Goal: Task Accomplishment & Management: Use online tool/utility

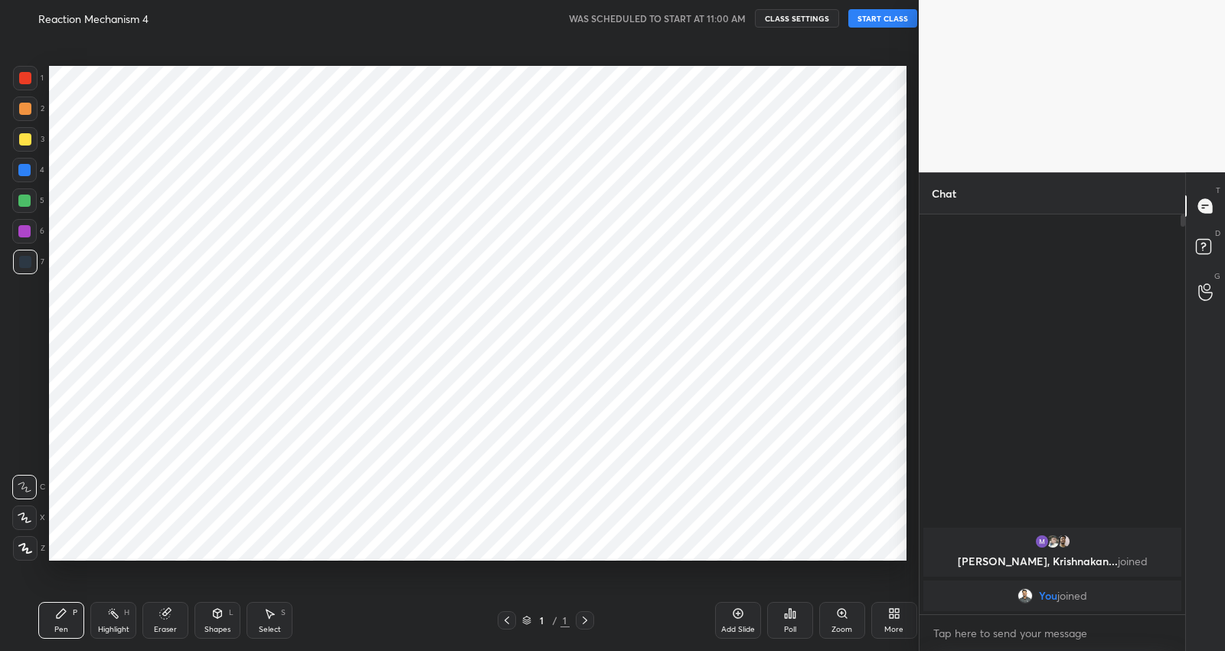
scroll to position [76002, 75698]
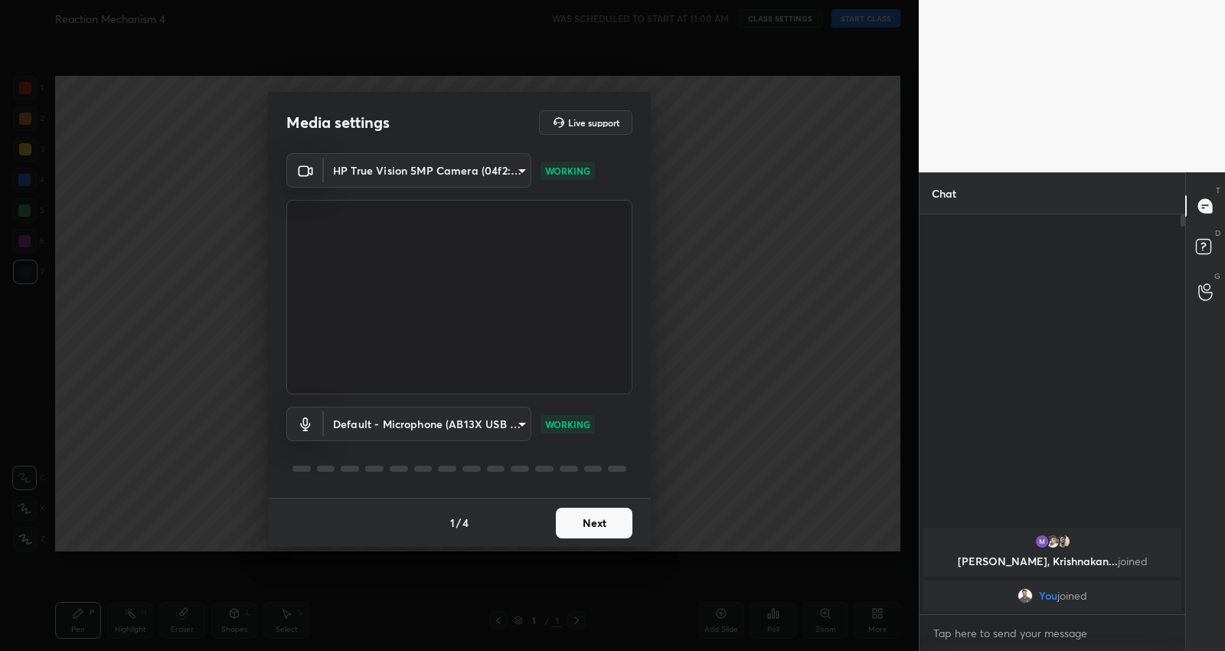
click at [596, 519] on button "Next" at bounding box center [594, 523] width 77 height 31
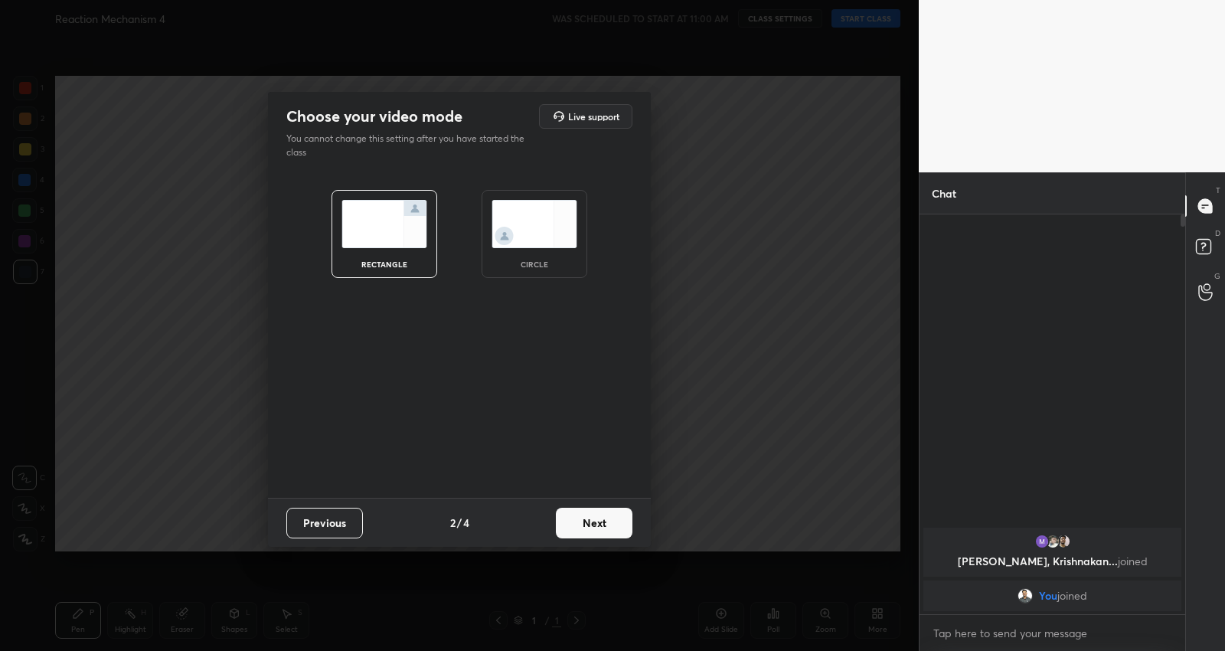
click at [596, 519] on button "Next" at bounding box center [594, 523] width 77 height 31
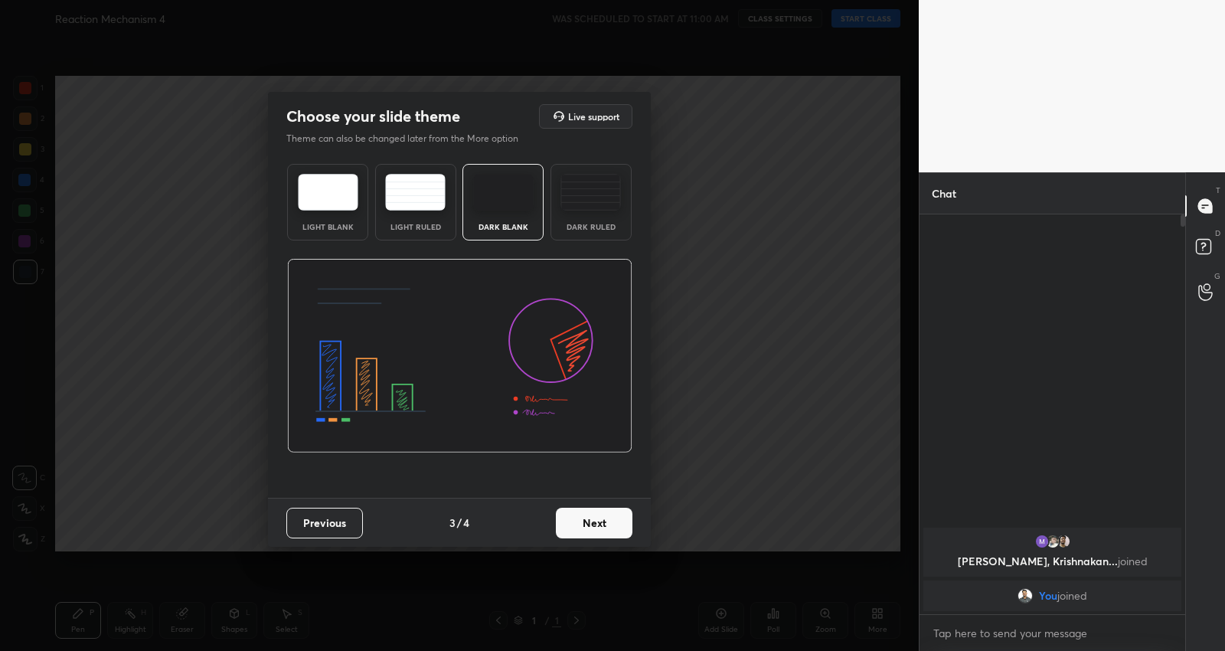
click at [596, 519] on button "Next" at bounding box center [594, 523] width 77 height 31
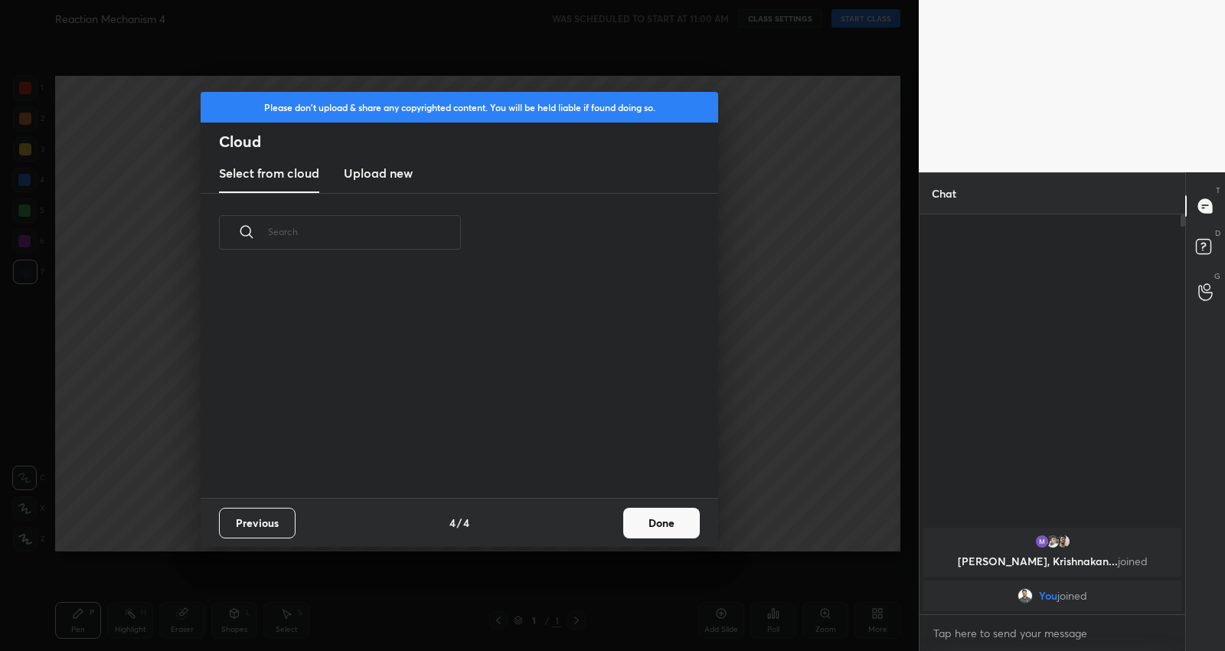
scroll to position [227, 491]
click at [365, 165] on h3 "Upload new" at bounding box center [378, 173] width 69 height 18
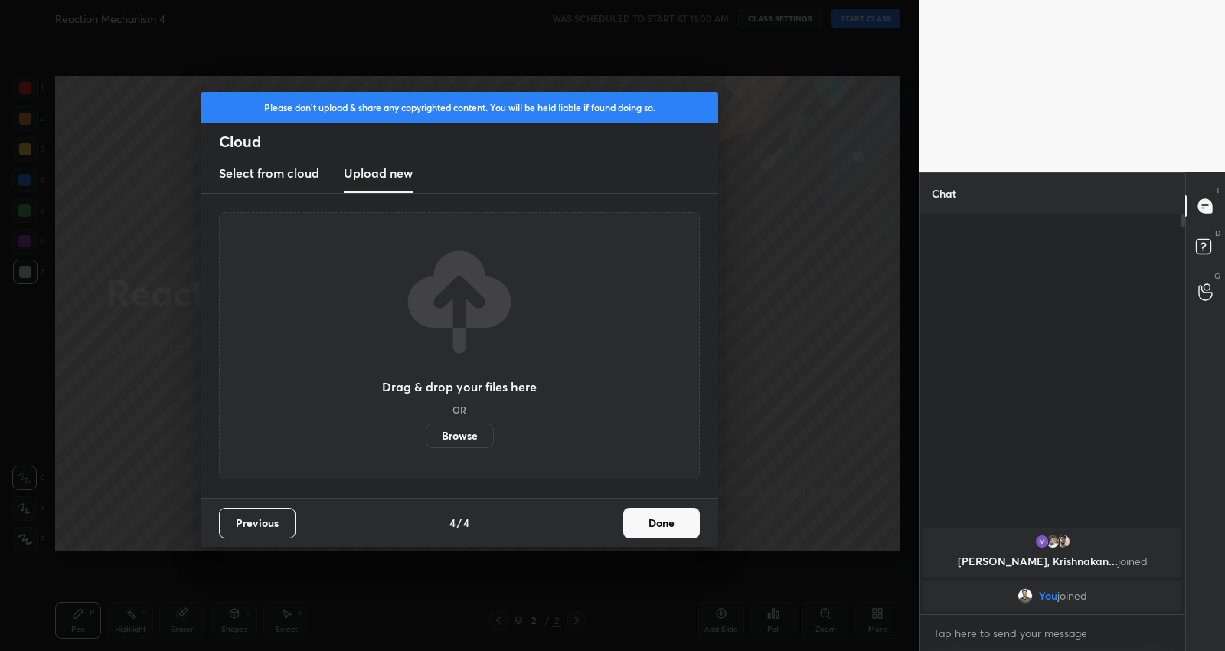
click at [465, 433] on label "Browse" at bounding box center [460, 435] width 68 height 24
click at [426, 433] on input "Browse" at bounding box center [426, 435] width 0 height 24
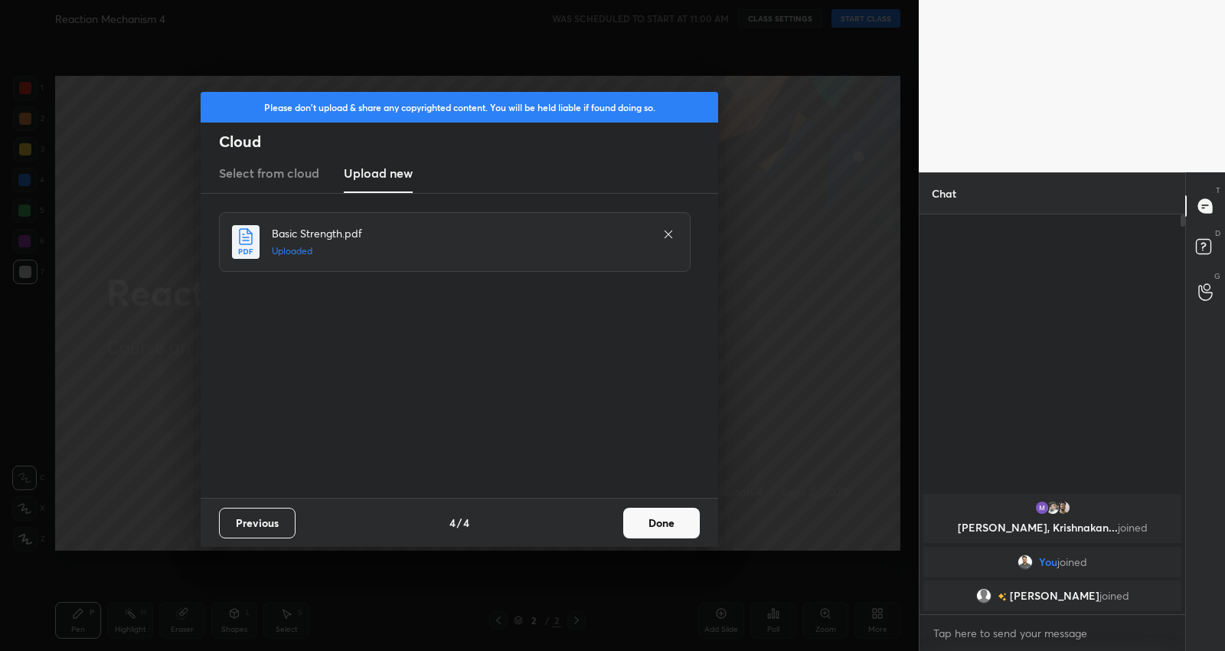
click at [674, 521] on button "Done" at bounding box center [661, 523] width 77 height 31
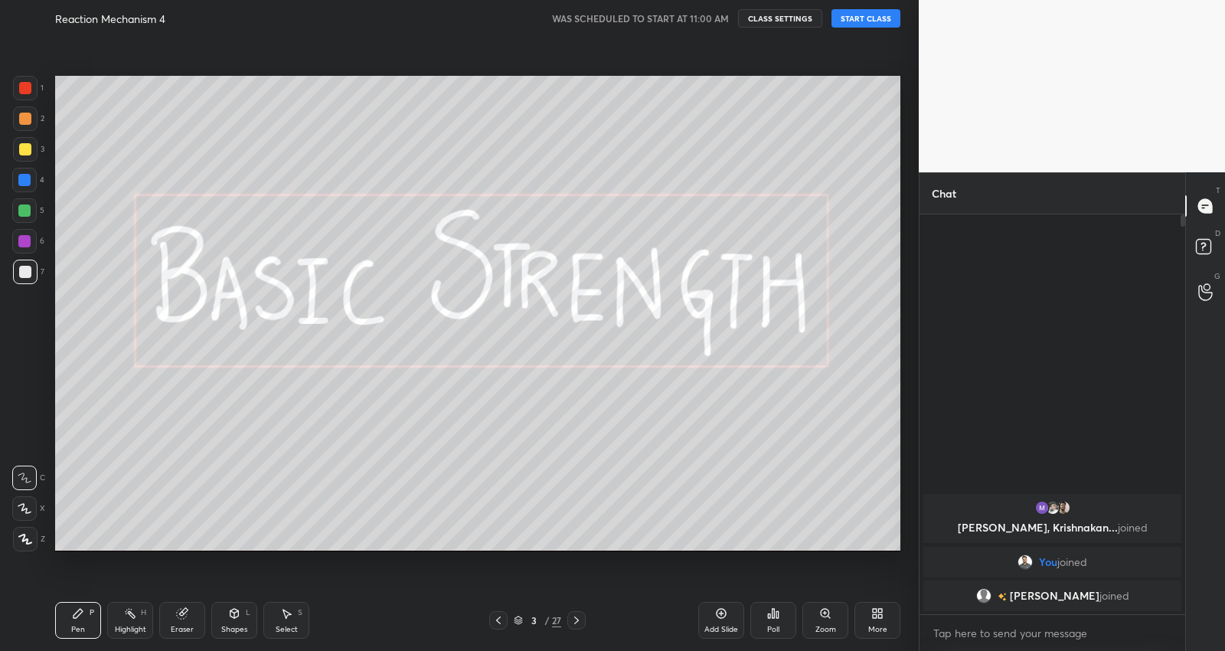
click at [882, 24] on button "START CLASS" at bounding box center [865, 18] width 69 height 18
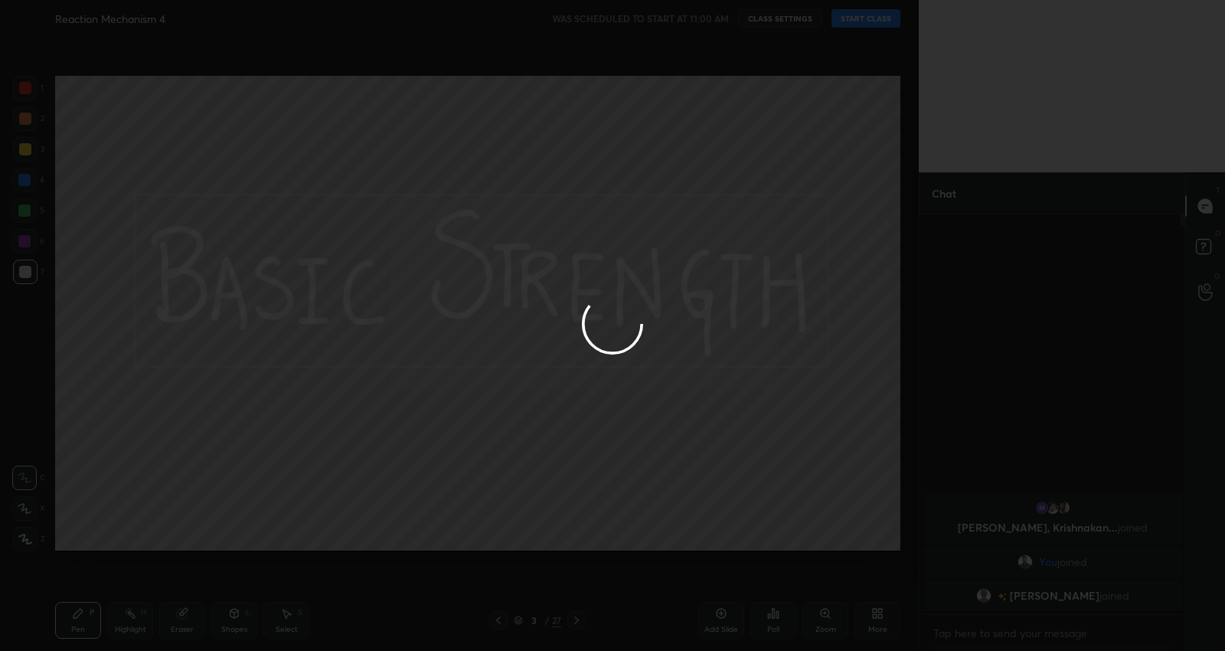
type textarea "x"
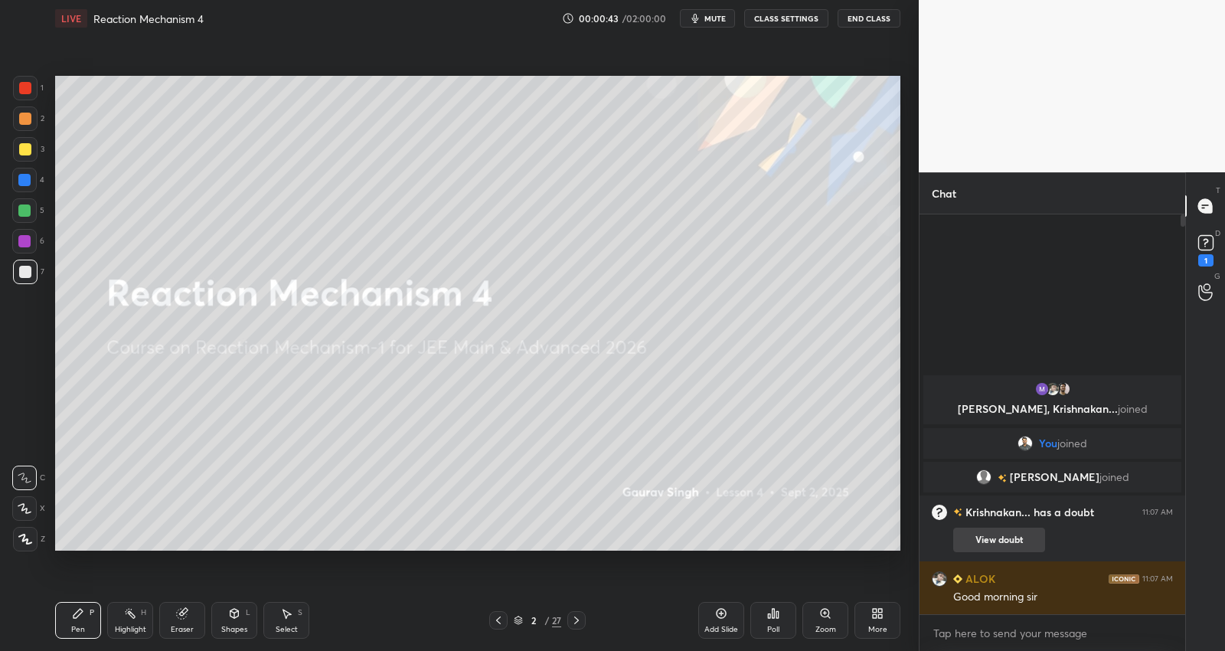
click at [996, 541] on button "View doubt" at bounding box center [999, 539] width 92 height 24
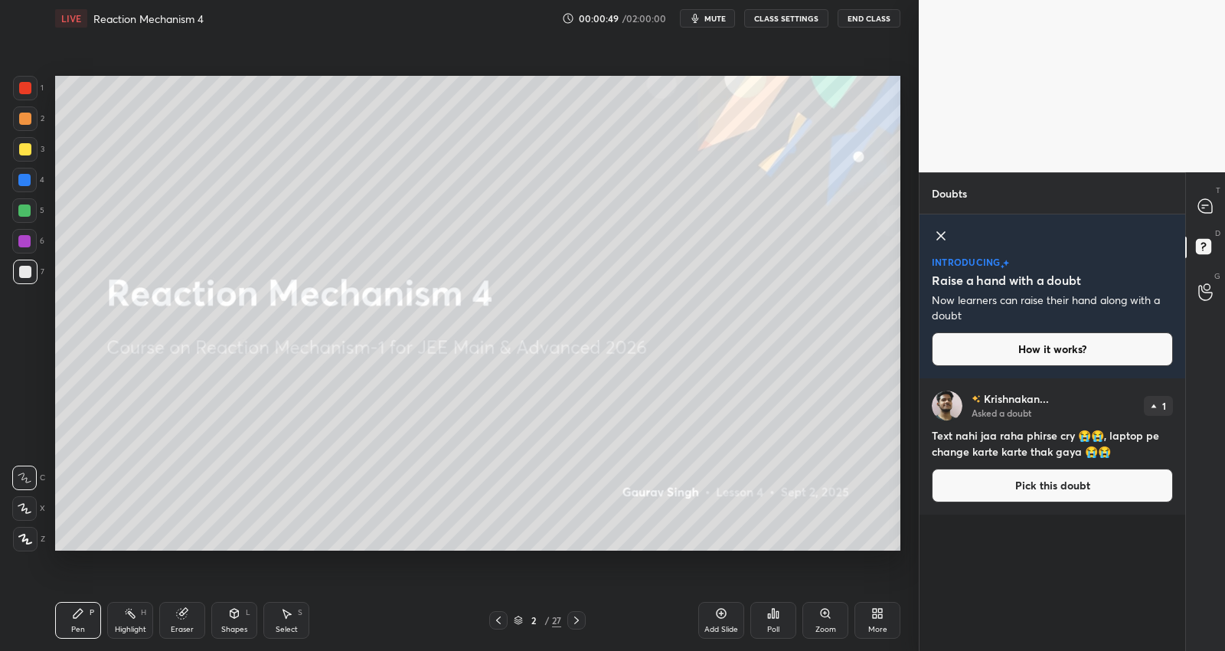
click at [1112, 486] on button "Pick this doubt" at bounding box center [1052, 486] width 241 height 34
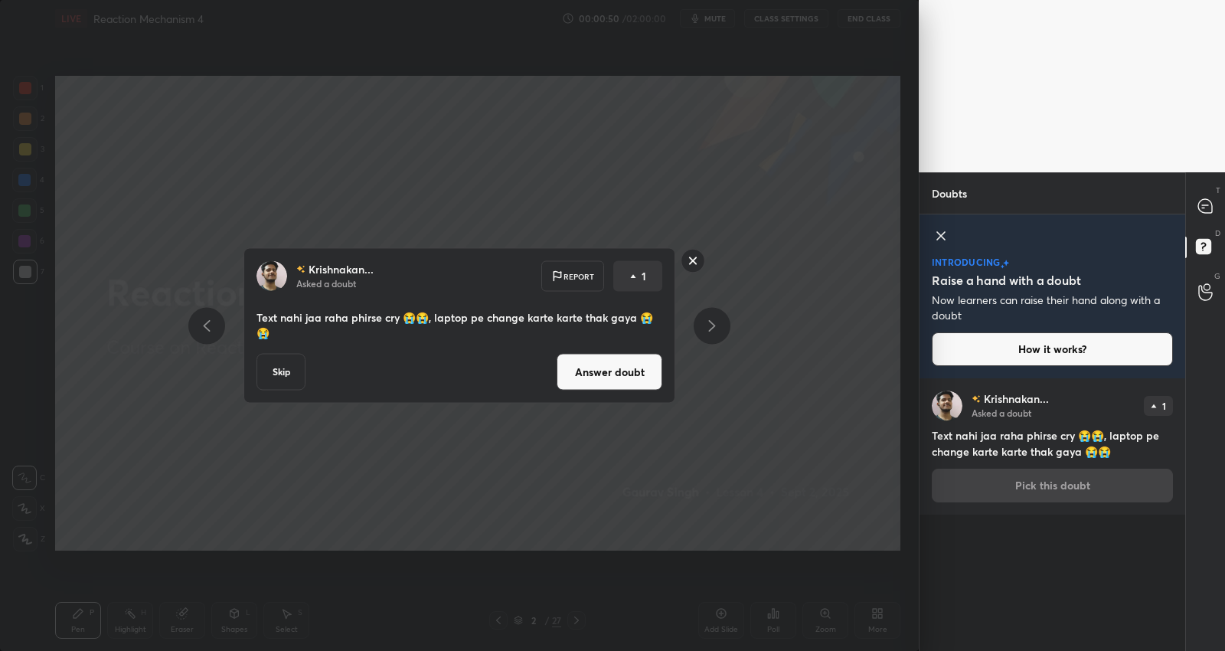
click at [594, 374] on button "Answer doubt" at bounding box center [610, 372] width 106 height 37
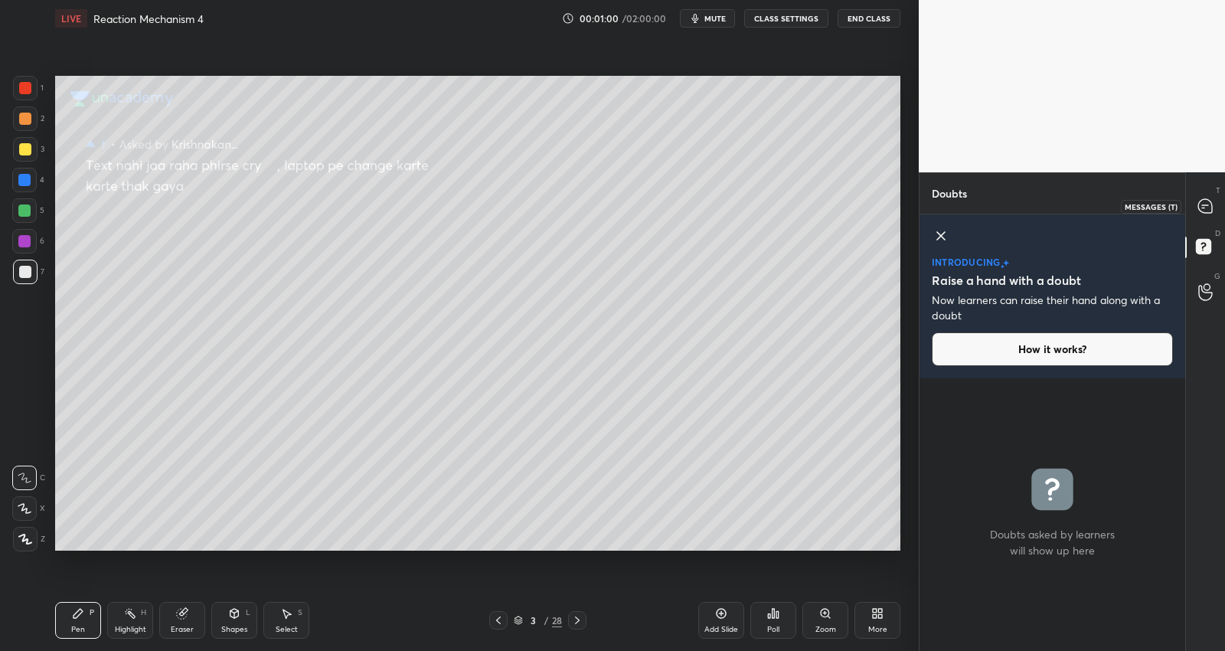
click at [1212, 200] on icon at bounding box center [1205, 206] width 16 height 16
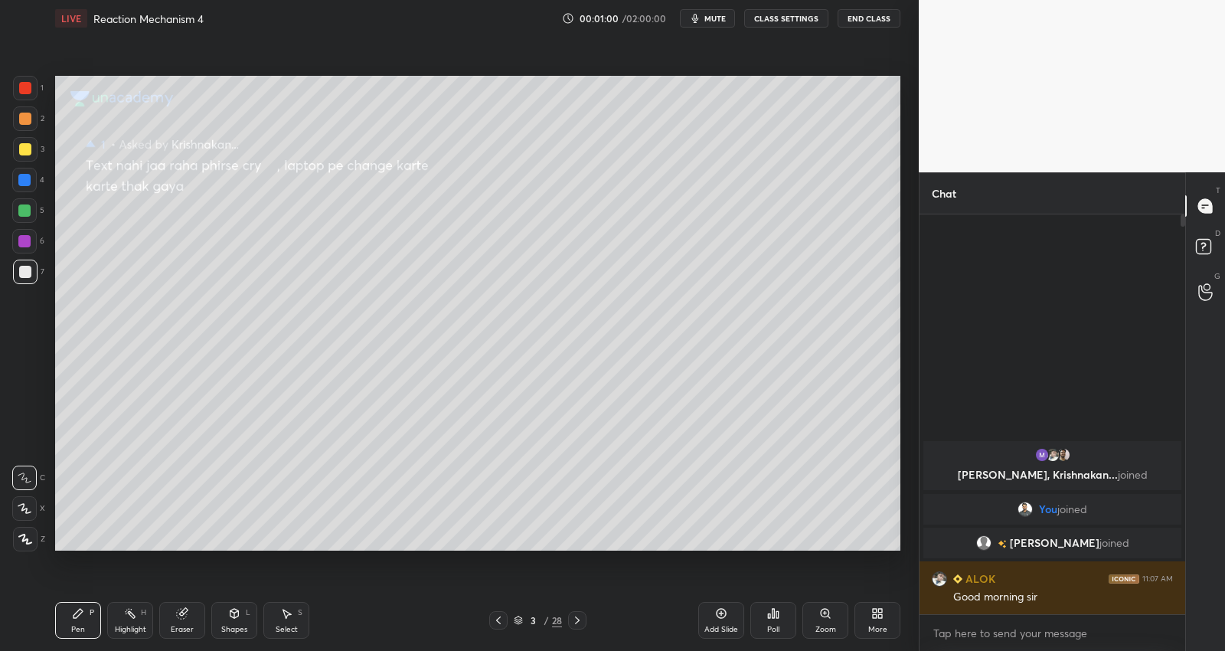
scroll to position [396, 262]
click at [496, 618] on icon at bounding box center [498, 620] width 12 height 12
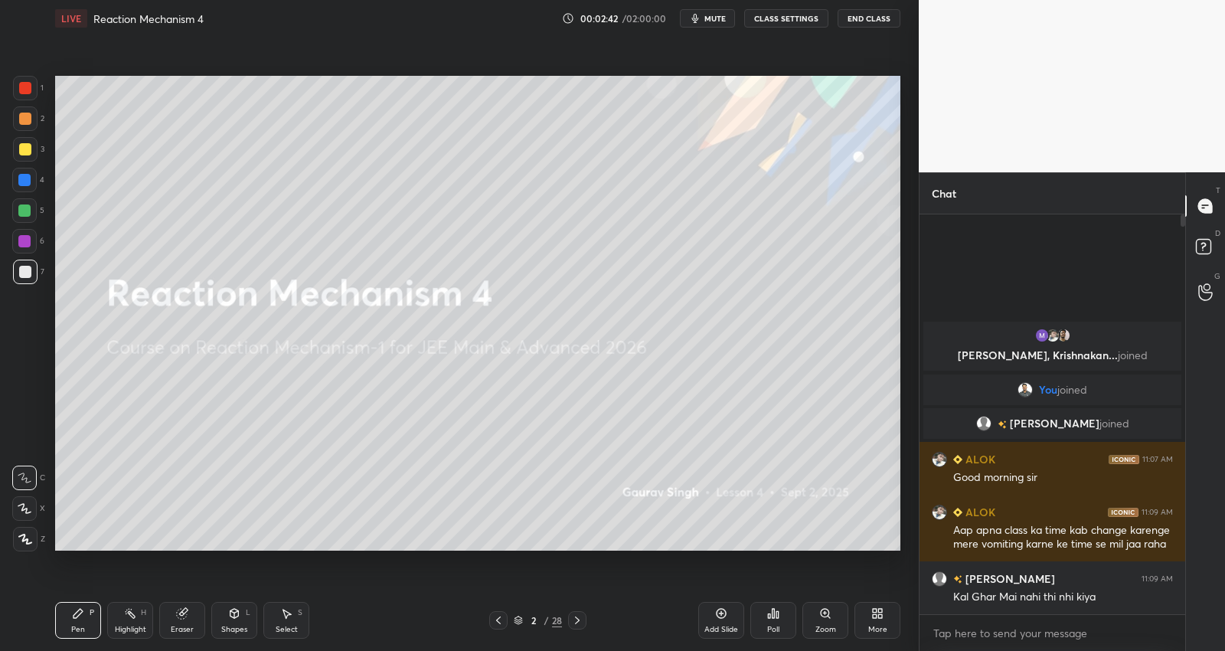
click at [576, 611] on div at bounding box center [577, 620] width 18 height 18
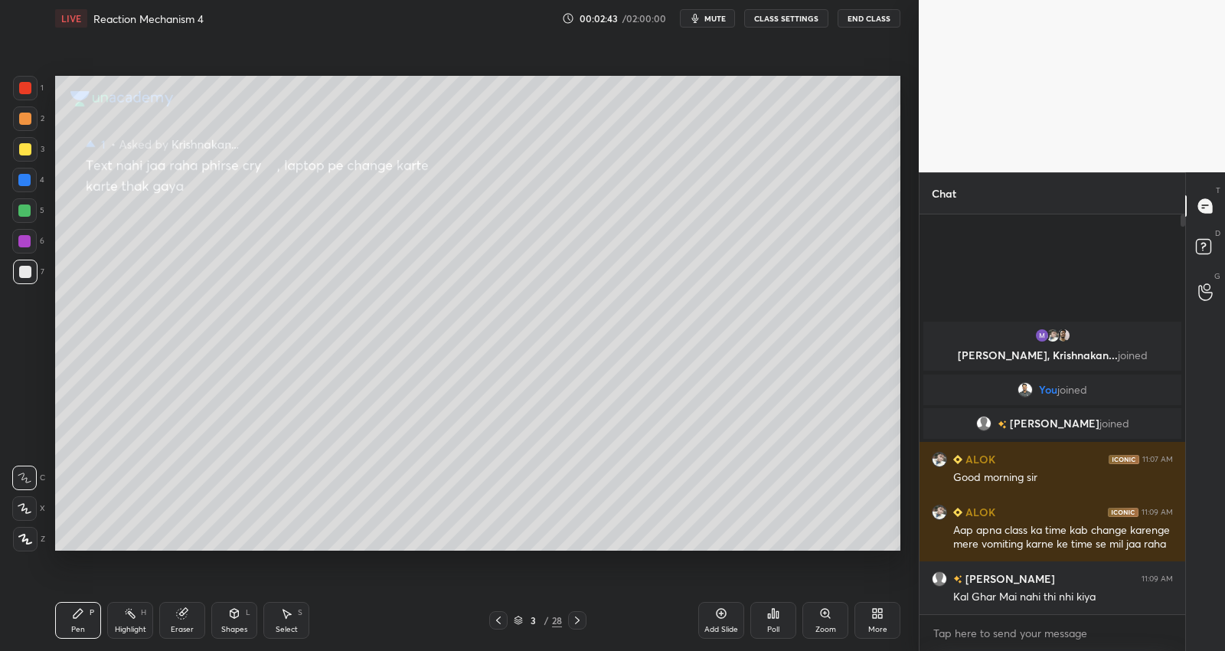
click at [579, 620] on icon at bounding box center [577, 620] width 12 height 12
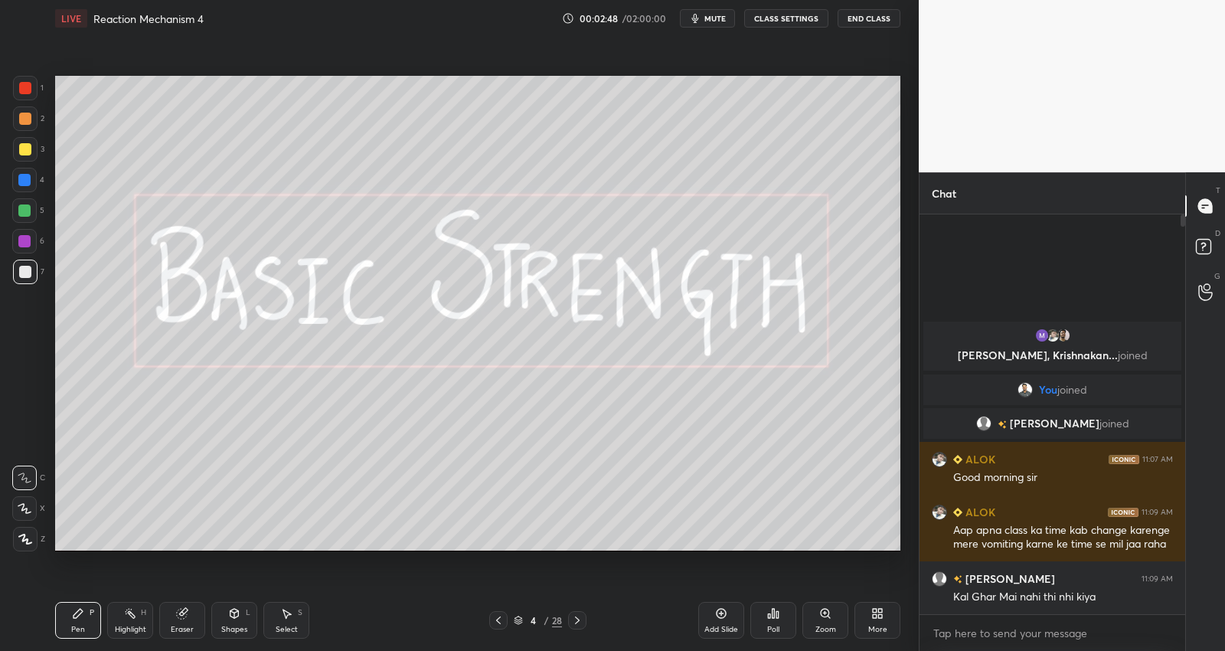
click at [580, 624] on icon at bounding box center [577, 620] width 12 height 12
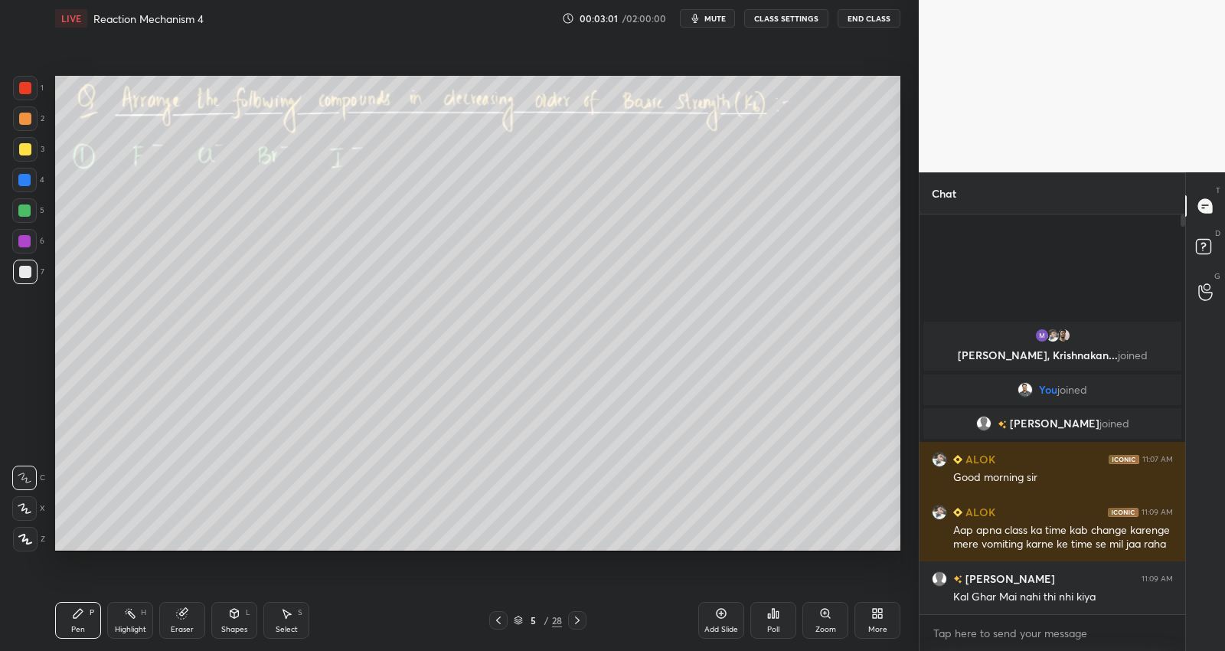
click at [495, 619] on icon at bounding box center [498, 620] width 12 height 12
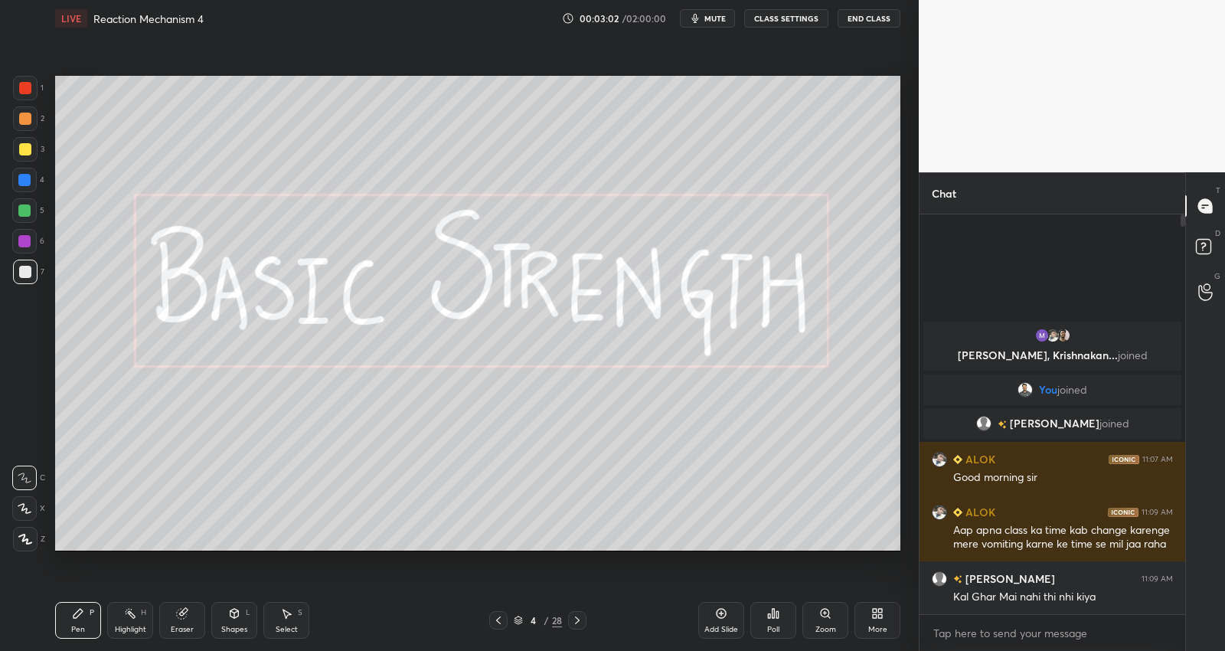
click at [721, 621] on div "Add Slide" at bounding box center [721, 620] width 46 height 37
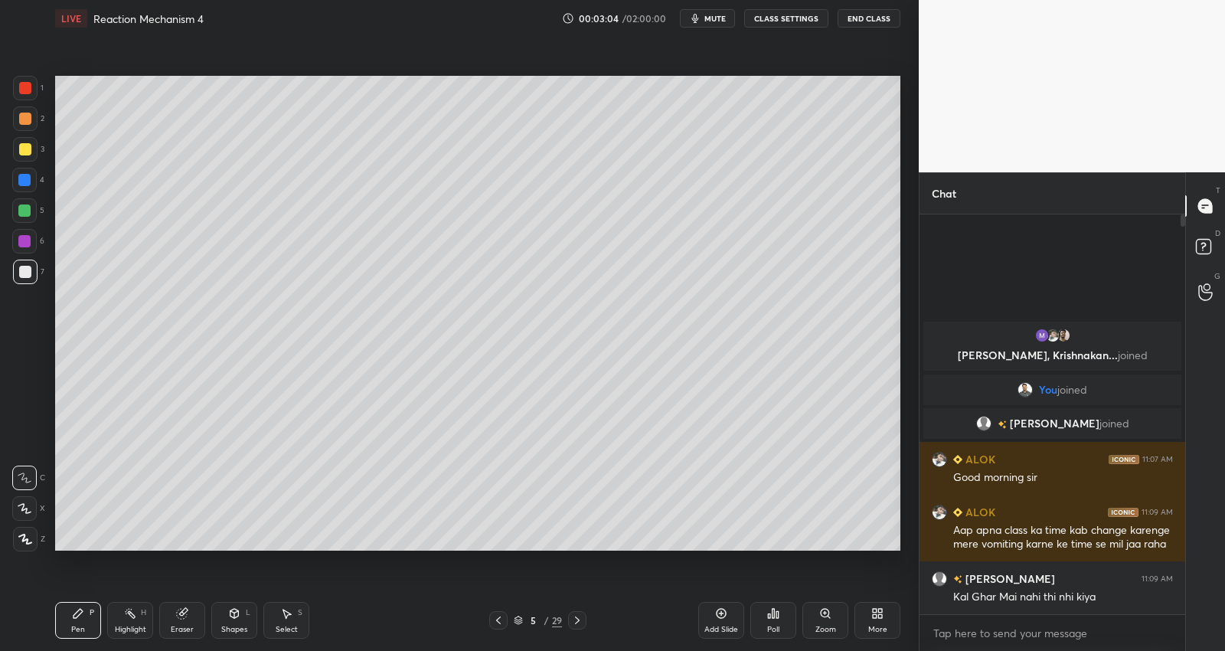
drag, startPoint x: 26, startPoint y: 150, endPoint x: 28, endPoint y: 158, distance: 7.8
click at [27, 151] on div at bounding box center [25, 149] width 12 height 12
click at [28, 508] on icon at bounding box center [25, 508] width 14 height 11
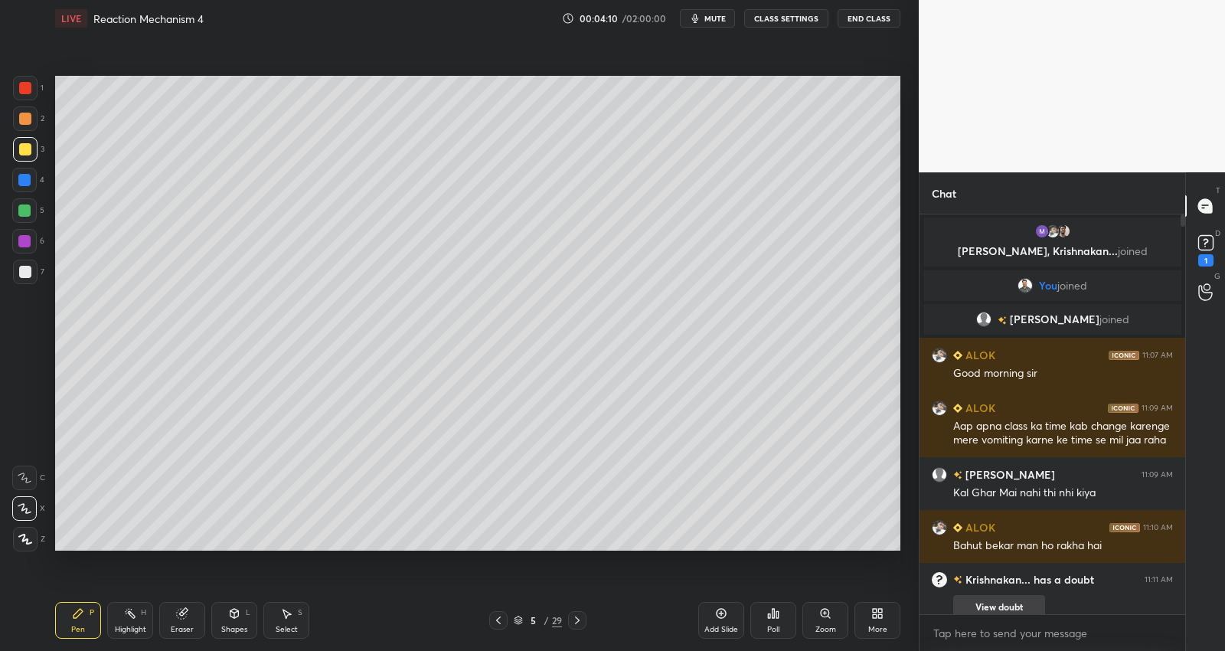
click at [1026, 607] on button "View doubt" at bounding box center [999, 607] width 92 height 24
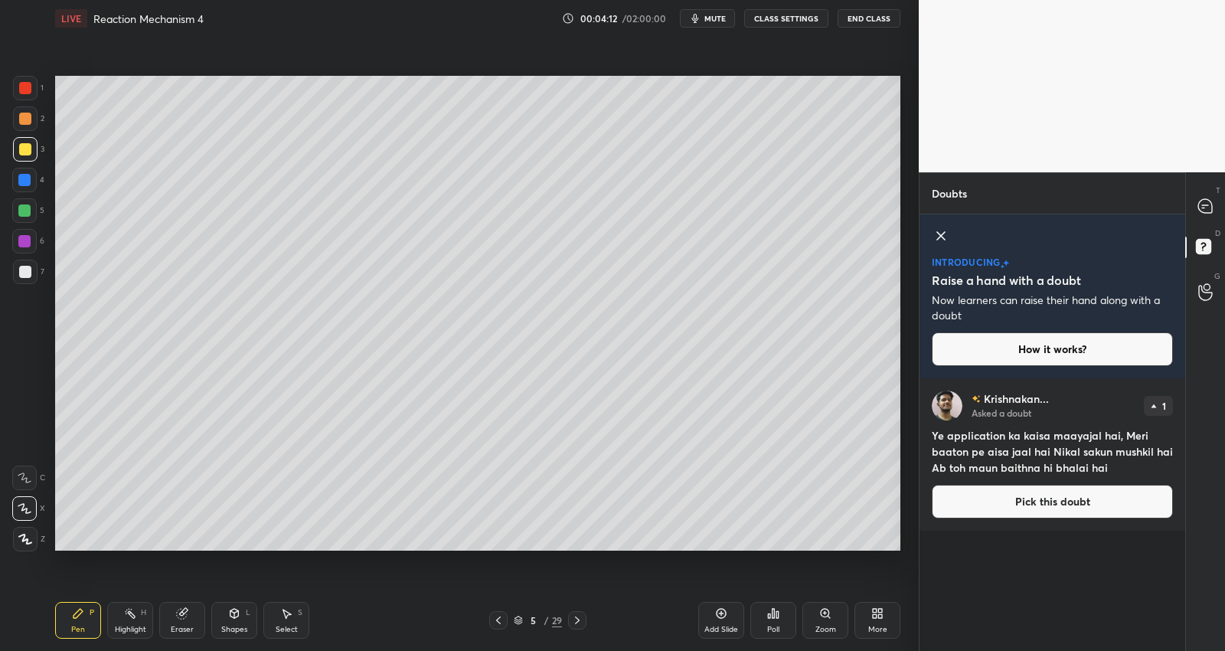
click at [1053, 506] on button "Pick this doubt" at bounding box center [1052, 502] width 241 height 34
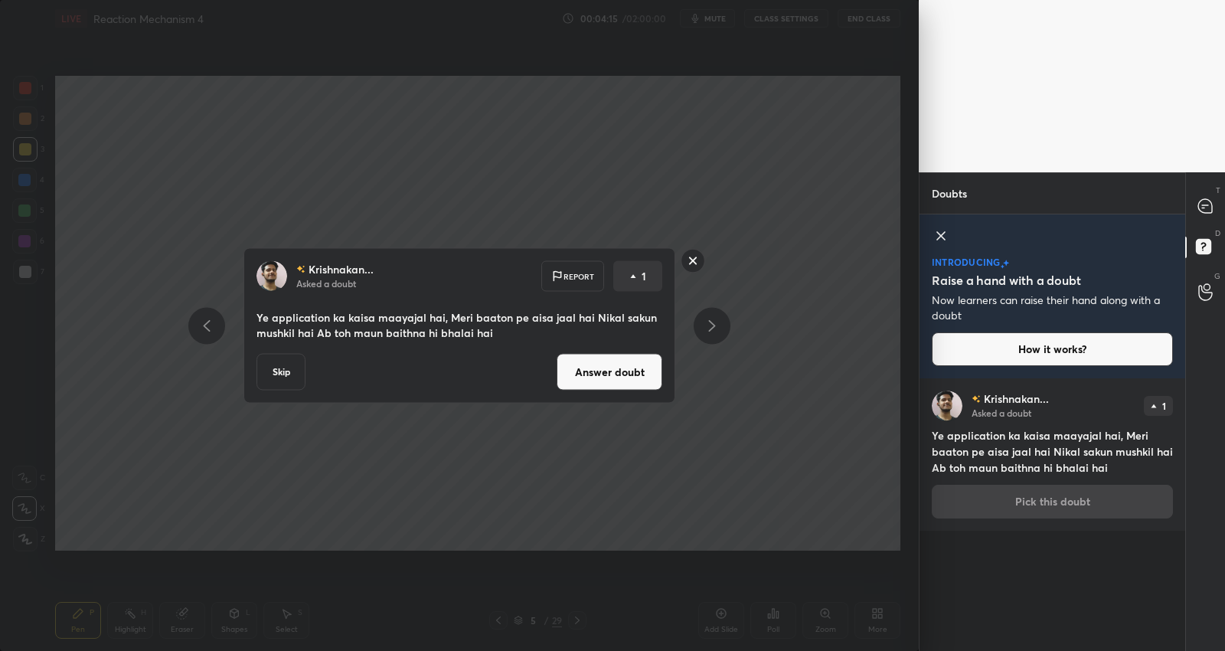
click at [625, 379] on button "Answer doubt" at bounding box center [610, 372] width 106 height 37
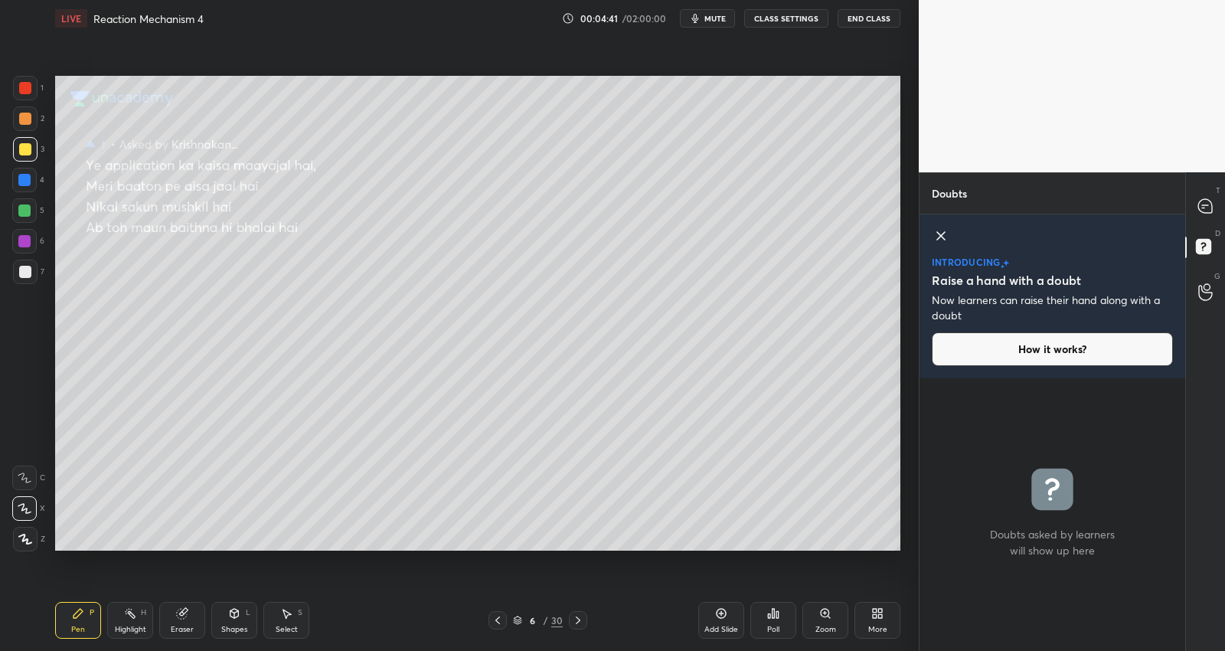
click at [496, 621] on icon at bounding box center [497, 620] width 5 height 8
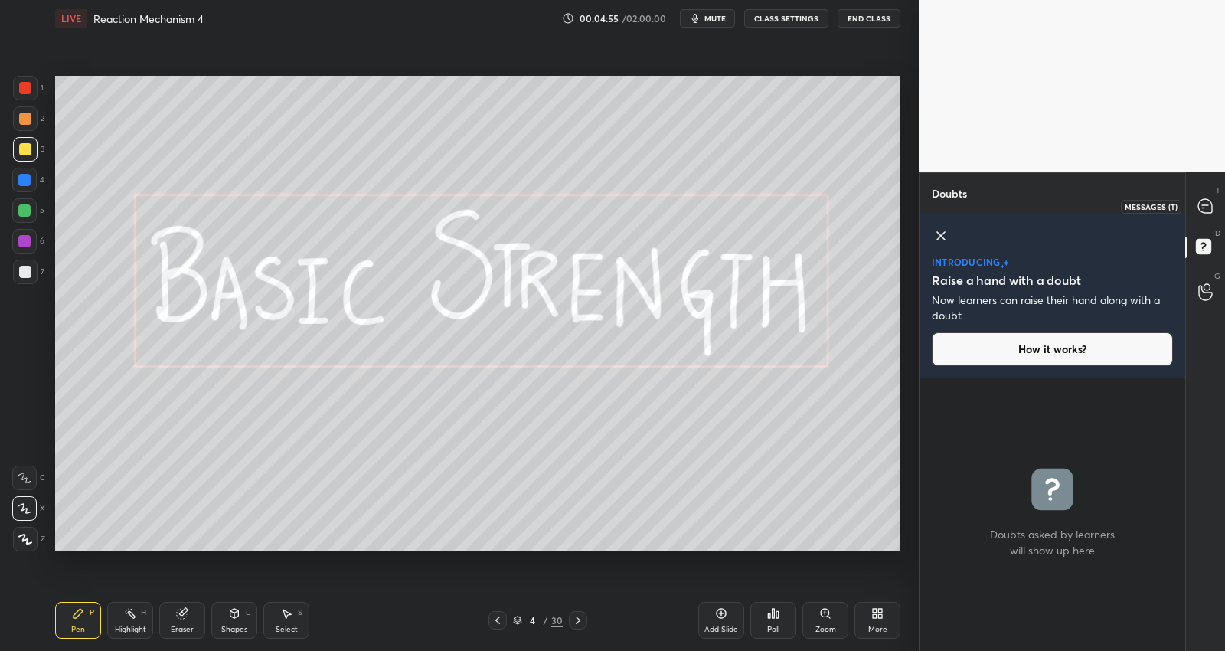
click at [1210, 204] on icon at bounding box center [1205, 206] width 14 height 14
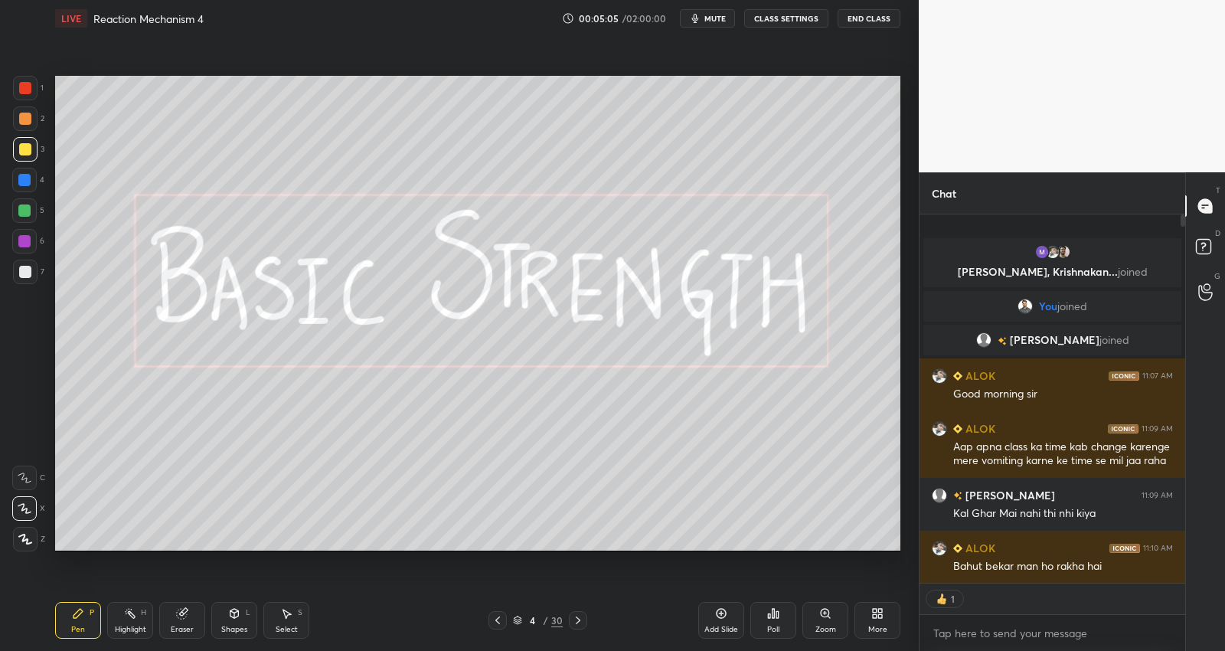
scroll to position [364, 262]
click at [578, 625] on icon at bounding box center [578, 620] width 12 height 12
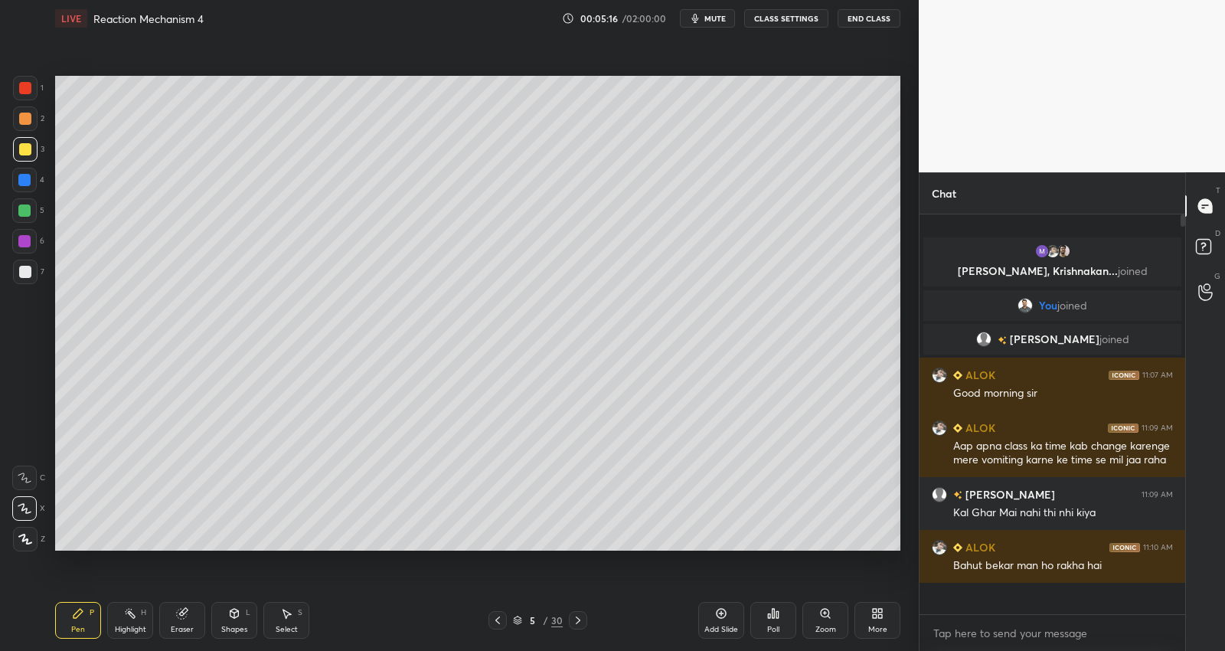
scroll to position [396, 262]
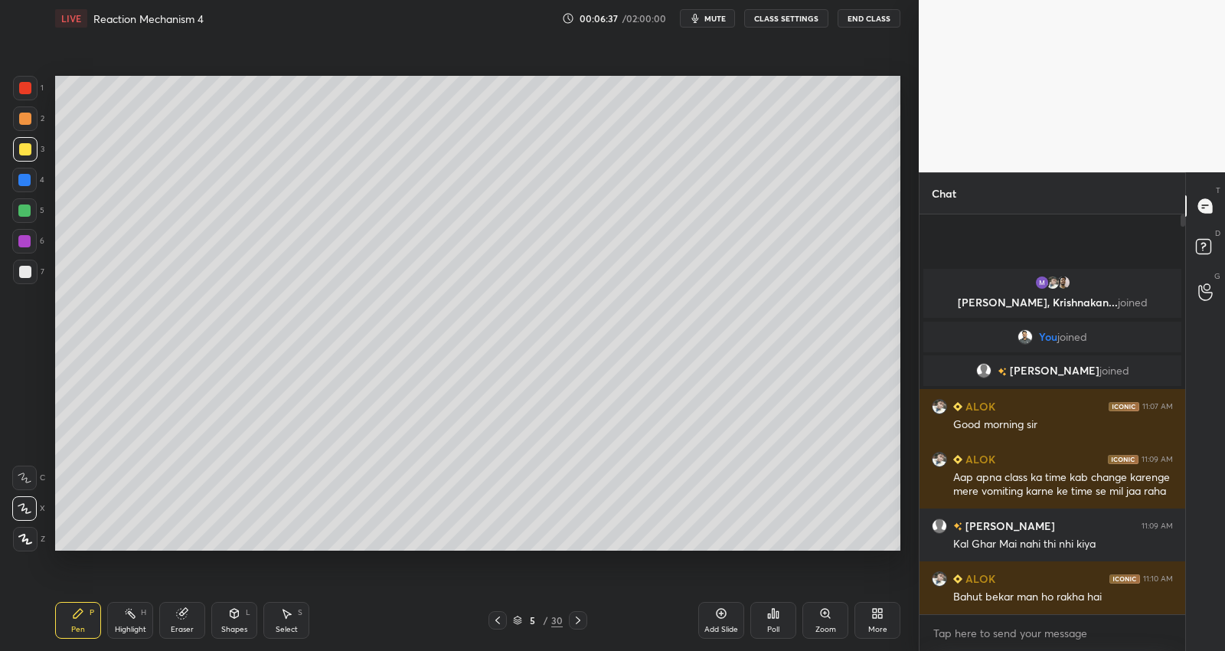
click at [32, 214] on div at bounding box center [24, 210] width 24 height 24
click at [27, 152] on div at bounding box center [25, 149] width 12 height 12
click at [24, 213] on div at bounding box center [24, 210] width 12 height 12
click at [27, 280] on div at bounding box center [25, 272] width 24 height 24
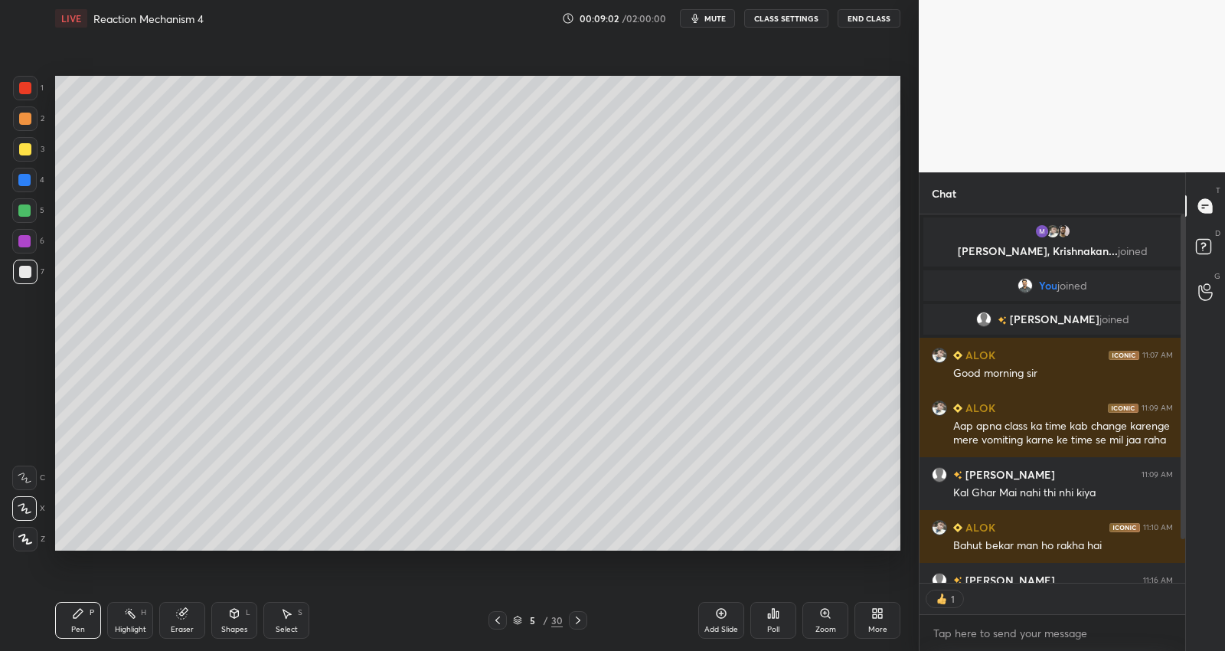
scroll to position [5, 5]
click at [575, 622] on icon at bounding box center [578, 620] width 12 height 12
click at [501, 622] on icon at bounding box center [497, 620] width 12 height 12
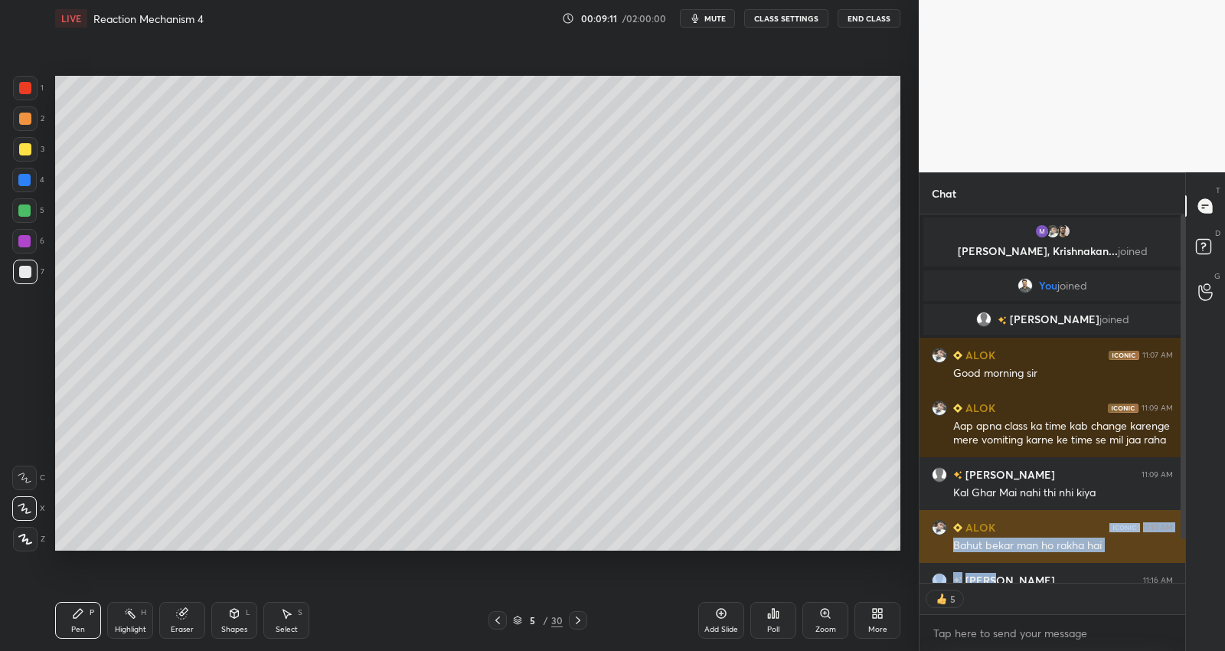
drag, startPoint x: 1063, startPoint y: 542, endPoint x: 1064, endPoint y: 532, distance: 10.1
click at [1062, 525] on div "[PERSON_NAME], [PERSON_NAME]... joined You joined [PERSON_NAME] joined ALOK 11:…" at bounding box center [1052, 448] width 266 height 468
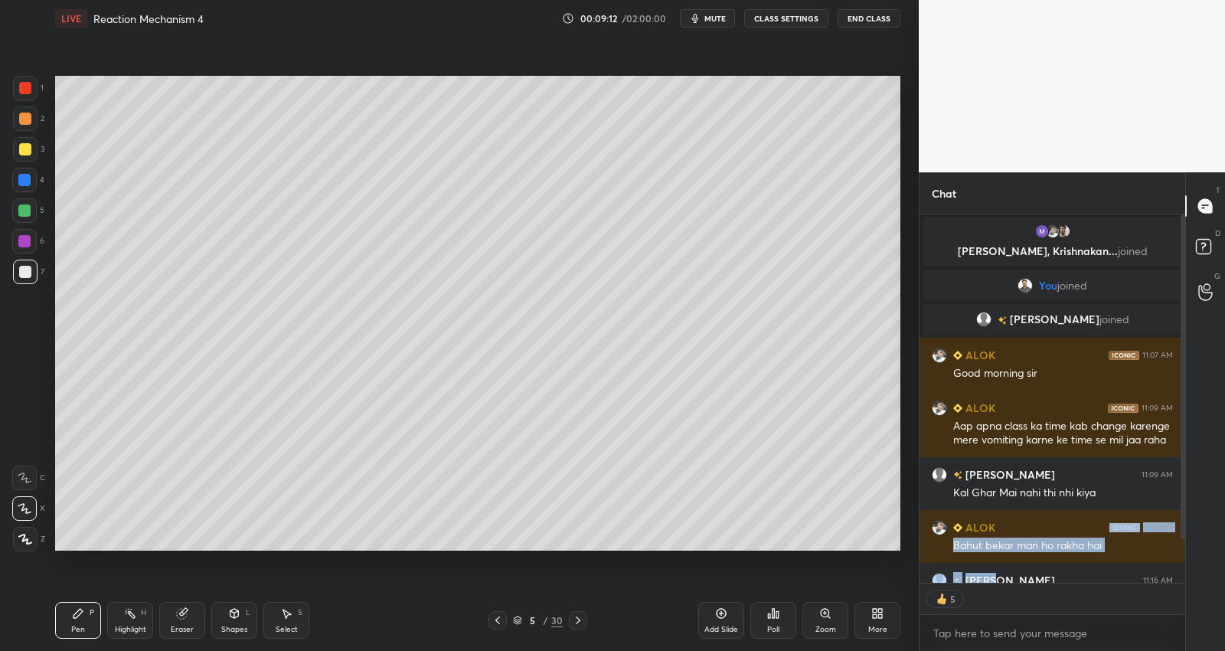
click at [912, 544] on div "1 2 3 4 5 6 7 C X Z C X Z E E Erase all H H LIVE Reaction Mechanism 4 00:09:12 …" at bounding box center [459, 325] width 919 height 651
click at [1194, 545] on div "T Messages (T) D Doubts (D) G Raise Hand (G)" at bounding box center [1205, 411] width 40 height 478
click at [731, 629] on div "Add Slide" at bounding box center [721, 629] width 34 height 8
click at [576, 621] on icon at bounding box center [576, 620] width 5 height 8
click at [578, 617] on icon at bounding box center [576, 620] width 12 height 12
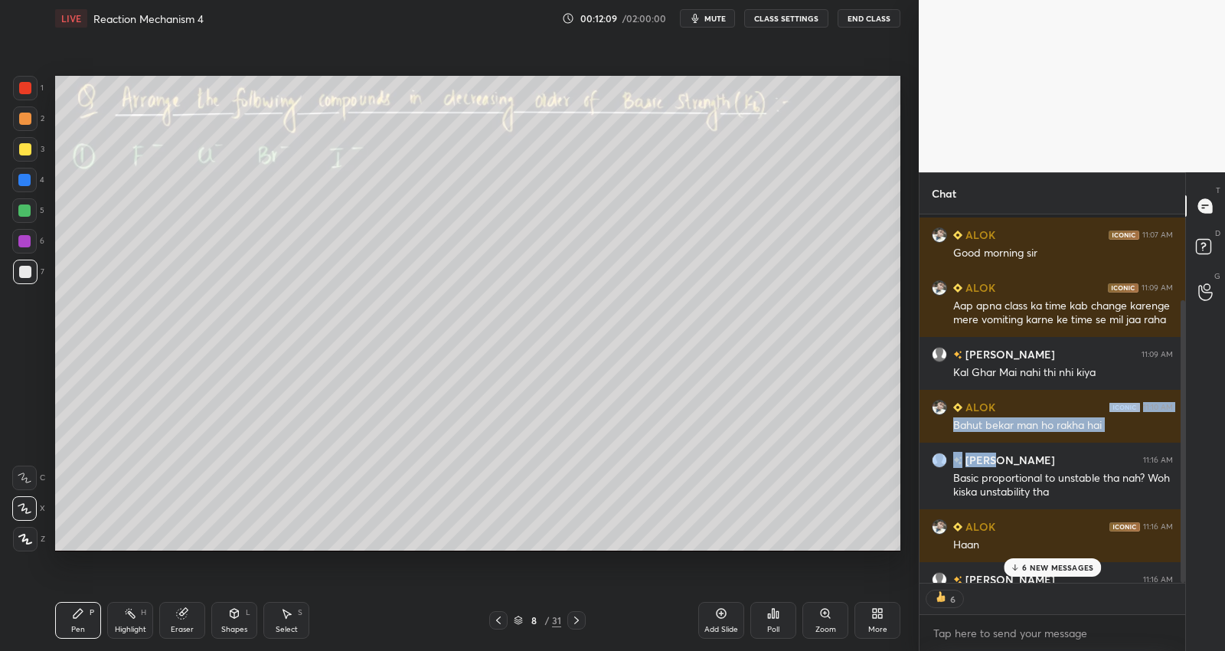
click at [1062, 563] on p "6 NEW MESSAGES" at bounding box center [1057, 567] width 71 height 9
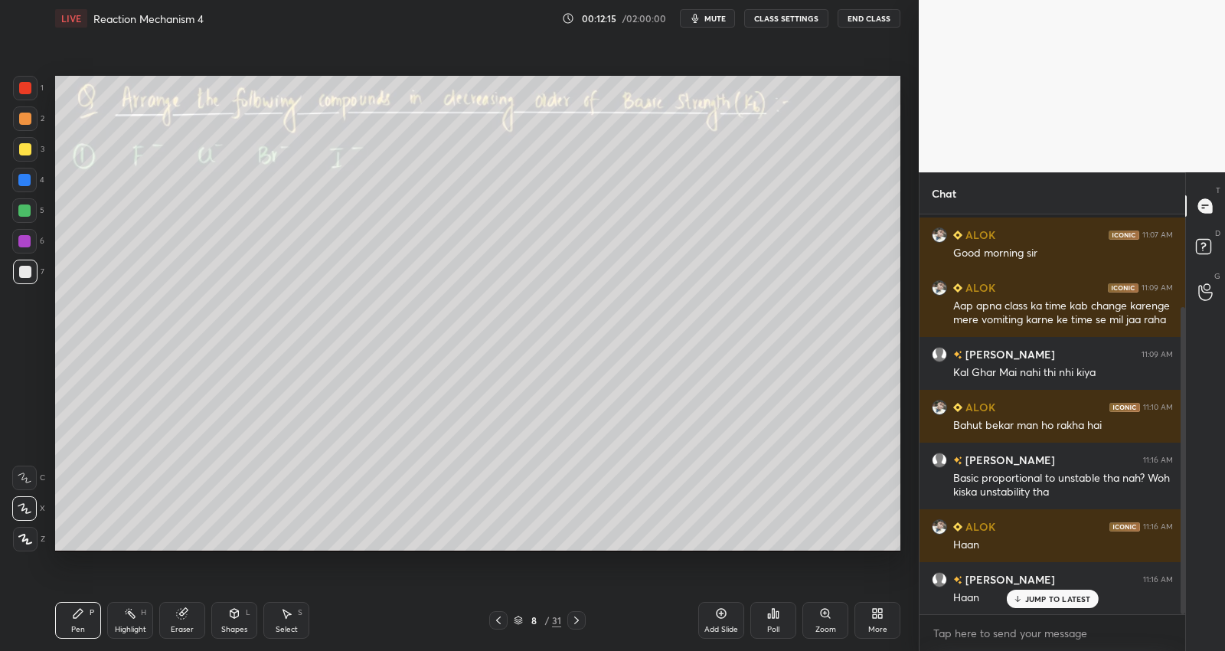
click at [29, 238] on div at bounding box center [24, 241] width 12 height 12
click at [549, 622] on div "8 / 31" at bounding box center [537, 620] width 47 height 14
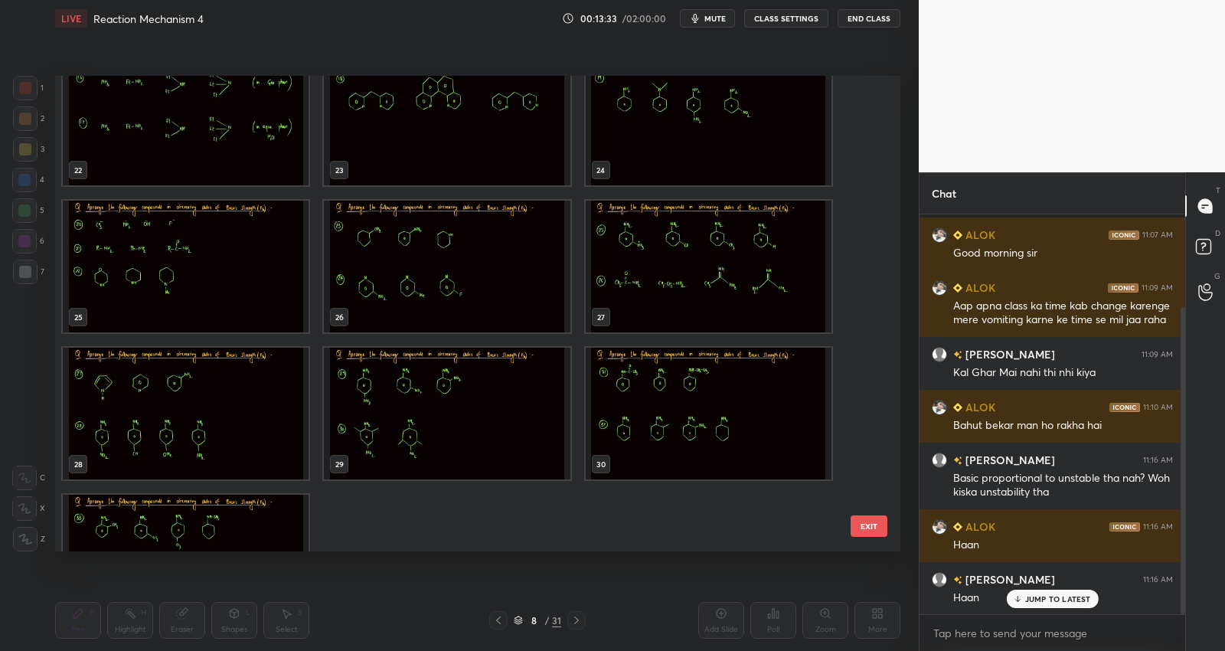
scroll to position [1131, 0]
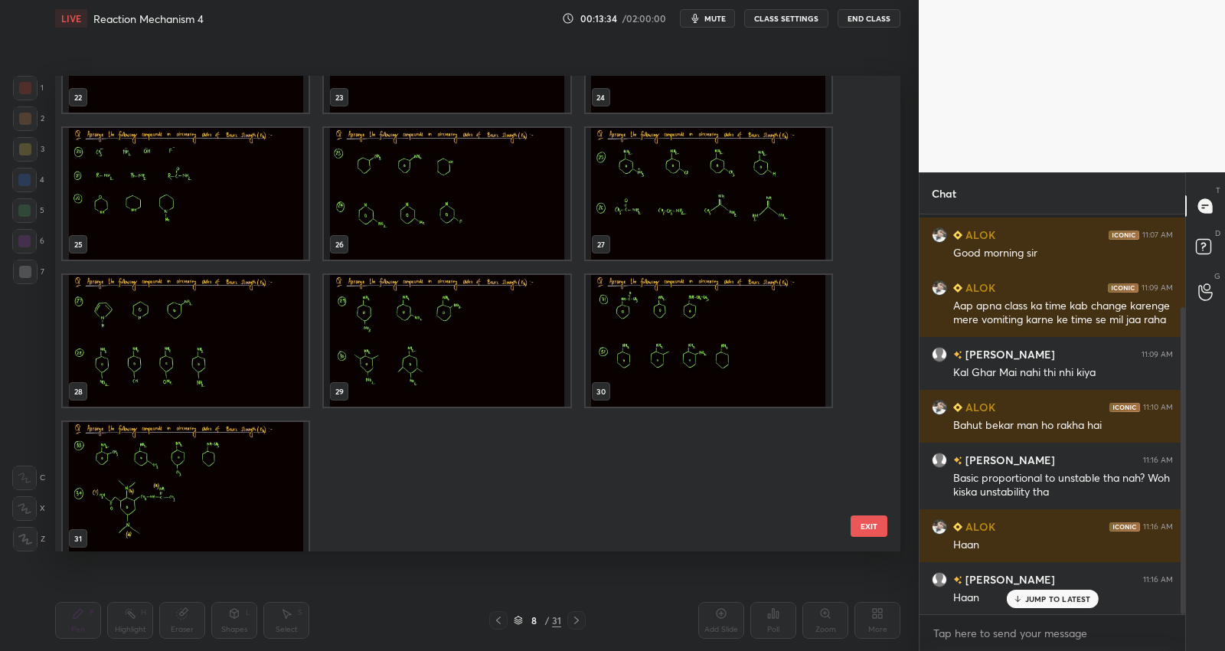
click at [247, 203] on img "grid" at bounding box center [186, 194] width 246 height 132
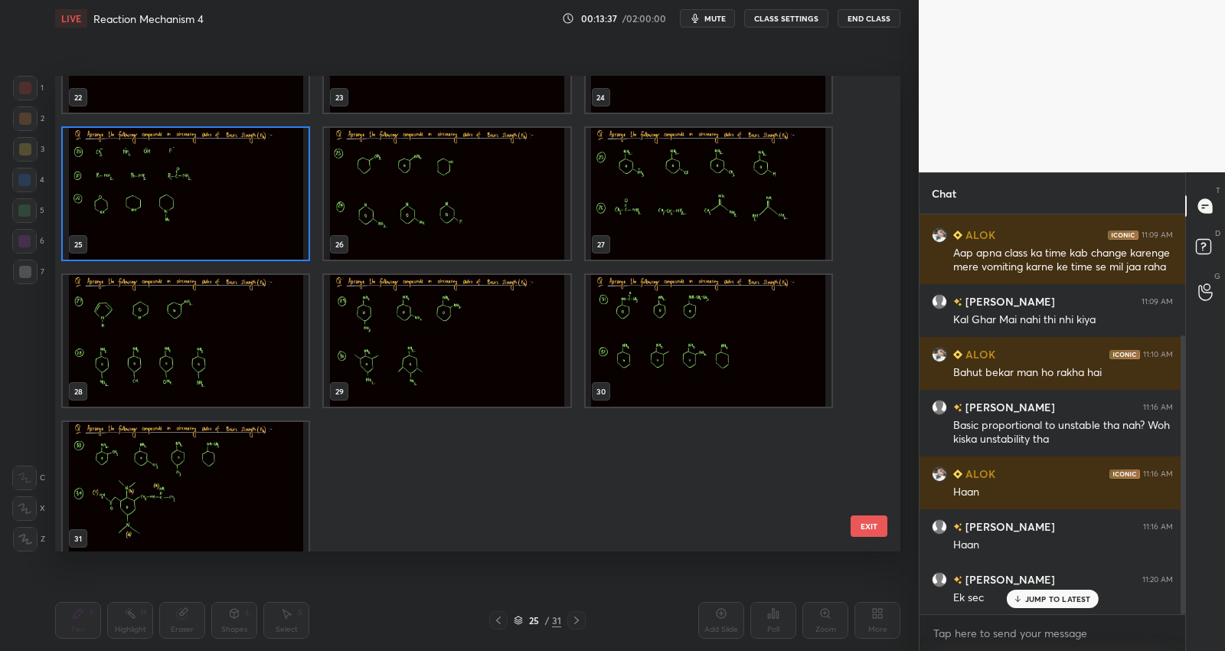
click at [236, 204] on img "grid" at bounding box center [186, 194] width 246 height 132
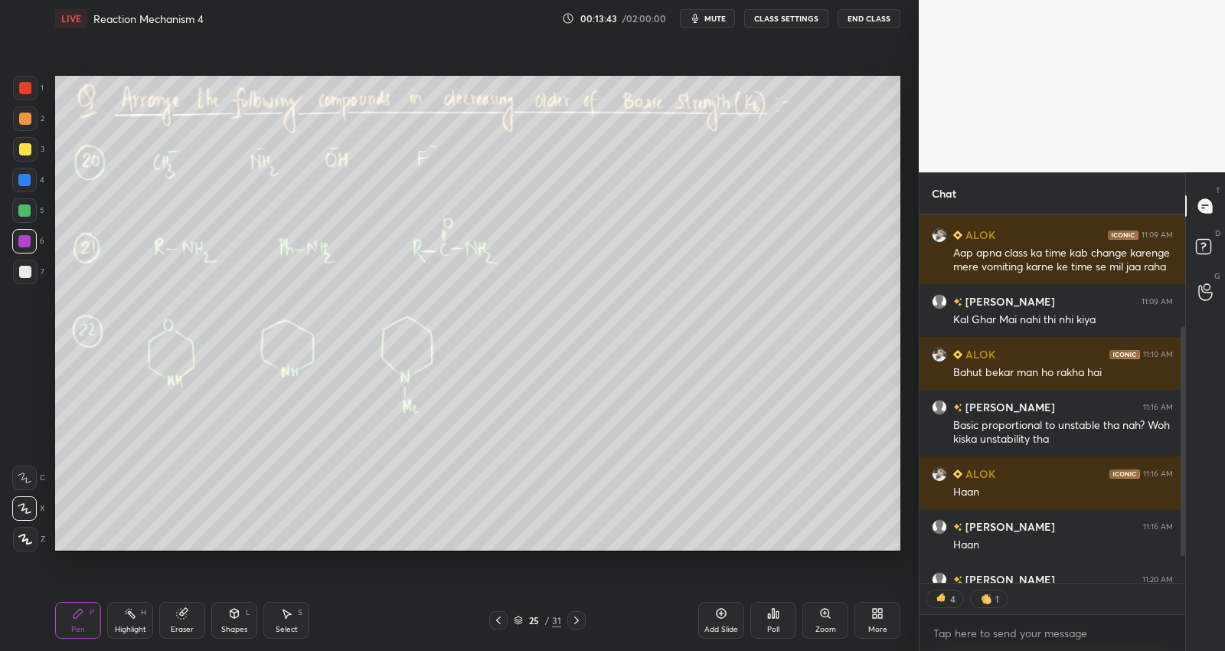
scroll to position [220, 0]
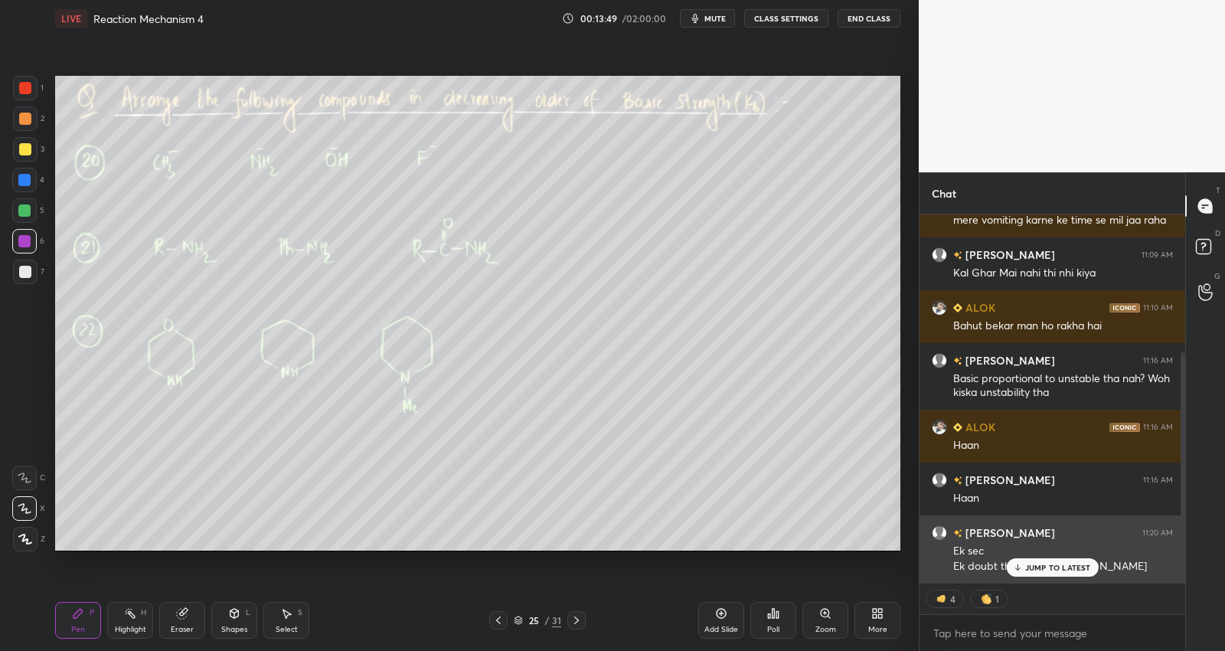
click at [1024, 566] on div "JUMP TO LATEST" at bounding box center [1052, 567] width 92 height 18
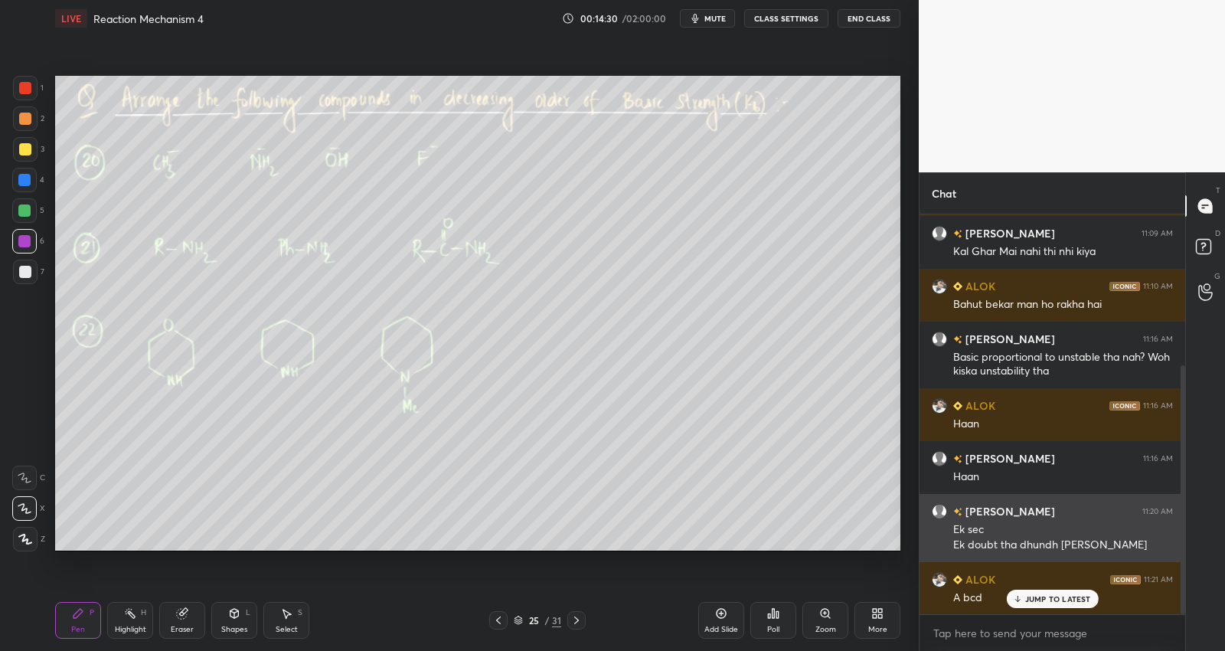
scroll to position [295, 0]
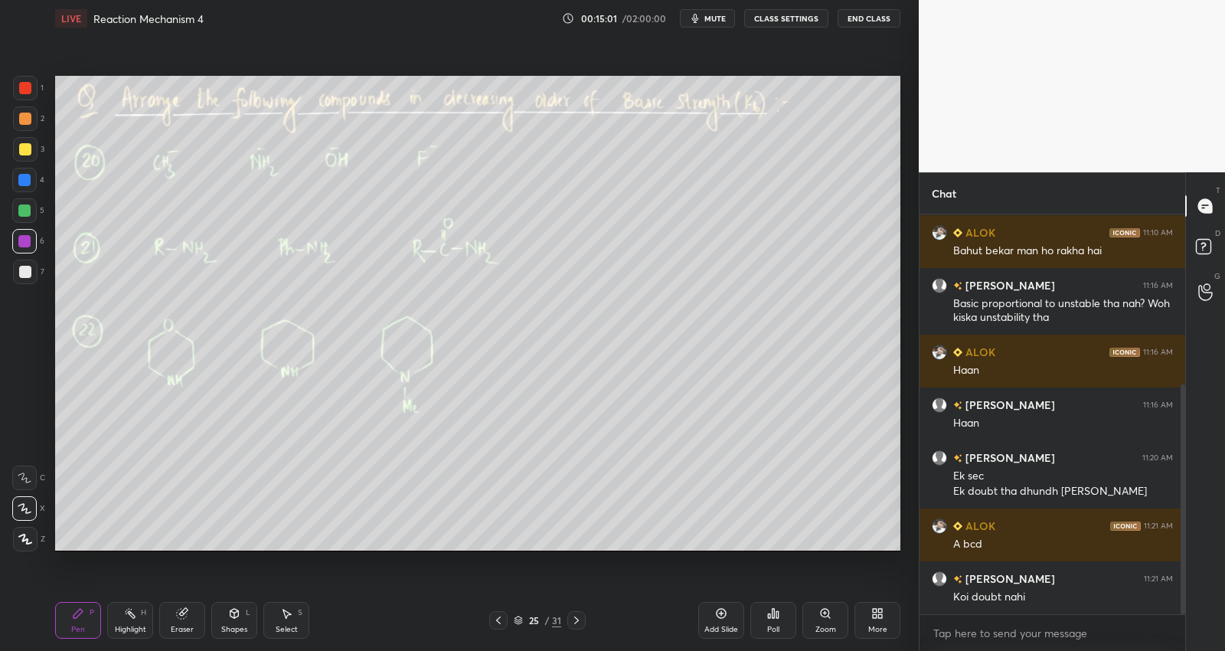
click at [547, 624] on div "/" at bounding box center [546, 620] width 5 height 9
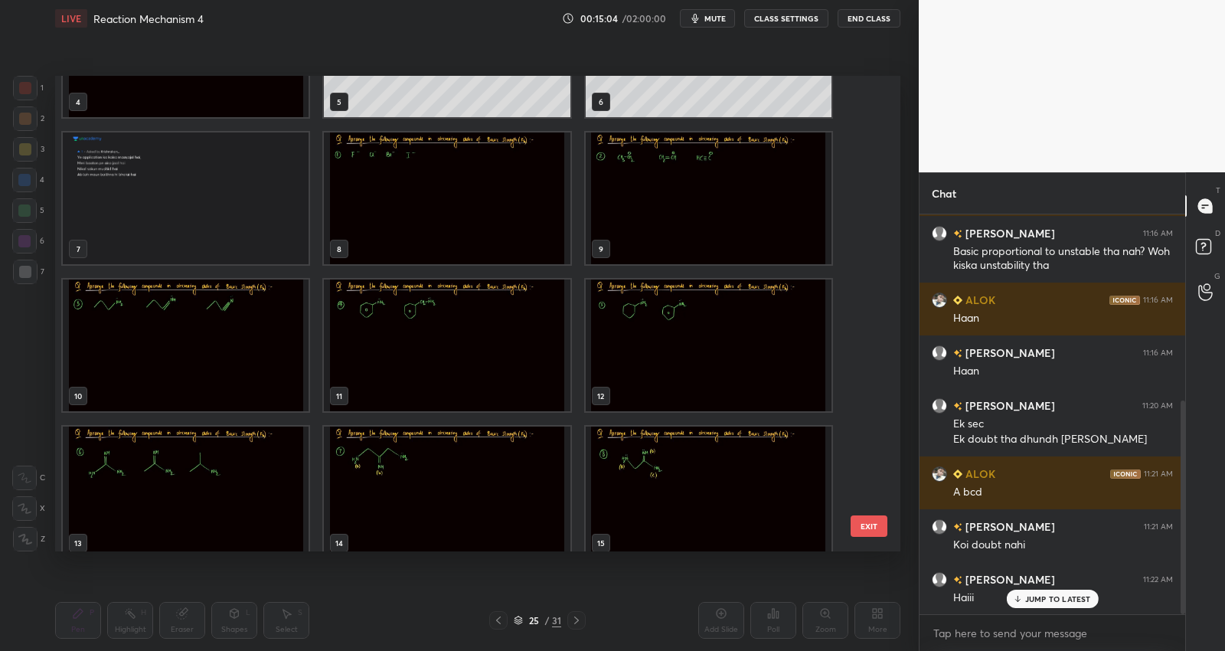
scroll to position [56, 0]
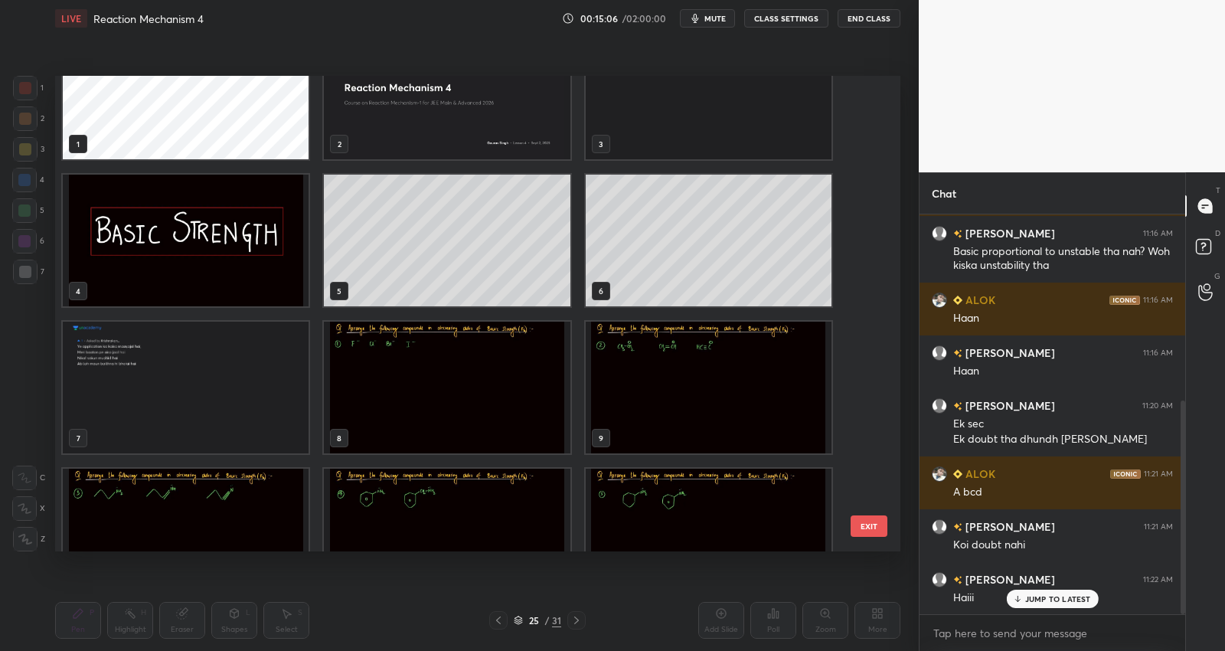
click at [481, 386] on img "grid" at bounding box center [447, 388] width 246 height 132
click at [488, 388] on img "grid" at bounding box center [447, 388] width 246 height 132
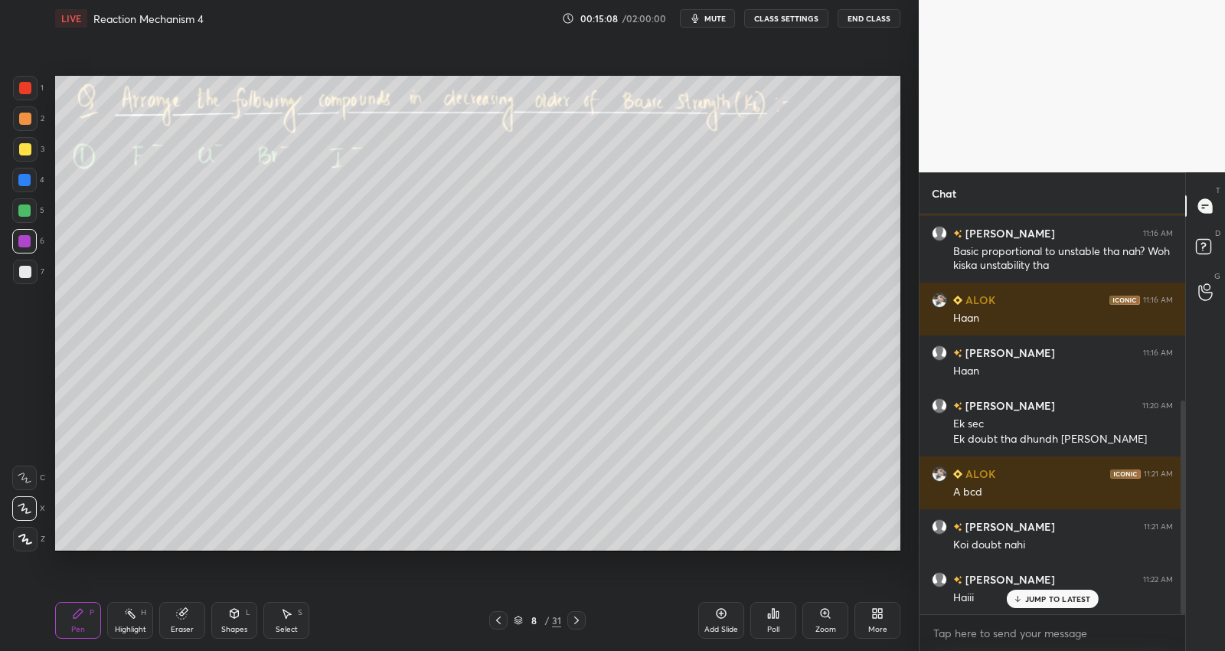
click at [573, 615] on icon at bounding box center [576, 620] width 12 height 12
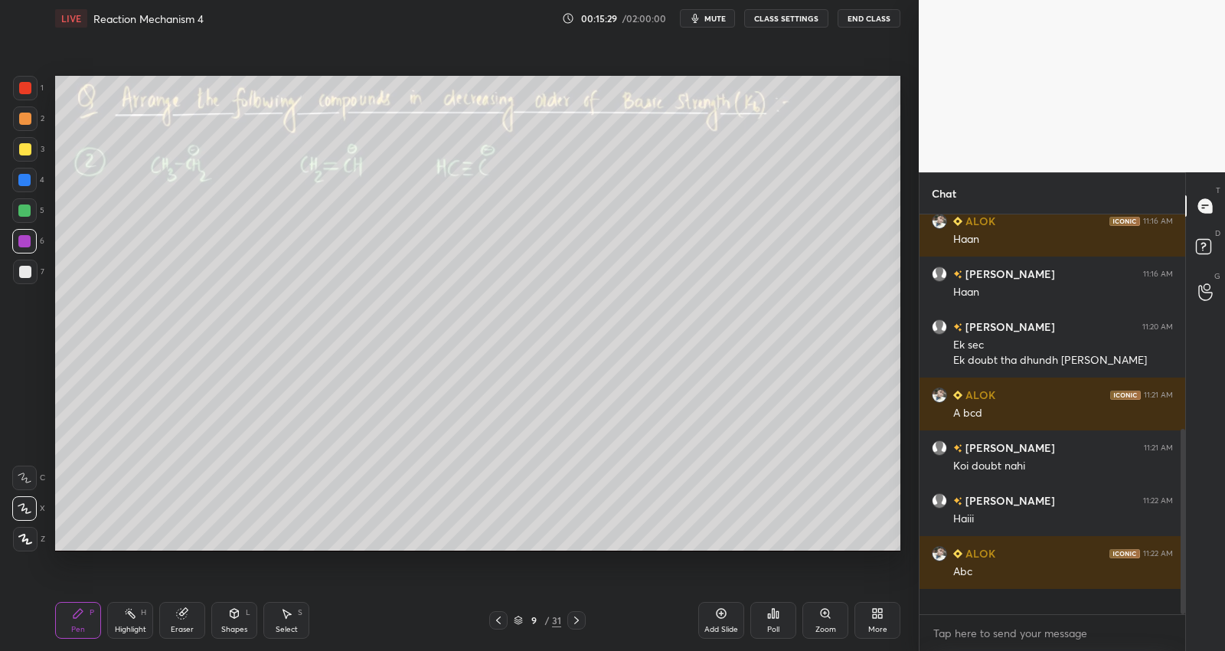
scroll to position [400, 0]
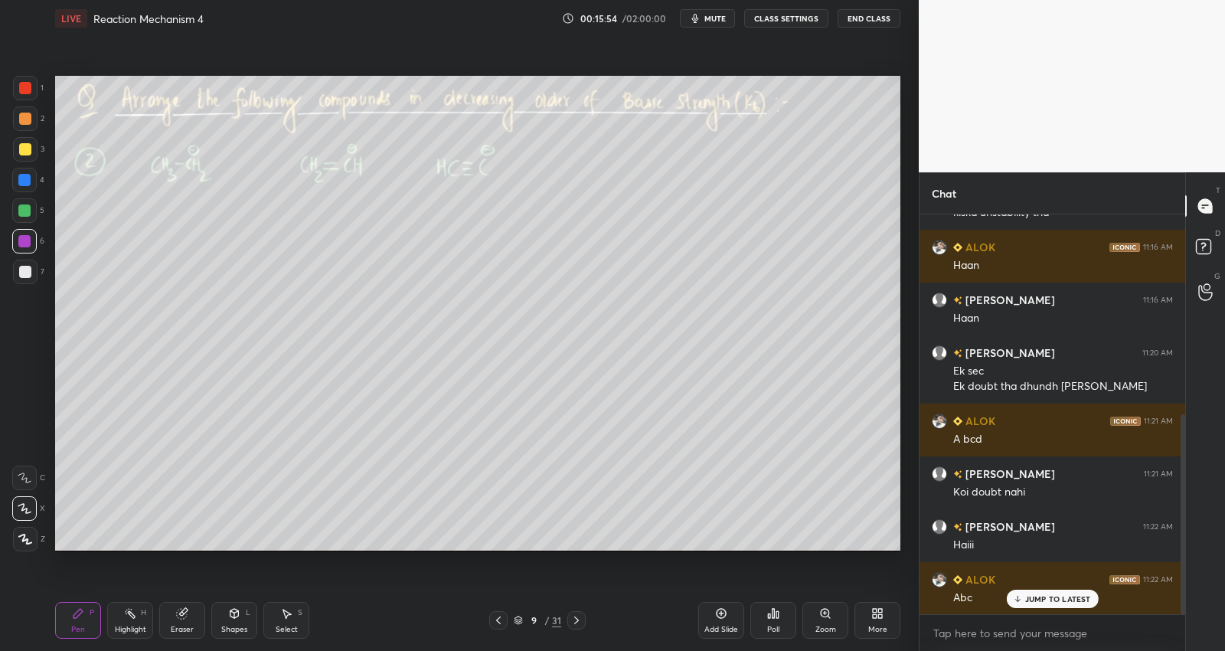
click at [574, 619] on icon at bounding box center [576, 620] width 12 height 12
click at [498, 621] on icon at bounding box center [498, 620] width 12 height 12
click at [499, 620] on icon at bounding box center [498, 620] width 12 height 12
click at [499, 622] on icon at bounding box center [498, 620] width 12 height 12
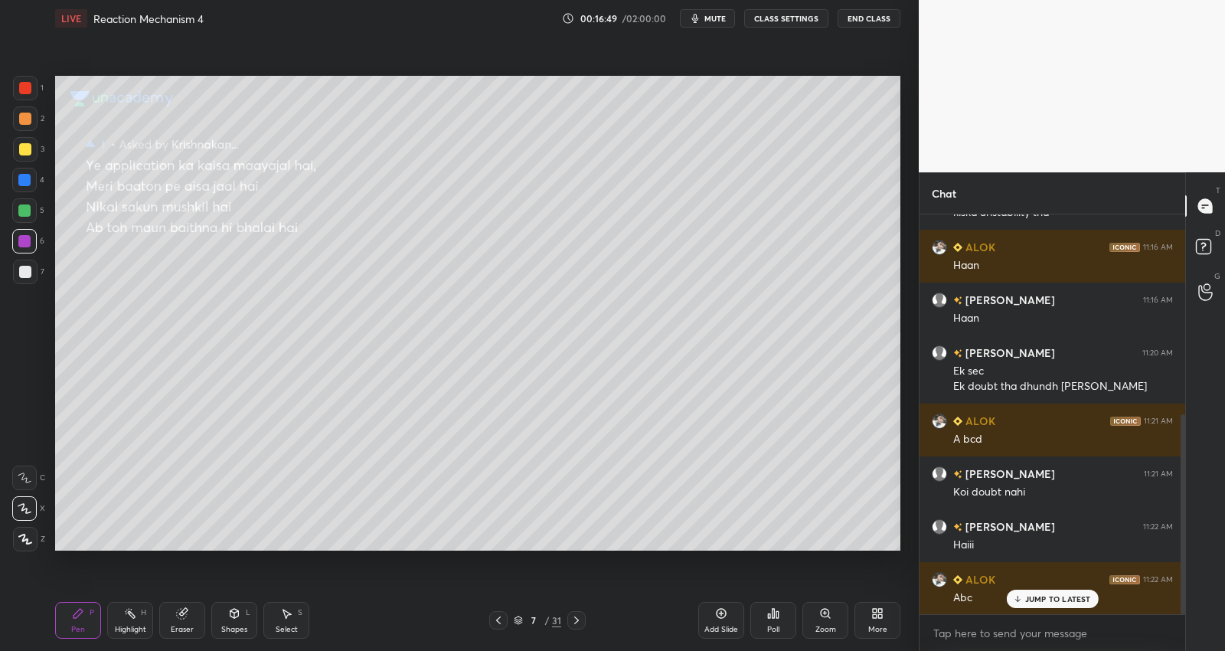
click at [501, 622] on icon at bounding box center [498, 620] width 12 height 12
click at [502, 622] on icon at bounding box center [498, 620] width 12 height 12
click at [576, 618] on icon at bounding box center [576, 620] width 12 height 12
click at [577, 619] on icon at bounding box center [576, 620] width 12 height 12
click at [576, 619] on icon at bounding box center [576, 620] width 12 height 12
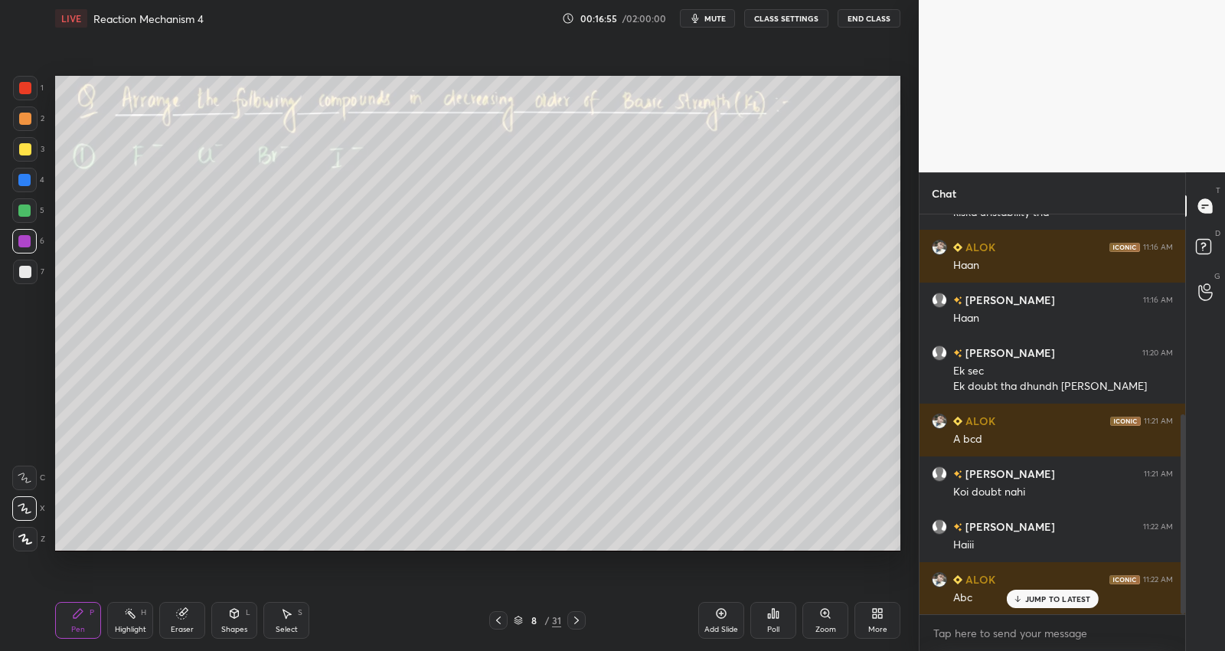
click at [579, 617] on icon at bounding box center [576, 620] width 12 height 12
click at [578, 619] on icon at bounding box center [576, 620] width 12 height 12
click at [27, 278] on div at bounding box center [25, 272] width 24 height 24
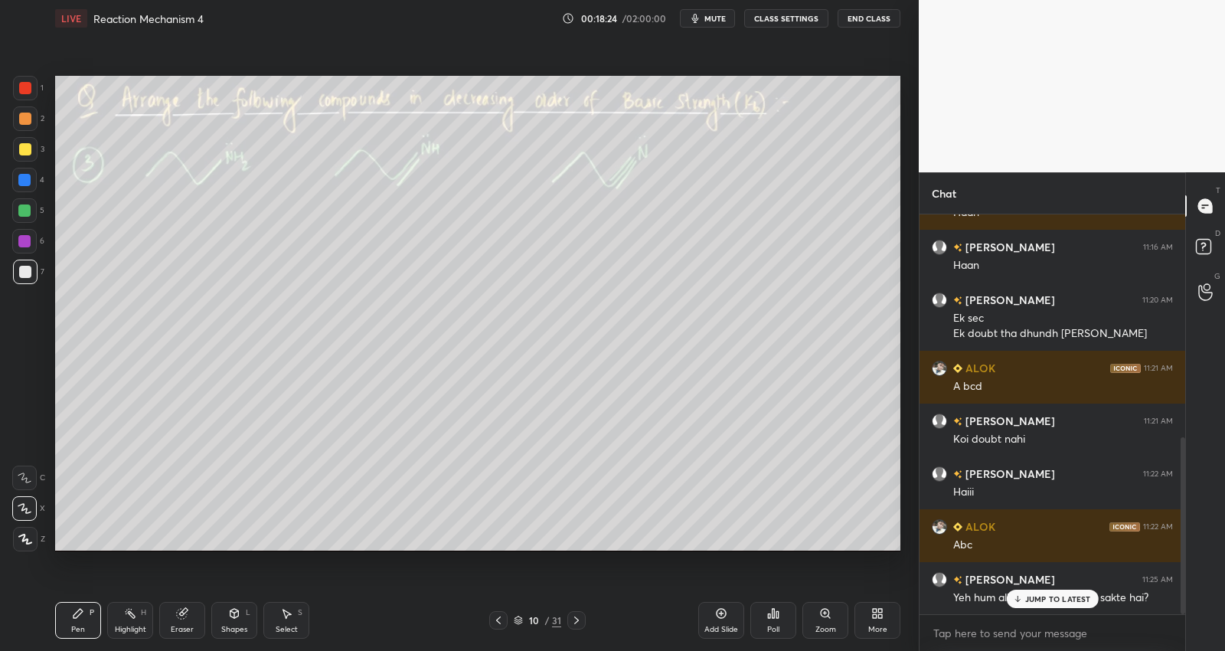
scroll to position [505, 0]
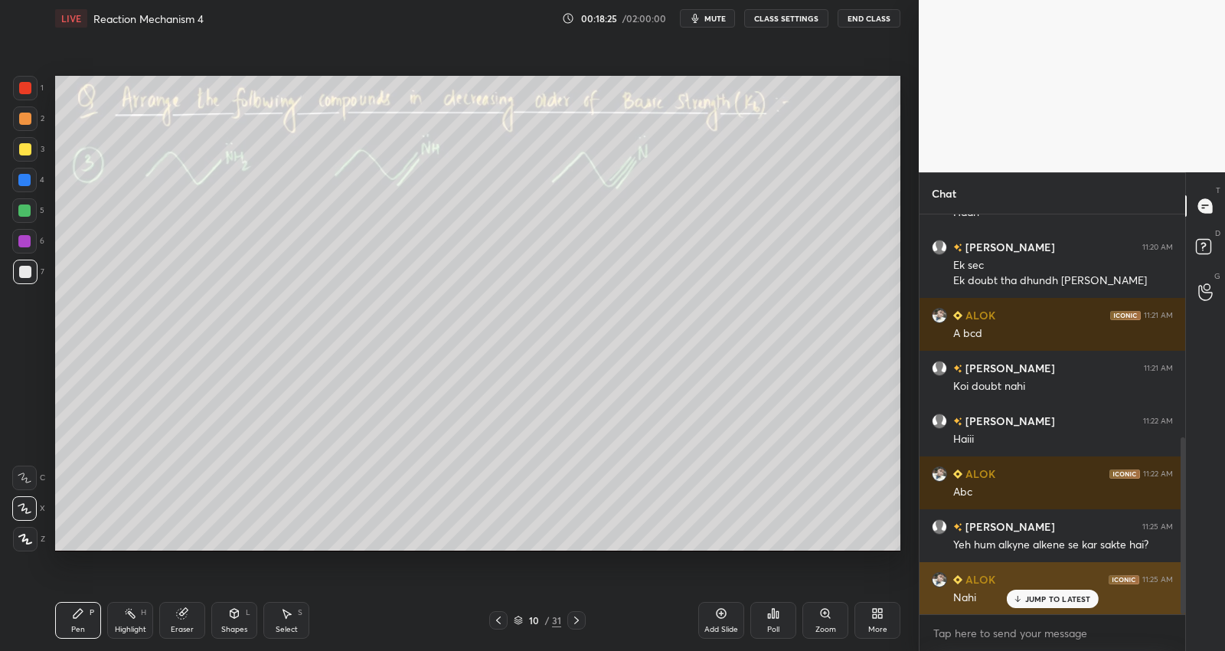
click at [1037, 607] on div "JUMP TO LATEST" at bounding box center [1052, 598] width 92 height 18
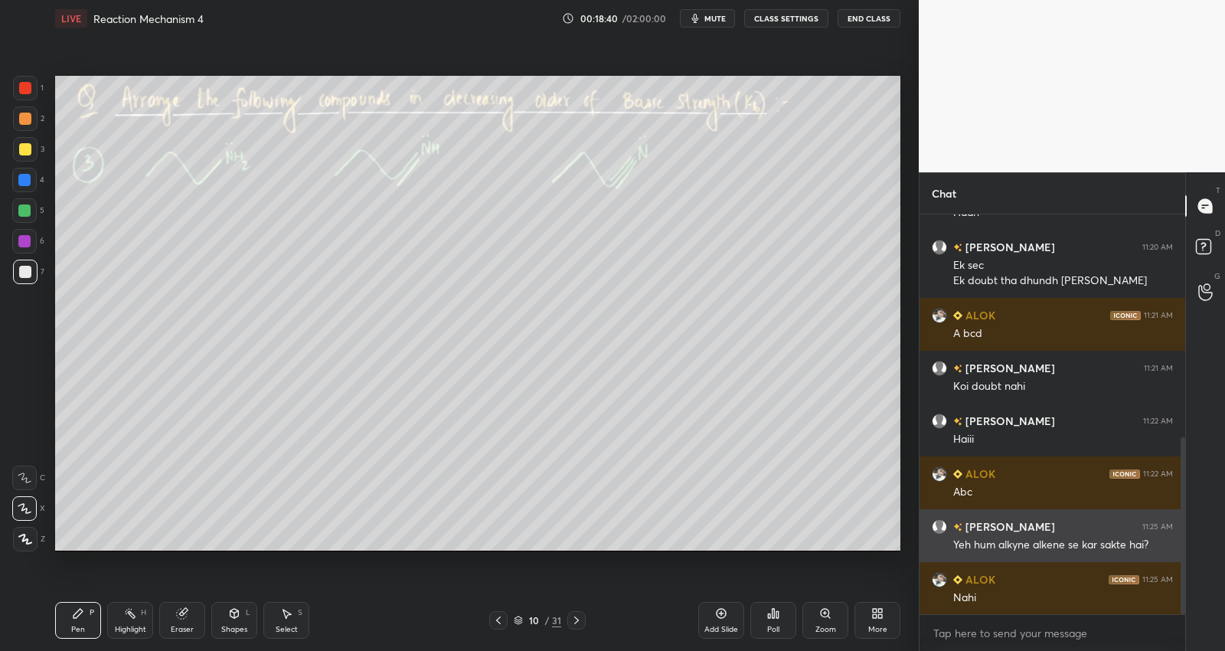
scroll to position [559, 0]
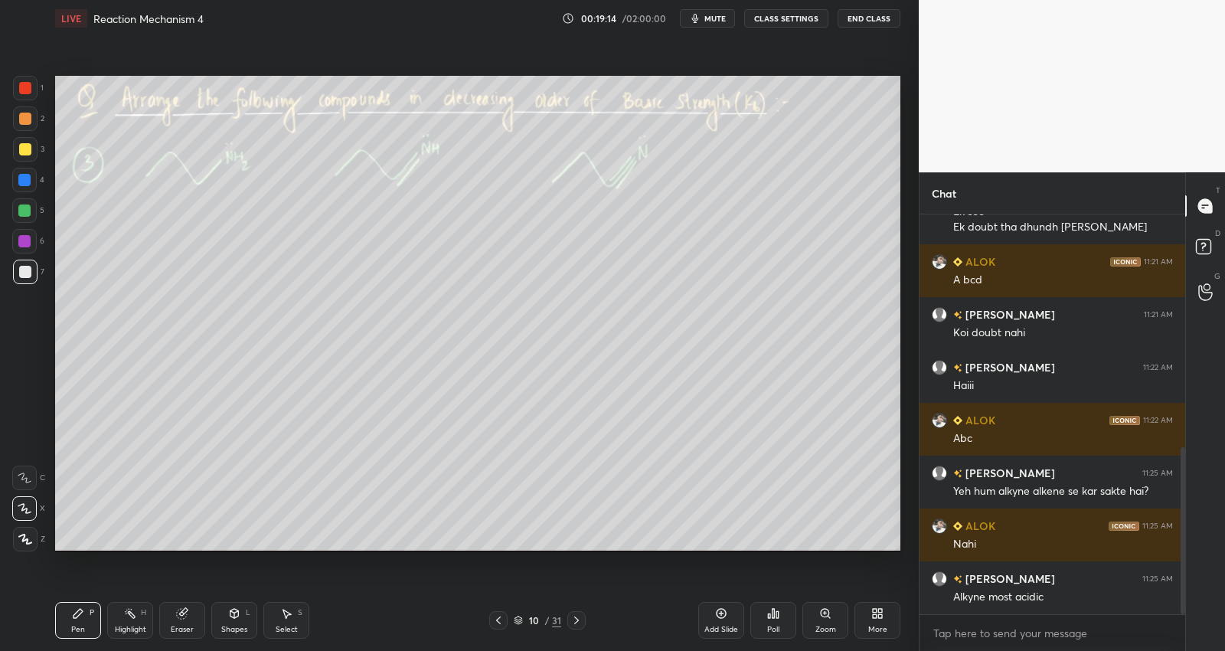
click at [577, 618] on icon at bounding box center [576, 620] width 12 height 12
click at [576, 619] on icon at bounding box center [576, 620] width 12 height 12
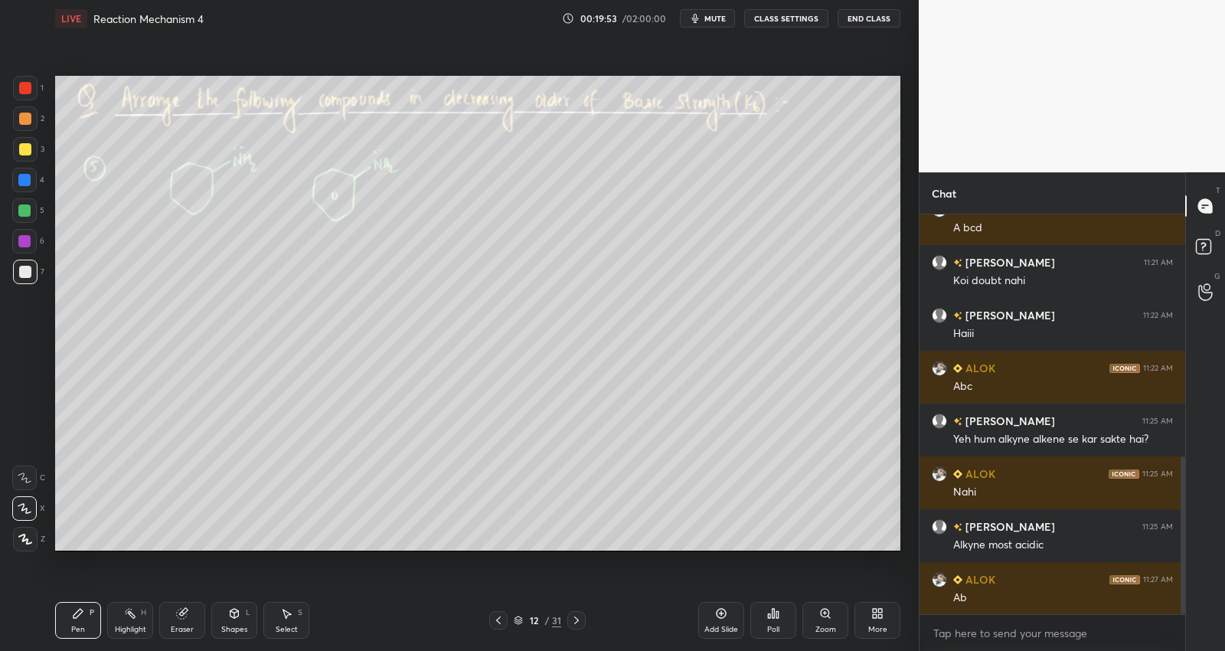
scroll to position [664, 0]
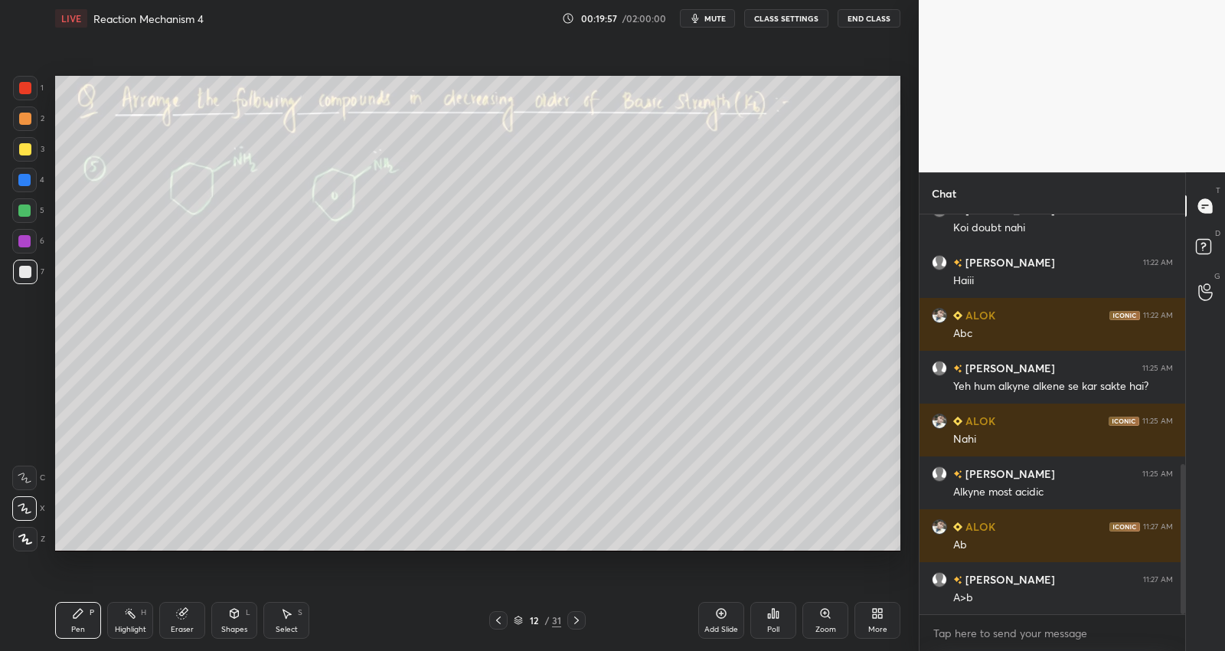
click at [577, 620] on icon at bounding box center [576, 620] width 5 height 8
click at [27, 215] on div at bounding box center [24, 210] width 24 height 24
click at [21, 146] on div at bounding box center [25, 149] width 12 height 12
click at [26, 211] on div at bounding box center [24, 210] width 12 height 12
drag, startPoint x: 28, startPoint y: 240, endPoint x: 54, endPoint y: 237, distance: 25.4
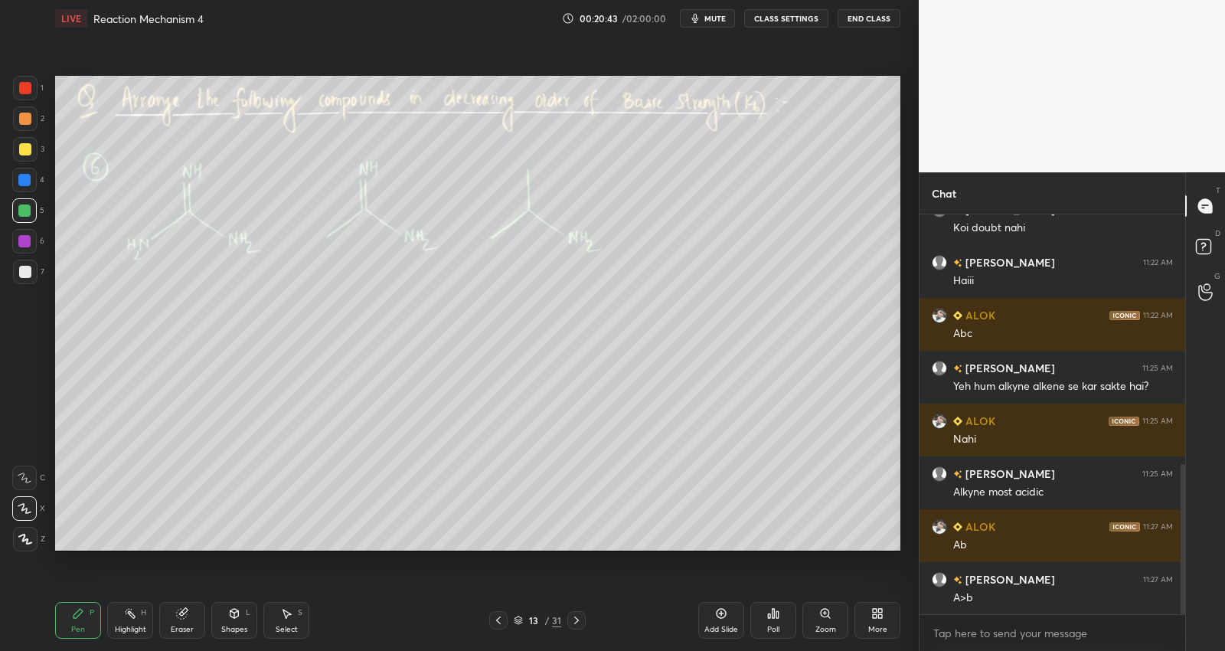
click at [29, 240] on div at bounding box center [24, 241] width 12 height 12
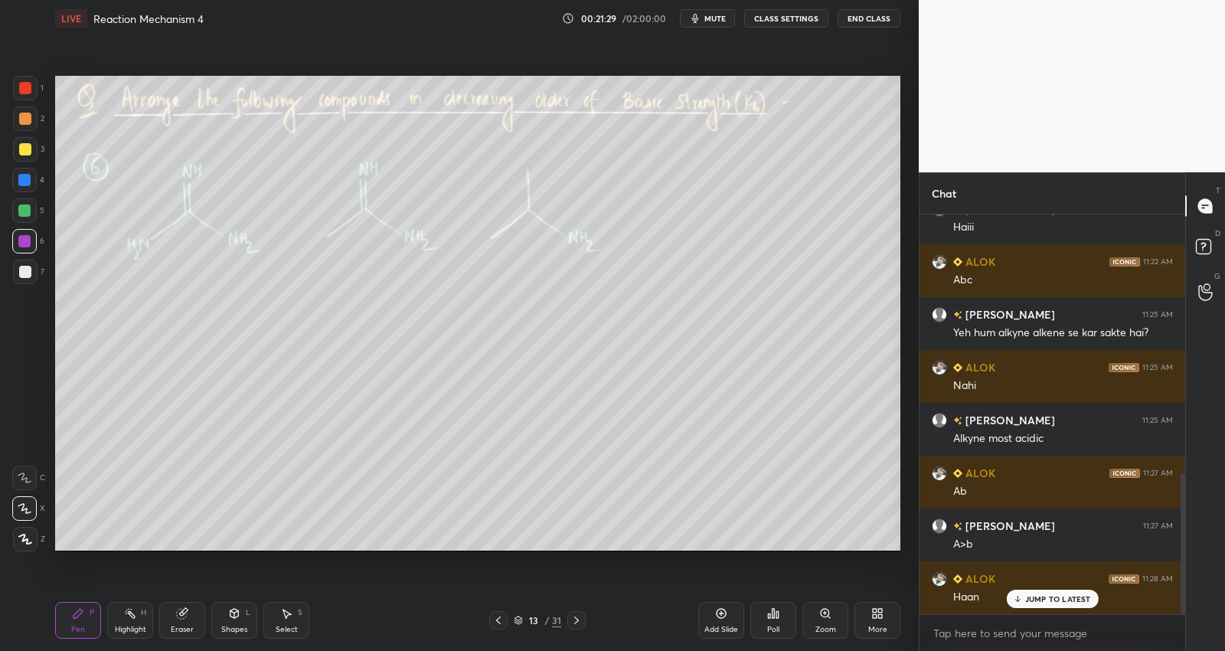
scroll to position [5, 5]
click at [27, 273] on div at bounding box center [25, 272] width 12 height 12
drag, startPoint x: 25, startPoint y: 207, endPoint x: 50, endPoint y: 211, distance: 24.8
click at [25, 207] on div at bounding box center [24, 210] width 12 height 12
click at [29, 145] on div at bounding box center [25, 149] width 12 height 12
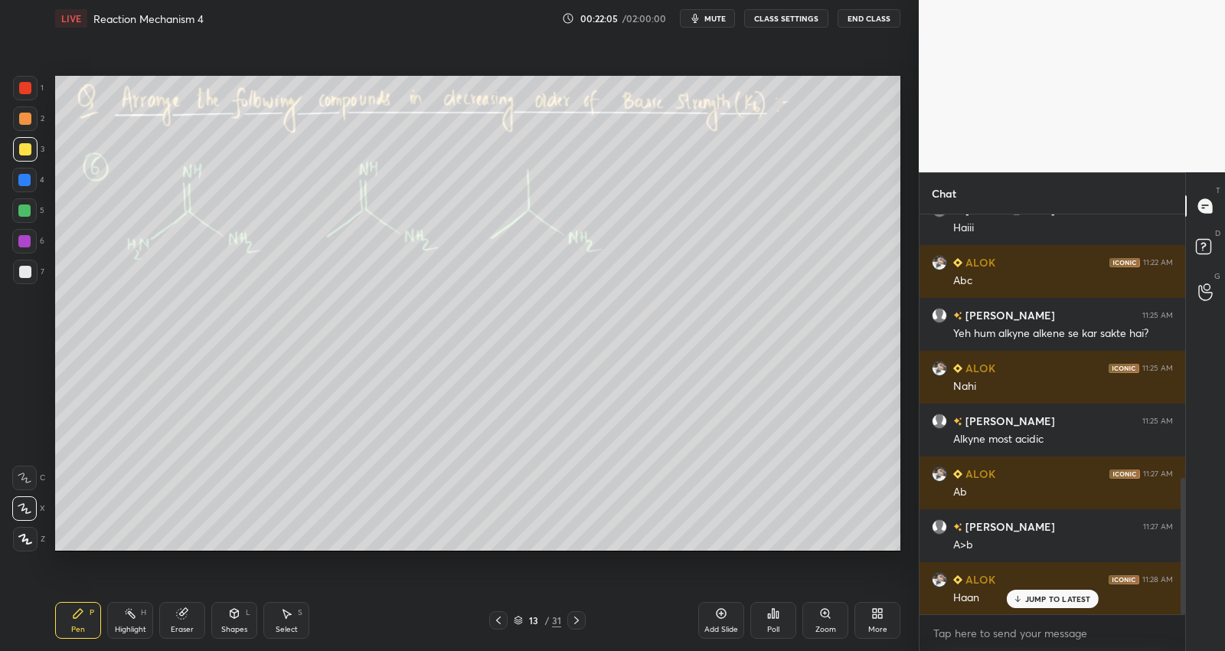
scroll to position [769, 0]
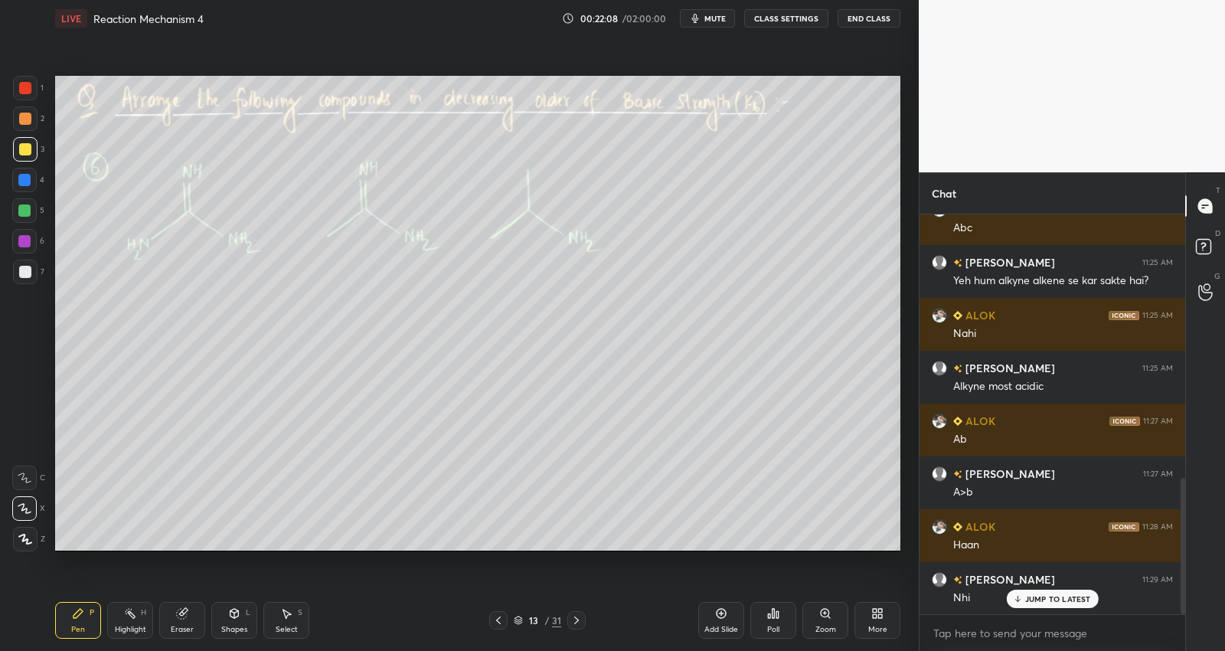
click at [575, 619] on icon at bounding box center [576, 620] width 12 height 12
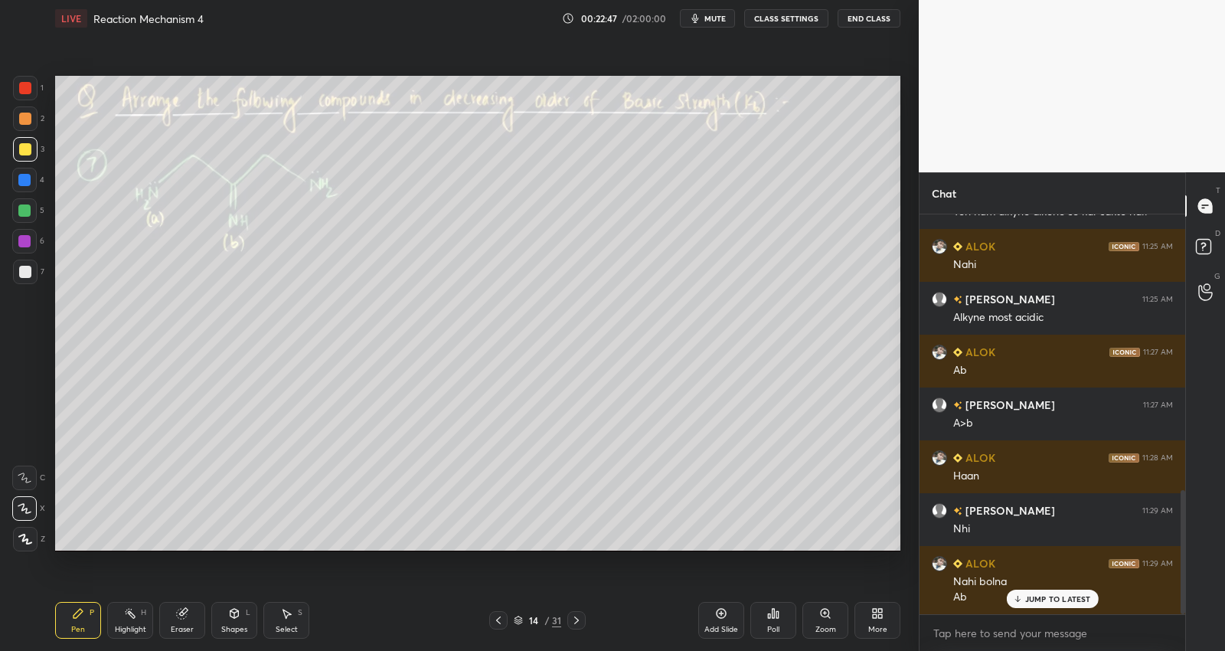
scroll to position [890, 0]
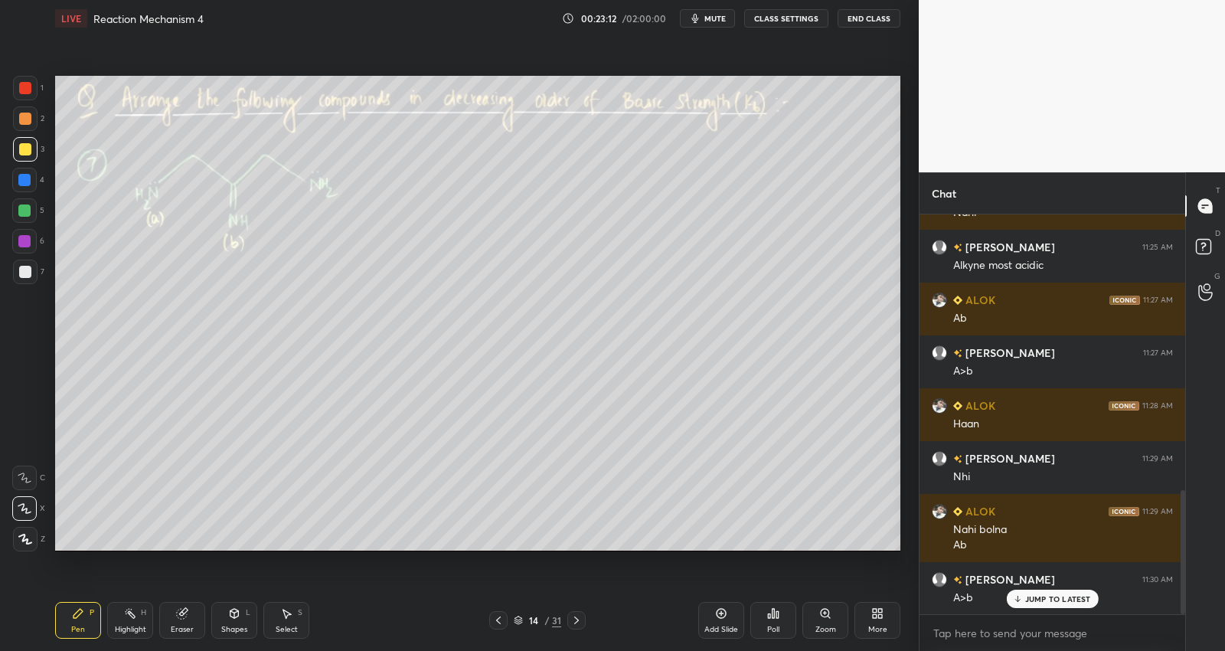
click at [25, 272] on div at bounding box center [25, 272] width 12 height 12
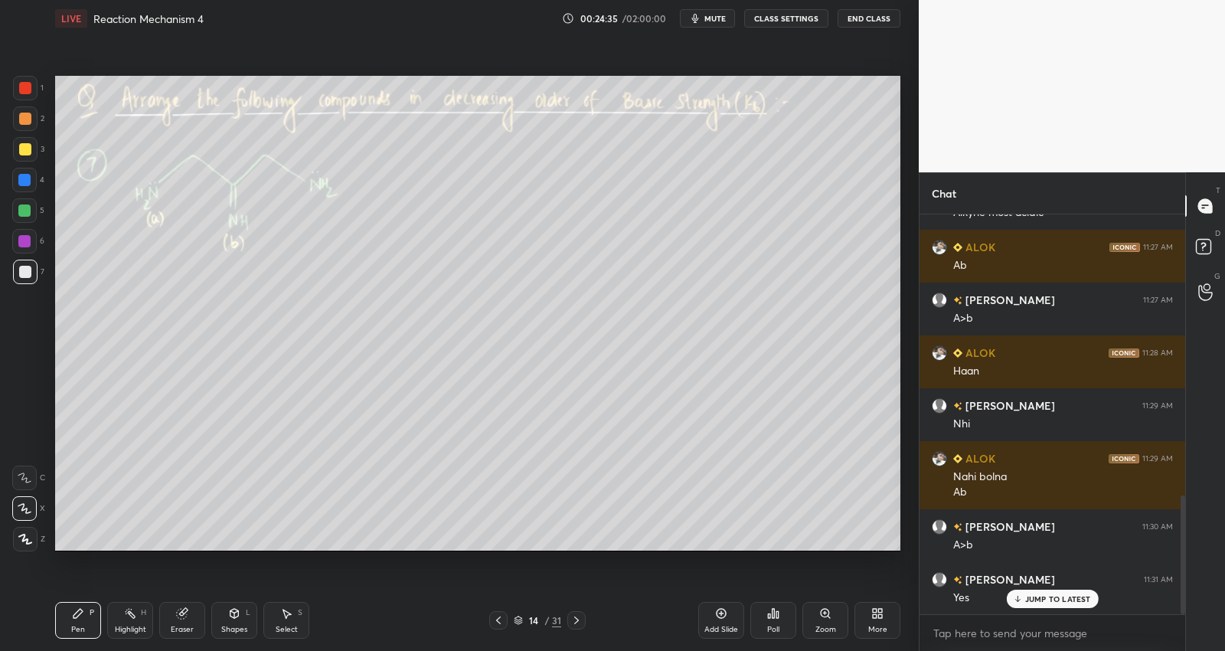
click at [575, 616] on icon at bounding box center [576, 620] width 5 height 8
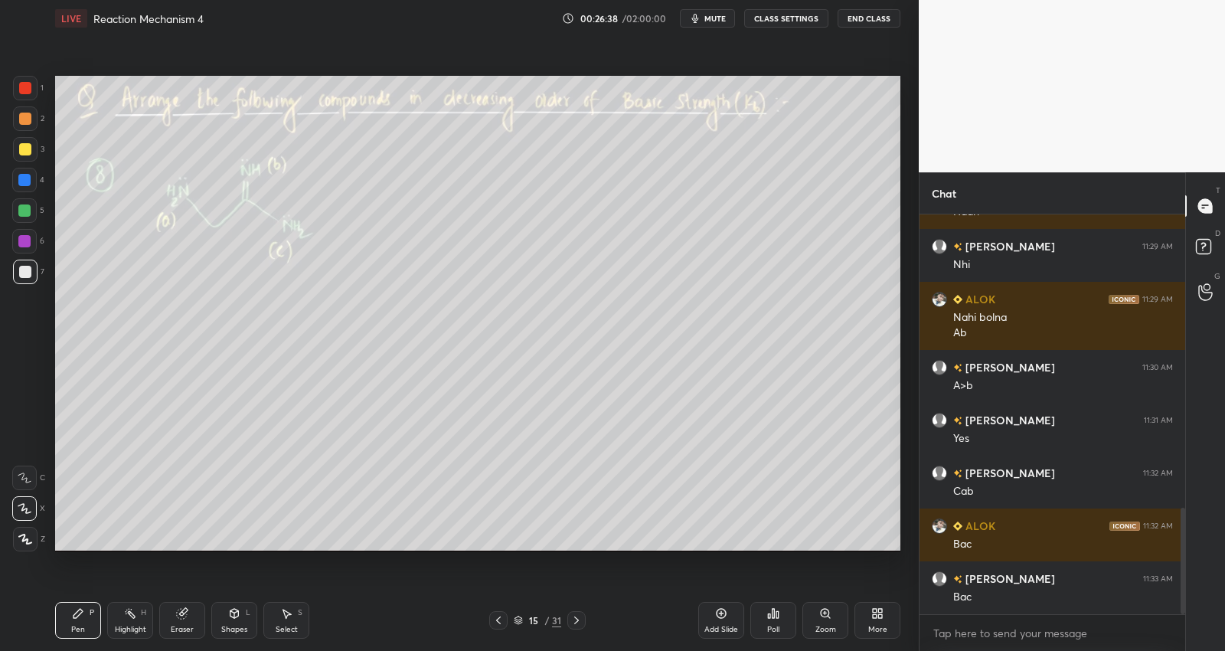
scroll to position [1118, 0]
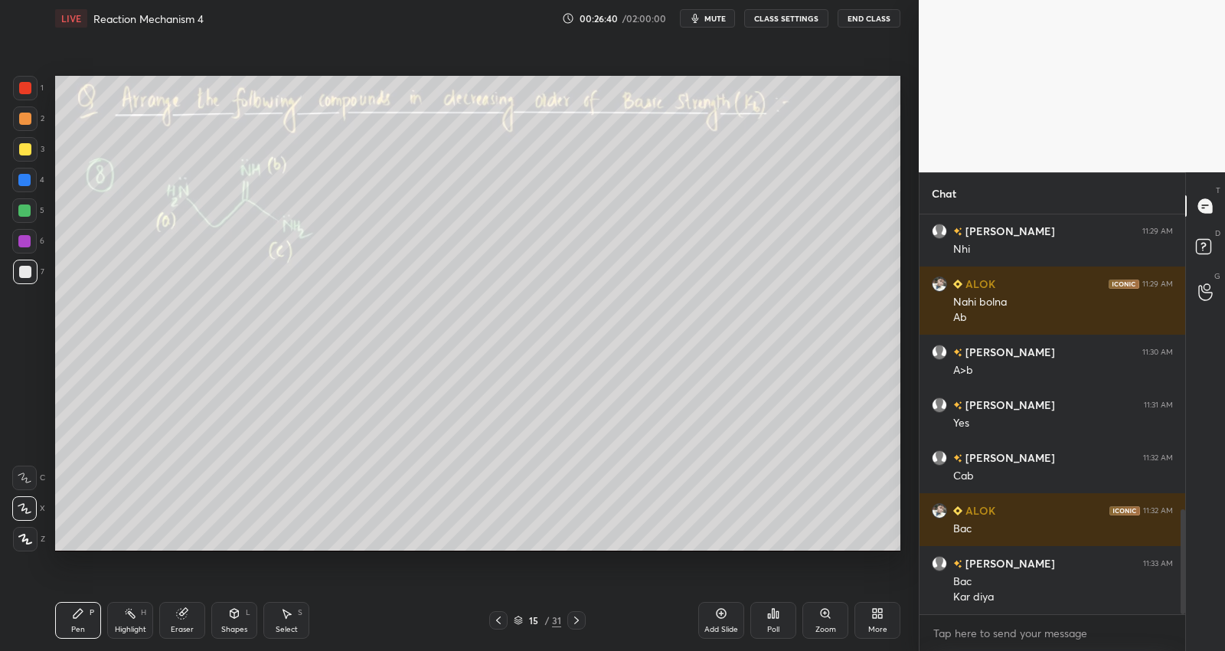
click at [579, 622] on icon at bounding box center [576, 620] width 12 height 12
click at [28, 148] on div at bounding box center [25, 149] width 12 height 12
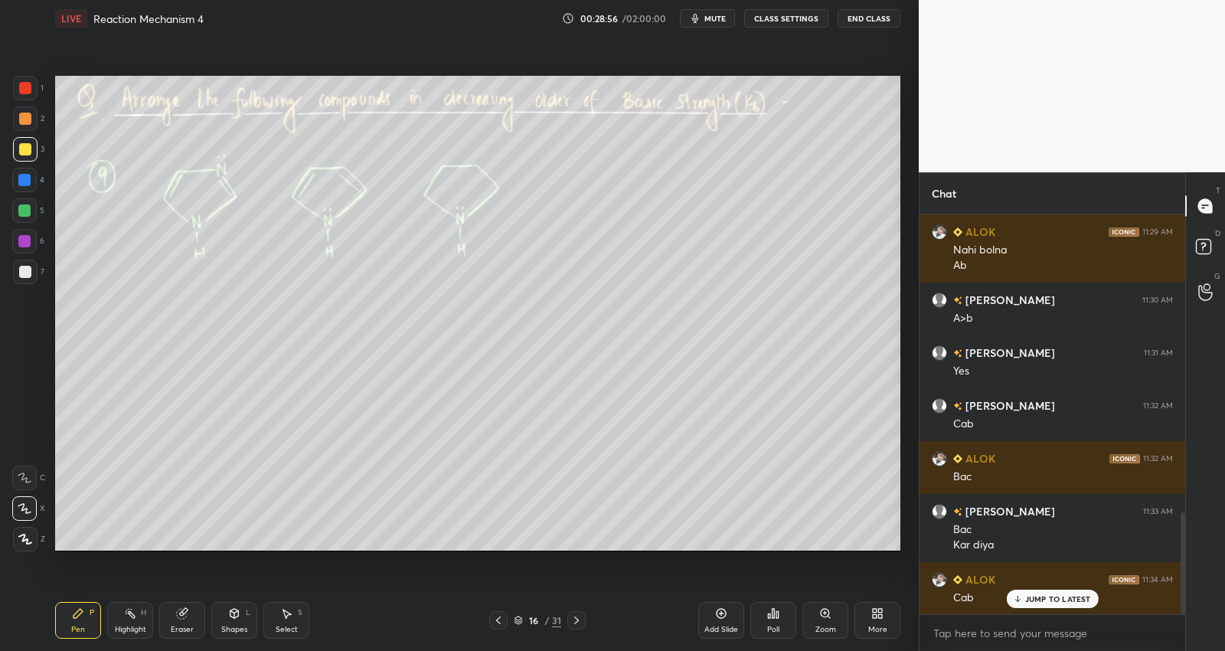
click at [32, 237] on div at bounding box center [24, 241] width 24 height 24
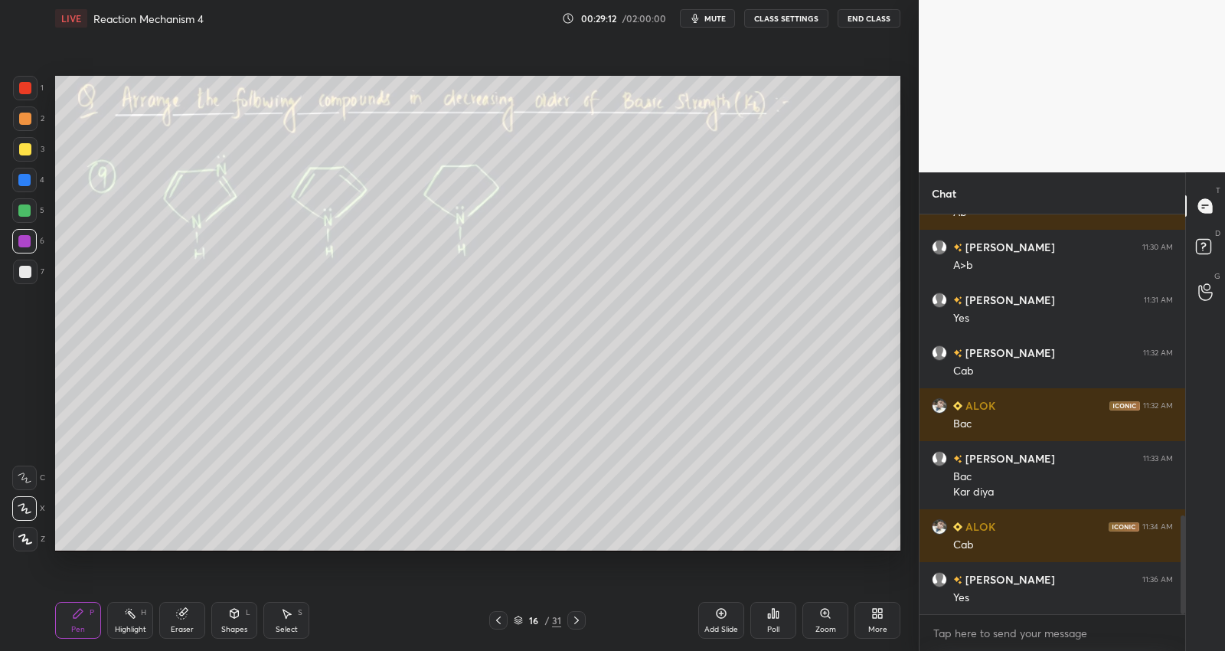
click at [579, 619] on icon at bounding box center [576, 620] width 12 height 12
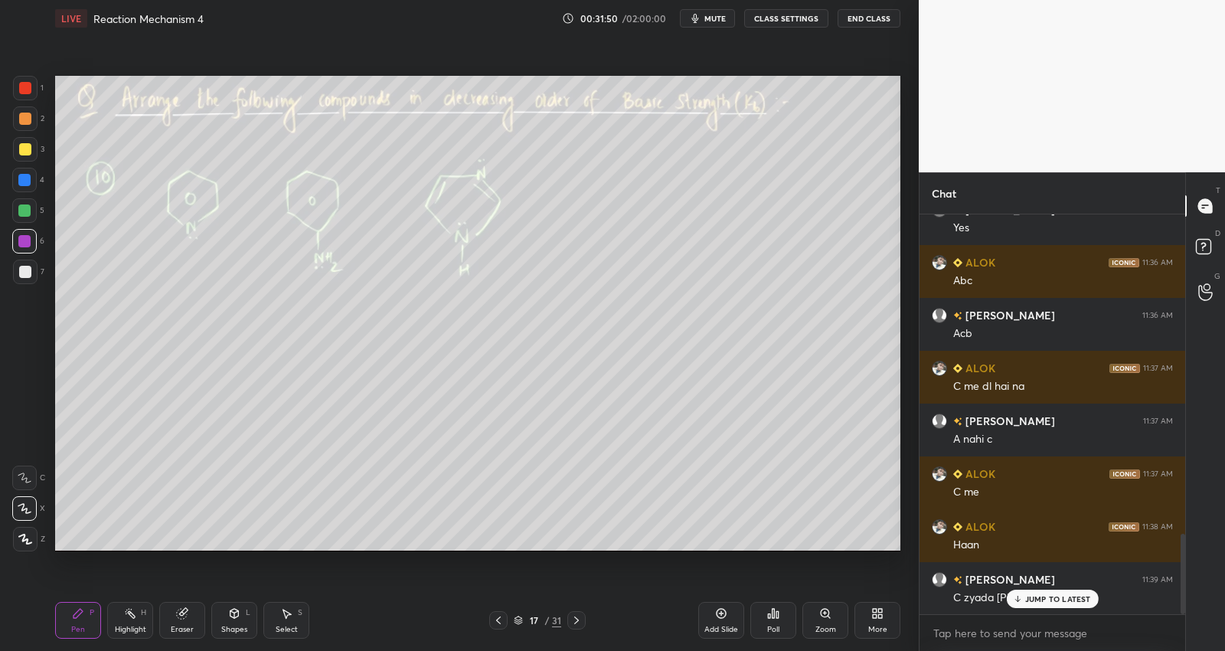
scroll to position [1646, 0]
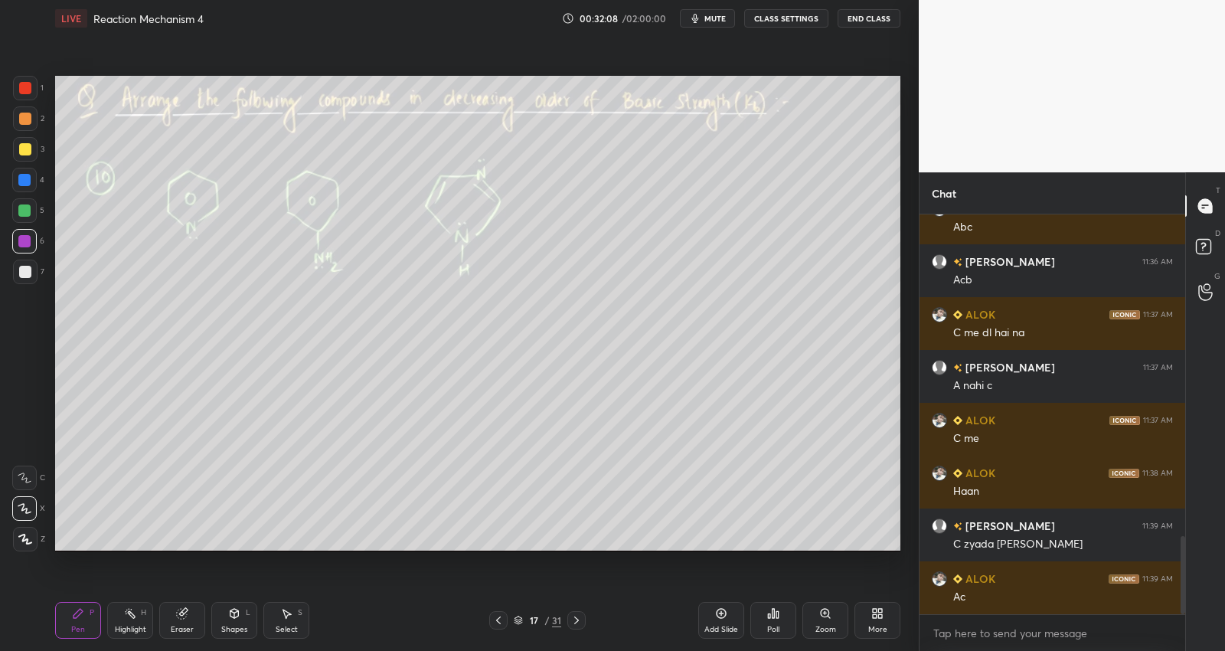
click at [29, 269] on div at bounding box center [25, 272] width 12 height 12
click at [715, 618] on icon at bounding box center [721, 613] width 12 height 12
click at [186, 622] on div "Eraser" at bounding box center [182, 620] width 46 height 37
click at [31, 510] on div at bounding box center [24, 508] width 24 height 24
click at [91, 609] on div "P" at bounding box center [92, 613] width 5 height 8
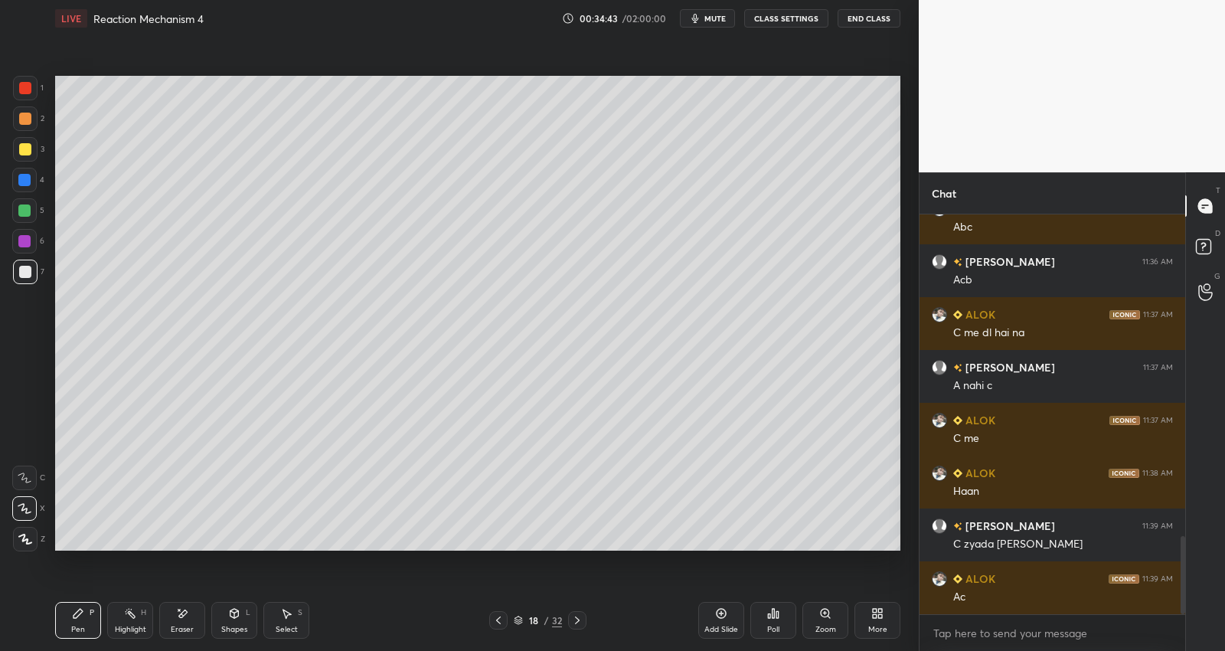
scroll to position [1698, 0]
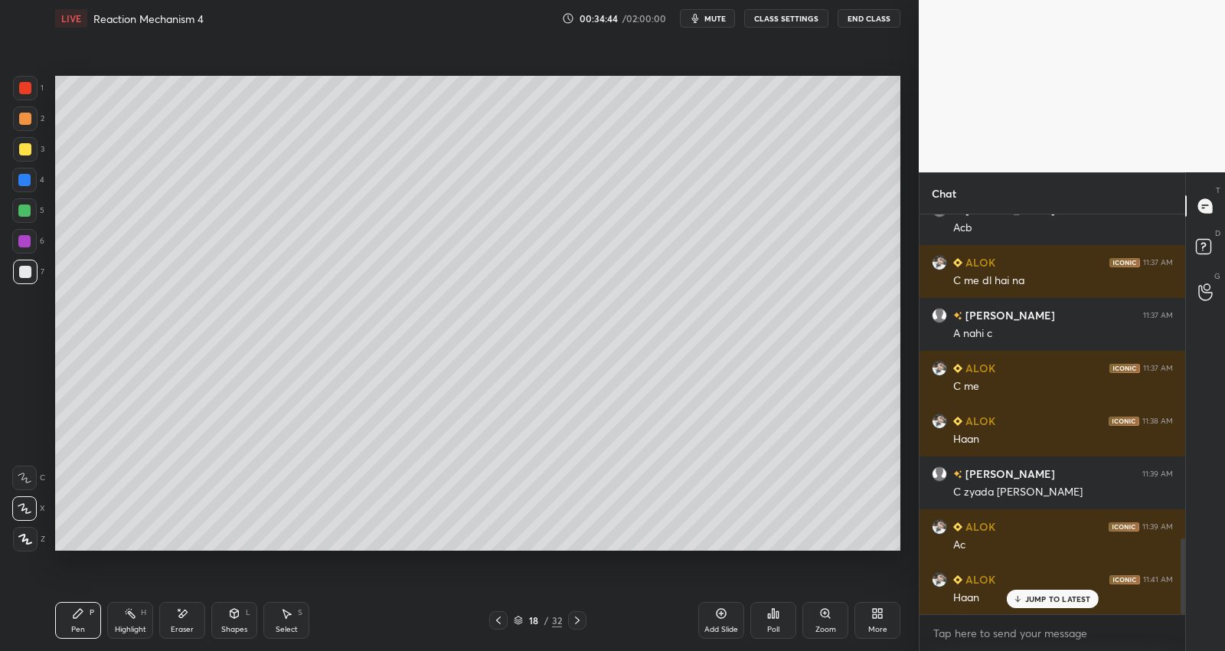
click at [499, 613] on div at bounding box center [498, 620] width 18 height 18
click at [580, 616] on icon at bounding box center [577, 620] width 12 height 12
click at [496, 615] on icon at bounding box center [498, 620] width 12 height 12
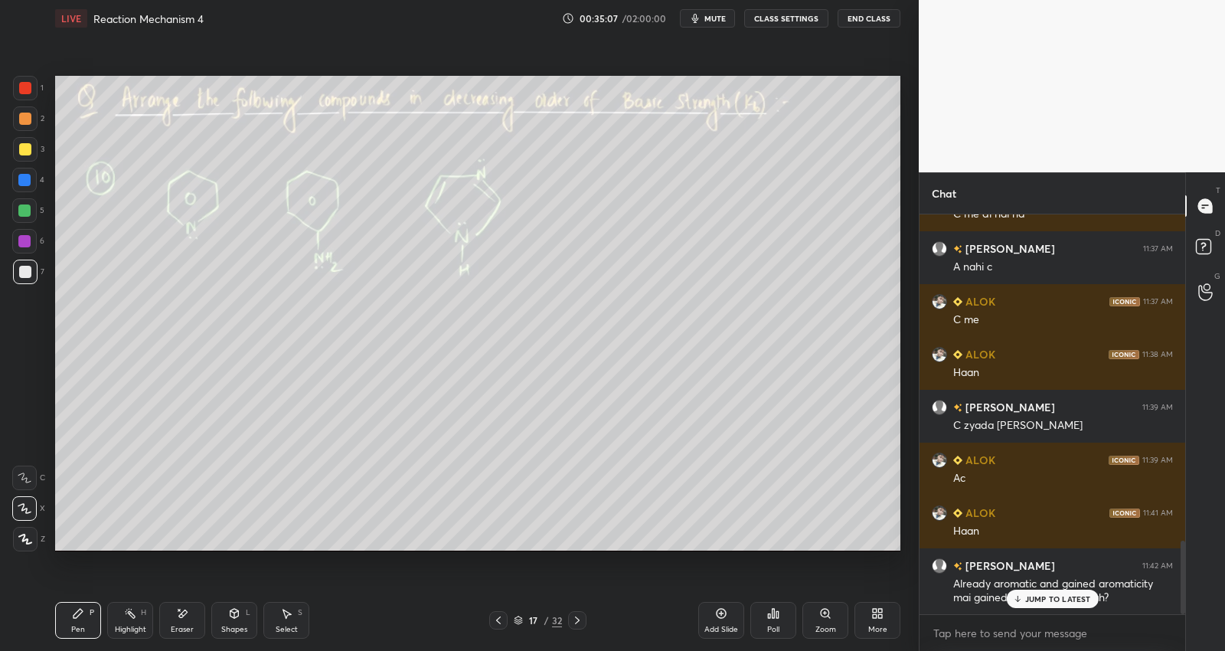
click at [1060, 591] on div "JUMP TO LATEST" at bounding box center [1052, 598] width 92 height 18
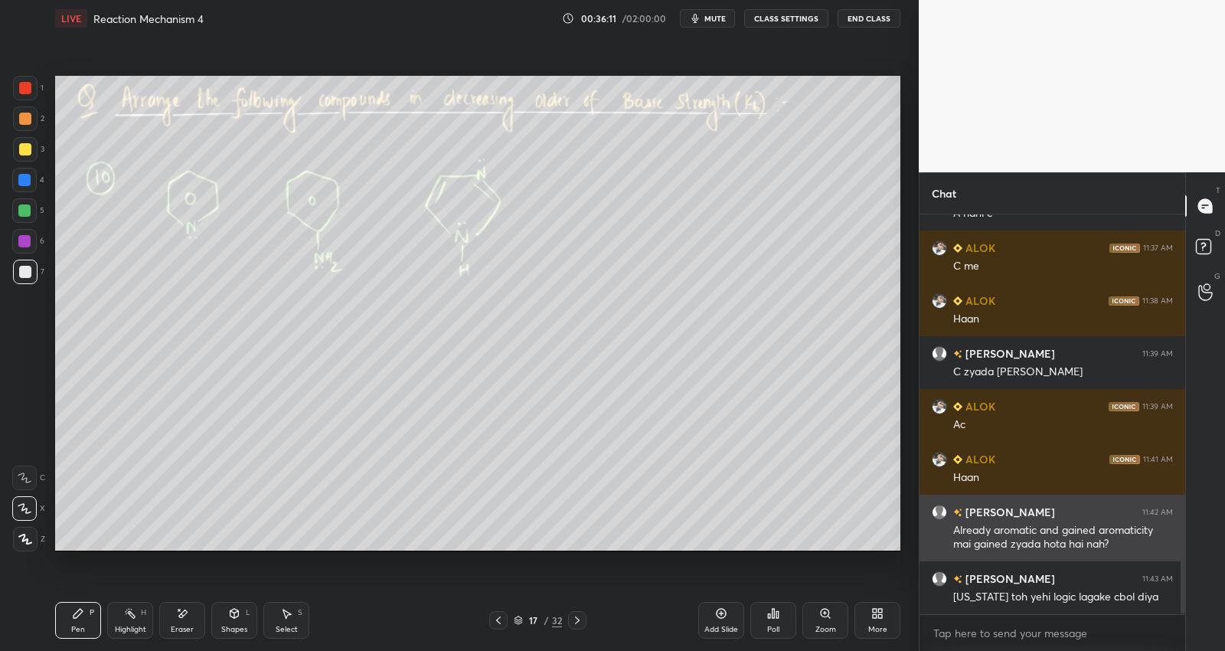
scroll to position [5, 5]
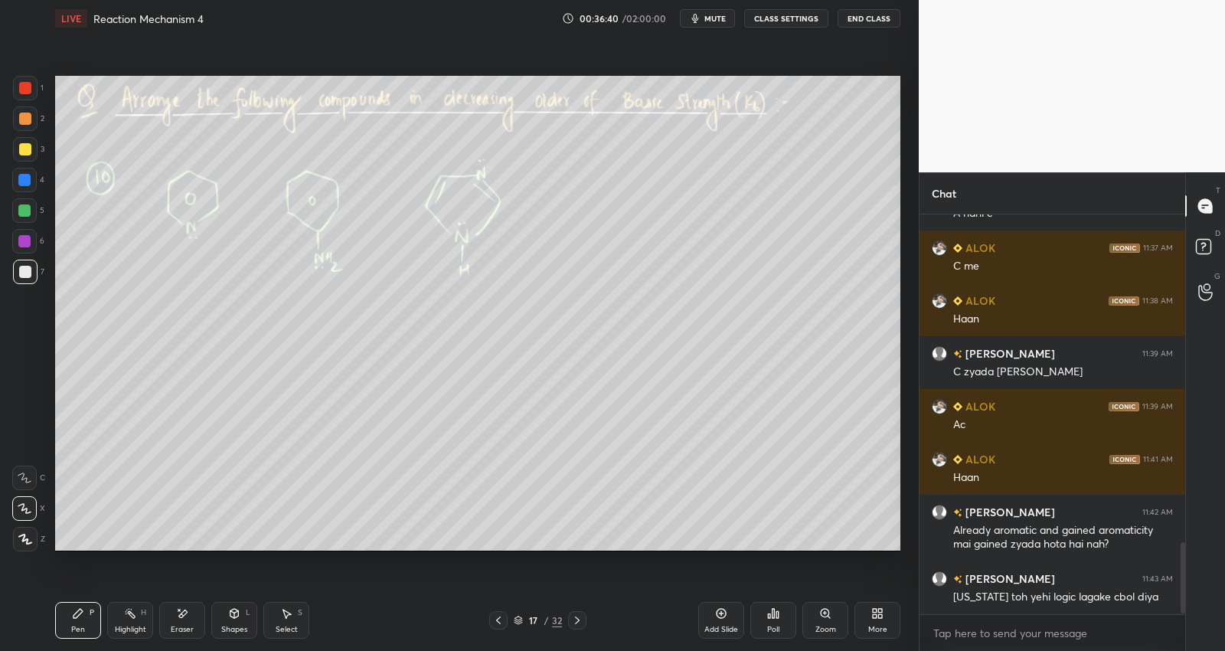
click at [576, 617] on icon at bounding box center [577, 620] width 5 height 8
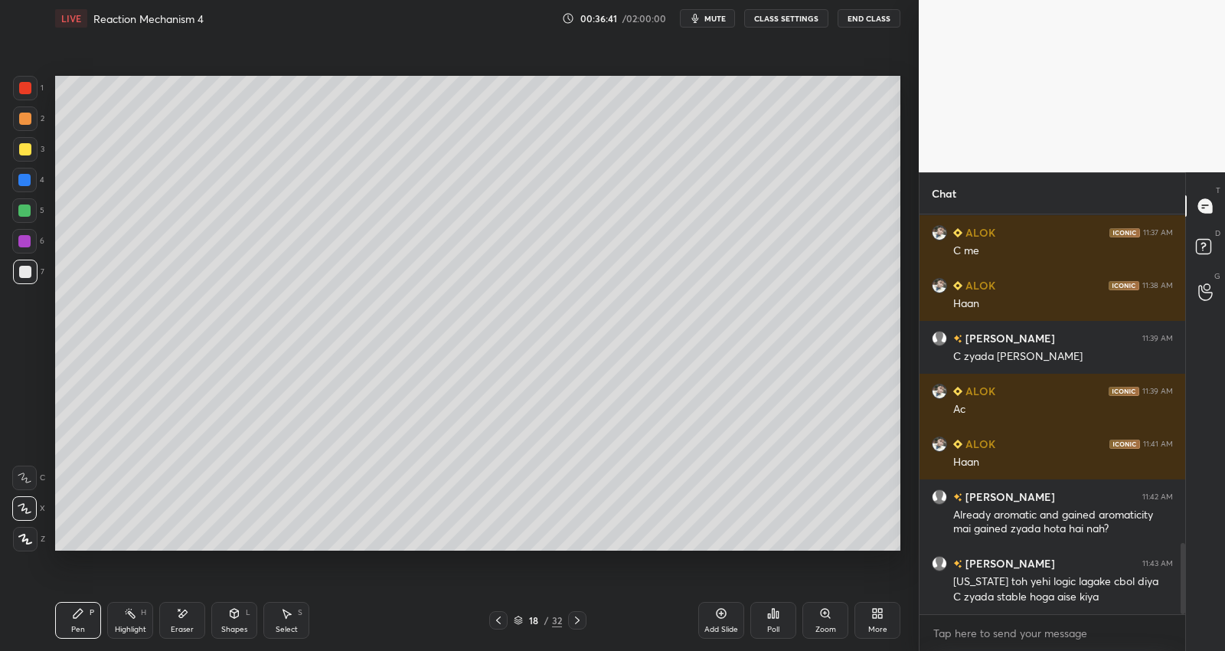
click at [576, 615] on icon at bounding box center [577, 620] width 12 height 12
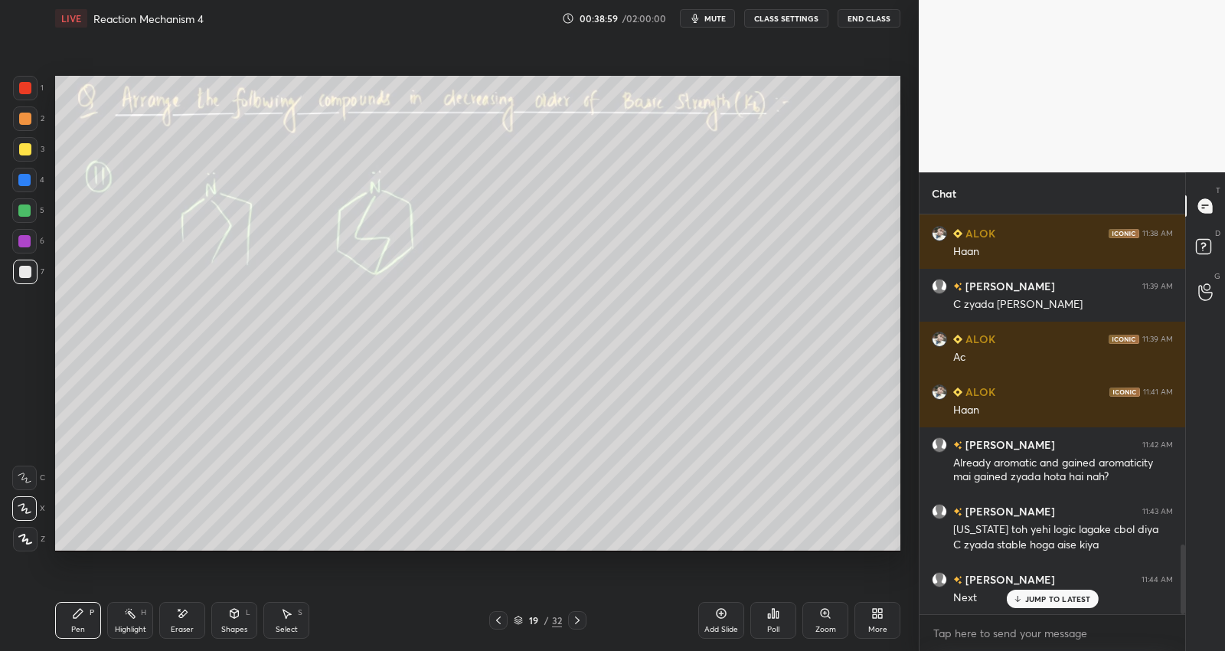
scroll to position [1938, 0]
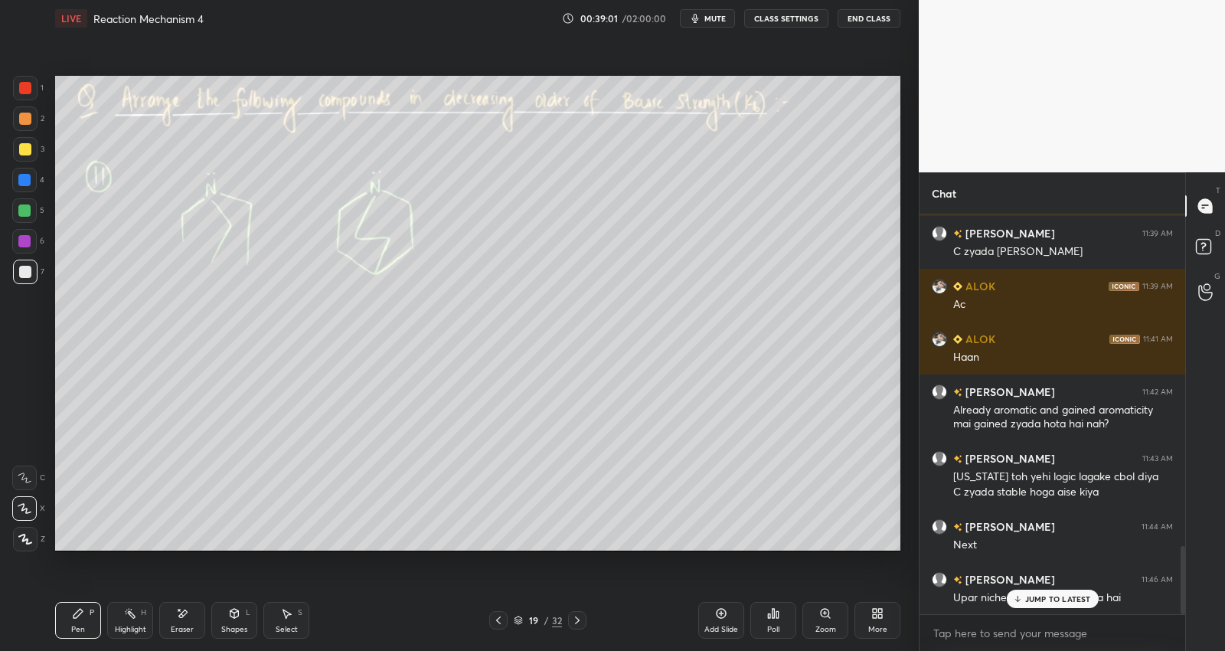
click at [1033, 597] on p "JUMP TO LATEST" at bounding box center [1058, 598] width 66 height 9
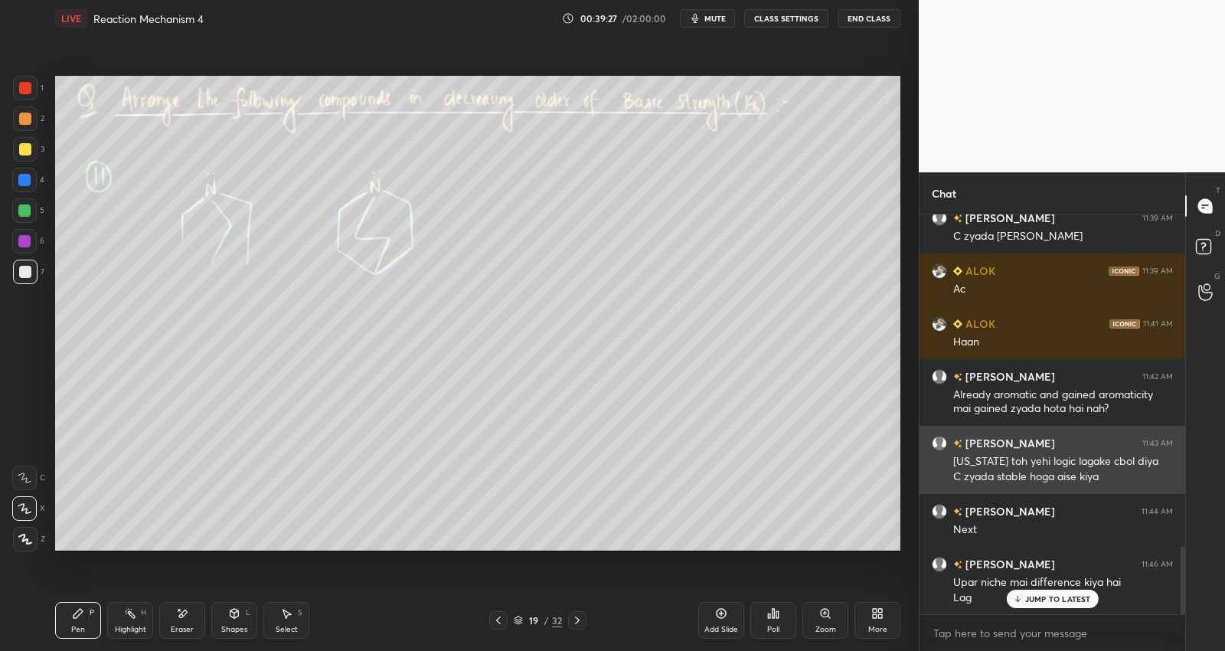
scroll to position [2007, 0]
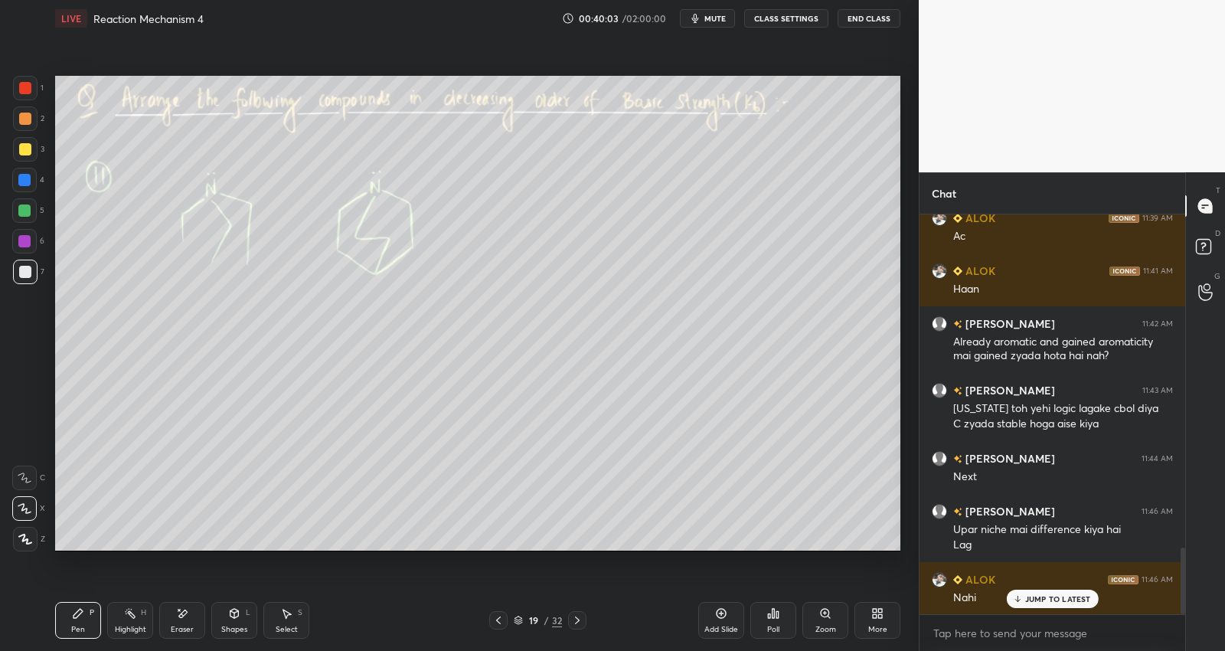
drag, startPoint x: 15, startPoint y: 248, endPoint x: 42, endPoint y: 247, distance: 26.8
click at [17, 251] on div at bounding box center [24, 241] width 24 height 24
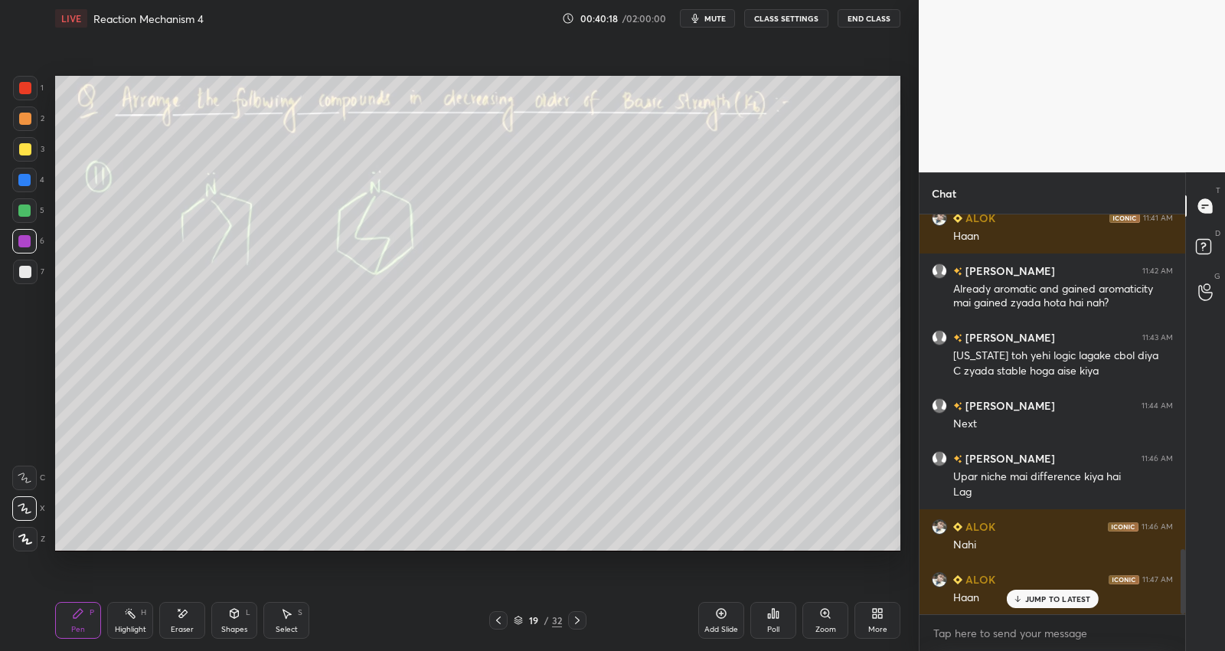
click at [576, 619] on icon at bounding box center [577, 620] width 12 height 12
drag, startPoint x: 24, startPoint y: 149, endPoint x: 54, endPoint y: 142, distance: 30.5
click at [24, 149] on div at bounding box center [25, 149] width 12 height 12
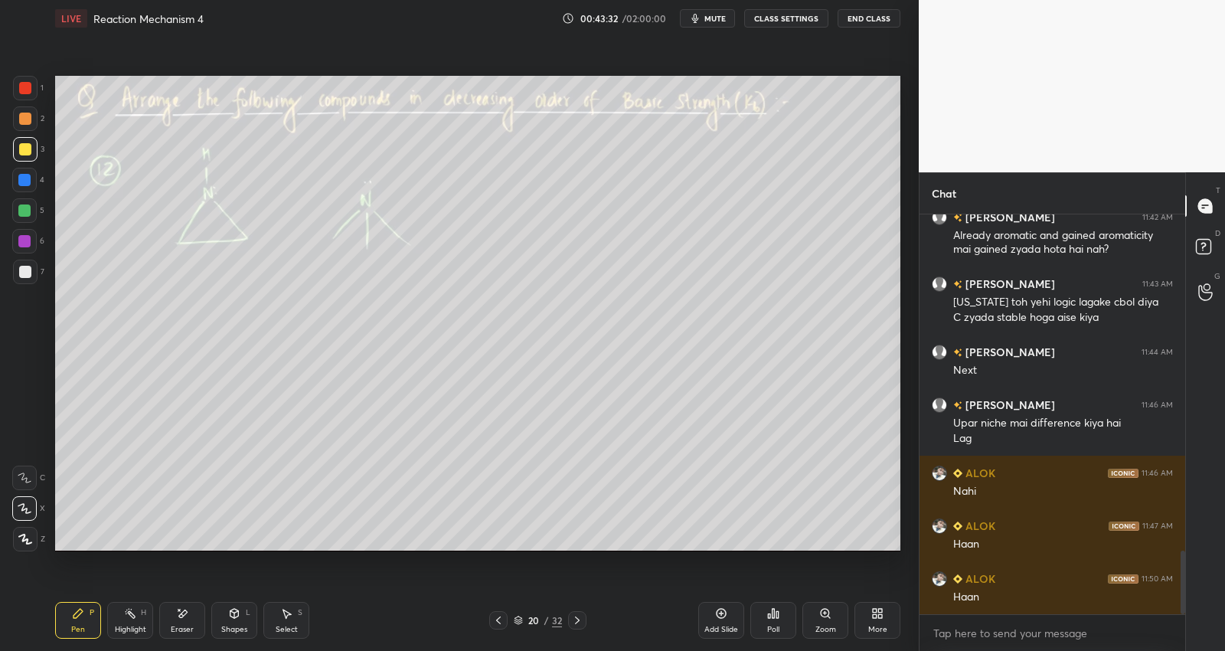
click at [580, 612] on div at bounding box center [577, 620] width 18 height 18
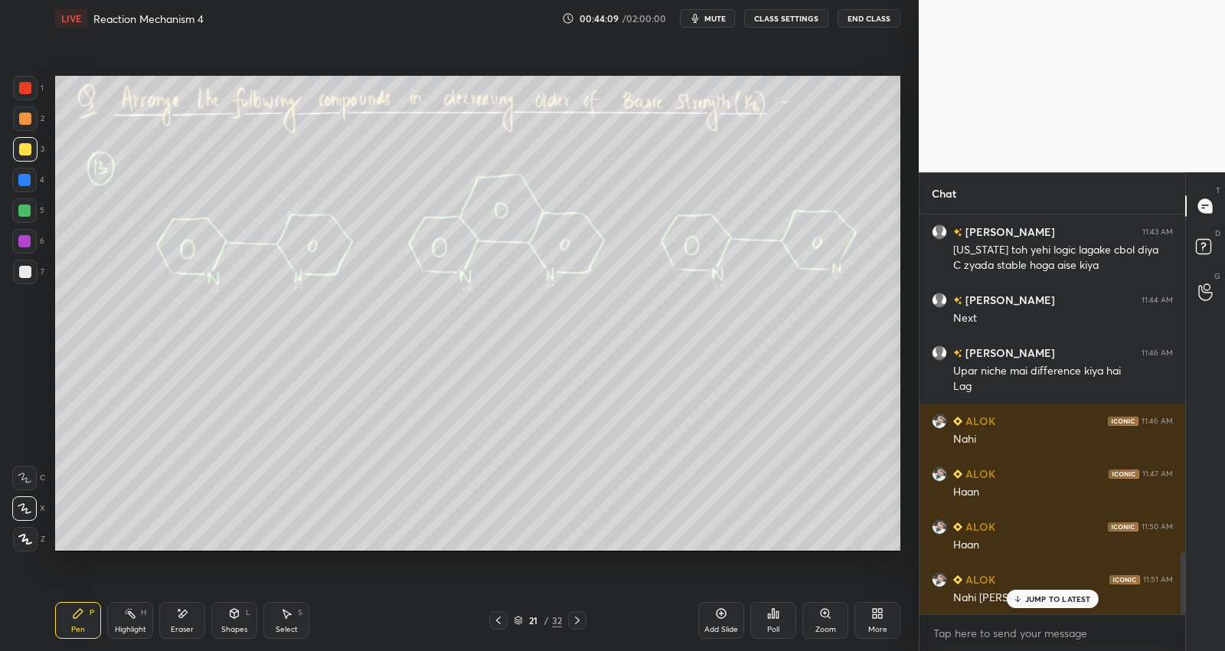
click at [1042, 602] on p "JUMP TO LATEST" at bounding box center [1058, 598] width 66 height 9
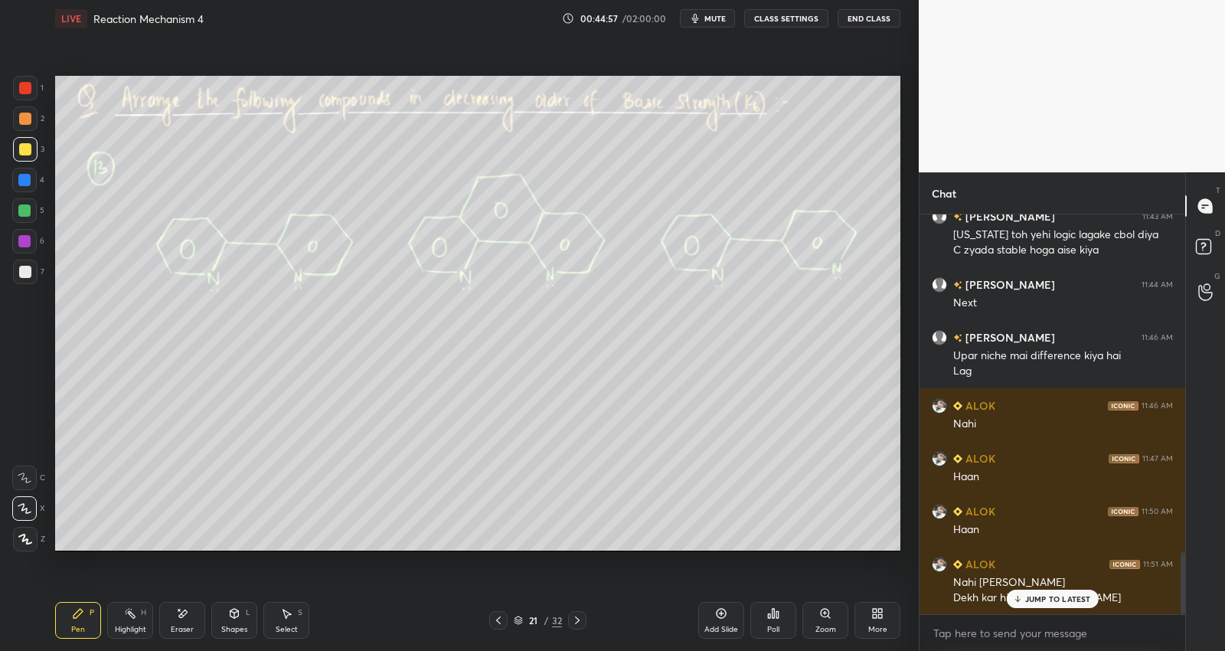
click at [1047, 602] on p "JUMP TO LATEST" at bounding box center [1058, 598] width 66 height 9
click at [24, 237] on div at bounding box center [24, 241] width 12 height 12
click at [28, 273] on div at bounding box center [25, 272] width 12 height 12
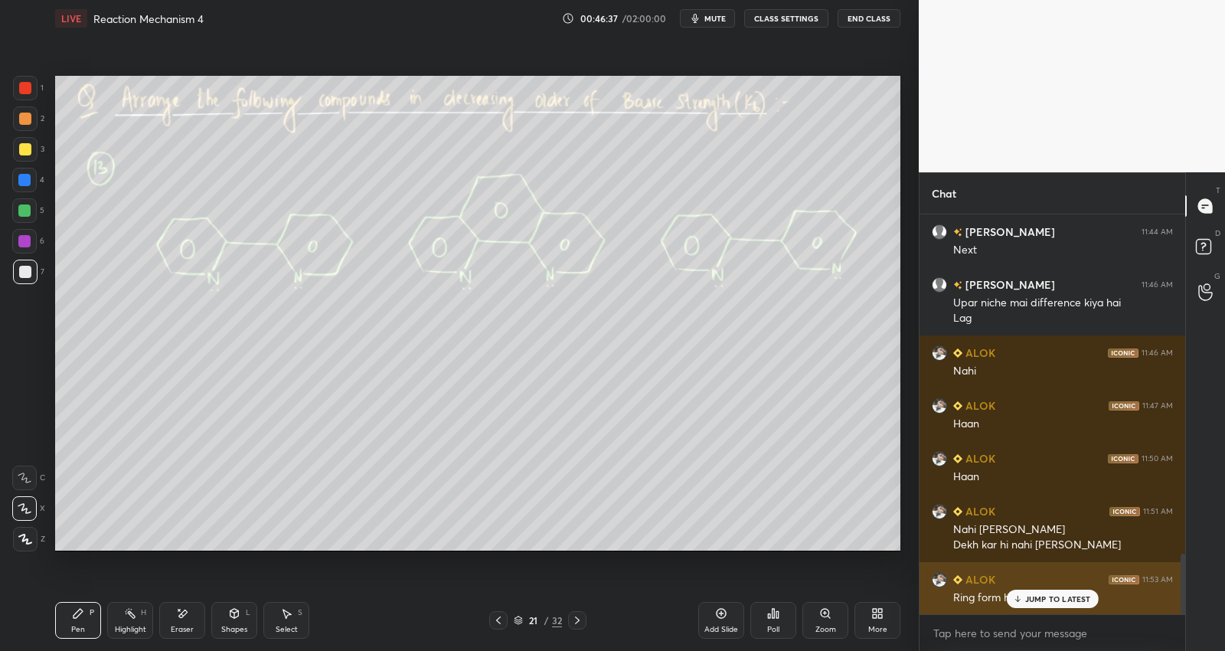
click at [1068, 595] on p "JUMP TO LATEST" at bounding box center [1058, 598] width 66 height 9
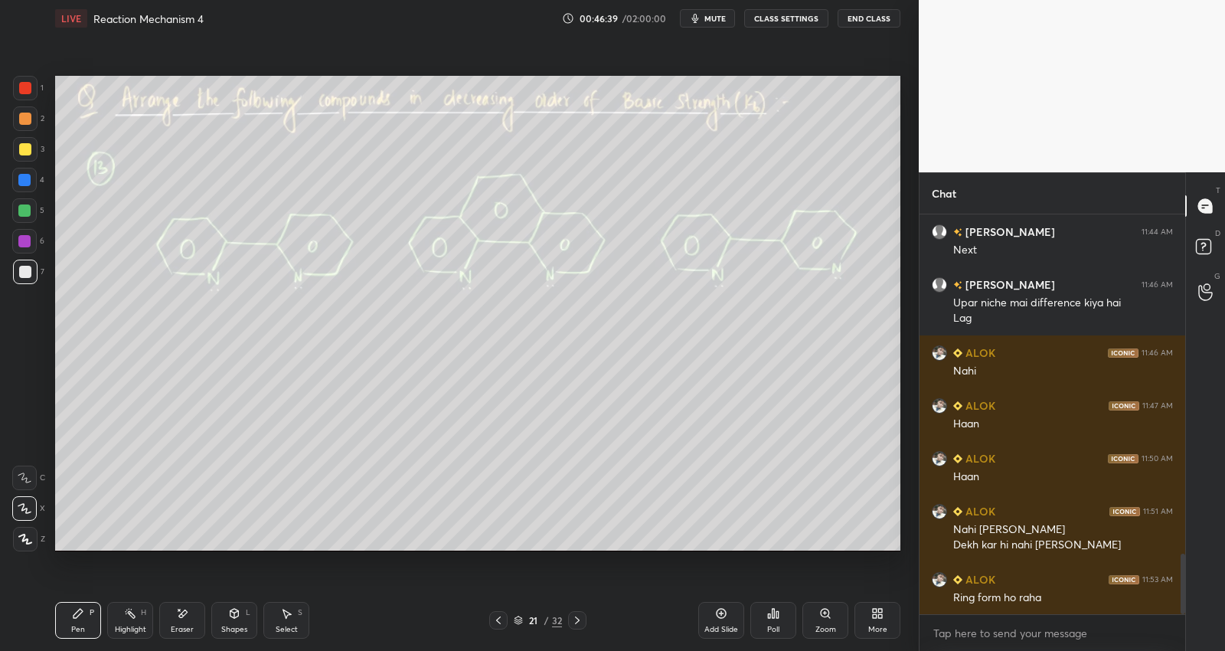
click at [29, 209] on div at bounding box center [24, 210] width 12 height 12
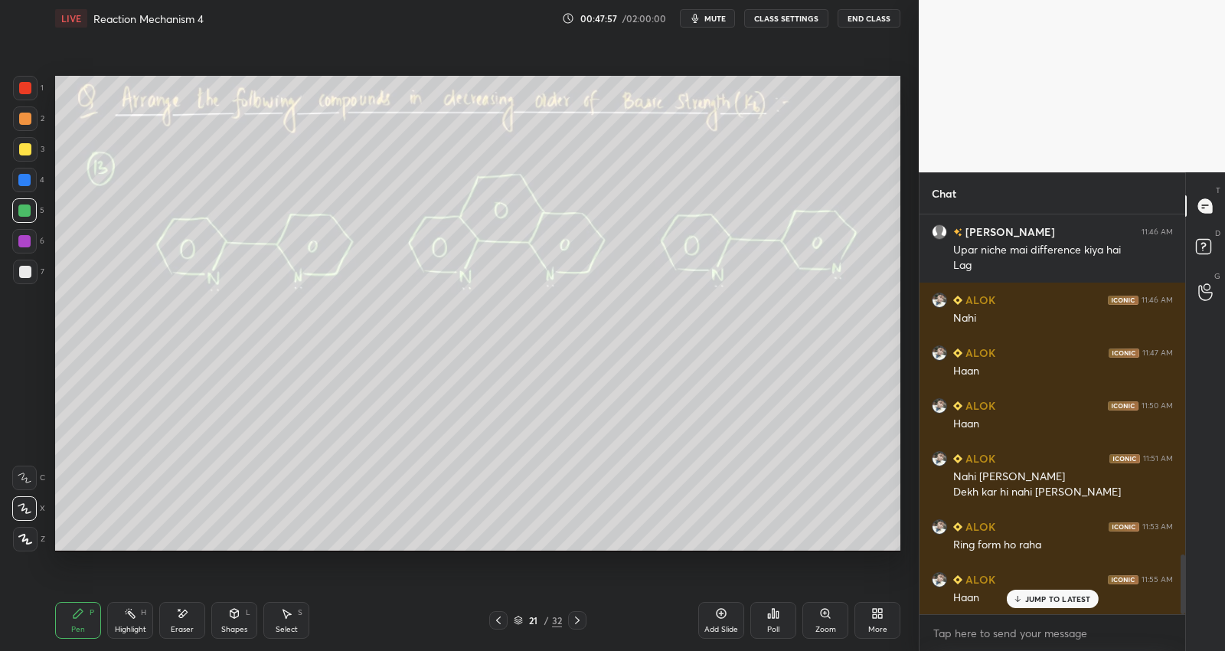
scroll to position [2339, 0]
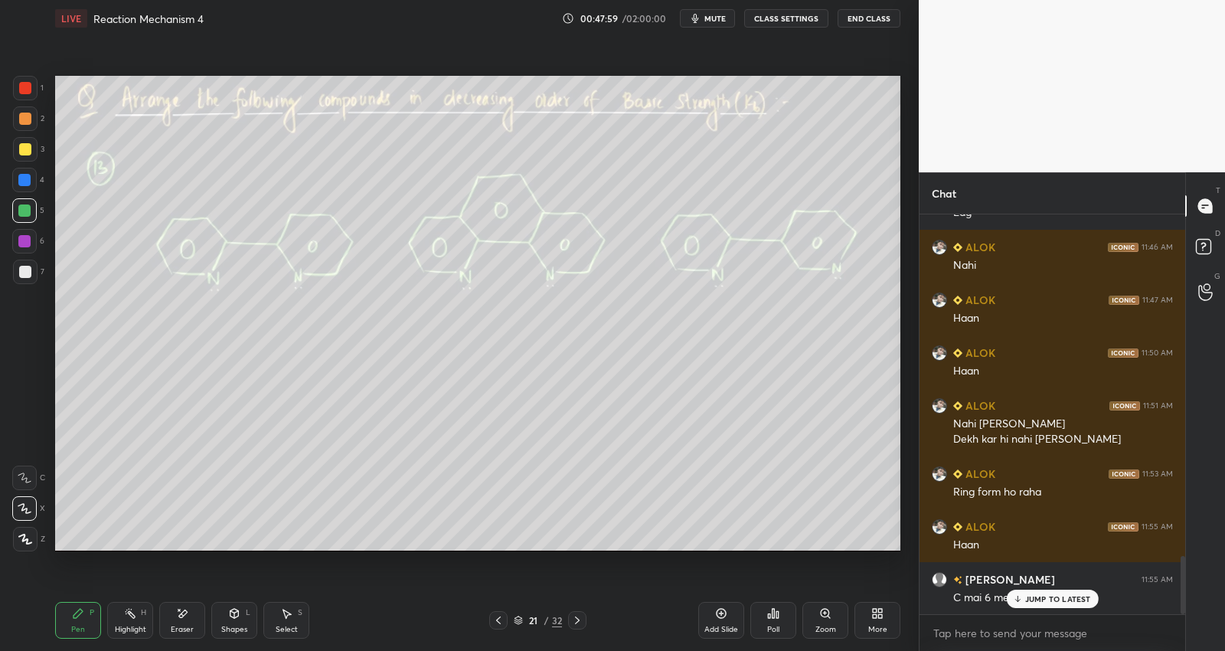
click at [1040, 597] on p "JUMP TO LATEST" at bounding box center [1058, 598] width 66 height 9
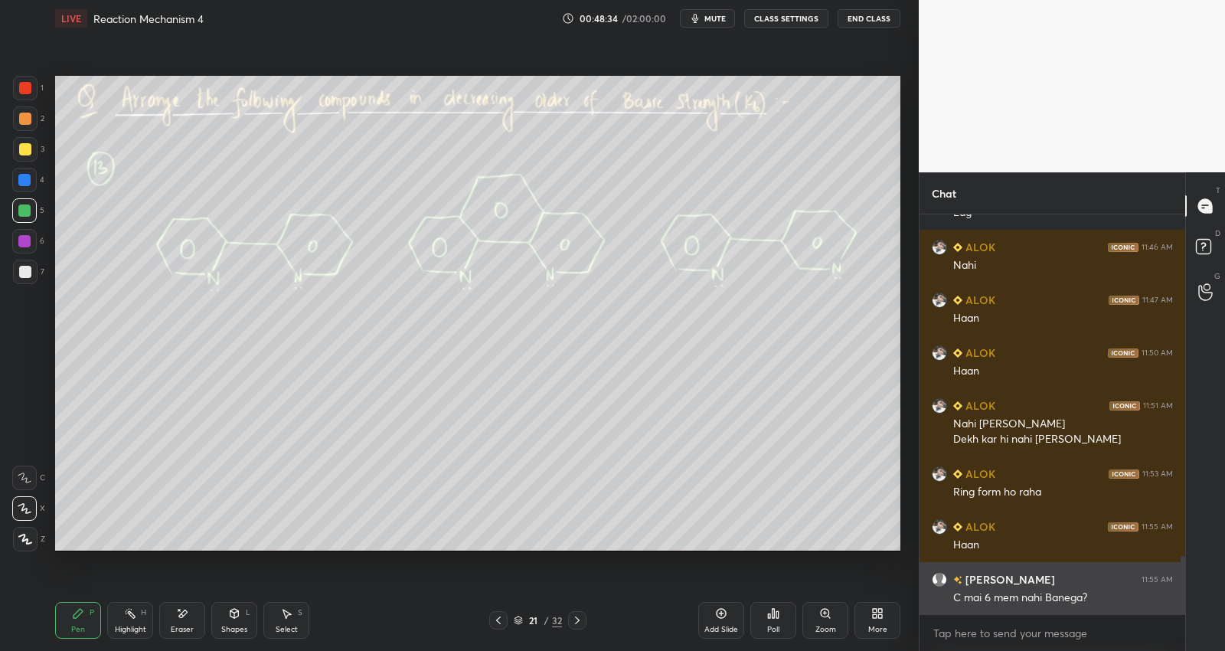
scroll to position [2354, 0]
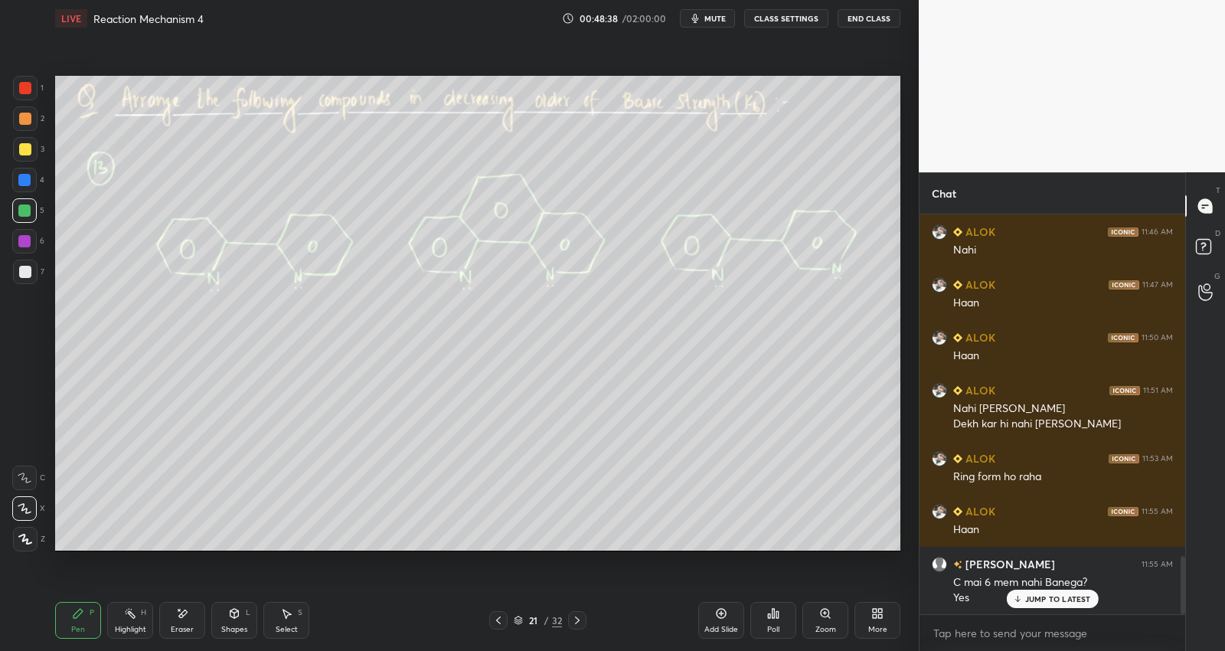
drag, startPoint x: 540, startPoint y: 622, endPoint x: 542, endPoint y: 607, distance: 14.7
click at [540, 621] on div "21 / 32" at bounding box center [538, 620] width 48 height 14
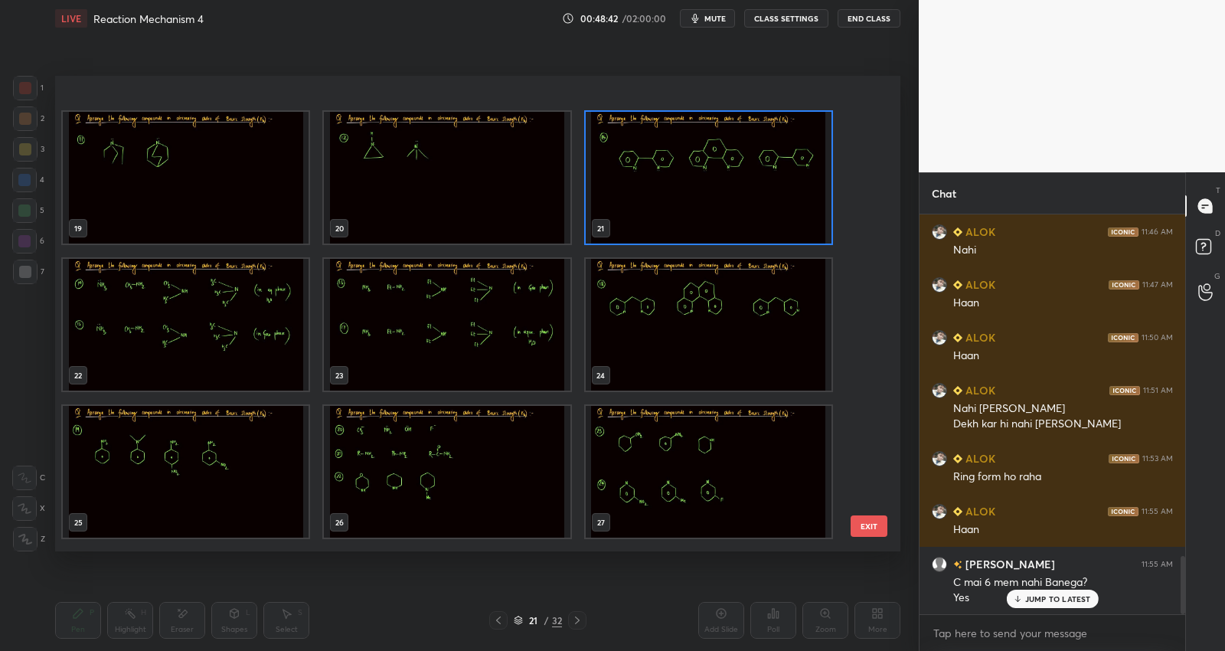
scroll to position [950, 0]
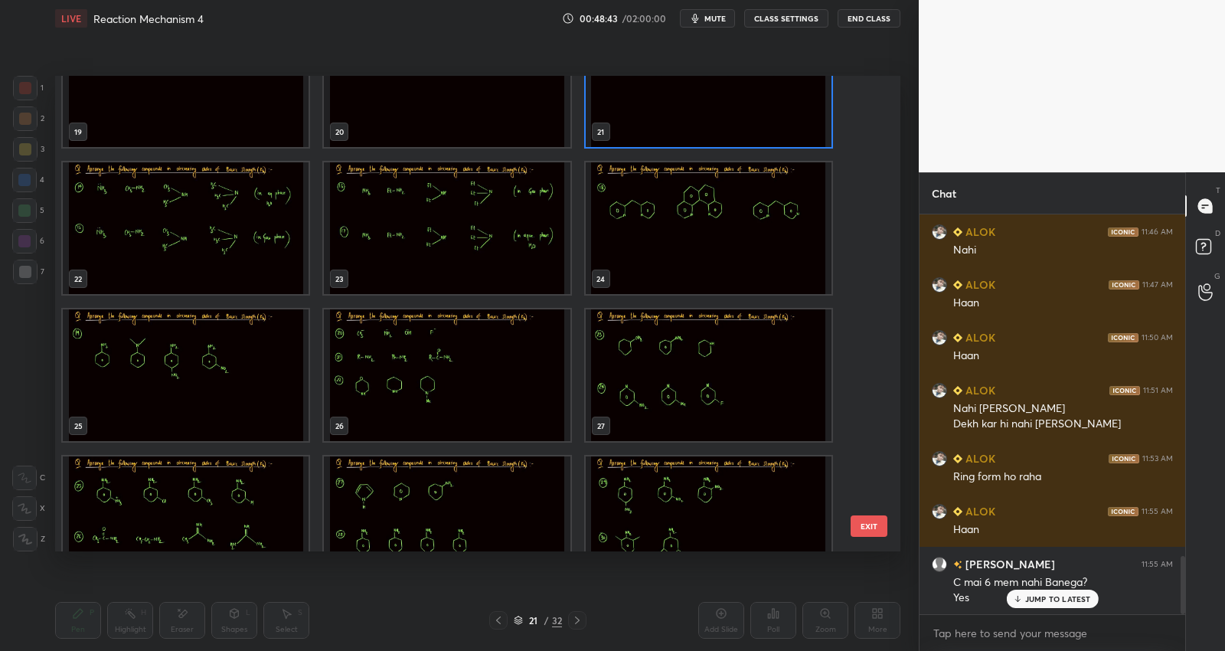
click at [707, 203] on img "grid" at bounding box center [709, 228] width 246 height 132
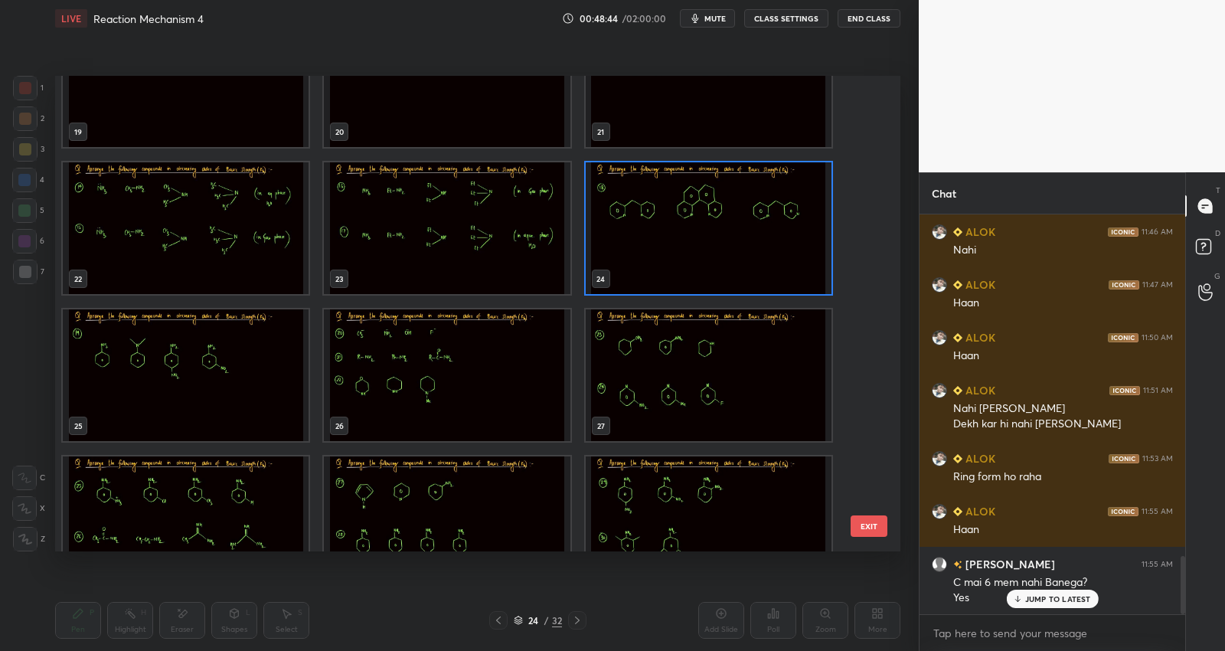
click at [707, 203] on img "grid" at bounding box center [709, 228] width 246 height 132
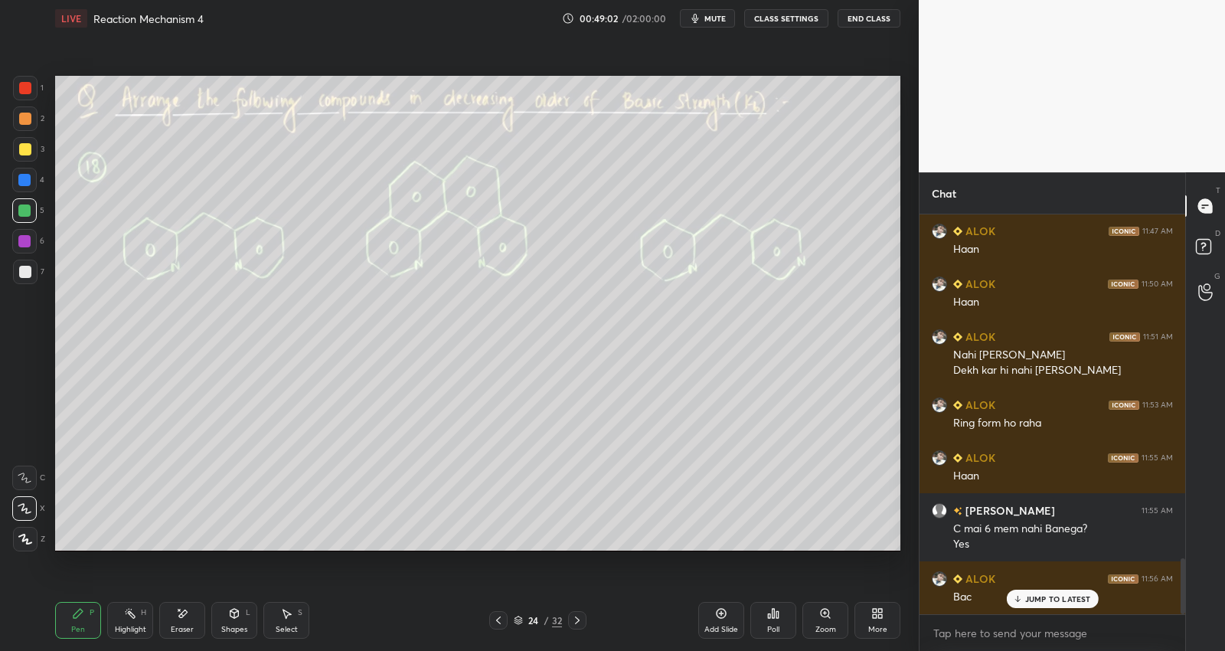
scroll to position [2460, 0]
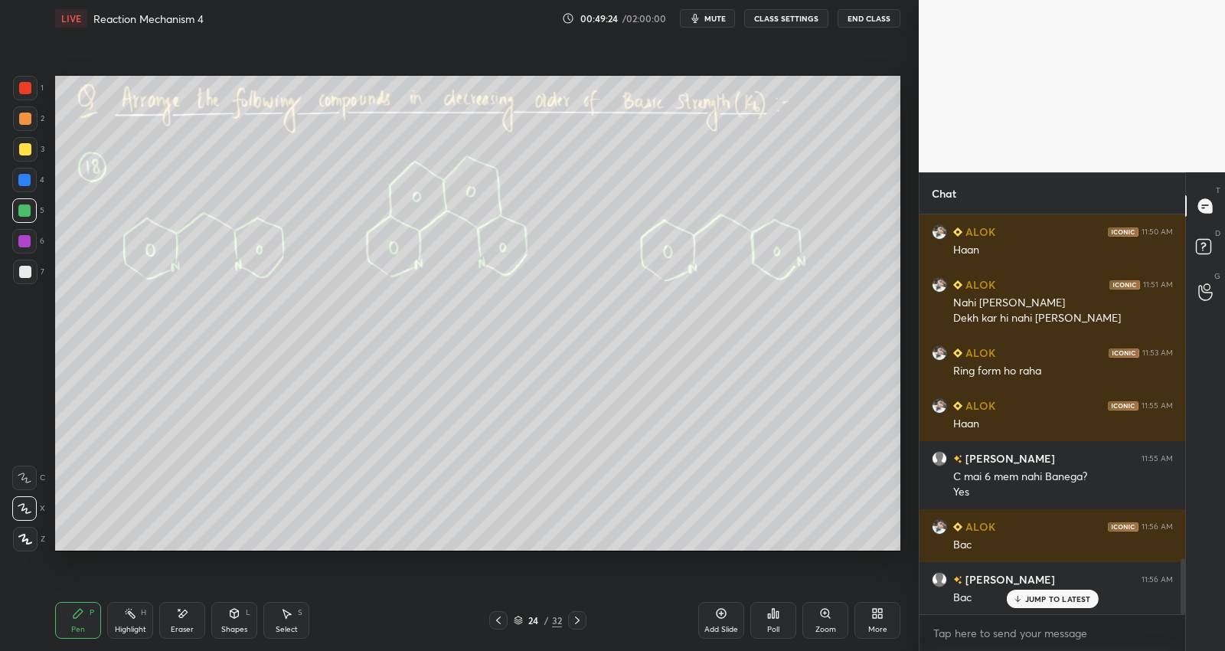
click at [534, 618] on div "24" at bounding box center [533, 620] width 15 height 9
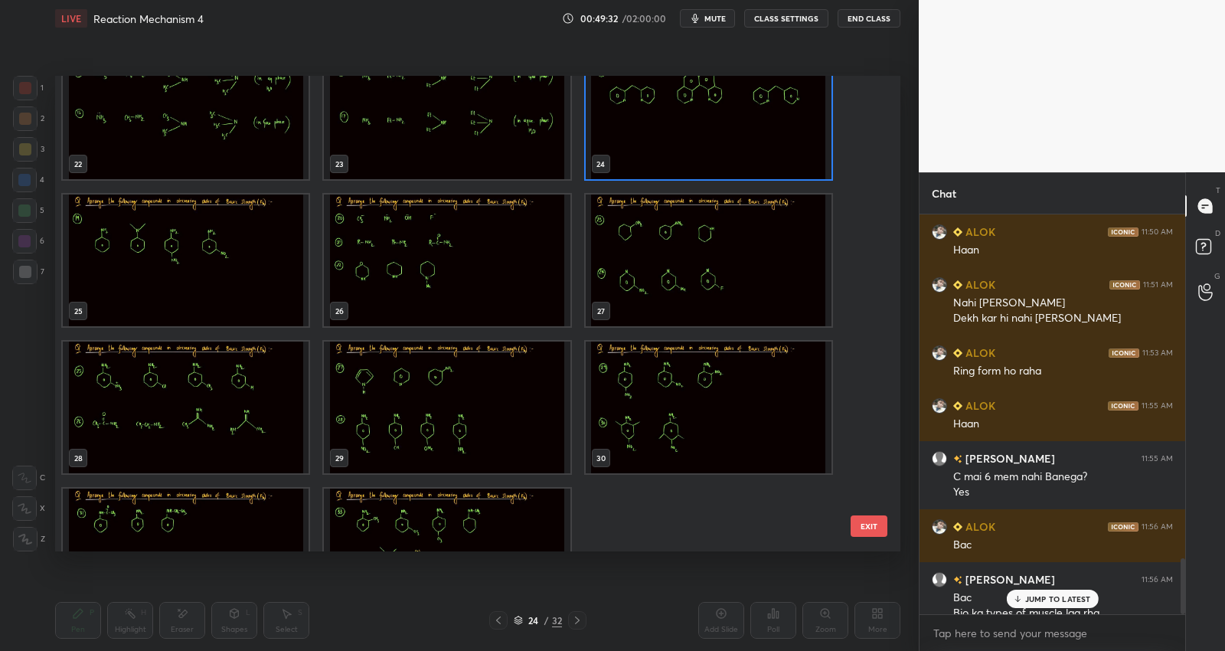
scroll to position [2475, 0]
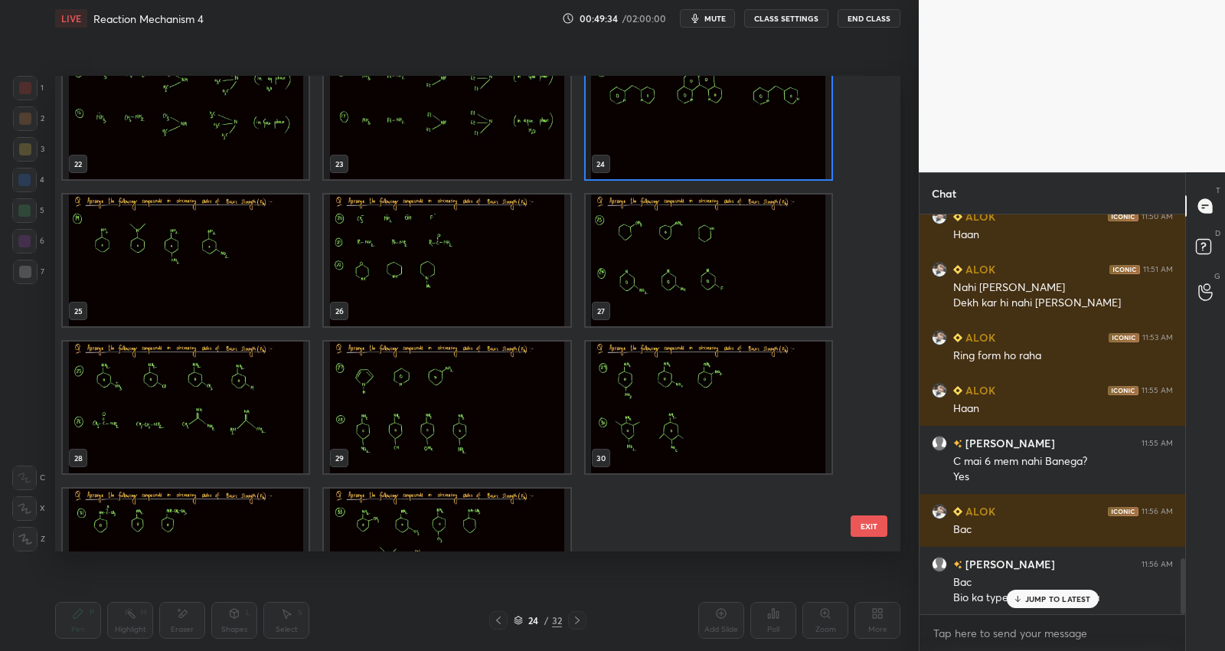
click at [1036, 595] on p "JUMP TO LATEST" at bounding box center [1058, 598] width 66 height 9
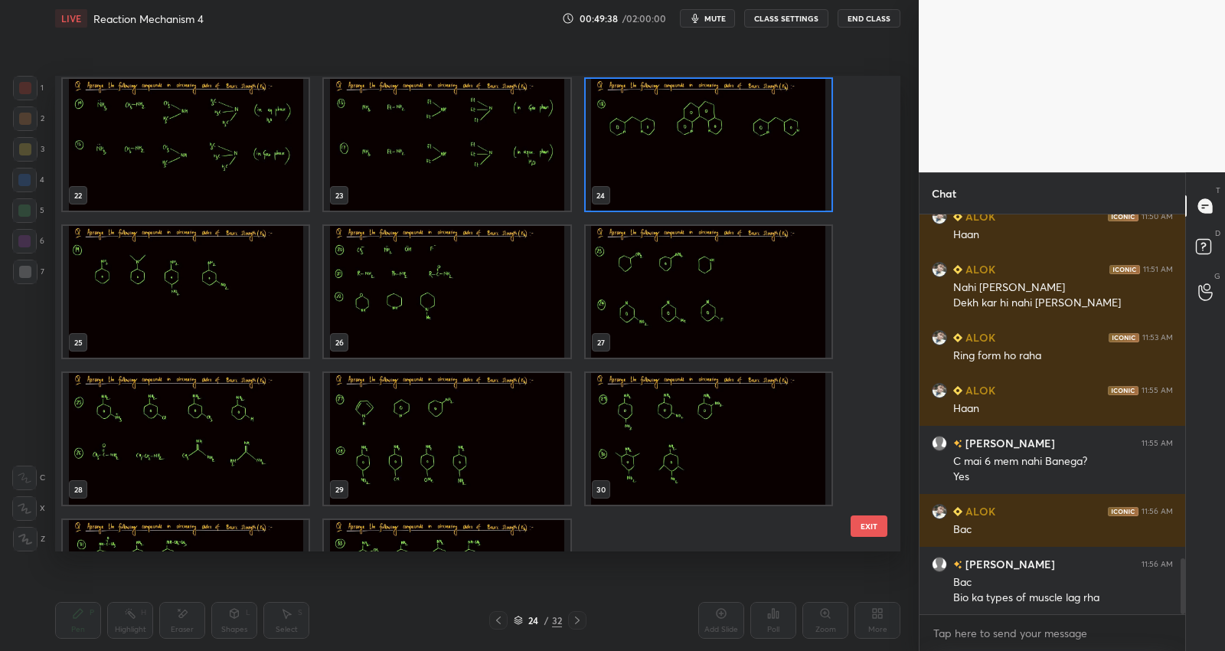
scroll to position [1033, 0]
click at [431, 320] on img "grid" at bounding box center [447, 293] width 246 height 132
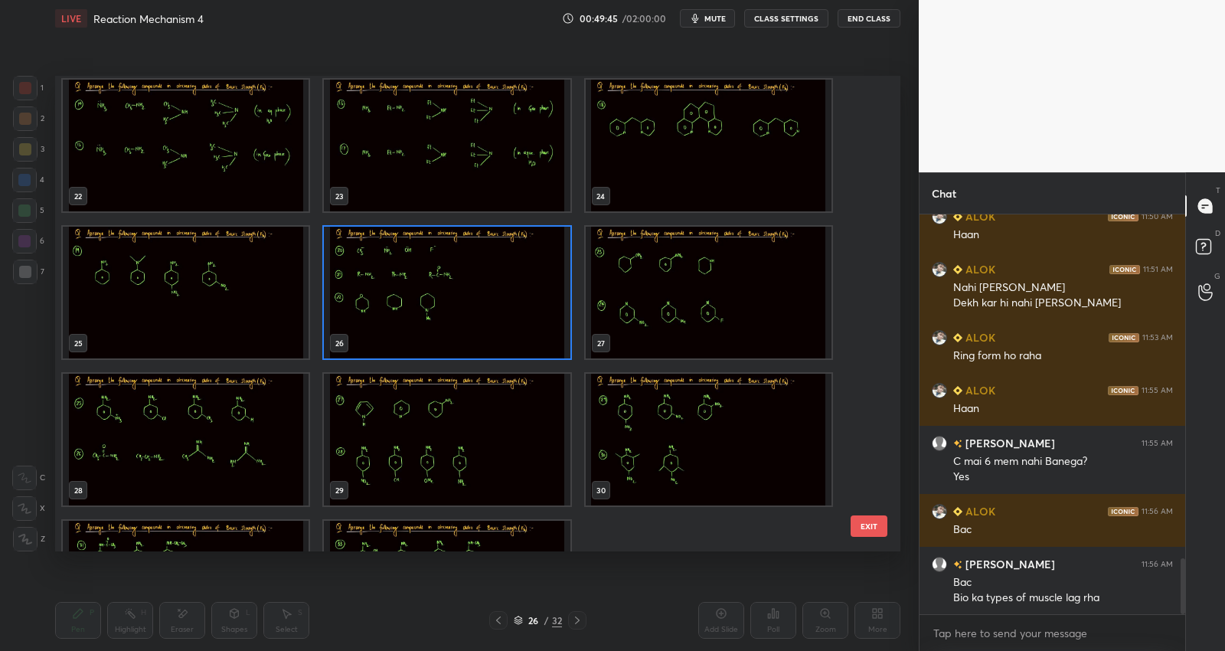
click at [431, 320] on img "grid" at bounding box center [447, 293] width 246 height 132
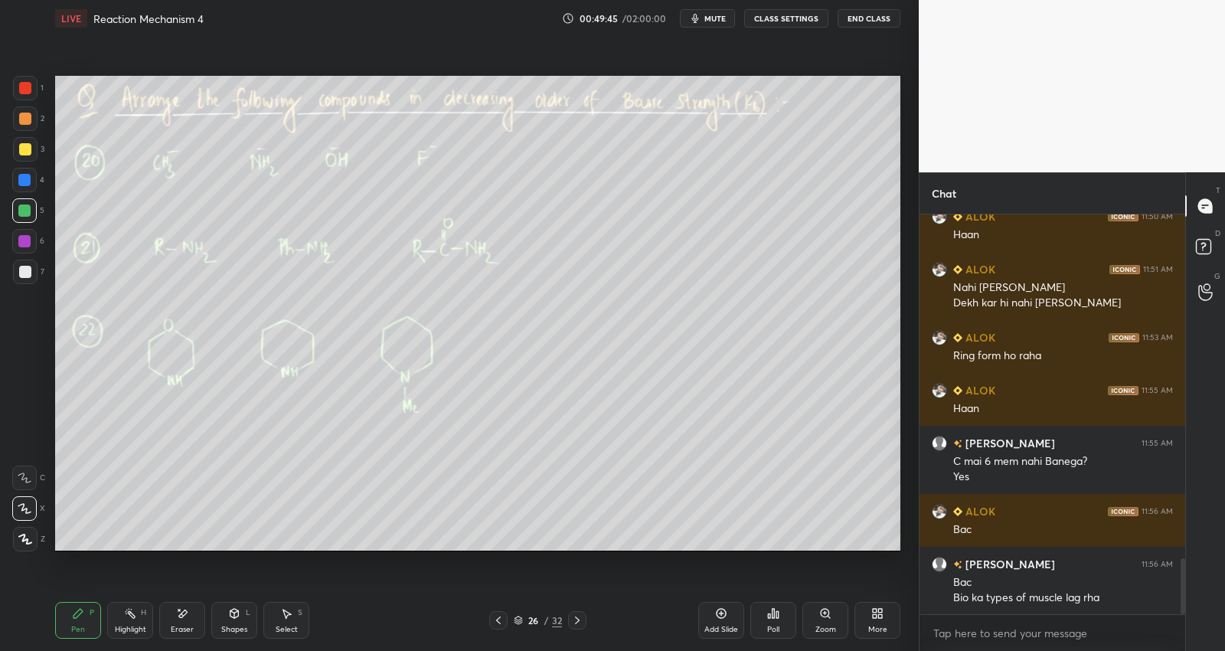
click at [431, 320] on img "grid" at bounding box center [447, 293] width 246 height 132
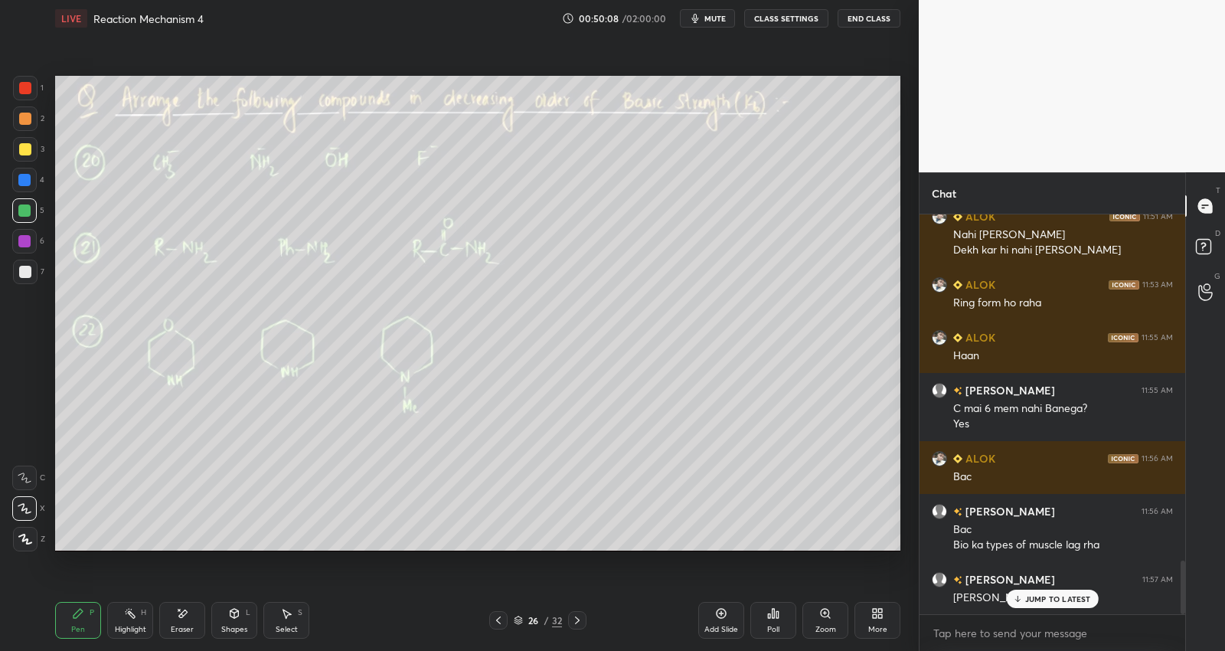
scroll to position [2581, 0]
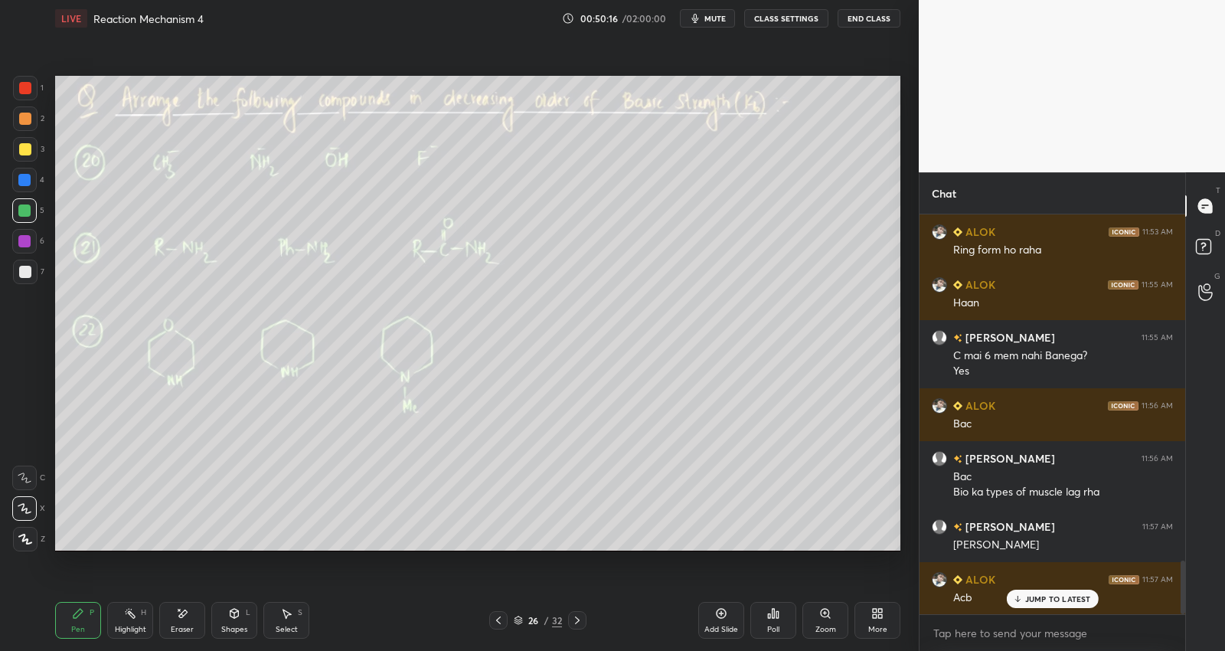
click at [27, 146] on div at bounding box center [25, 149] width 12 height 12
click at [25, 82] on div at bounding box center [25, 88] width 12 height 12
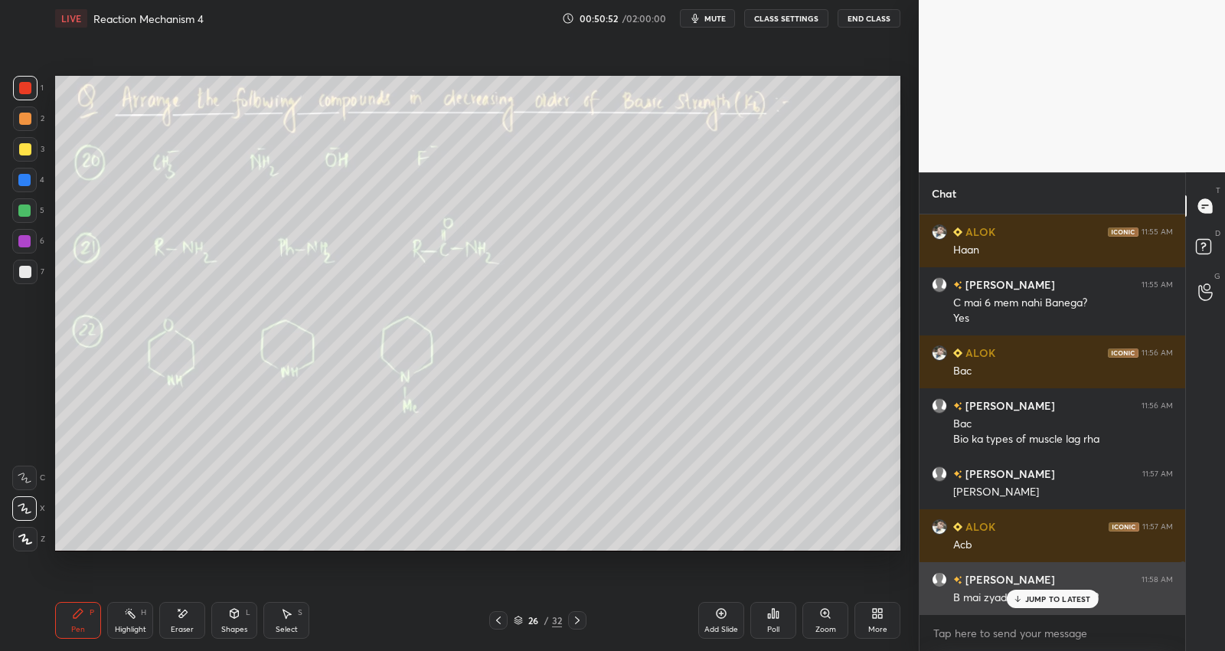
click at [1063, 597] on p "JUMP TO LATEST" at bounding box center [1058, 598] width 66 height 9
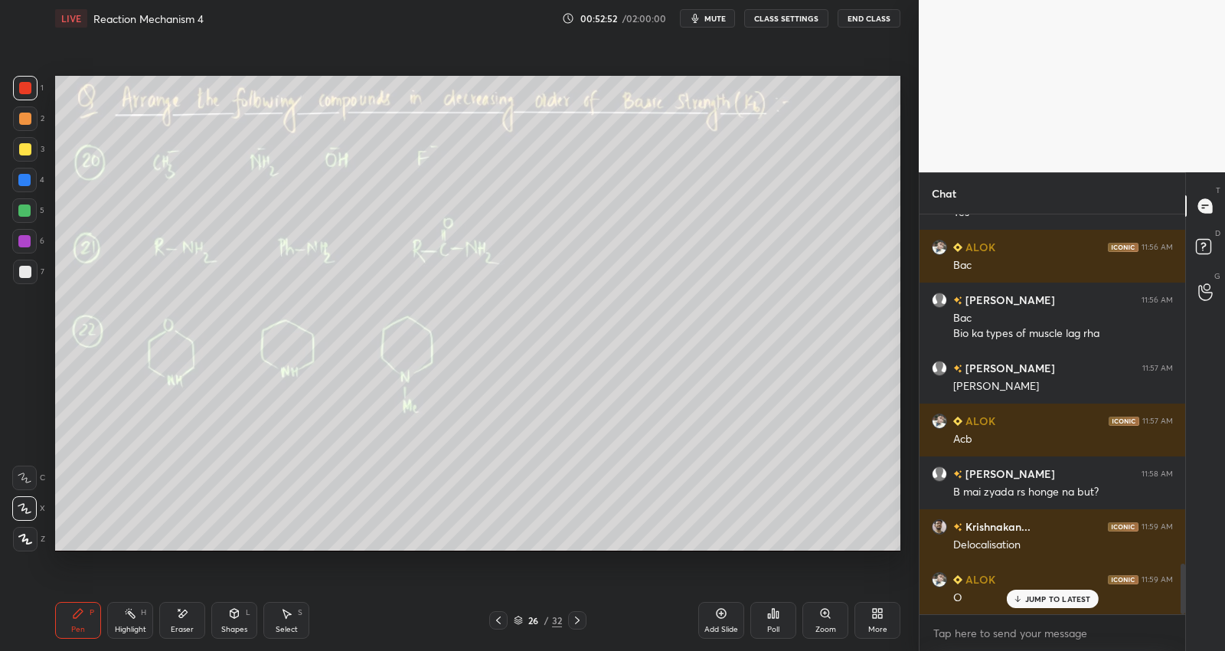
scroll to position [2792, 0]
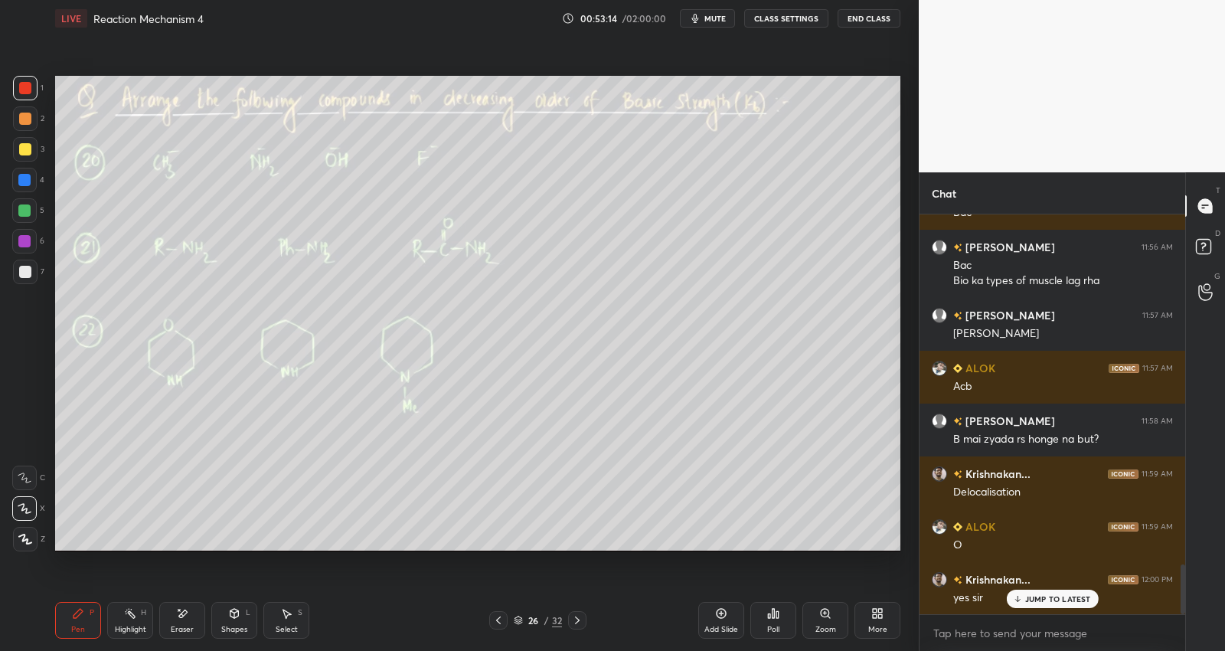
click at [31, 277] on div at bounding box center [25, 272] width 24 height 24
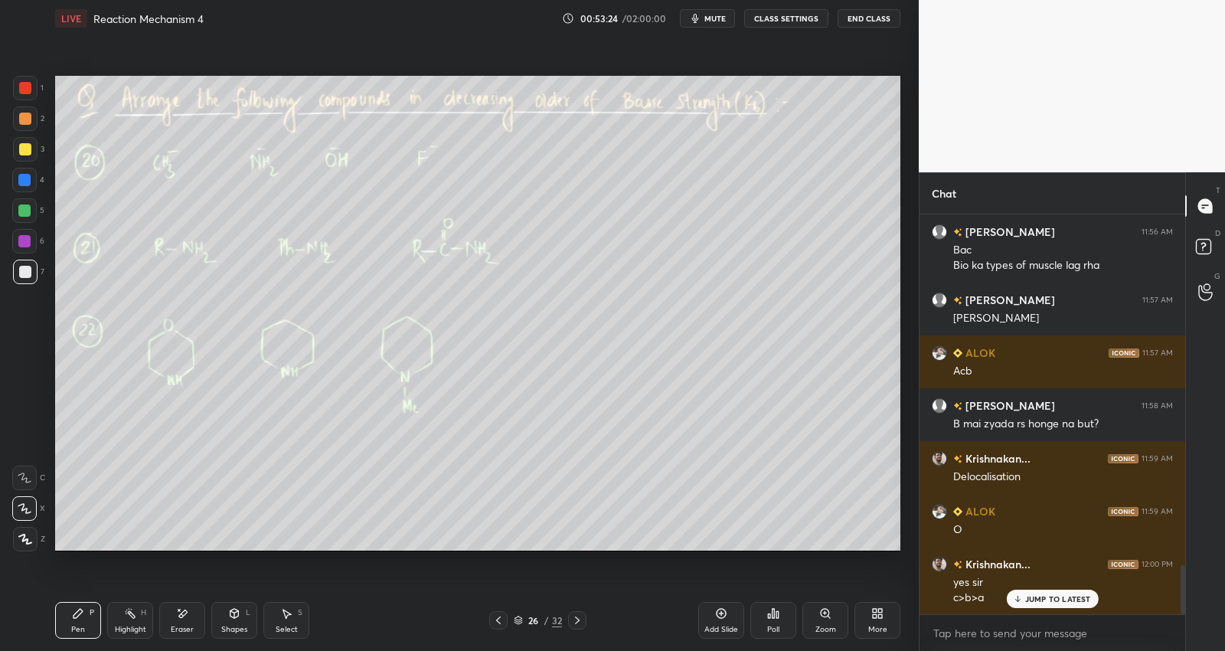
scroll to position [2860, 0]
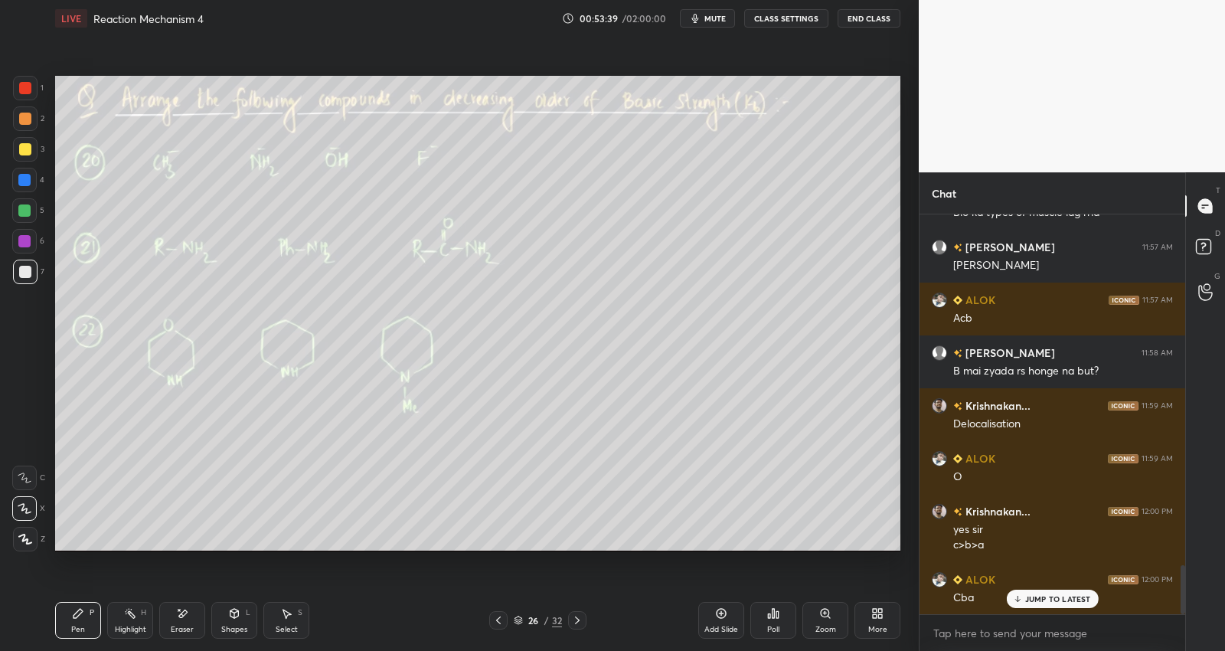
click at [536, 617] on div "26" at bounding box center [533, 620] width 15 height 9
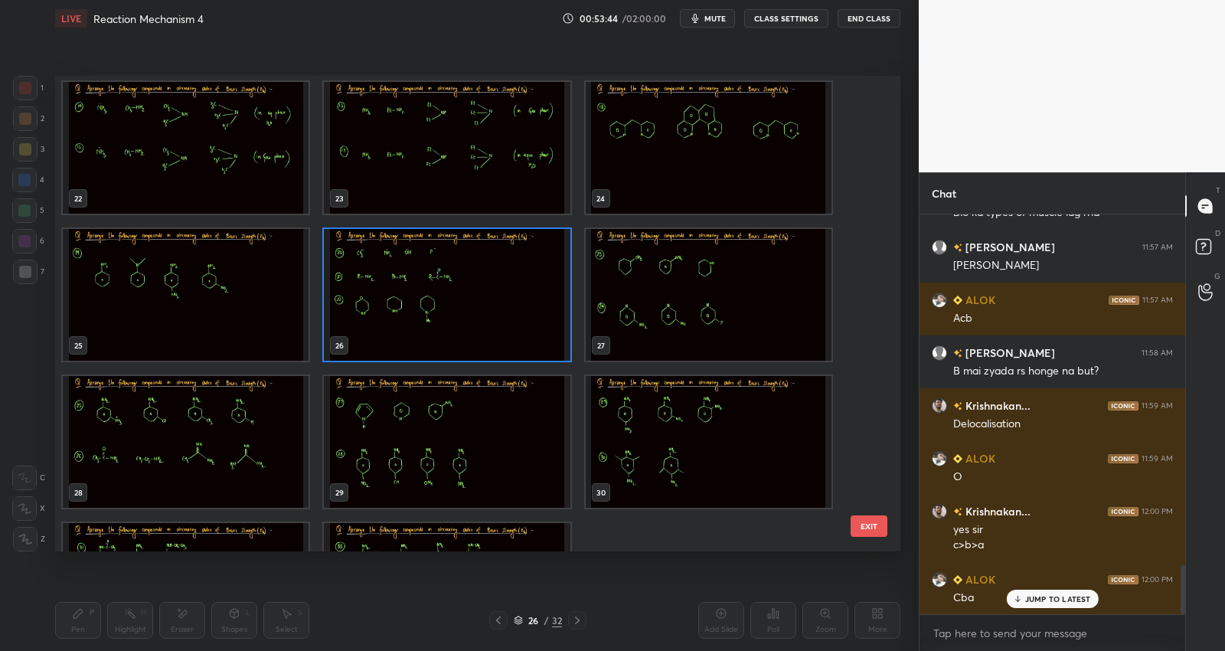
scroll to position [1141, 0]
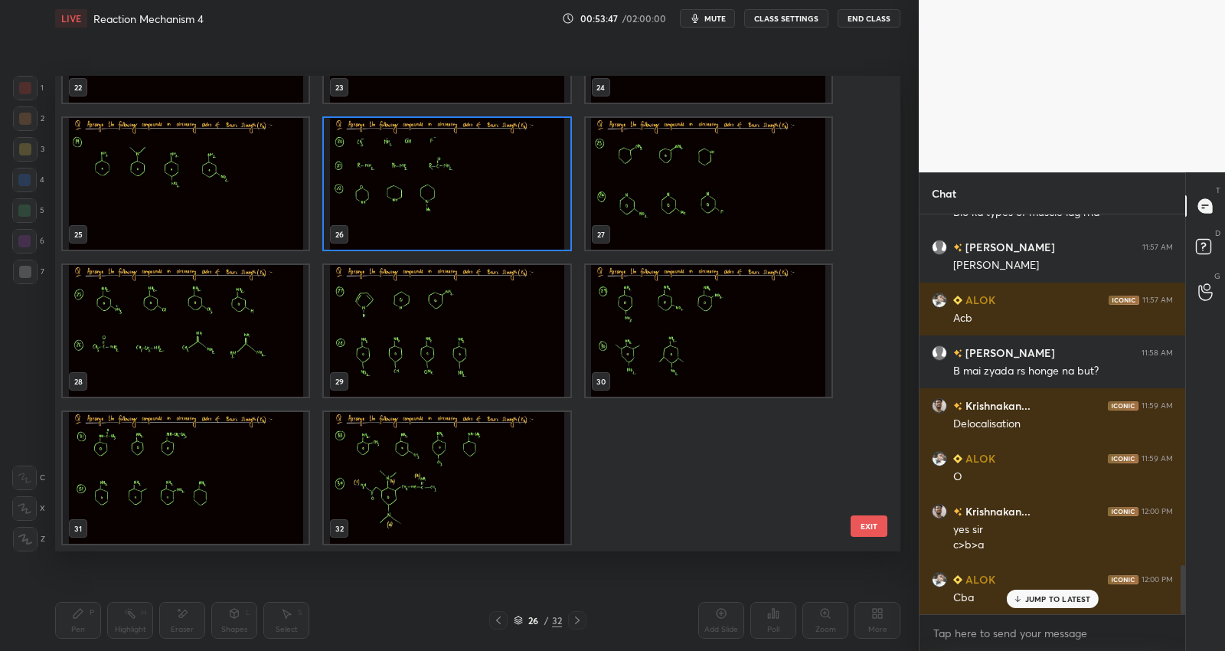
click at [717, 194] on img "grid" at bounding box center [709, 184] width 246 height 132
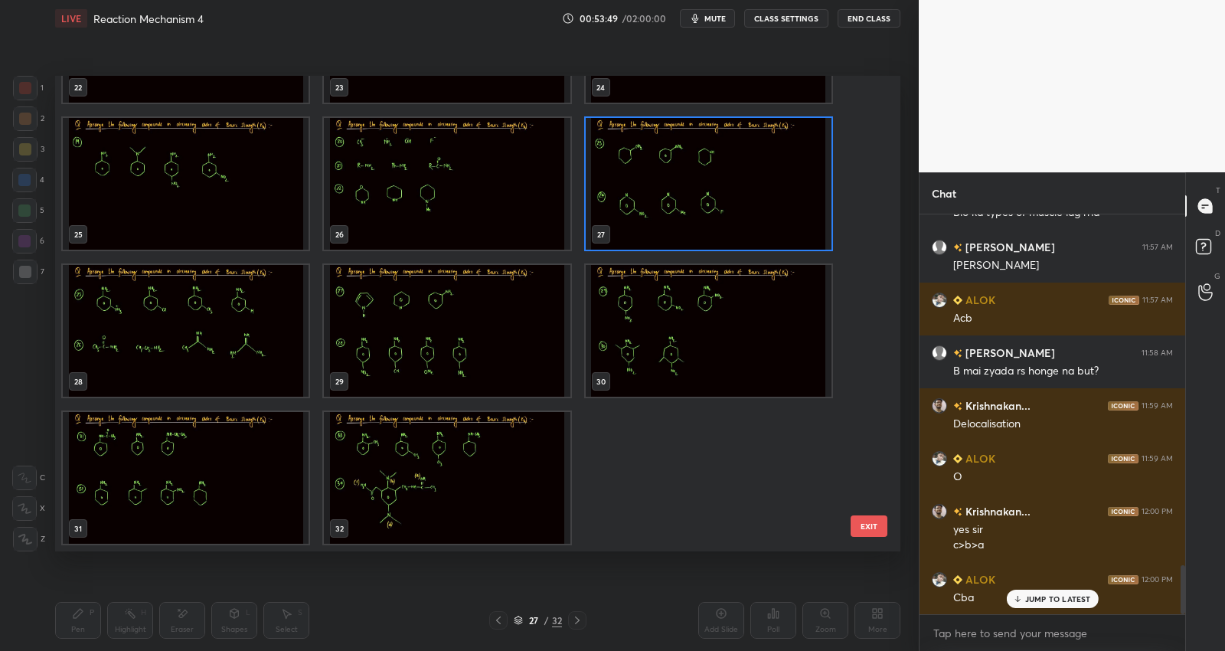
click at [717, 194] on img "grid" at bounding box center [709, 184] width 246 height 132
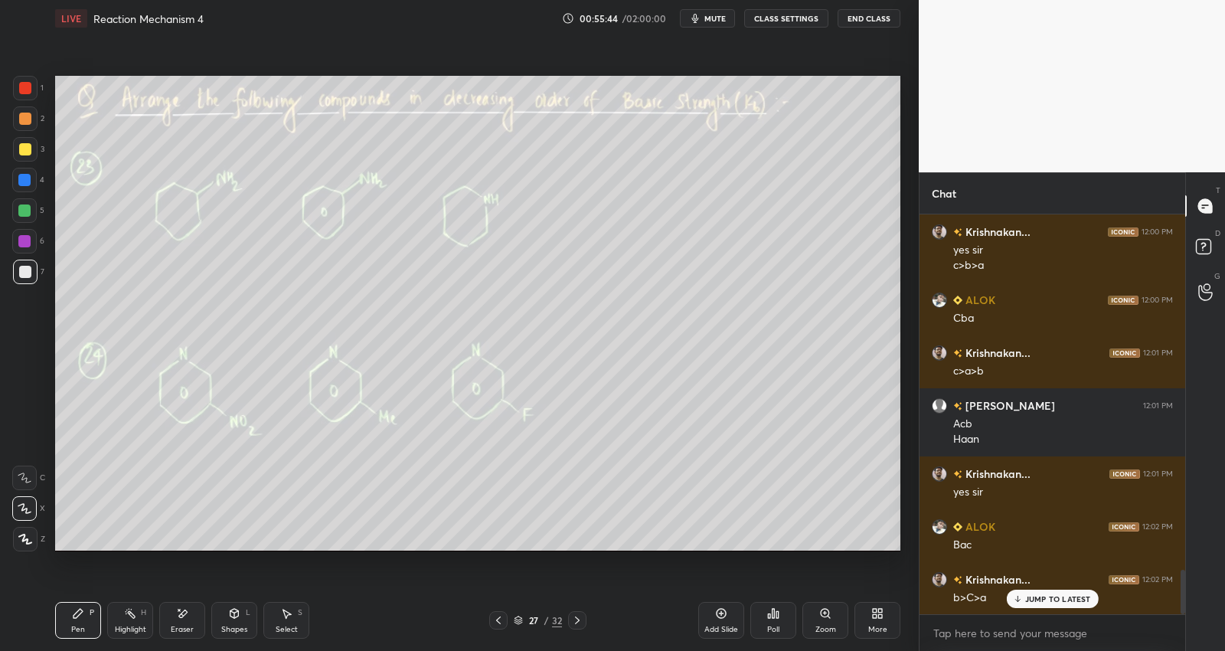
scroll to position [3192, 0]
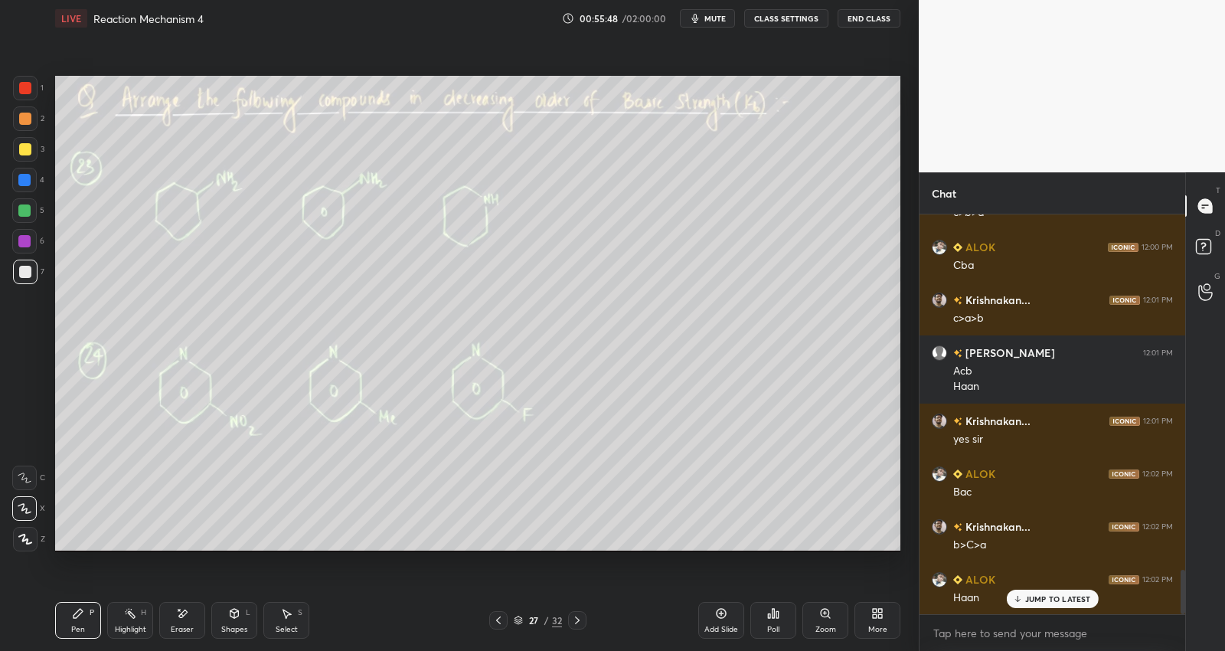
click at [574, 617] on icon at bounding box center [577, 620] width 12 height 12
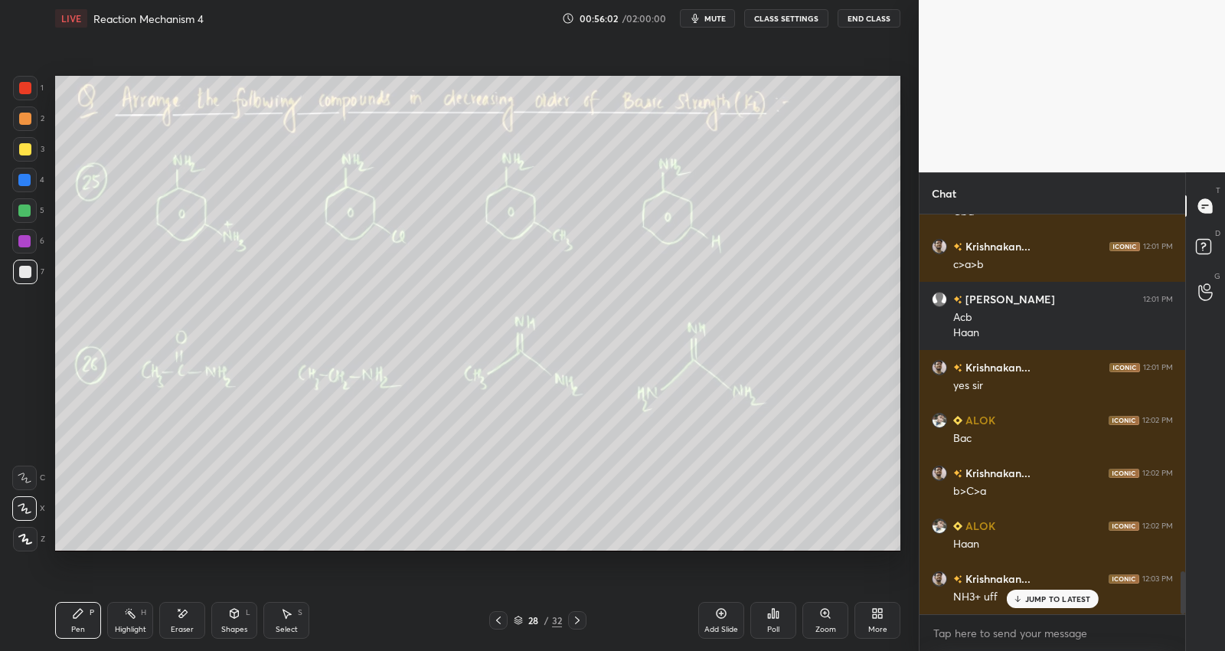
scroll to position [3298, 0]
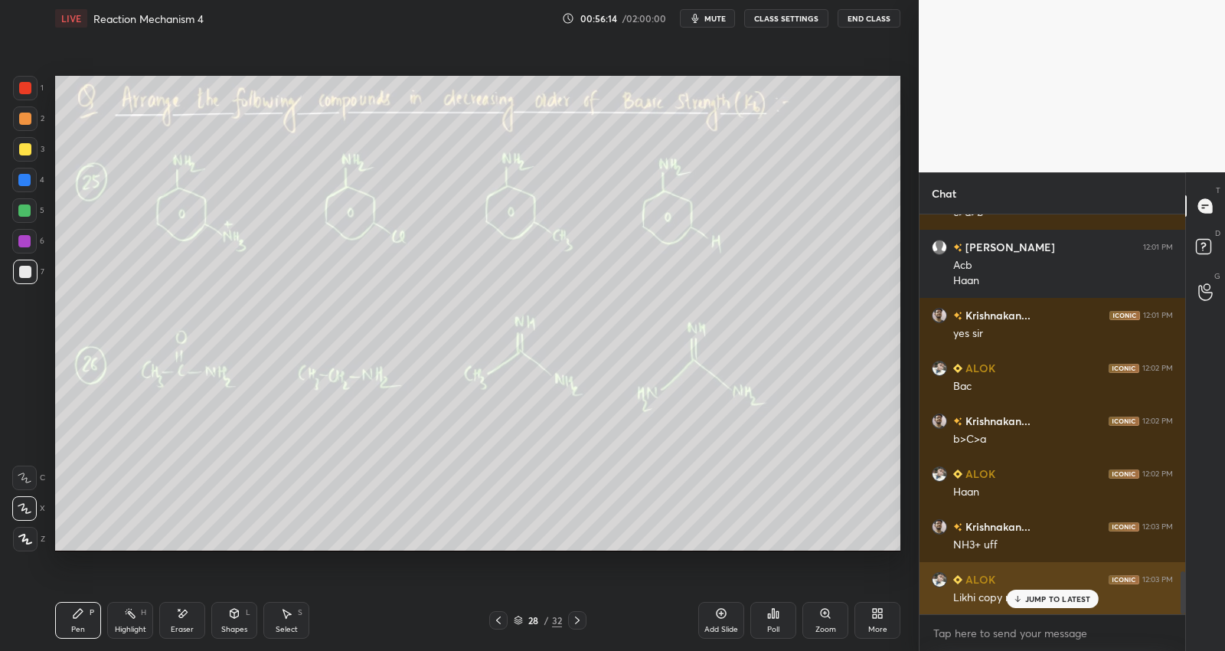
click at [1053, 594] on p "JUMP TO LATEST" at bounding box center [1058, 598] width 66 height 9
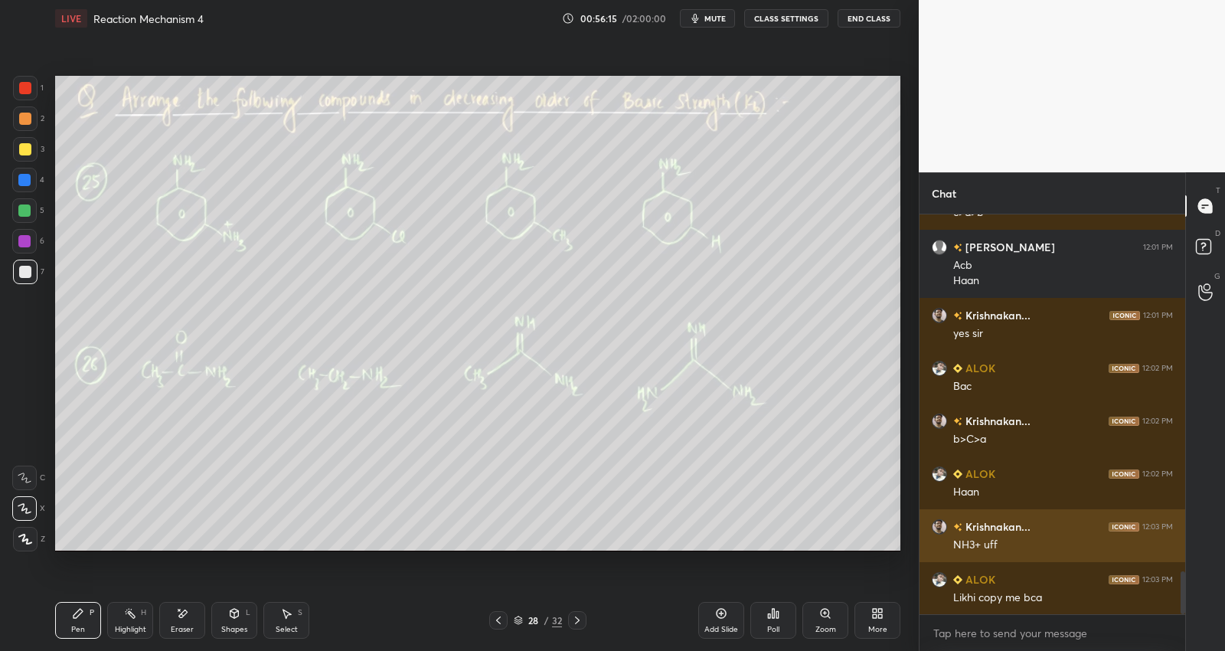
scroll to position [3351, 0]
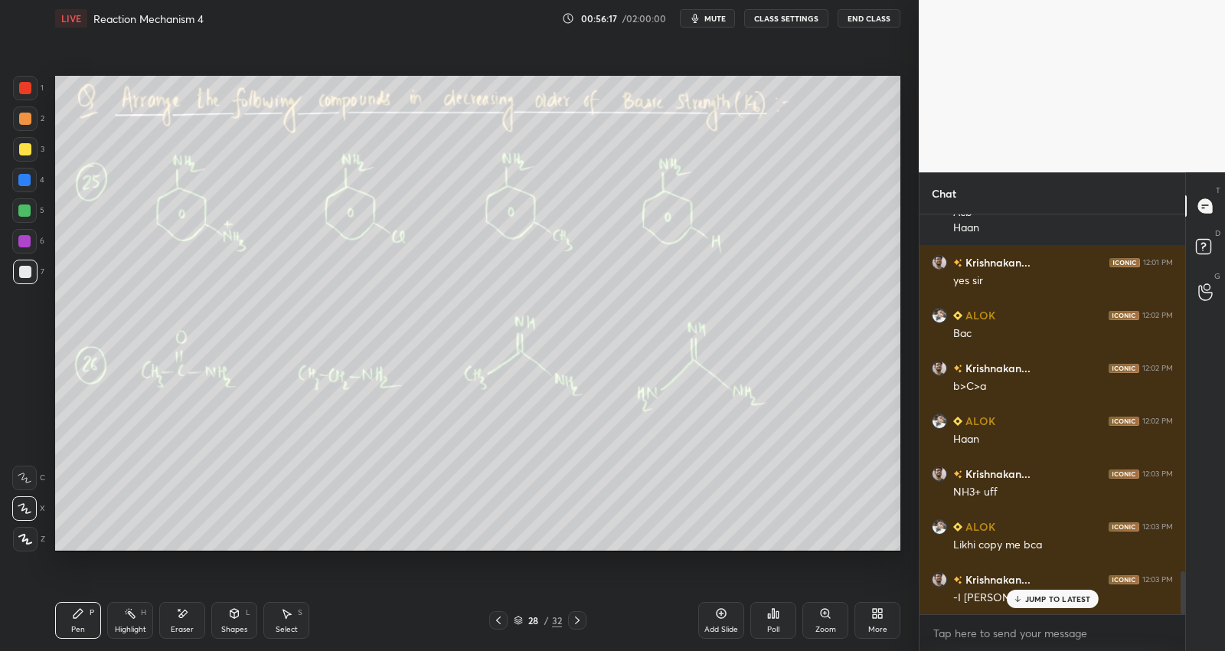
drag, startPoint x: 1033, startPoint y: 602, endPoint x: 1042, endPoint y: 595, distance: 11.4
click at [1033, 599] on p "JUMP TO LATEST" at bounding box center [1058, 598] width 66 height 9
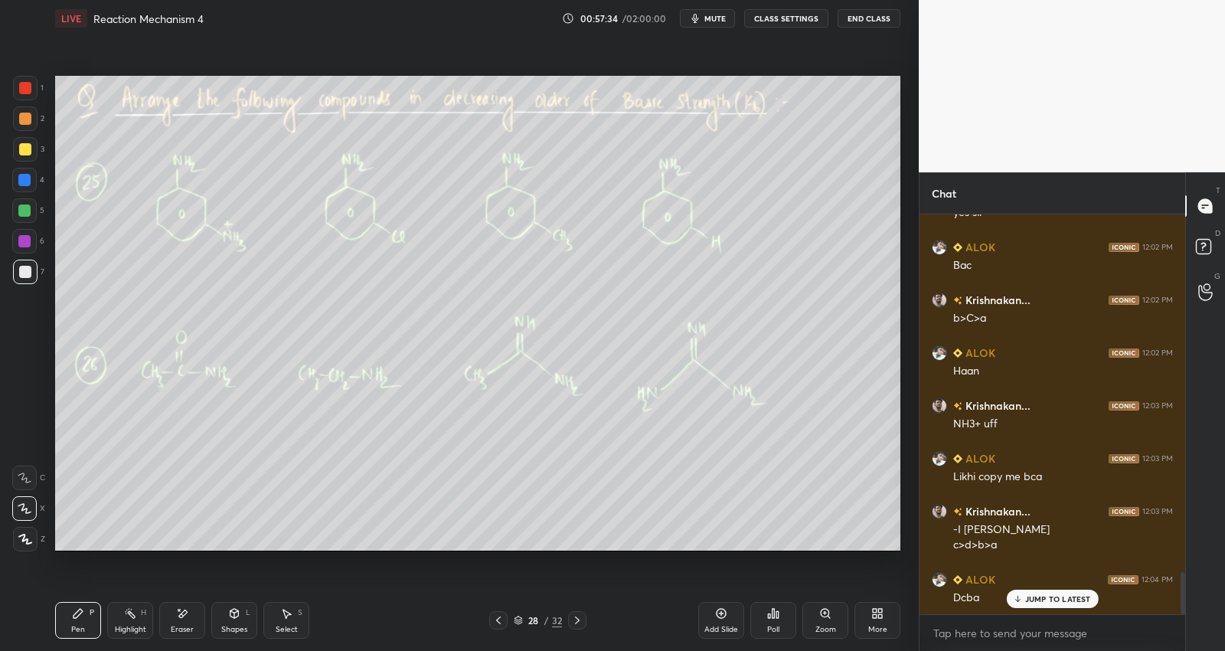
scroll to position [3472, 0]
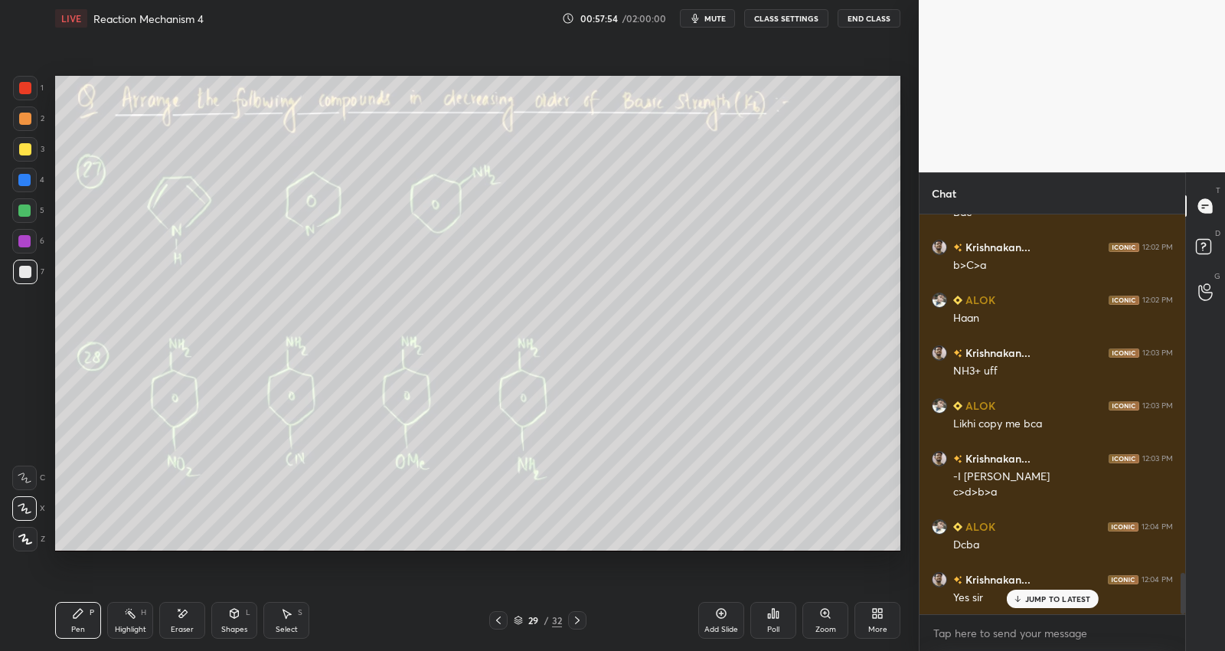
click at [100, 155] on div "1 2 3 4 5 6 7 C X Z E E Erase all H H LIVE Reaction Mechanism 4 00:57:54 / 02:0…" at bounding box center [453, 325] width 906 height 651
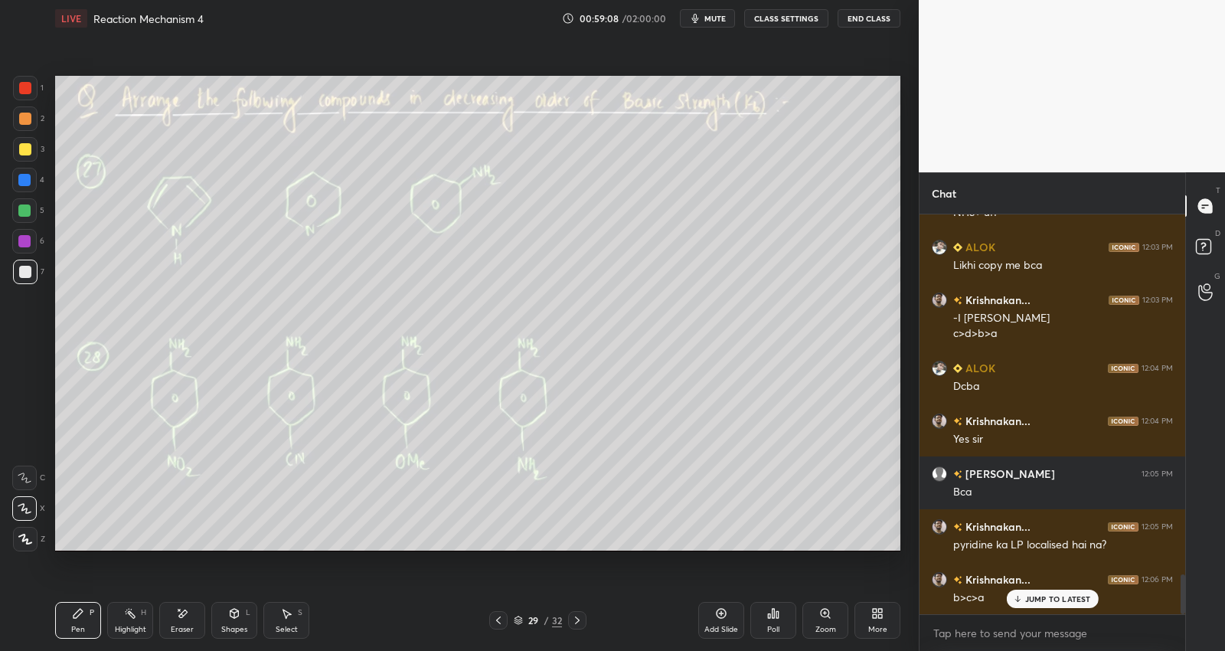
scroll to position [3646, 0]
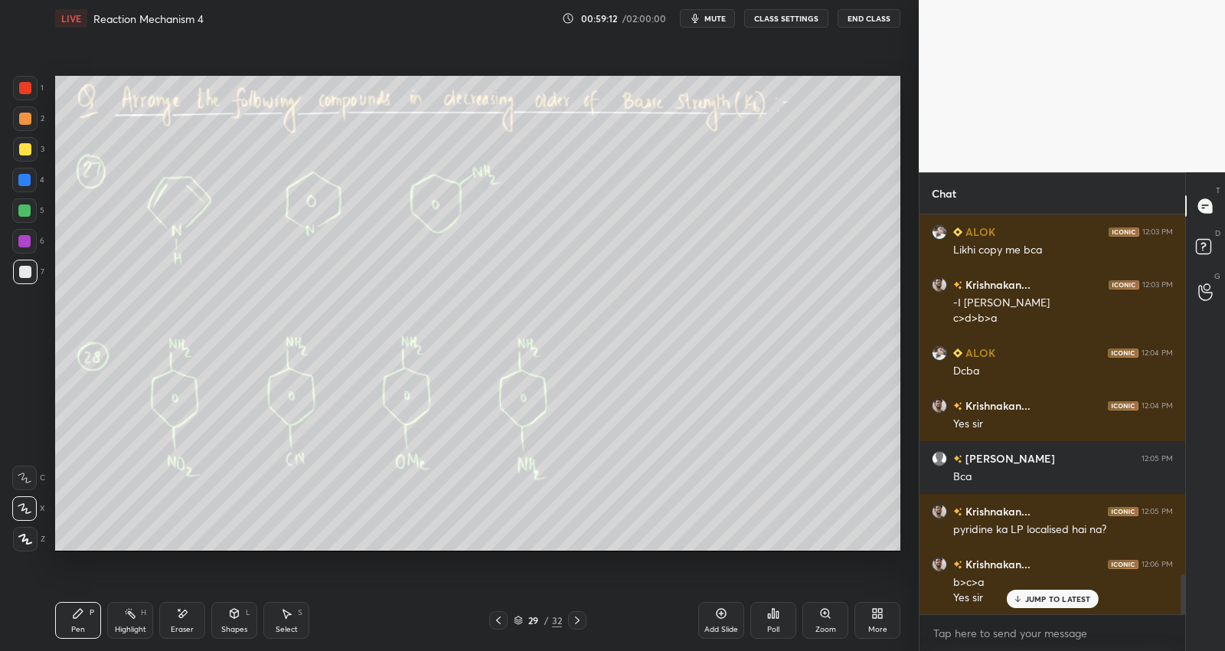
click at [28, 180] on div at bounding box center [24, 180] width 12 height 12
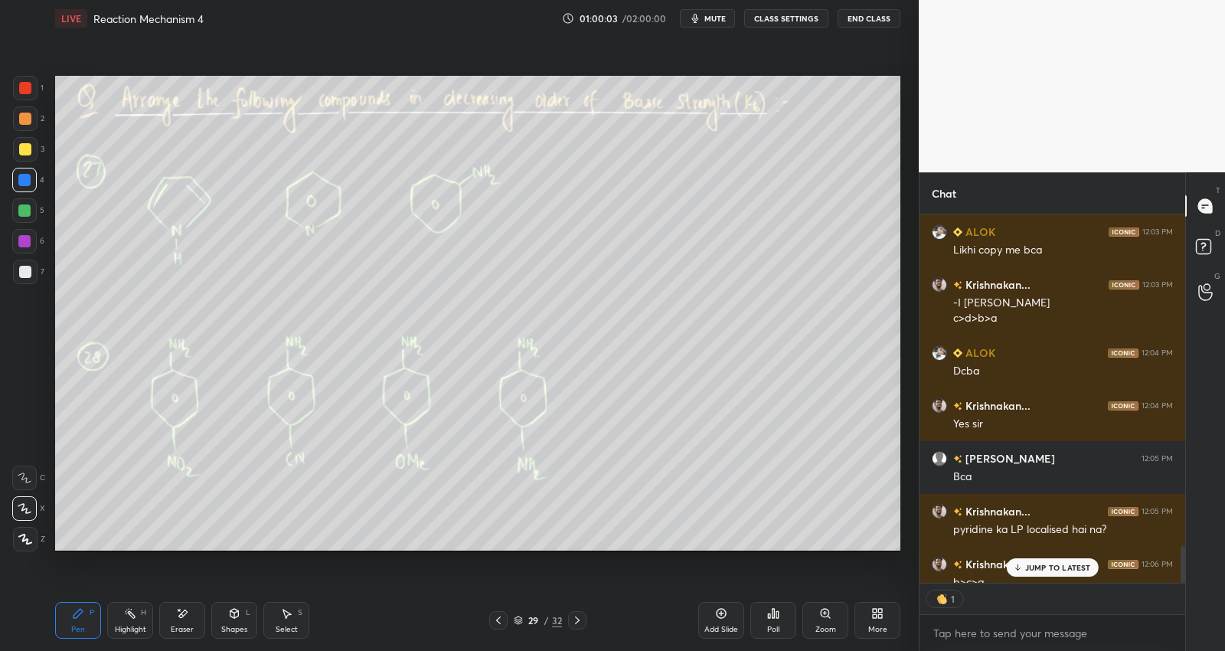
click at [31, 263] on div at bounding box center [25, 272] width 24 height 24
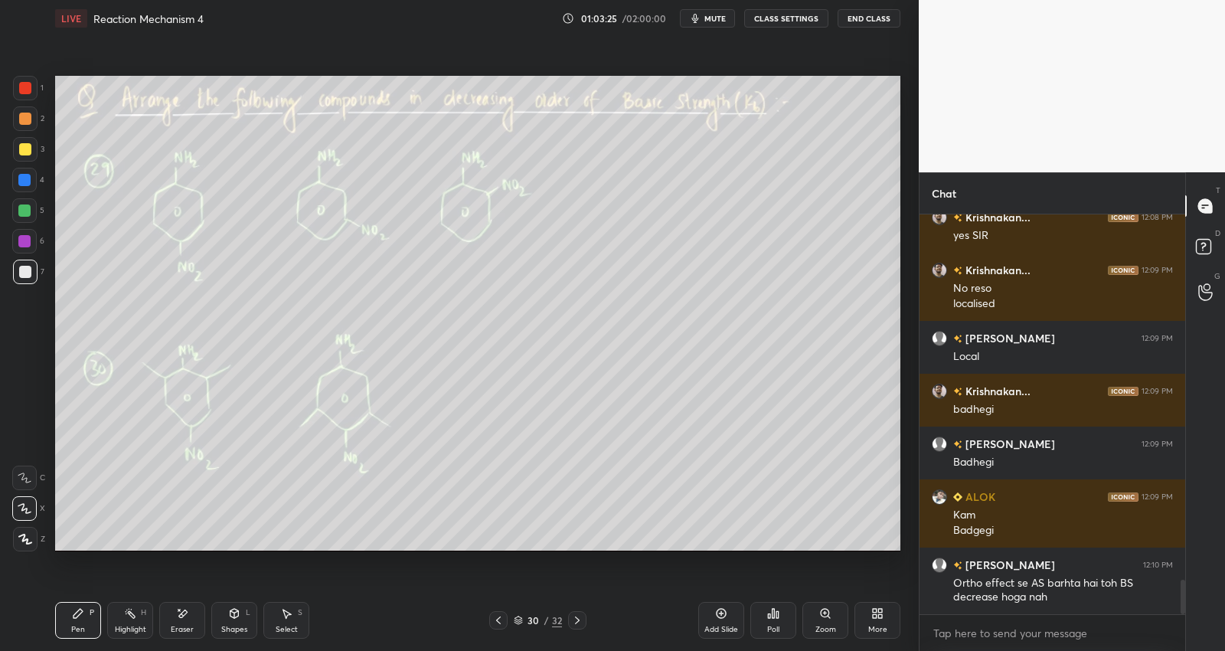
scroll to position [4324, 0]
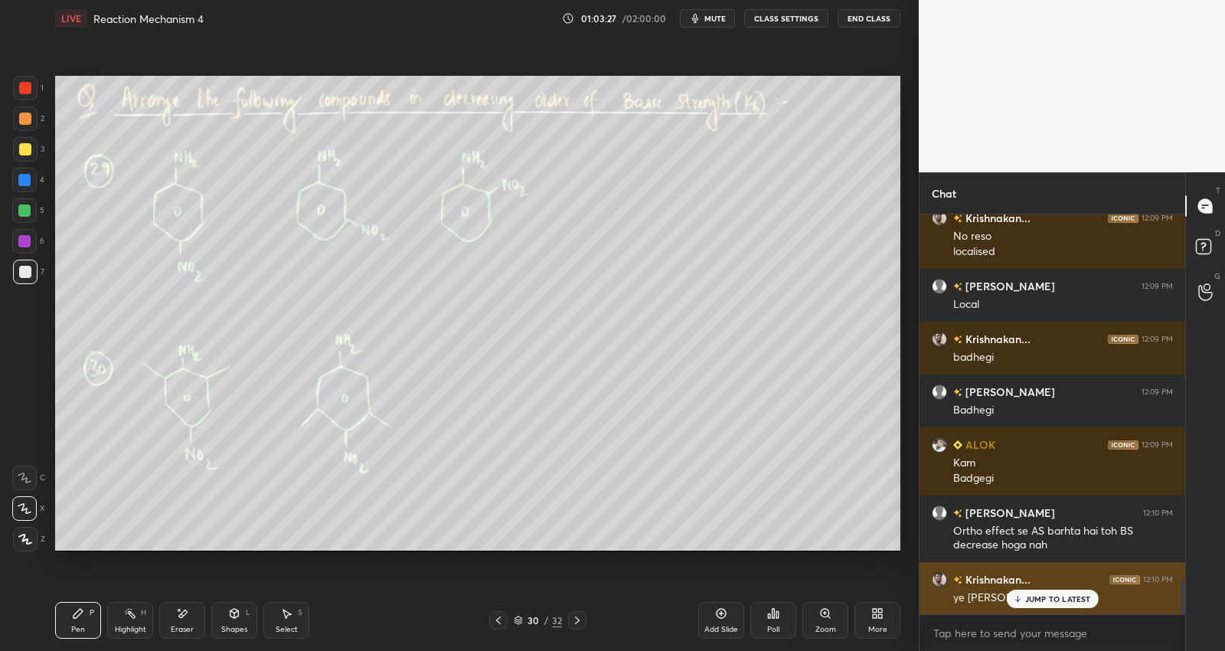
click at [1024, 593] on div "JUMP TO LATEST" at bounding box center [1052, 598] width 92 height 18
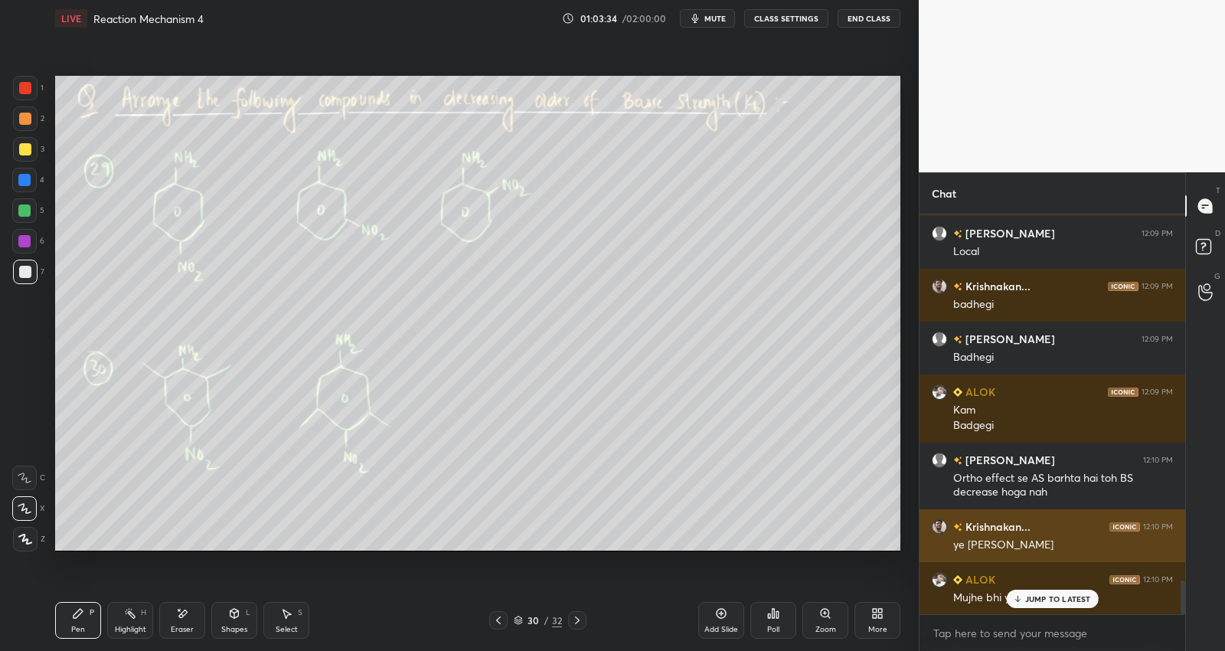
scroll to position [4429, 0]
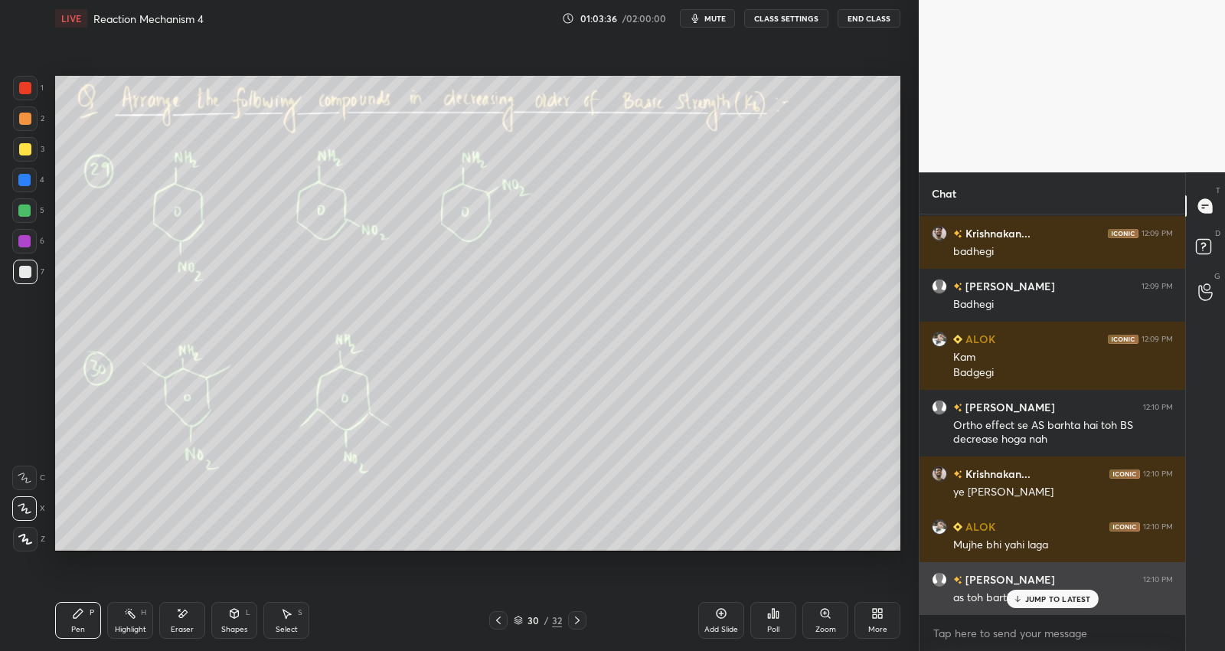
click at [1053, 597] on p "JUMP TO LATEST" at bounding box center [1058, 598] width 66 height 9
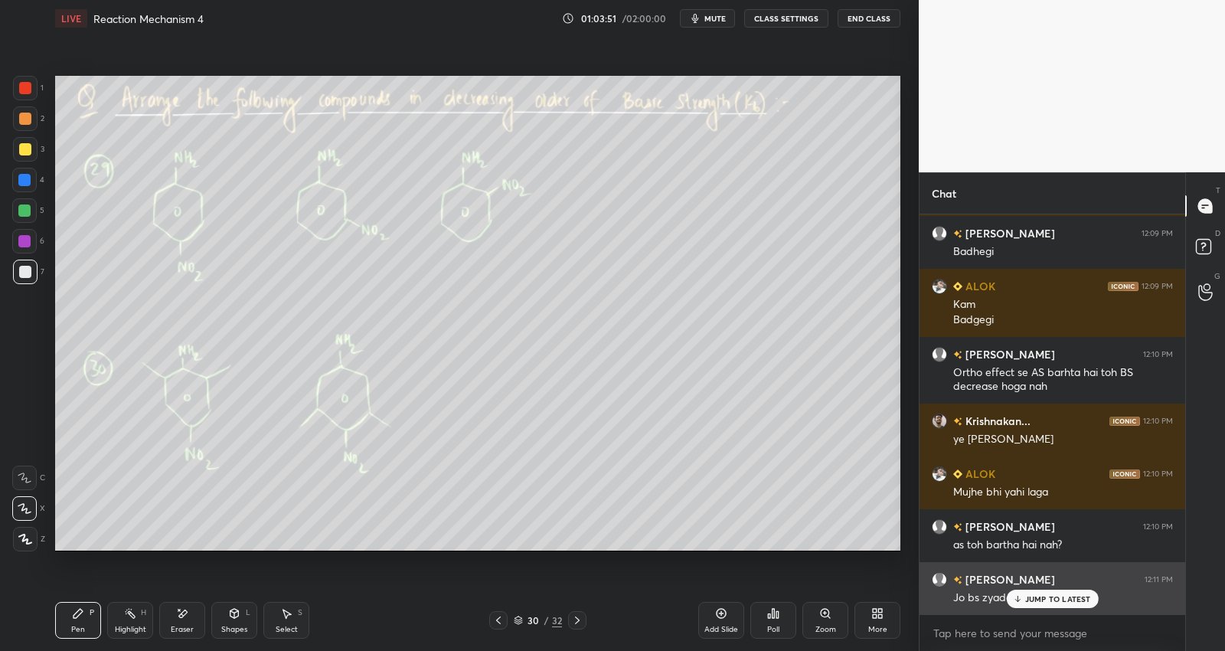
click at [1043, 599] on p "JUMP TO LATEST" at bounding box center [1058, 598] width 66 height 9
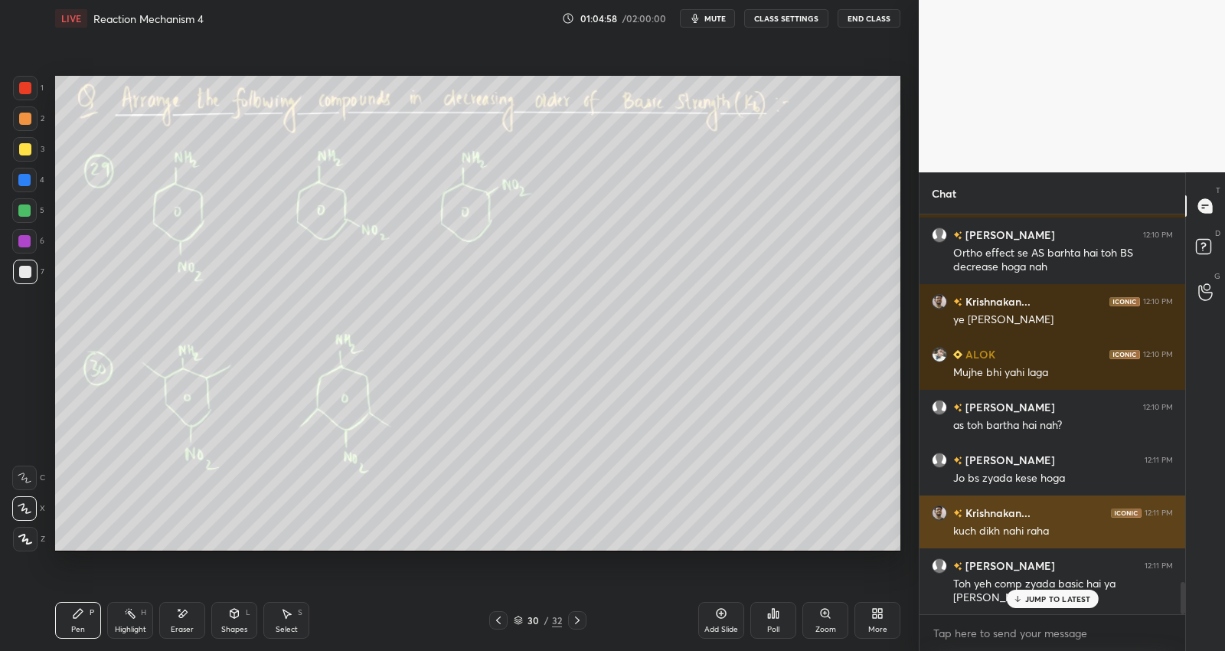
scroll to position [4655, 0]
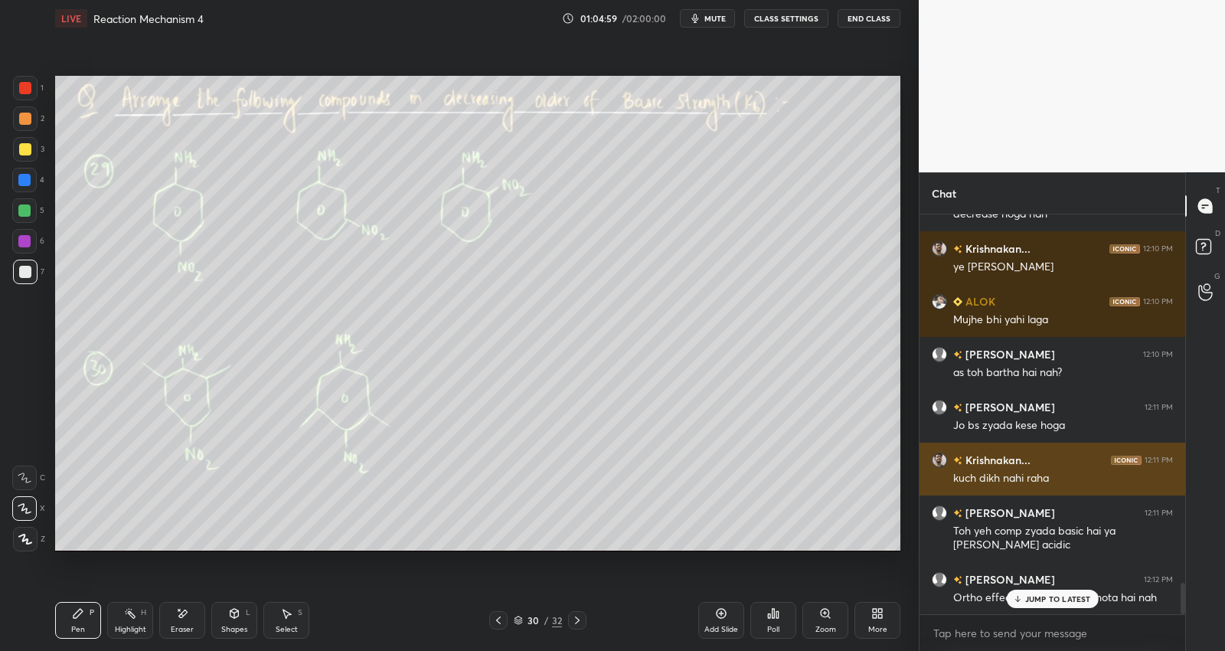
click at [1062, 590] on div "Ortho effect se zyada acidic hota hai nah" at bounding box center [1063, 597] width 220 height 15
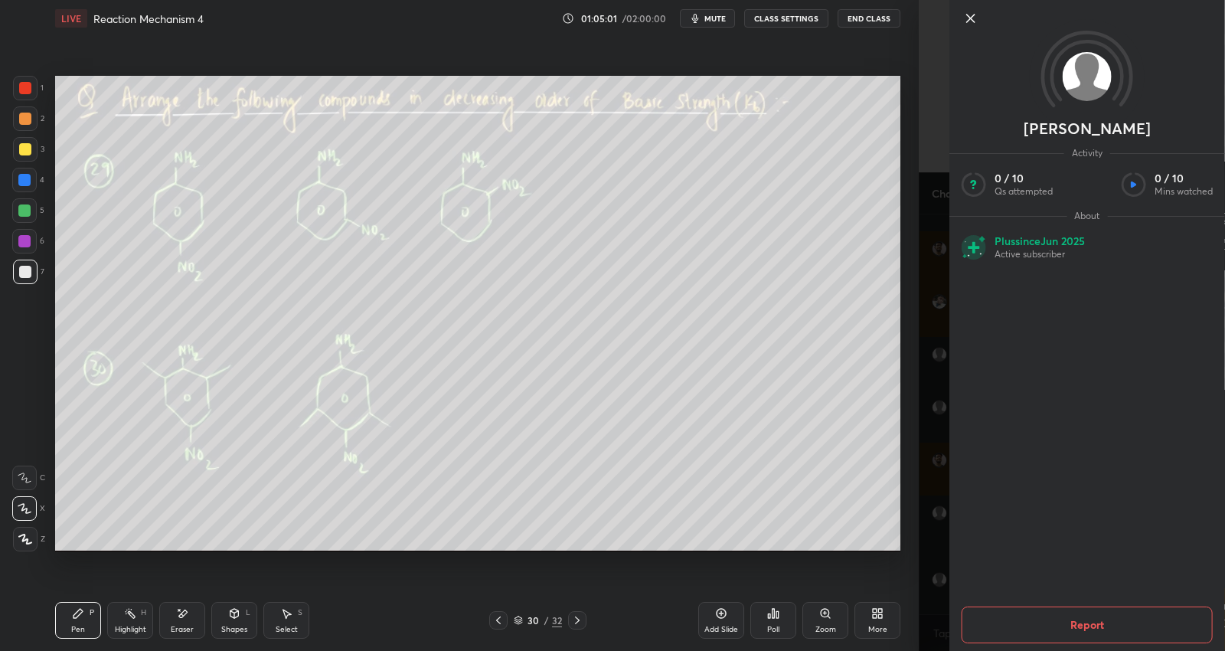
click at [850, 580] on div "Add Slide Poll Zoom More" at bounding box center [799, 620] width 202 height 86
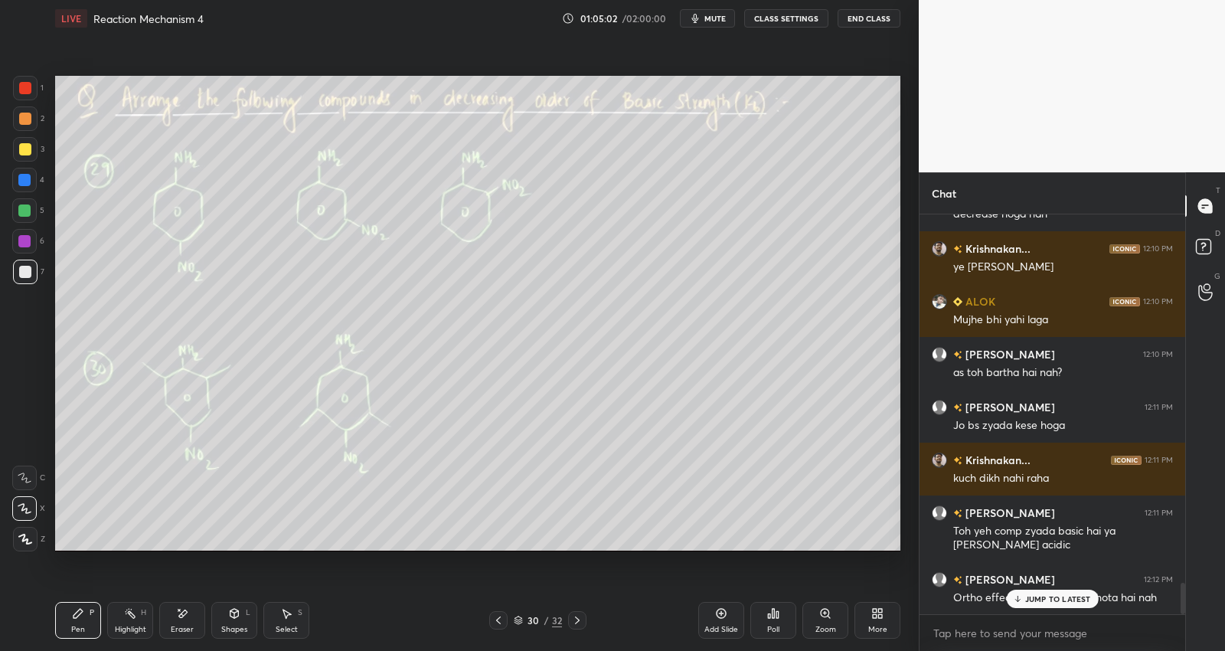
click at [1045, 597] on p "JUMP TO LATEST" at bounding box center [1058, 598] width 66 height 9
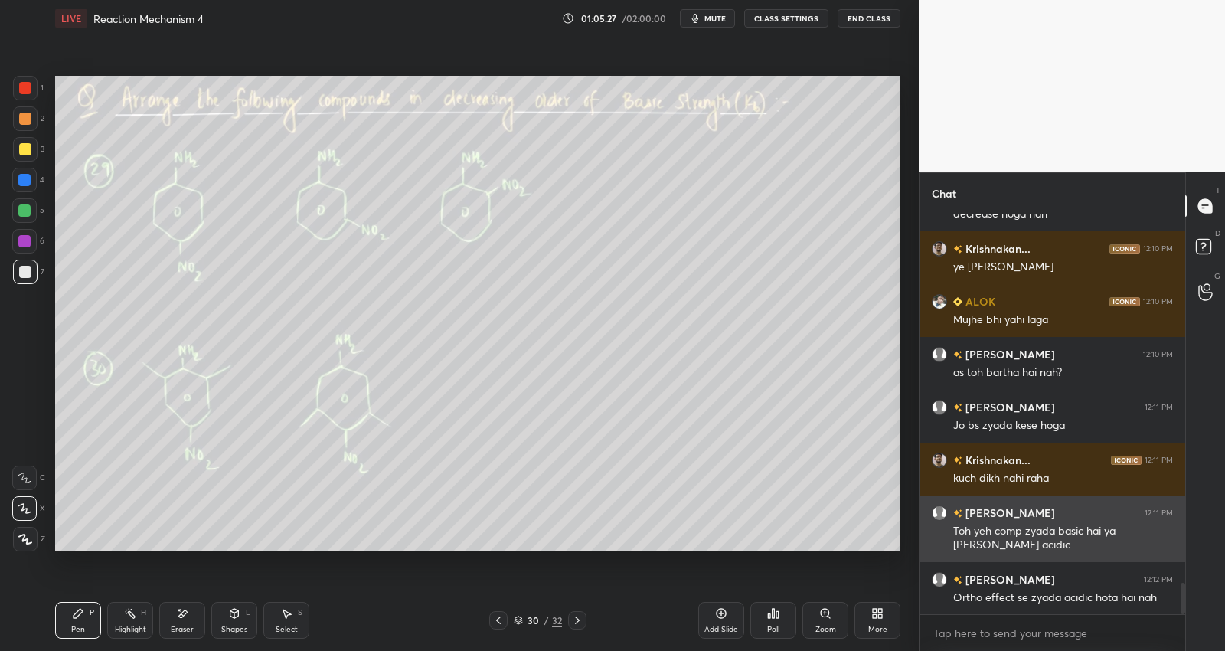
scroll to position [4670, 0]
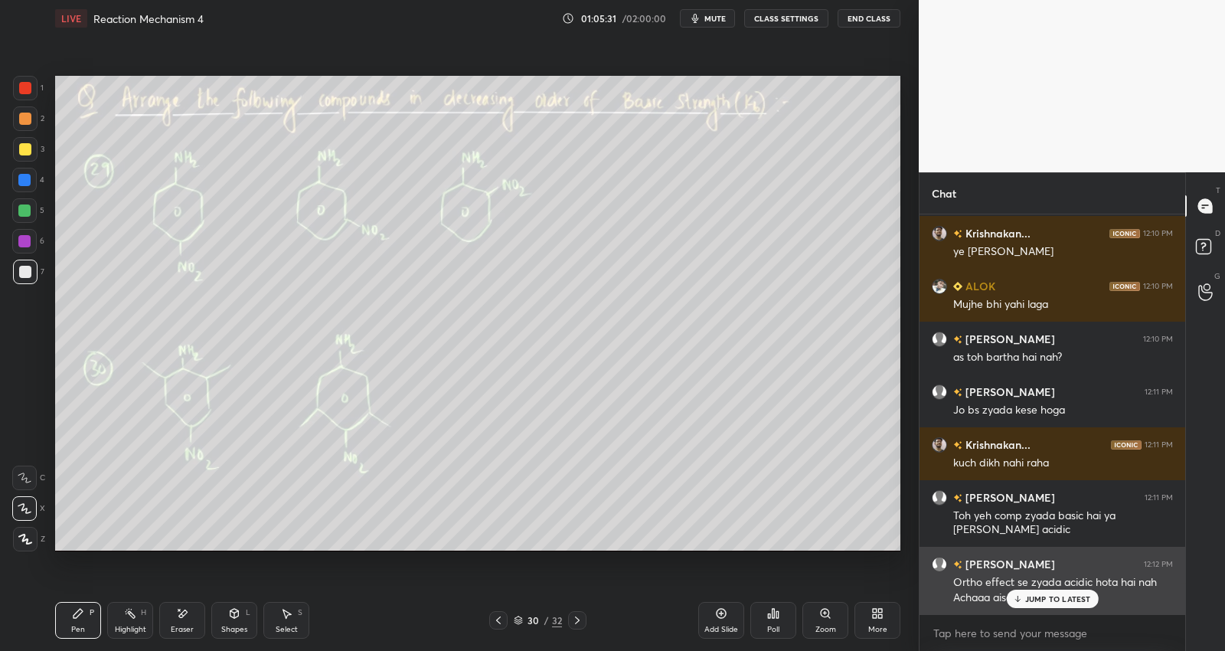
drag, startPoint x: 1046, startPoint y: 593, endPoint x: 1043, endPoint y: 564, distance: 28.4
click at [1046, 595] on div "JUMP TO LATEST" at bounding box center [1052, 598] width 92 height 18
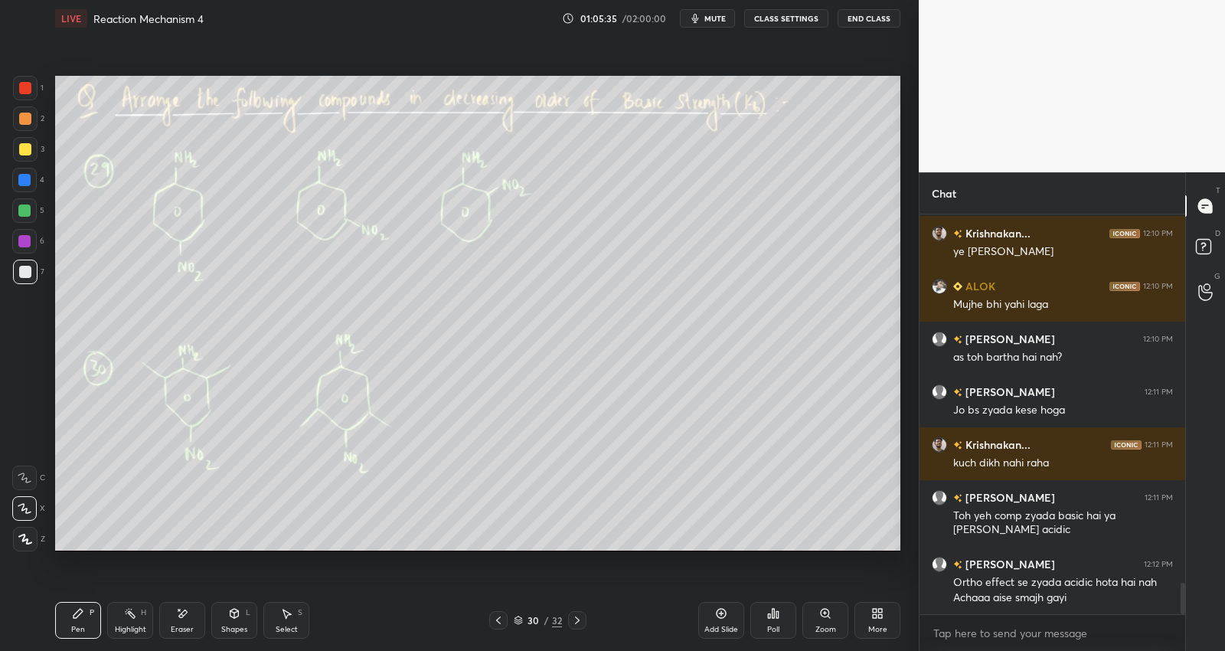
click at [298, 616] on div "S" at bounding box center [300, 613] width 5 height 8
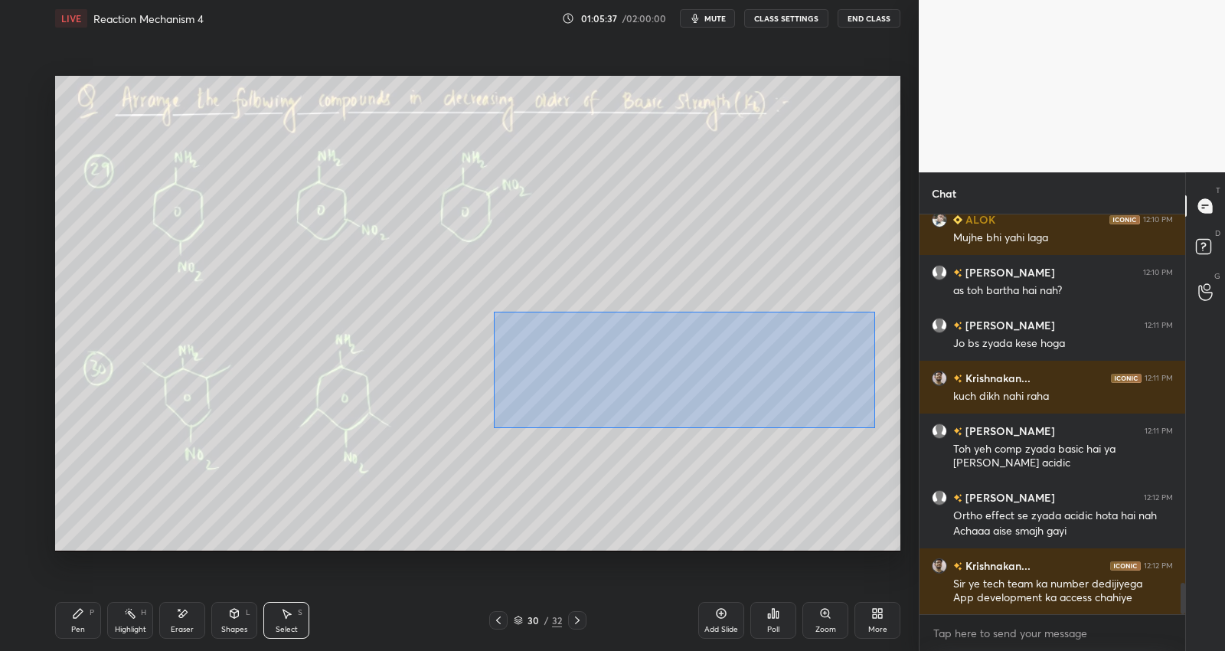
drag, startPoint x: 494, startPoint y: 312, endPoint x: 877, endPoint y: 407, distance: 394.4
click at [874, 426] on div "0 ° Undo Copy Duplicate Duplicate to new slide Delete" at bounding box center [477, 313] width 845 height 475
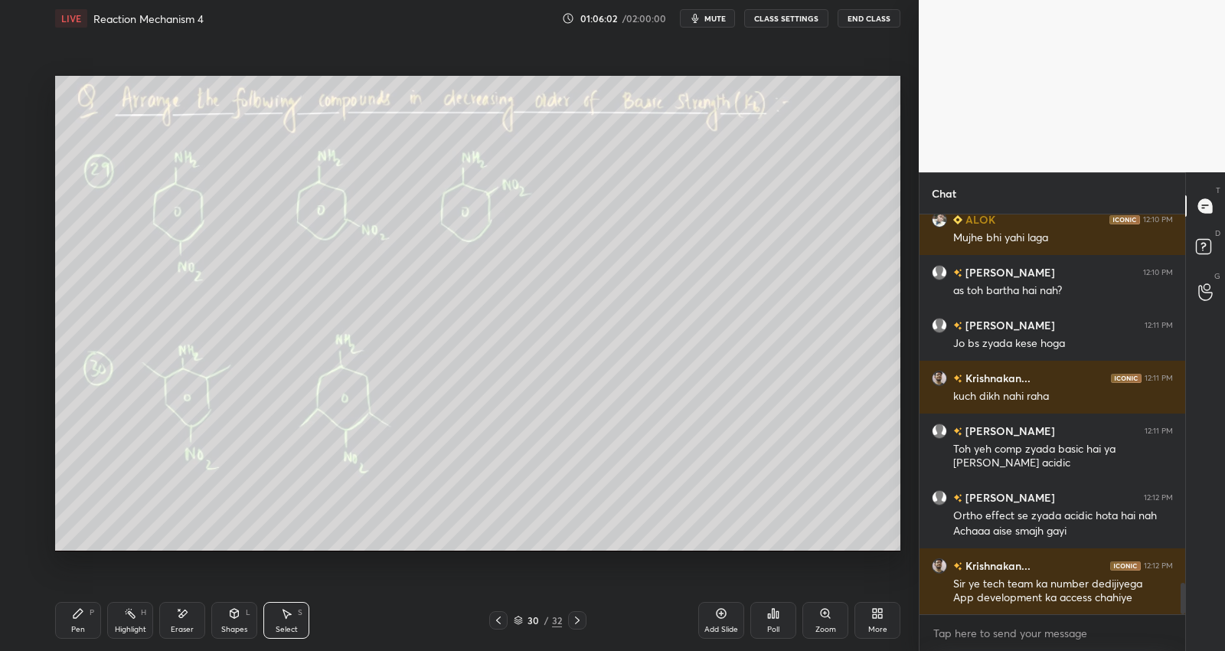
scroll to position [4789, 0]
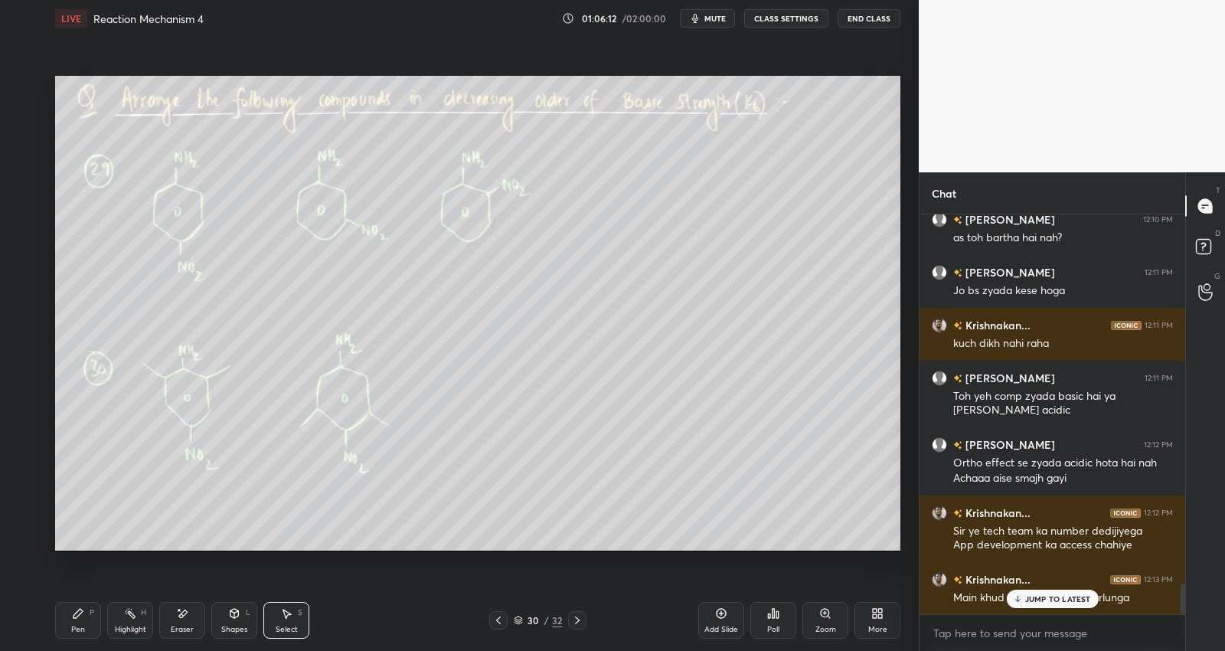
click at [1035, 598] on p "JUMP TO LATEST" at bounding box center [1058, 598] width 66 height 9
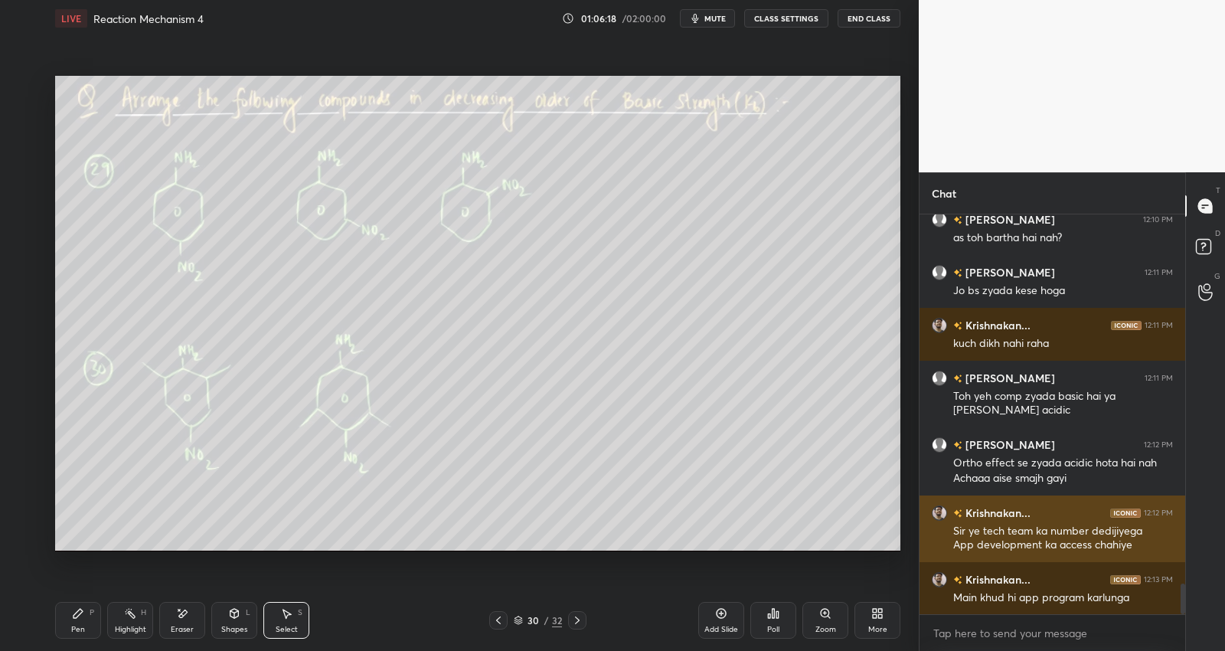
scroll to position [4842, 0]
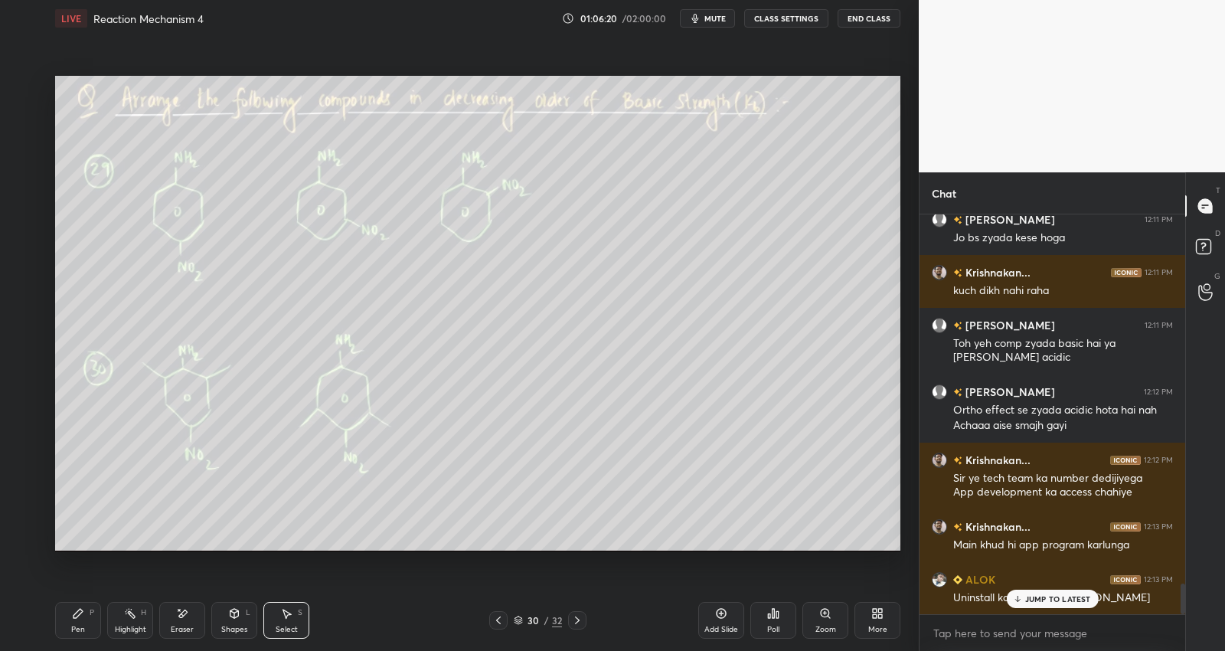
click at [1079, 596] on p "JUMP TO LATEST" at bounding box center [1058, 598] width 66 height 9
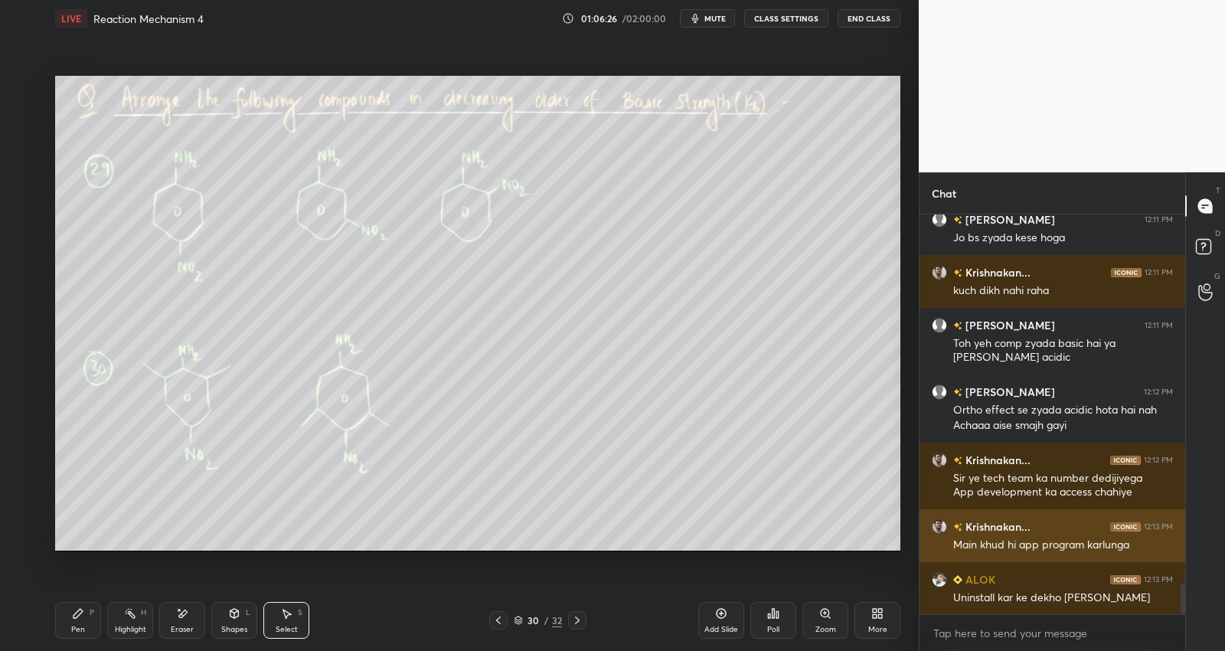
scroll to position [4896, 0]
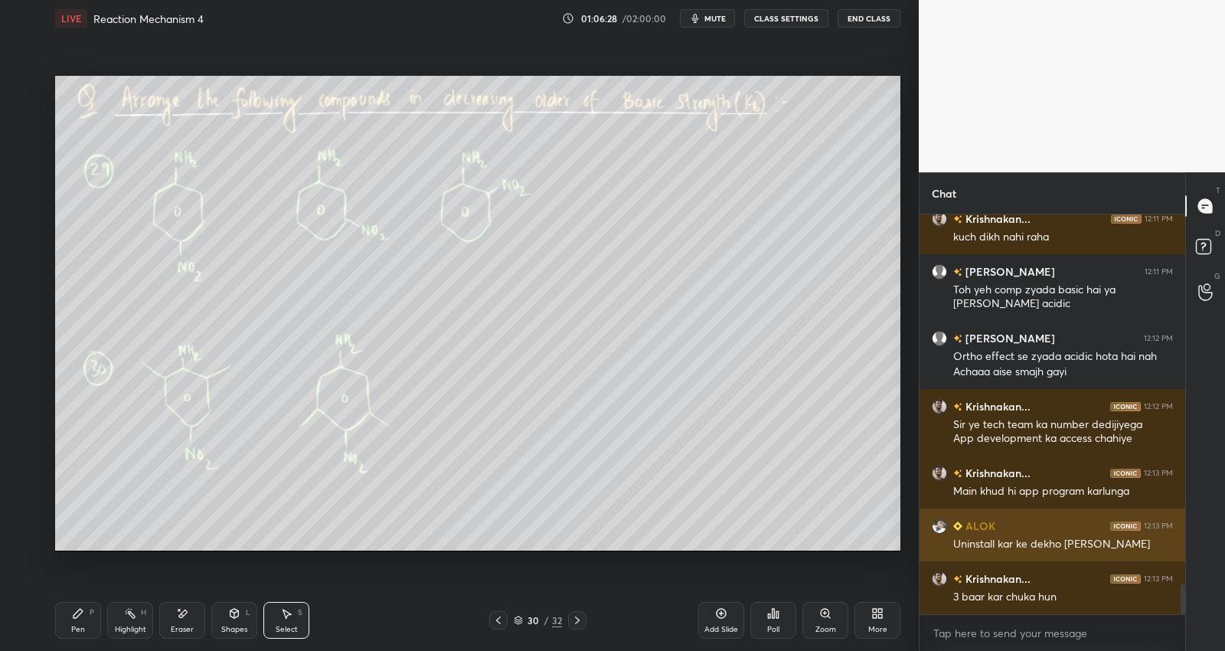
click at [1145, 511] on div "ALOK 12:13 PM Uninstall kar ke dekho [PERSON_NAME]" at bounding box center [1052, 534] width 266 height 53
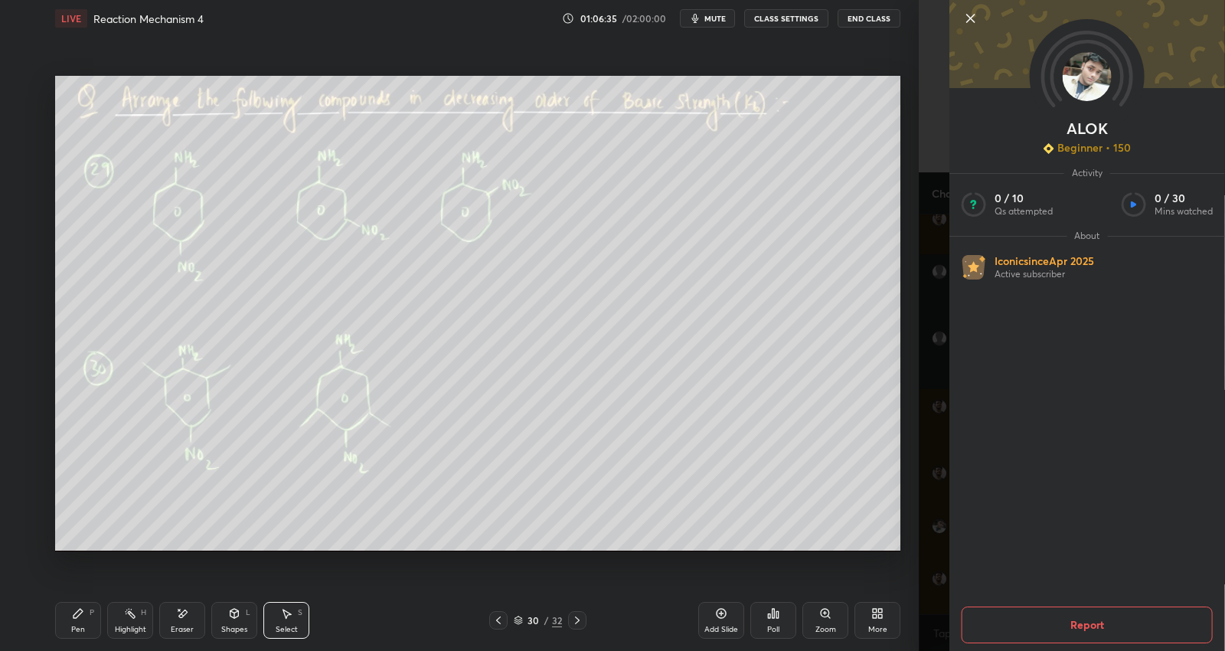
click at [903, 511] on div "0 ° Undo Copy Duplicate Duplicate to new slide Delete Setting up your live clas…" at bounding box center [477, 313] width 857 height 553
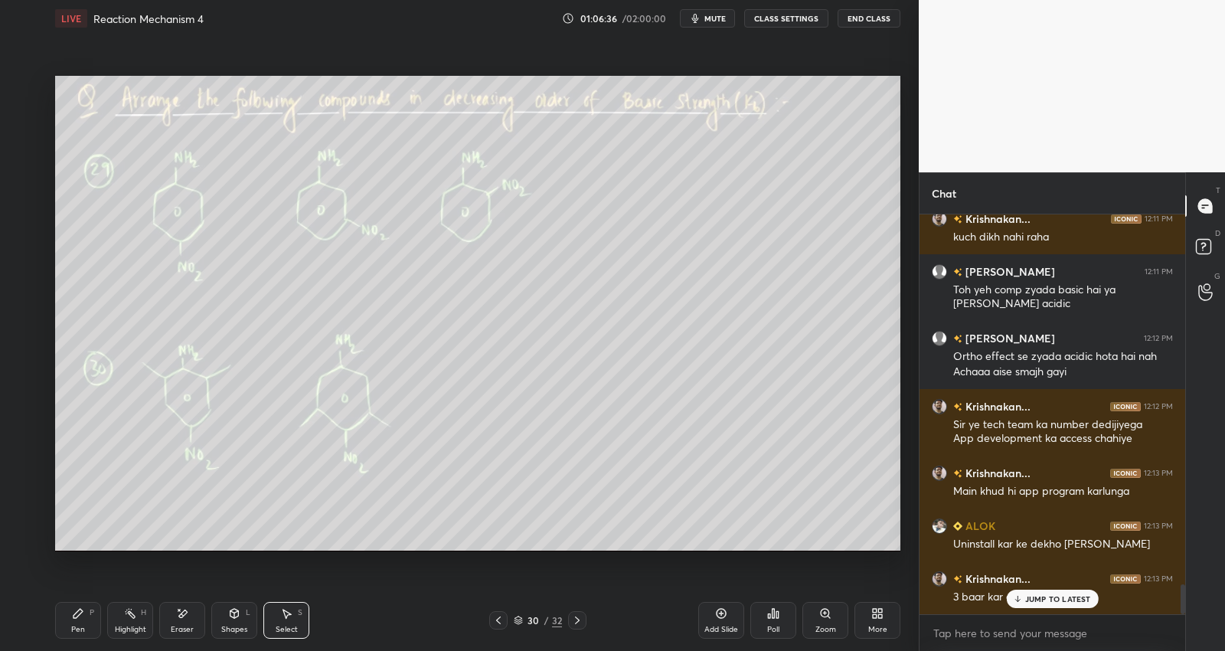
scroll to position [4948, 0]
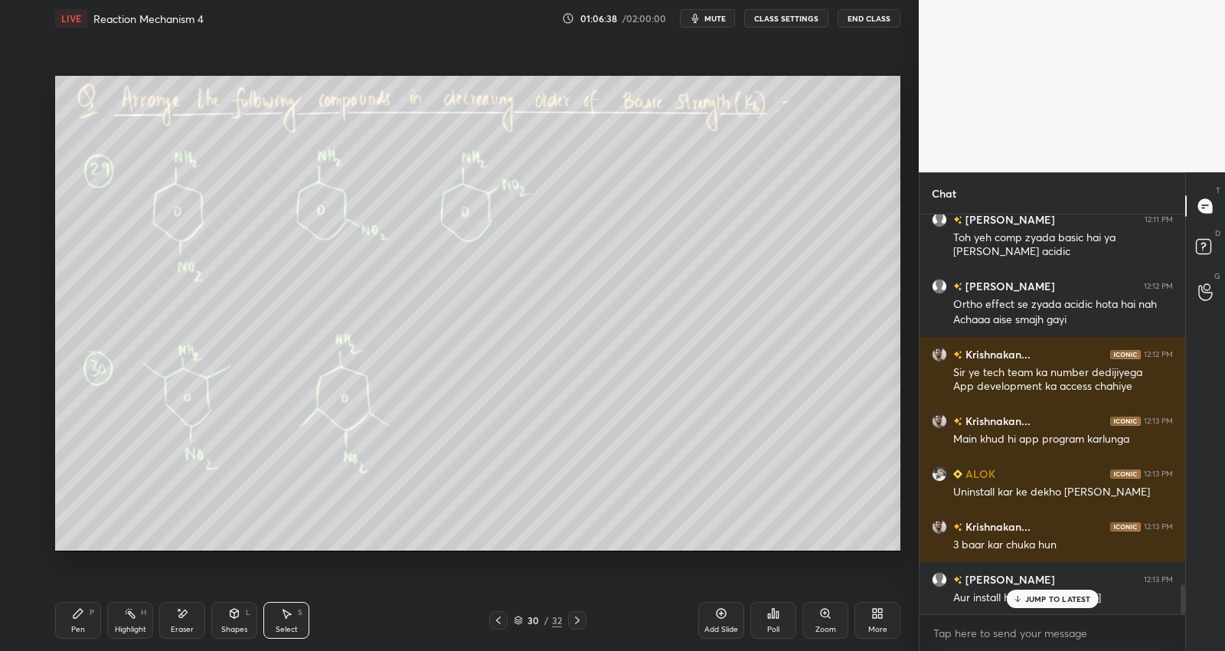
click at [1074, 594] on p "JUMP TO LATEST" at bounding box center [1058, 598] width 66 height 9
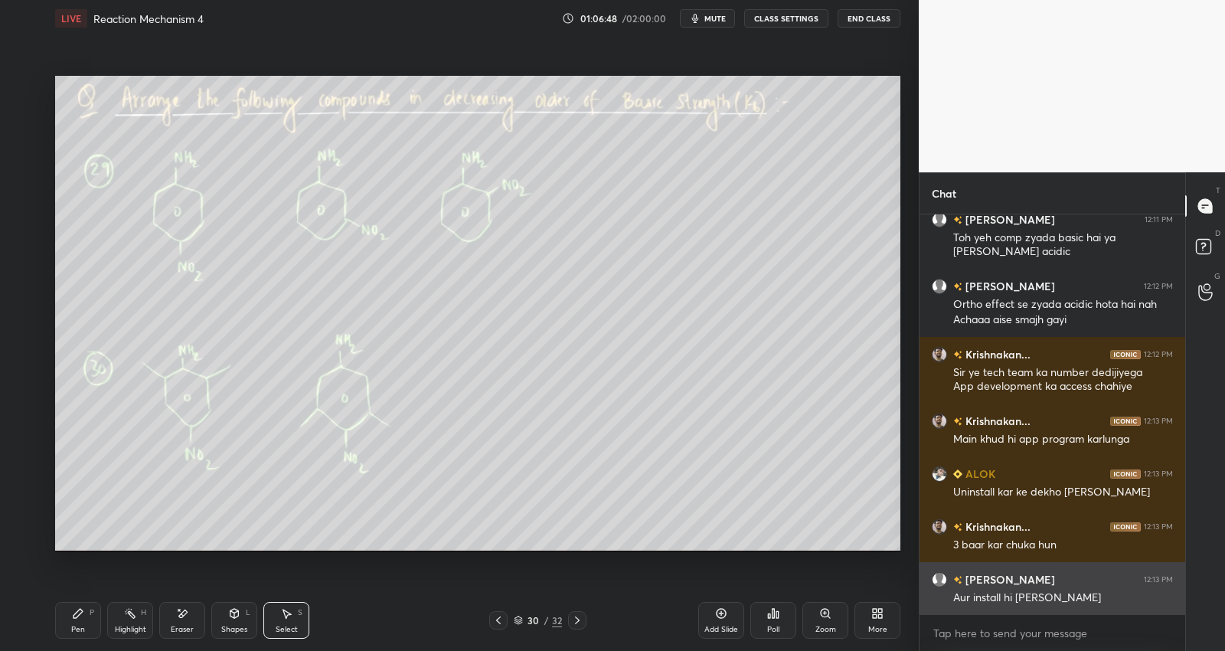
scroll to position [5001, 0]
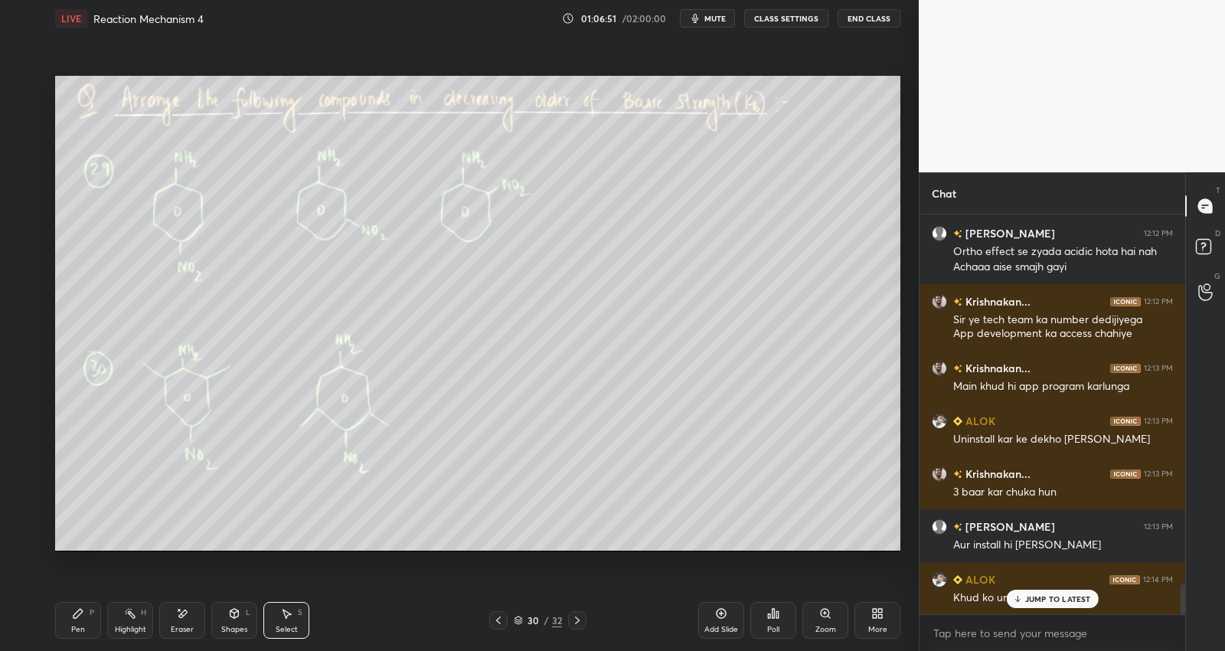
click at [1066, 592] on div "JUMP TO LATEST" at bounding box center [1052, 598] width 92 height 18
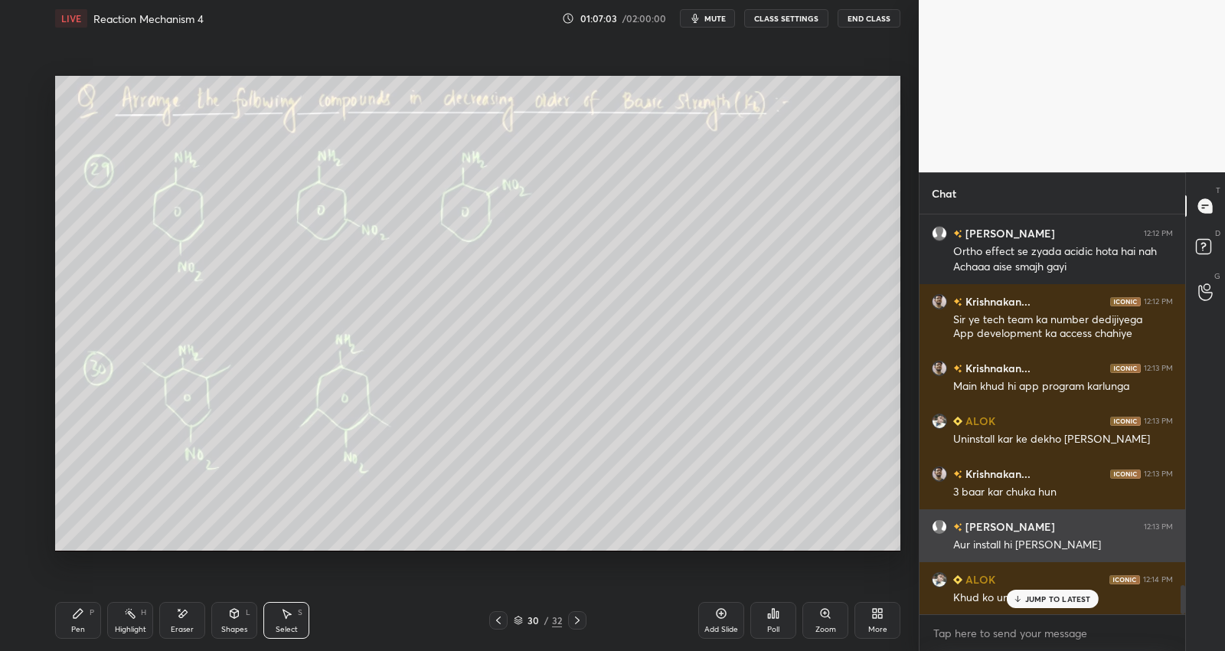
scroll to position [5053, 0]
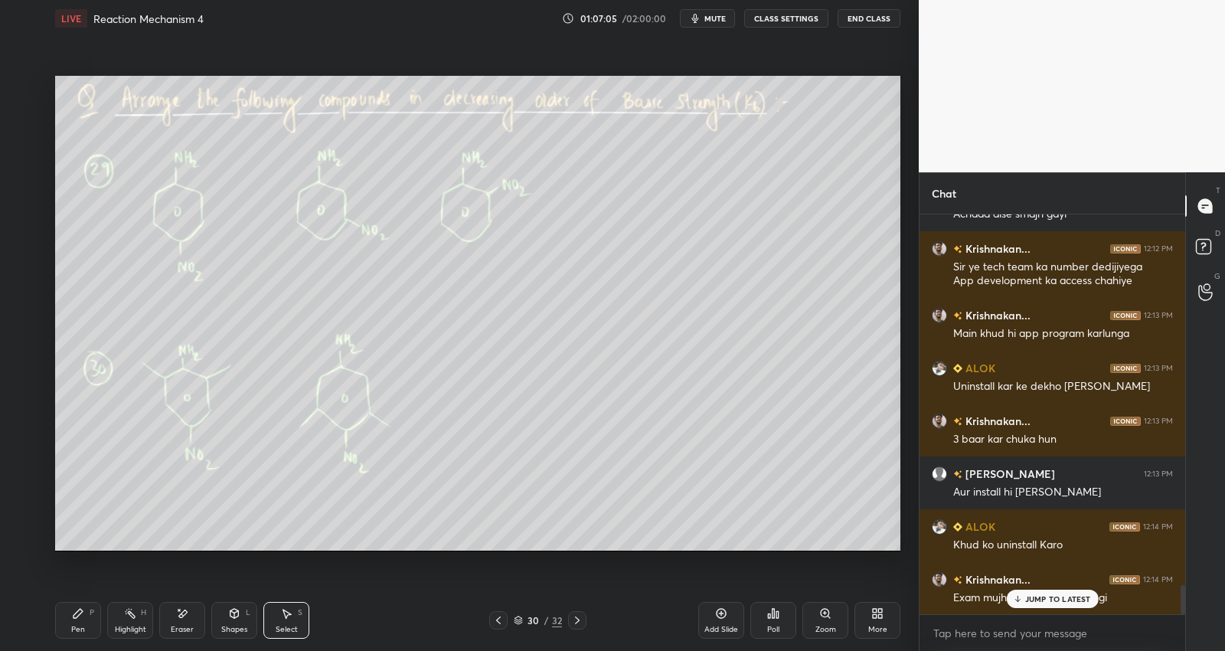
click at [1011, 595] on div "JUMP TO LATEST" at bounding box center [1052, 598] width 92 height 18
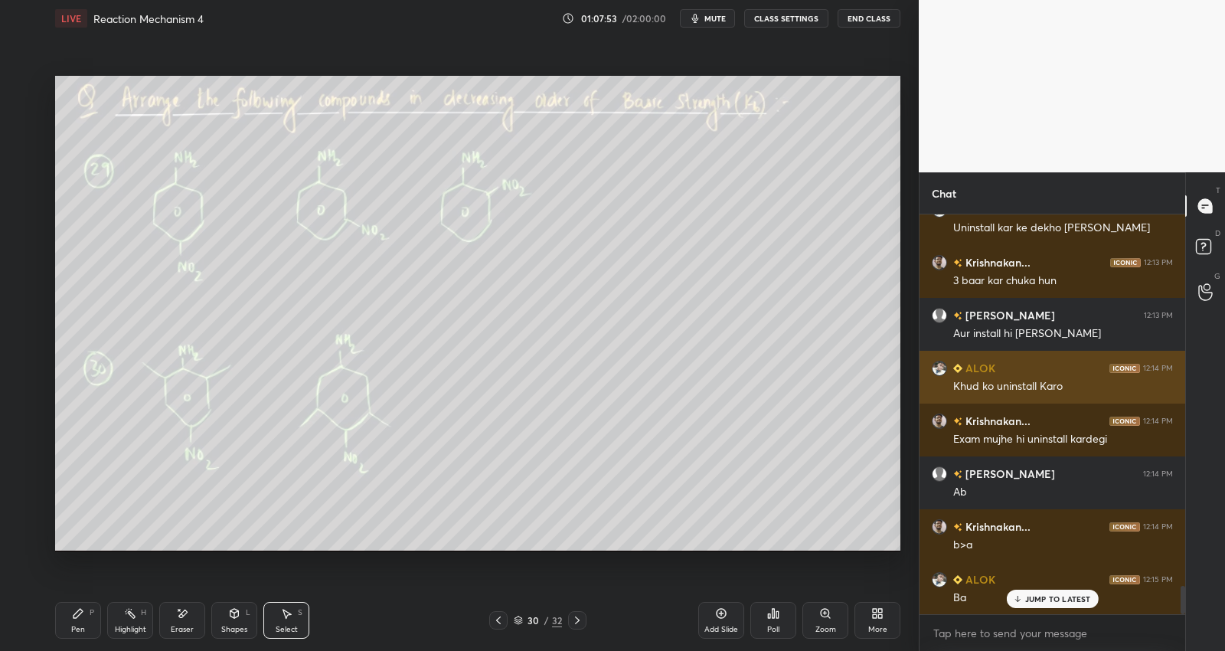
scroll to position [5265, 0]
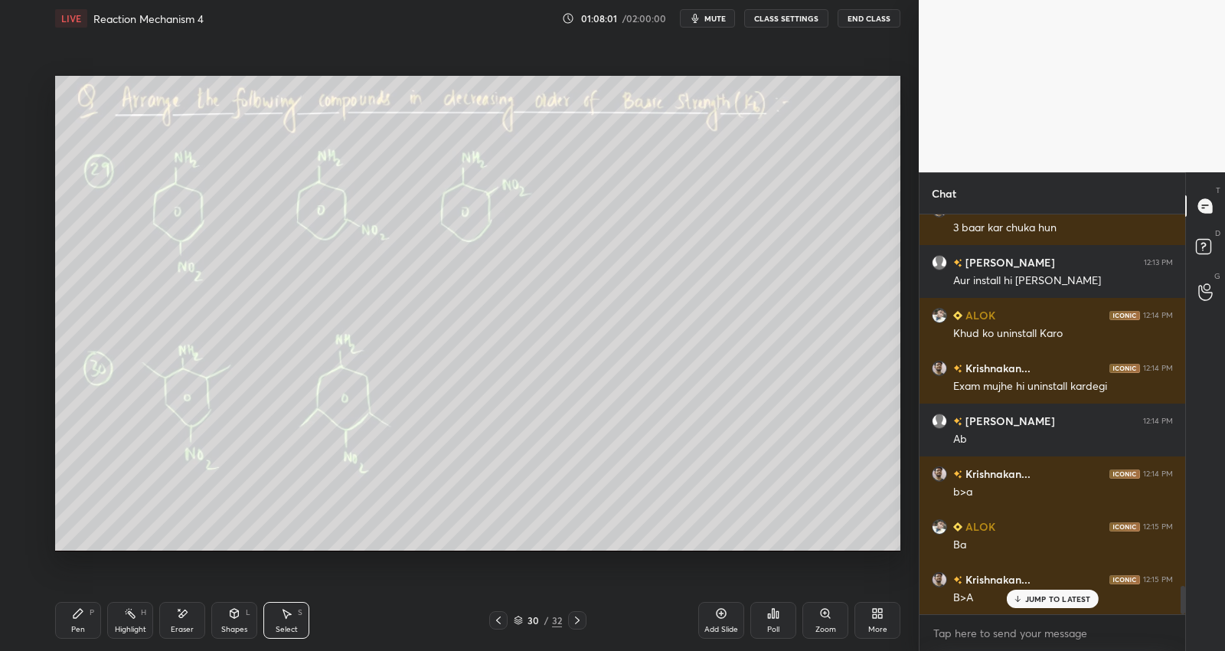
drag, startPoint x: 86, startPoint y: 612, endPoint x: 111, endPoint y: 560, distance: 57.9
click at [85, 611] on div "Pen P" at bounding box center [78, 620] width 46 height 37
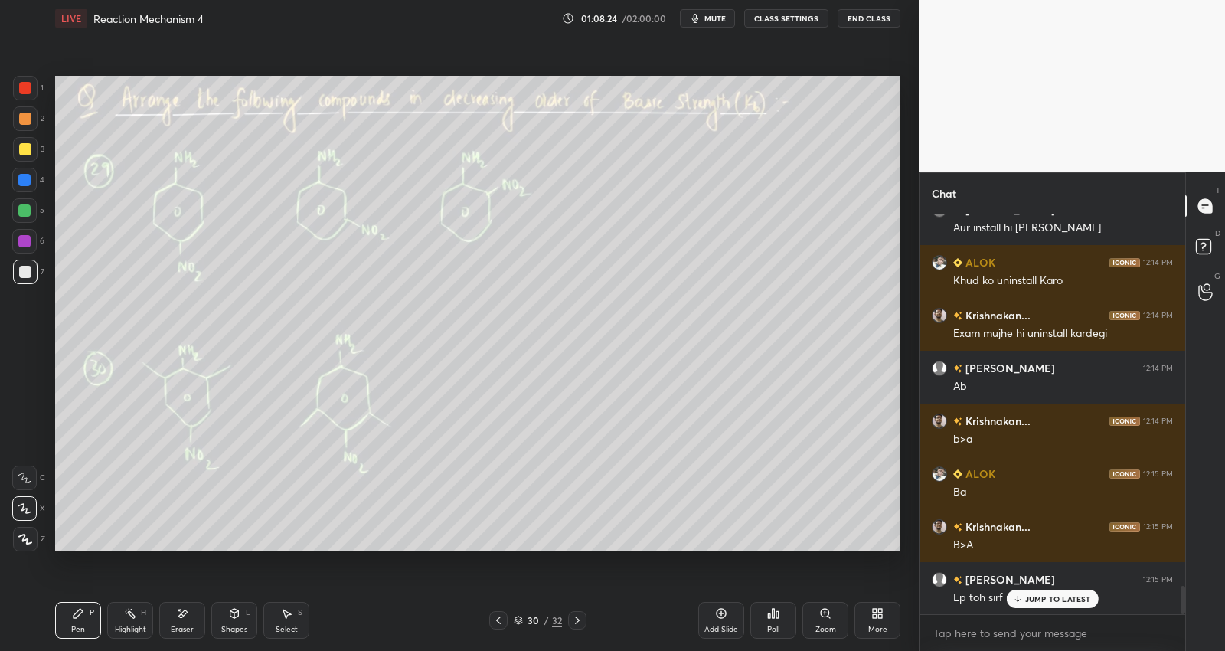
click at [1056, 602] on p "JUMP TO LATEST" at bounding box center [1058, 598] width 66 height 9
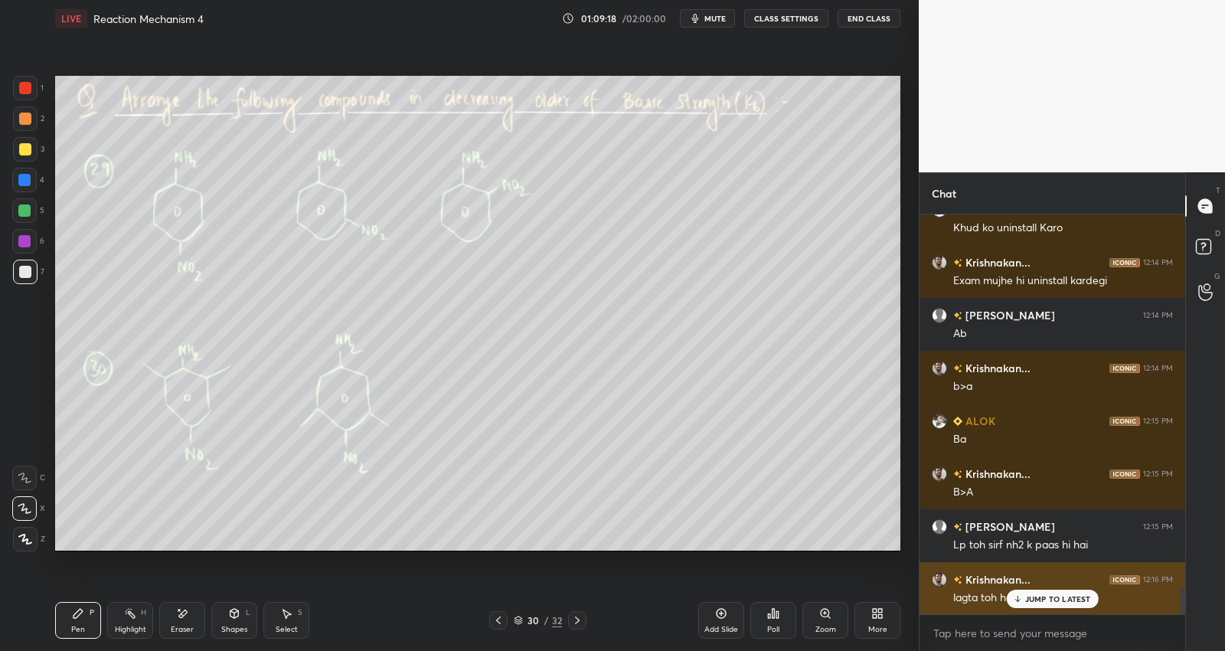
click at [1039, 599] on p "JUMP TO LATEST" at bounding box center [1058, 598] width 66 height 9
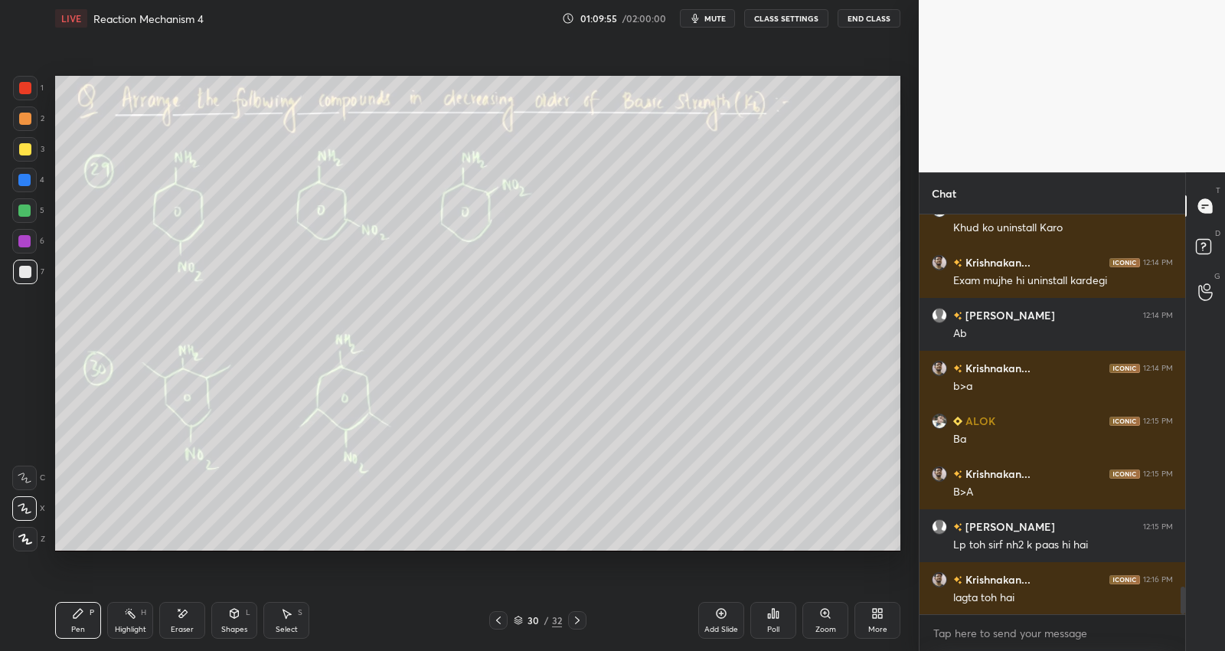
click at [578, 619] on icon at bounding box center [577, 620] width 5 height 8
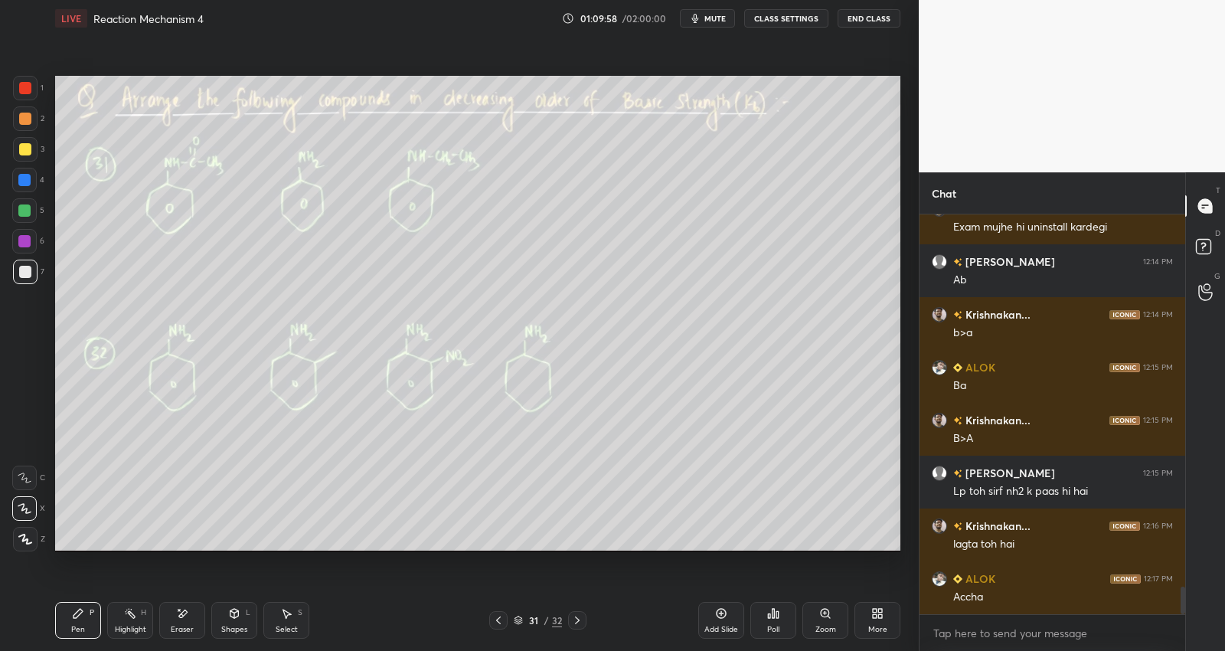
scroll to position [5476, 0]
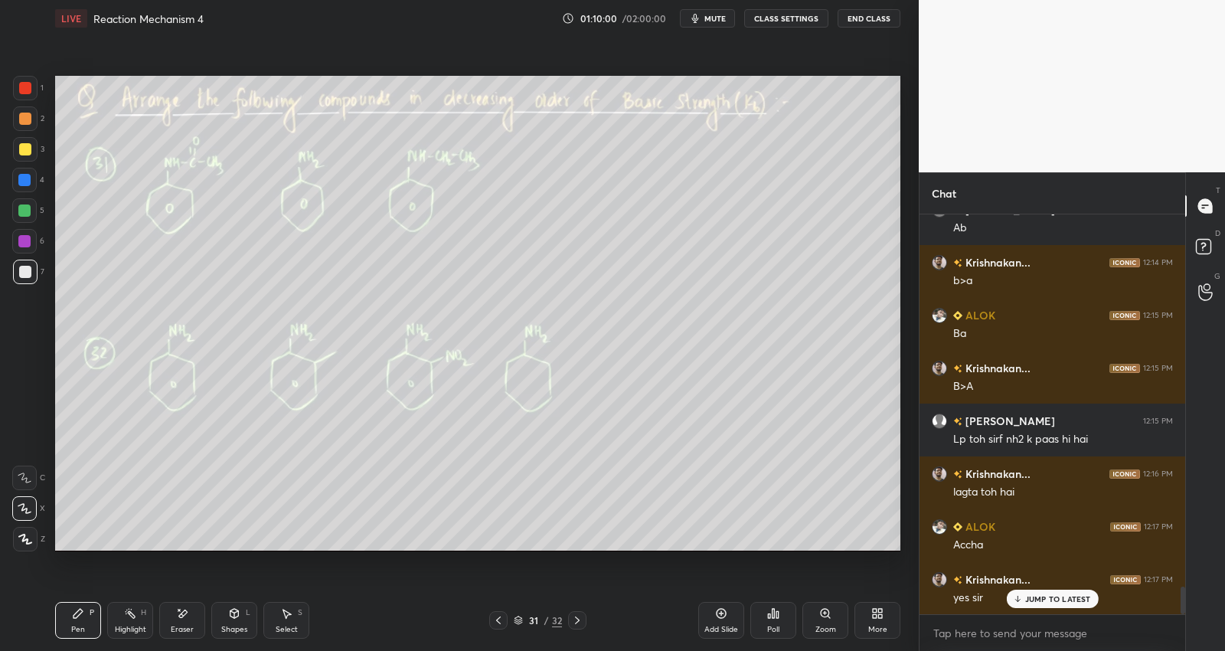
click at [578, 616] on icon at bounding box center [577, 620] width 12 height 12
click at [578, 617] on icon at bounding box center [577, 620] width 12 height 12
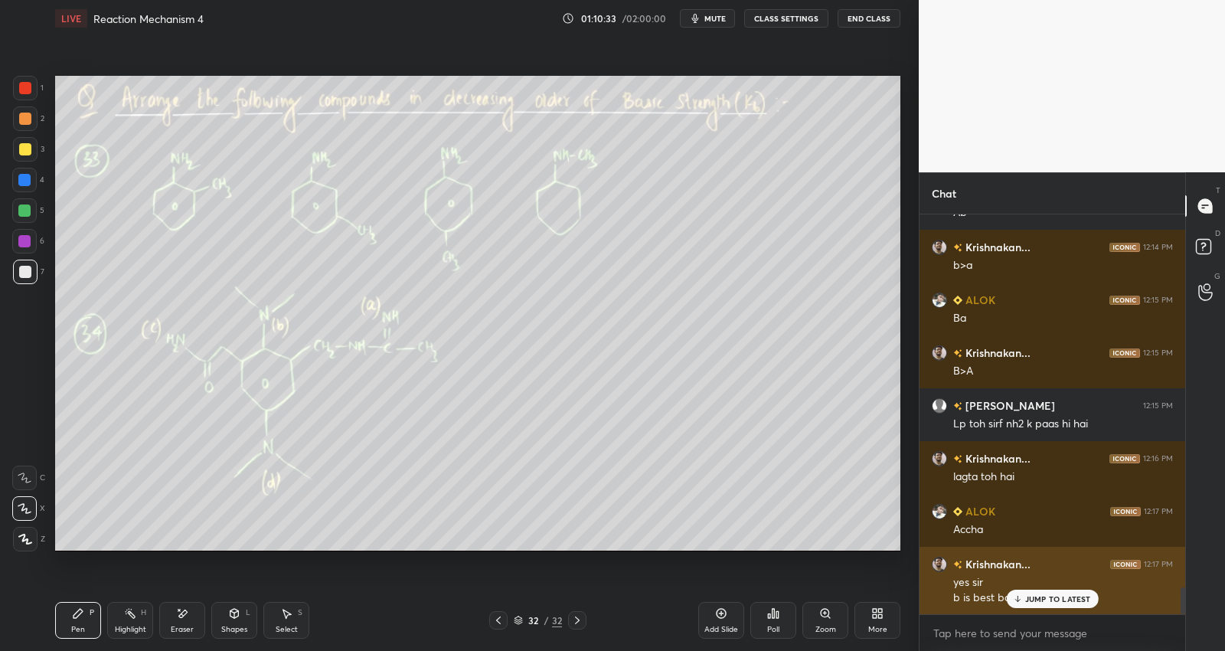
click at [1027, 597] on p "JUMP TO LATEST" at bounding box center [1058, 598] width 66 height 9
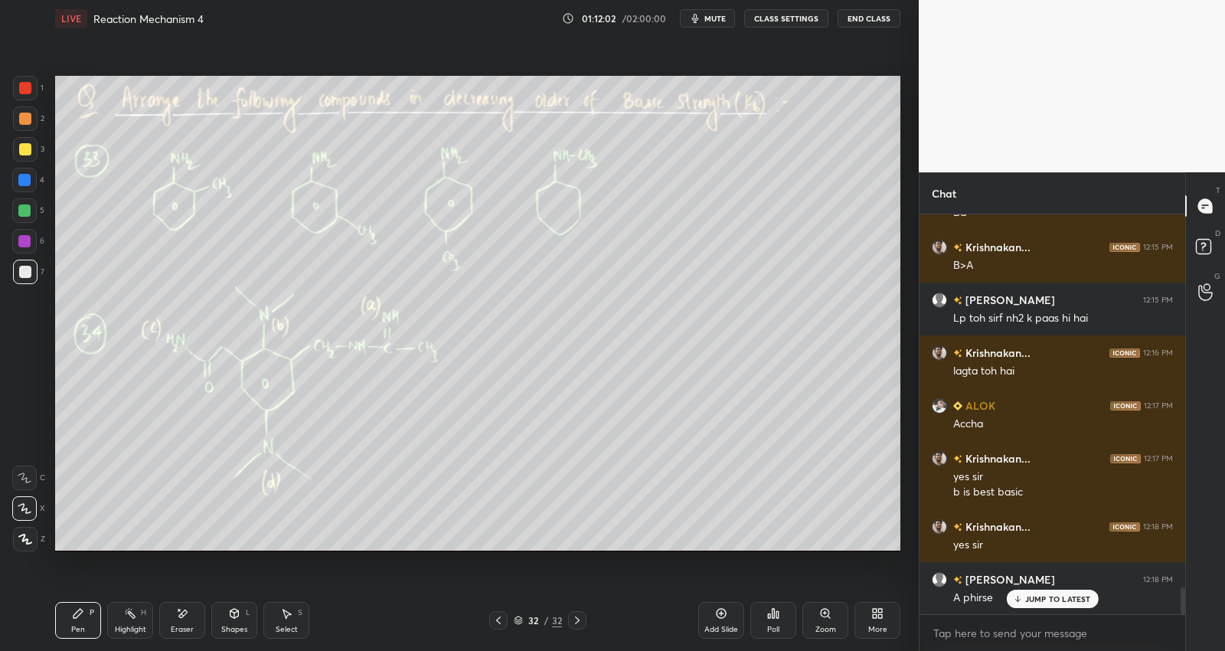
scroll to position [5650, 0]
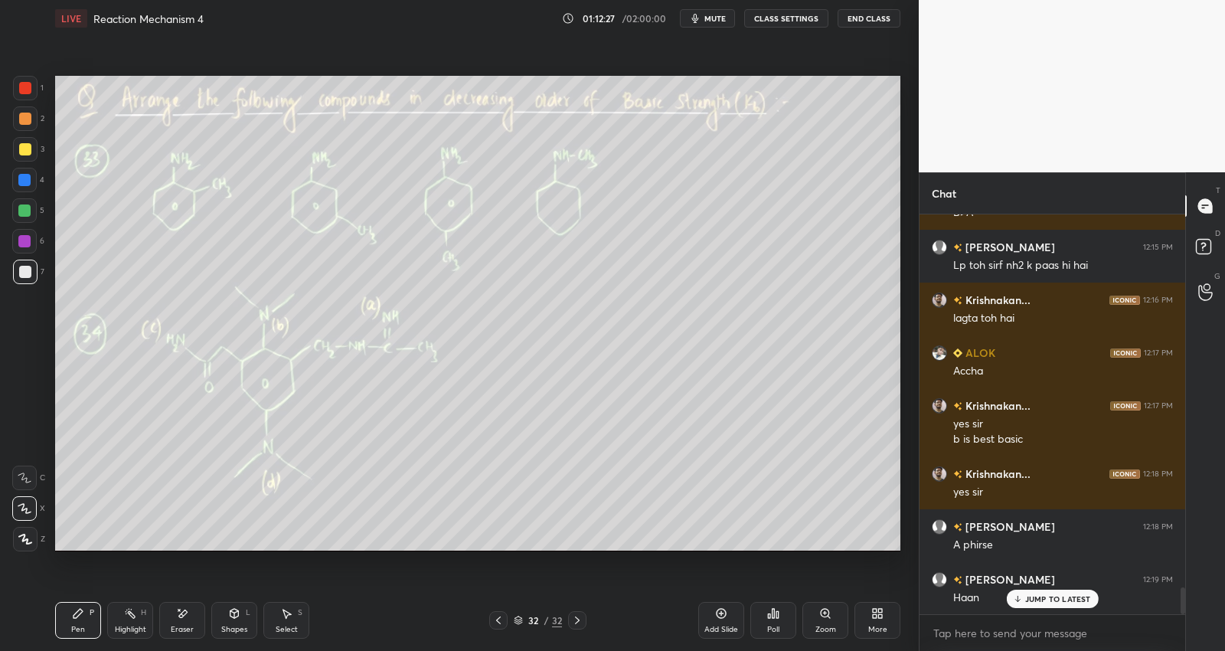
click at [550, 621] on div "32 / 32" at bounding box center [538, 620] width 48 height 14
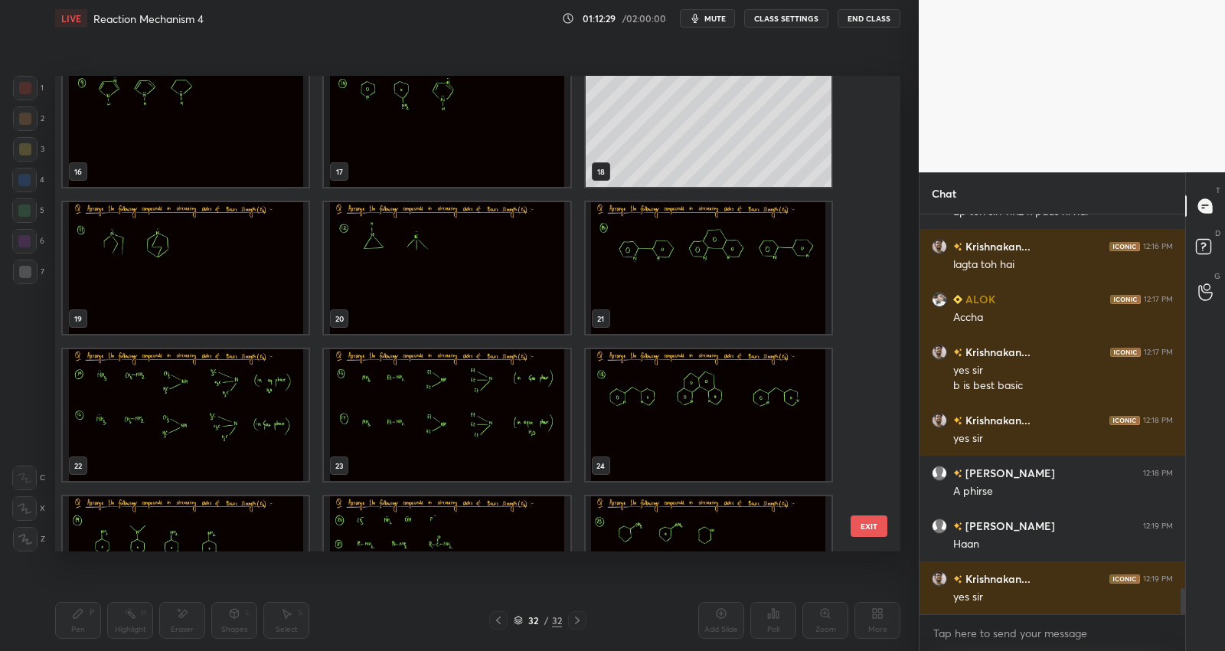
scroll to position [764, 0]
click at [204, 414] on img "grid" at bounding box center [186, 414] width 246 height 132
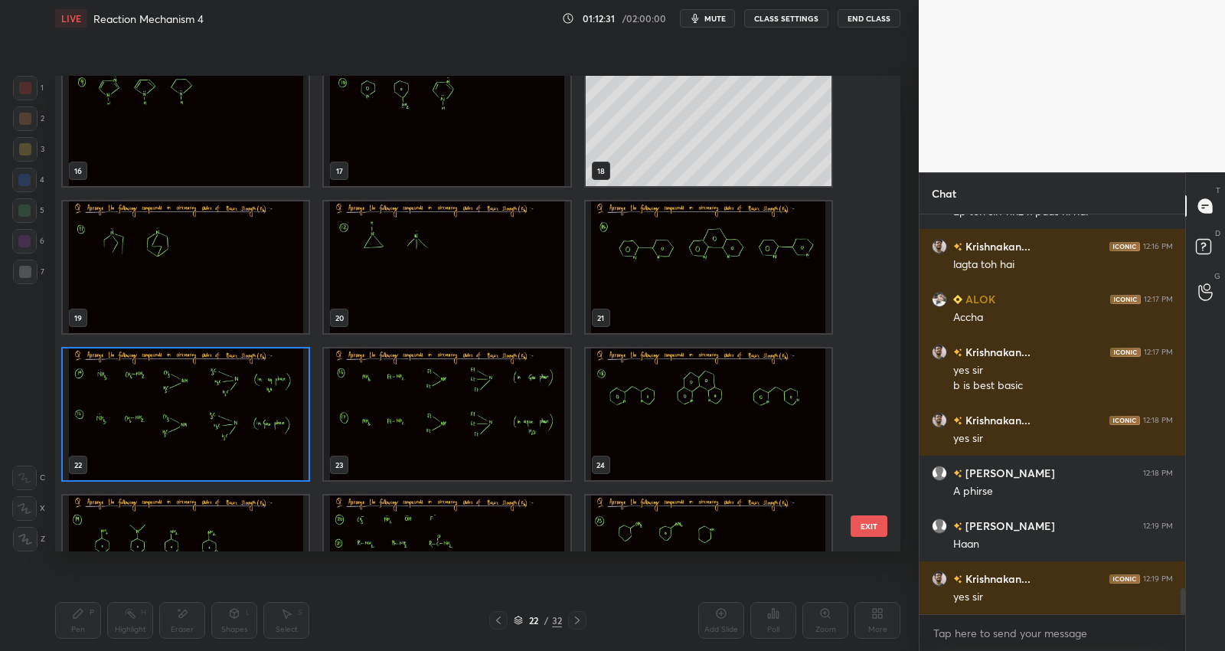
click at [213, 414] on img "grid" at bounding box center [186, 414] width 246 height 132
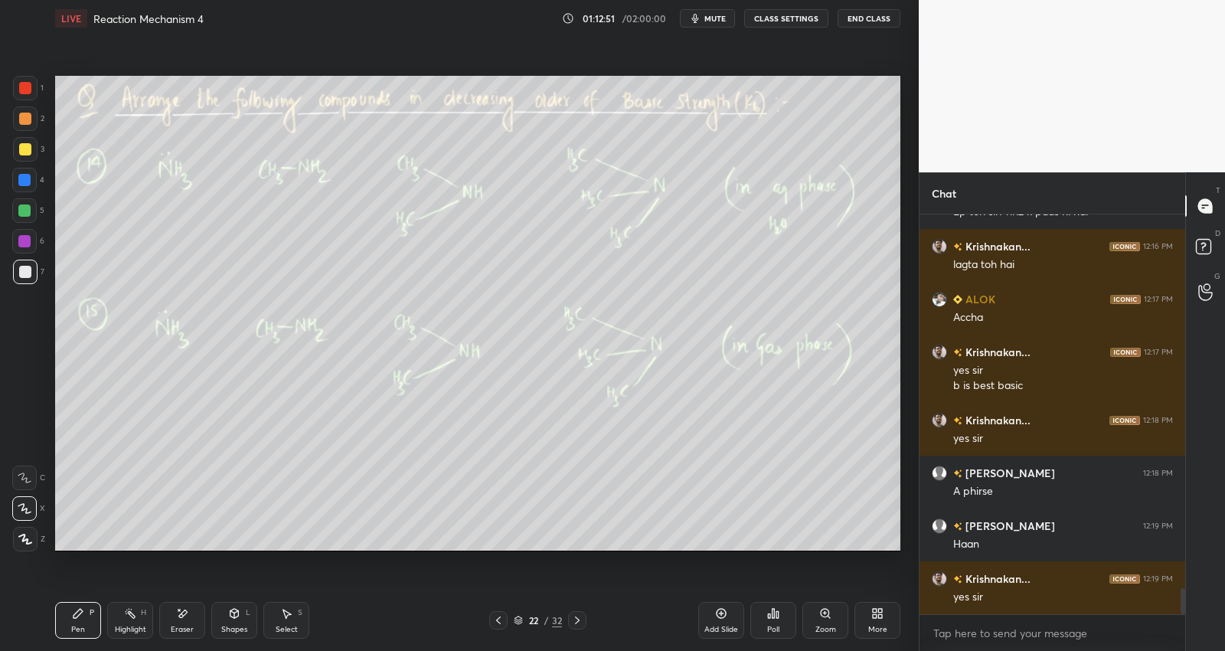
click at [580, 623] on icon at bounding box center [577, 620] width 12 height 12
click at [500, 615] on icon at bounding box center [498, 620] width 12 height 12
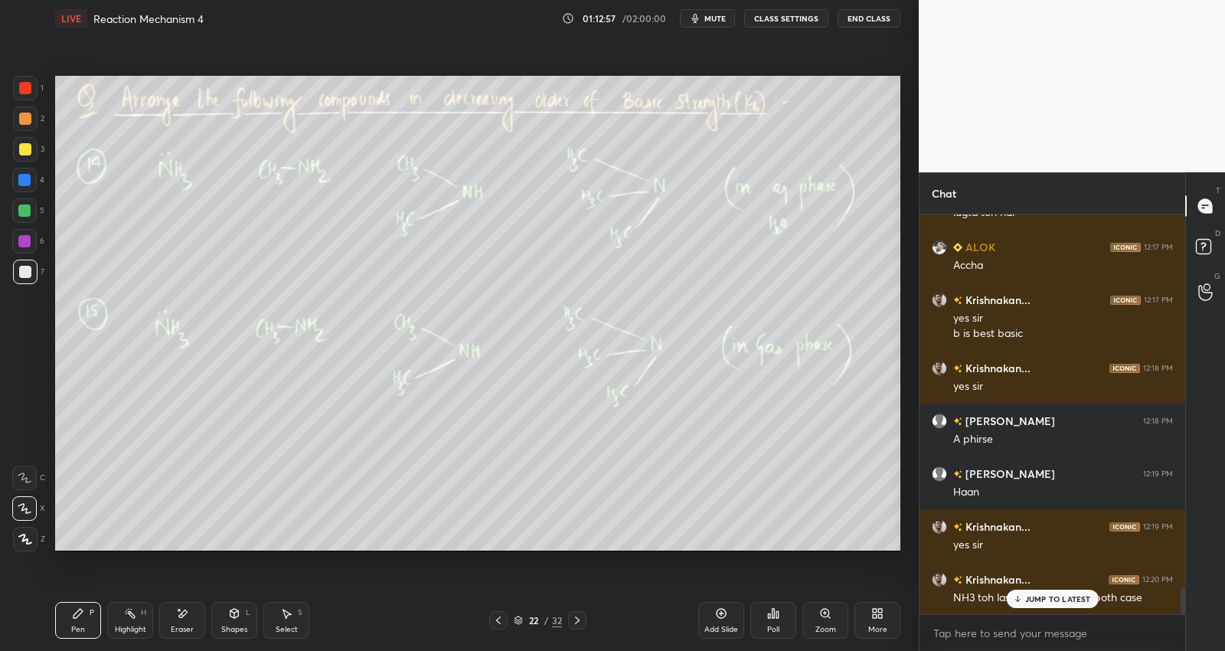
click at [1066, 605] on div "JUMP TO LATEST" at bounding box center [1052, 598] width 92 height 18
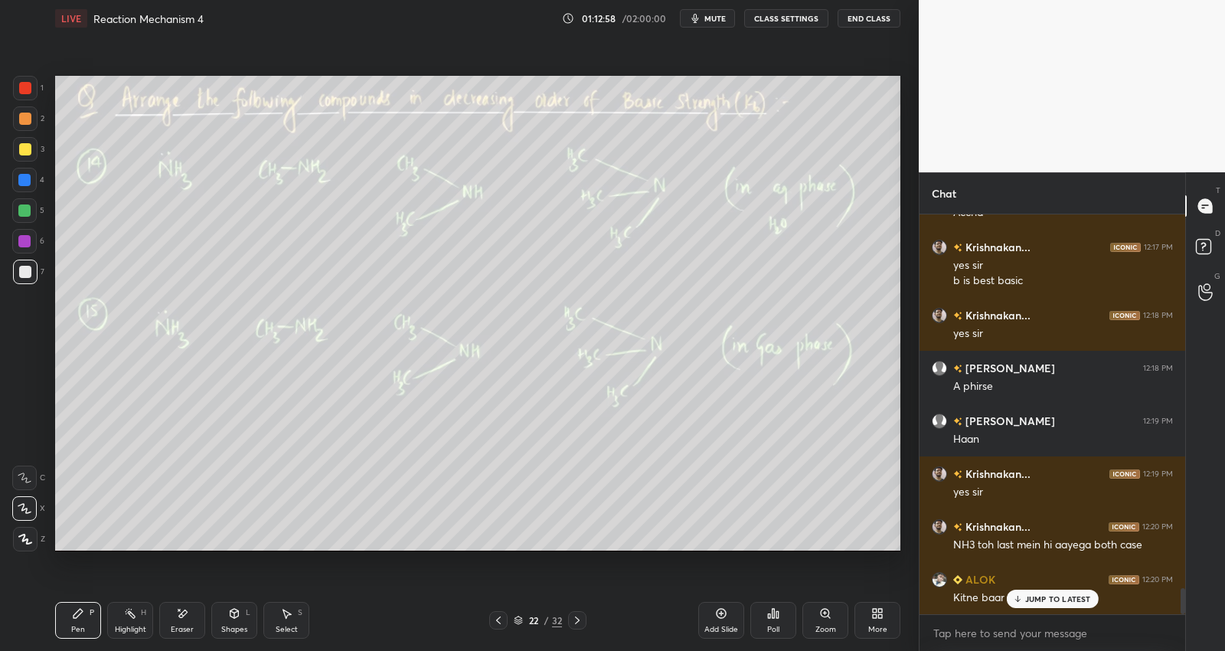
click at [1069, 596] on p "JUMP TO LATEST" at bounding box center [1058, 598] width 66 height 9
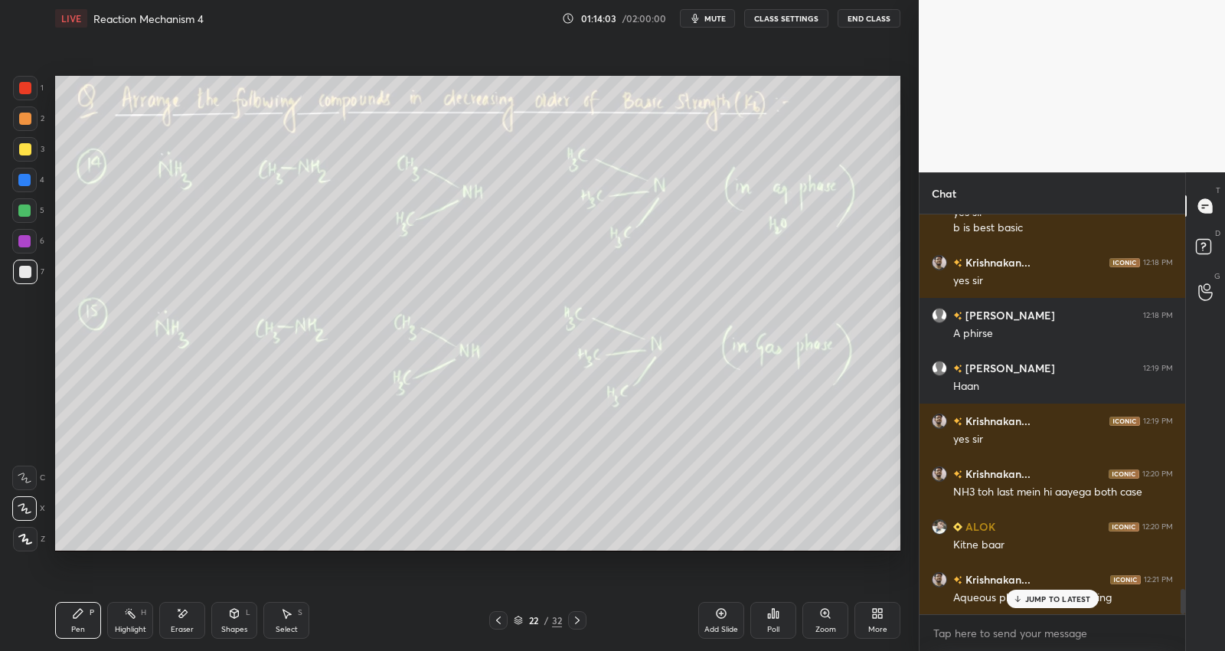
click at [25, 152] on div at bounding box center [25, 149] width 12 height 12
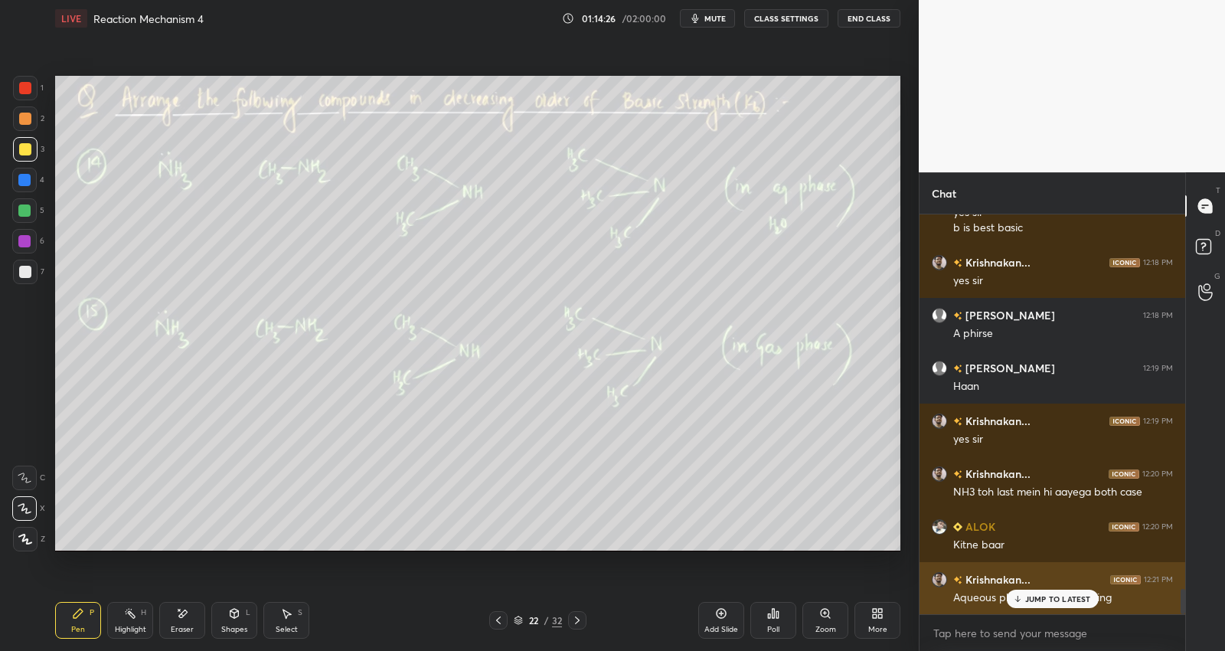
click at [1040, 588] on div "Aqueous phase mein H-Bonding" at bounding box center [1063, 596] width 220 height 18
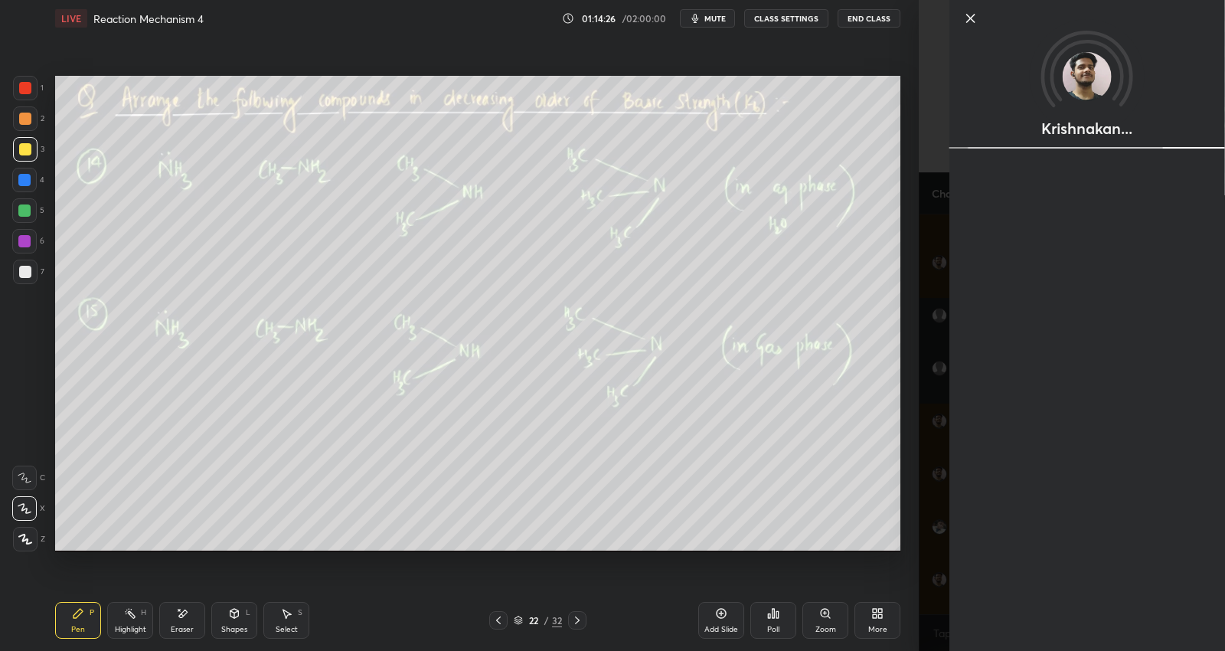
click at [1049, 601] on div "Krishnakan..." at bounding box center [1087, 325] width 276 height 651
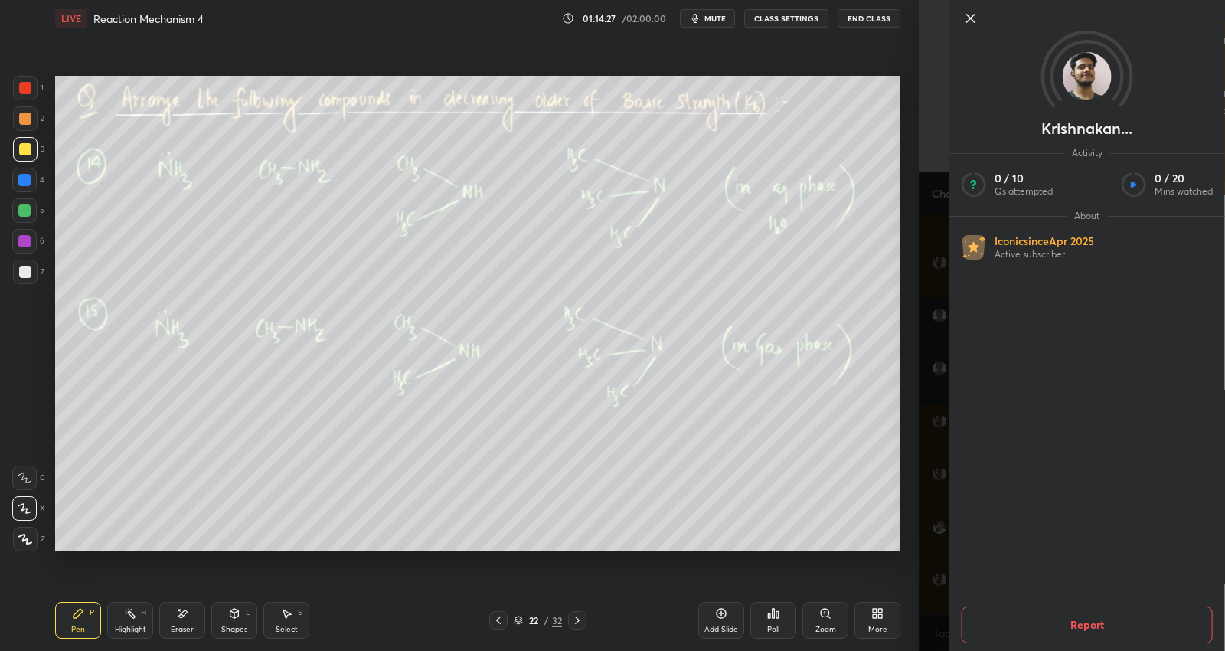
drag, startPoint x: 944, startPoint y: 569, endPoint x: 959, endPoint y: 568, distance: 15.3
click at [945, 568] on div "Krishnakan... Activity 0 / 10 Qs attempted 0 / 20 Mins watched About Iconic sin…" at bounding box center [1072, 325] width 306 height 651
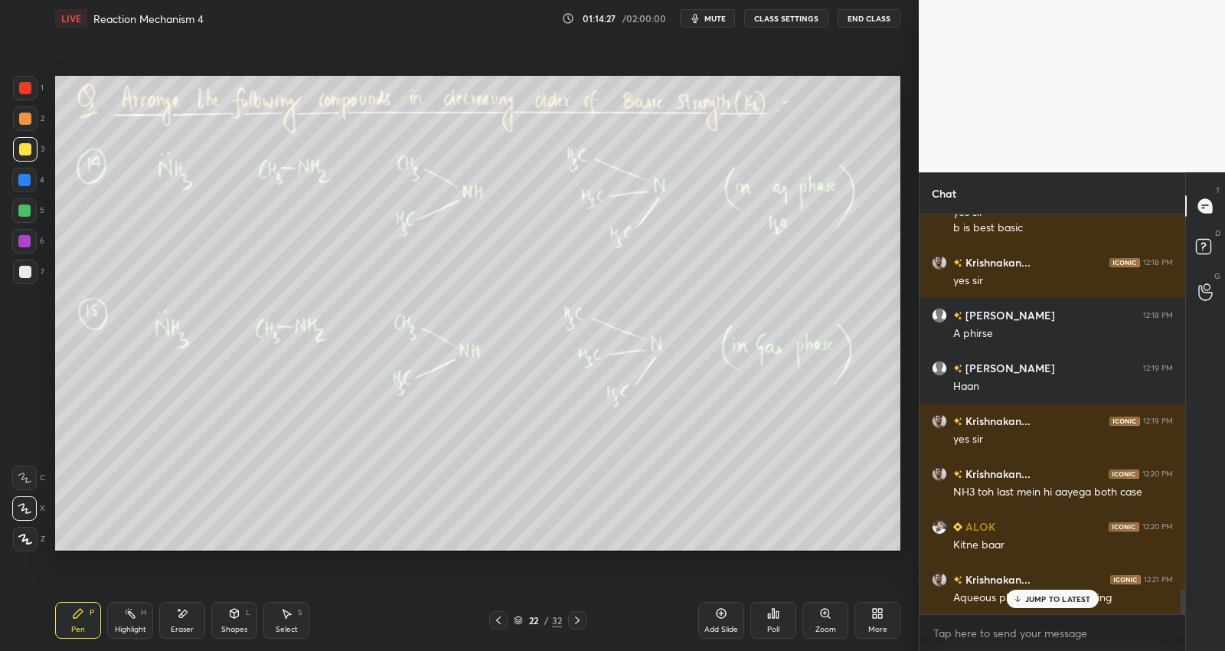
click at [1047, 604] on div "JUMP TO LATEST" at bounding box center [1052, 598] width 92 height 18
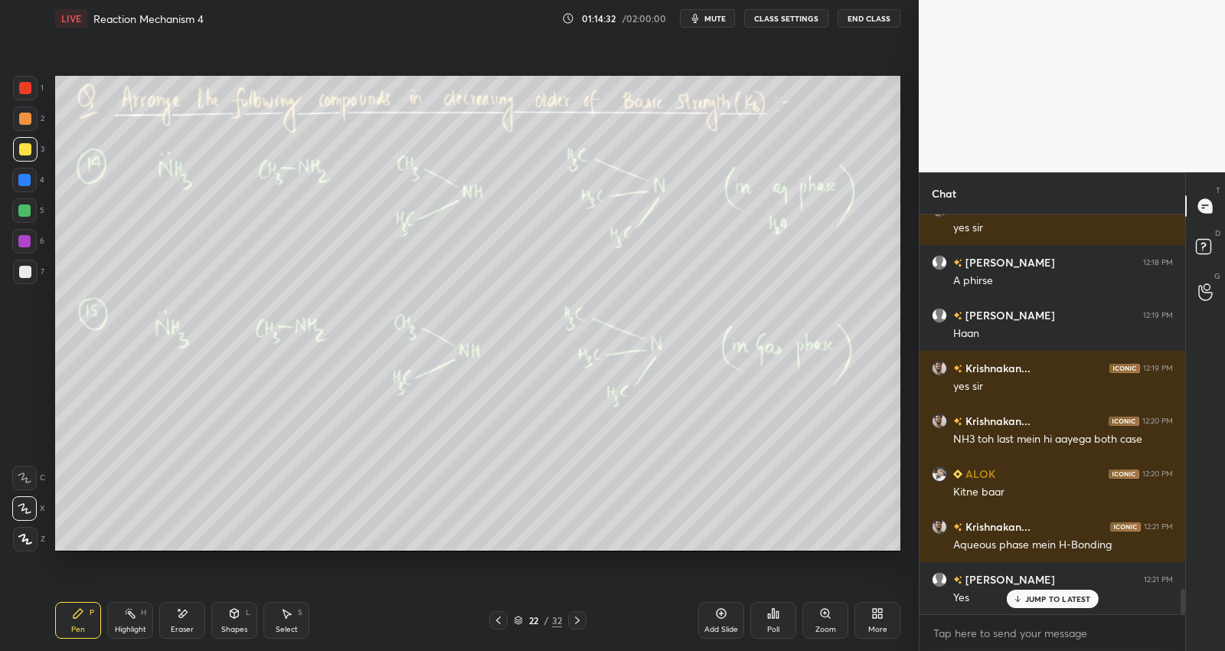
scroll to position [5967, 0]
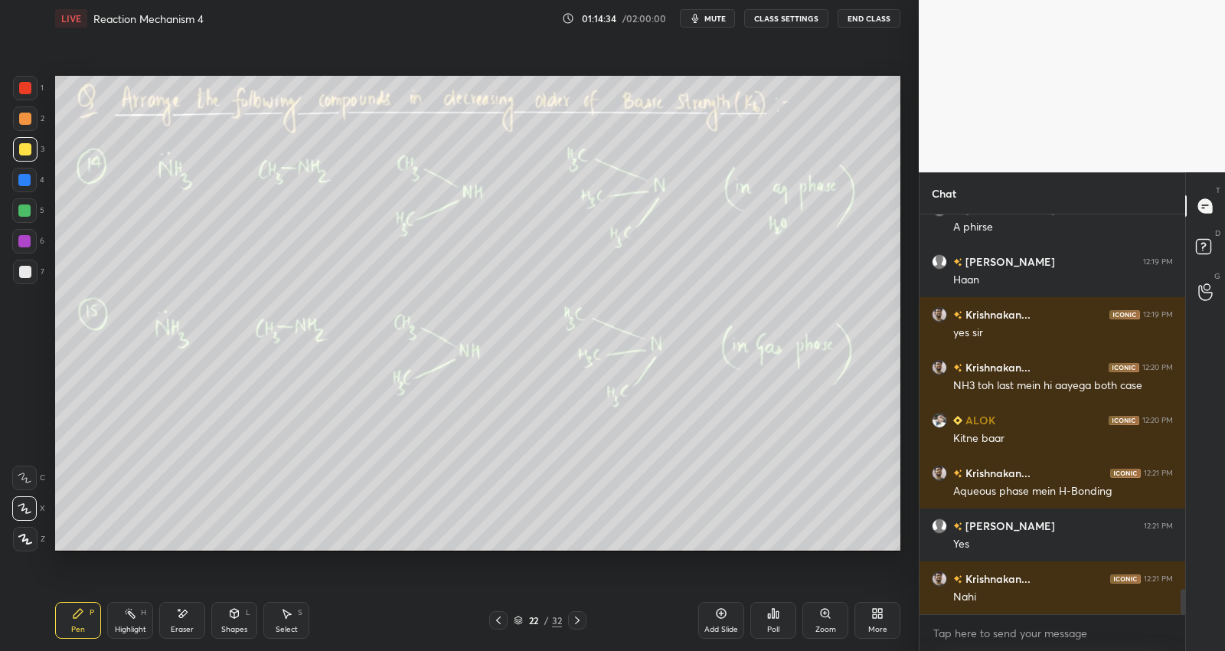
click at [579, 621] on icon at bounding box center [577, 620] width 12 height 12
click at [501, 622] on icon at bounding box center [498, 620] width 12 height 12
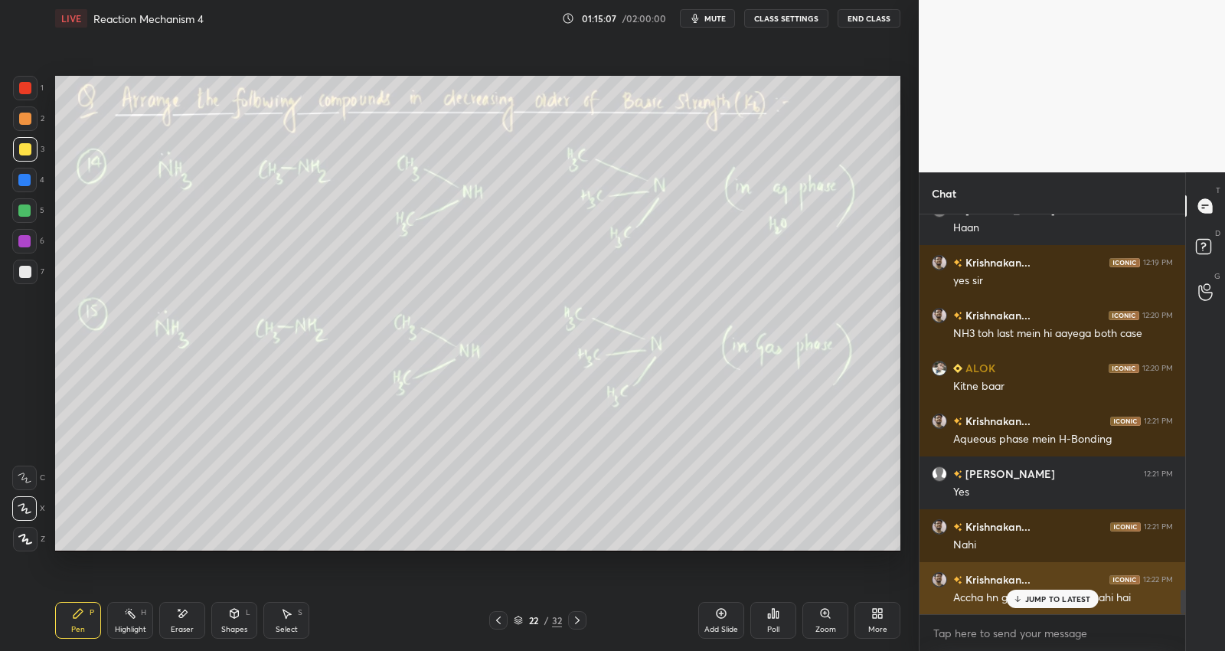
click at [1028, 596] on p "JUMP TO LATEST" at bounding box center [1058, 598] width 66 height 9
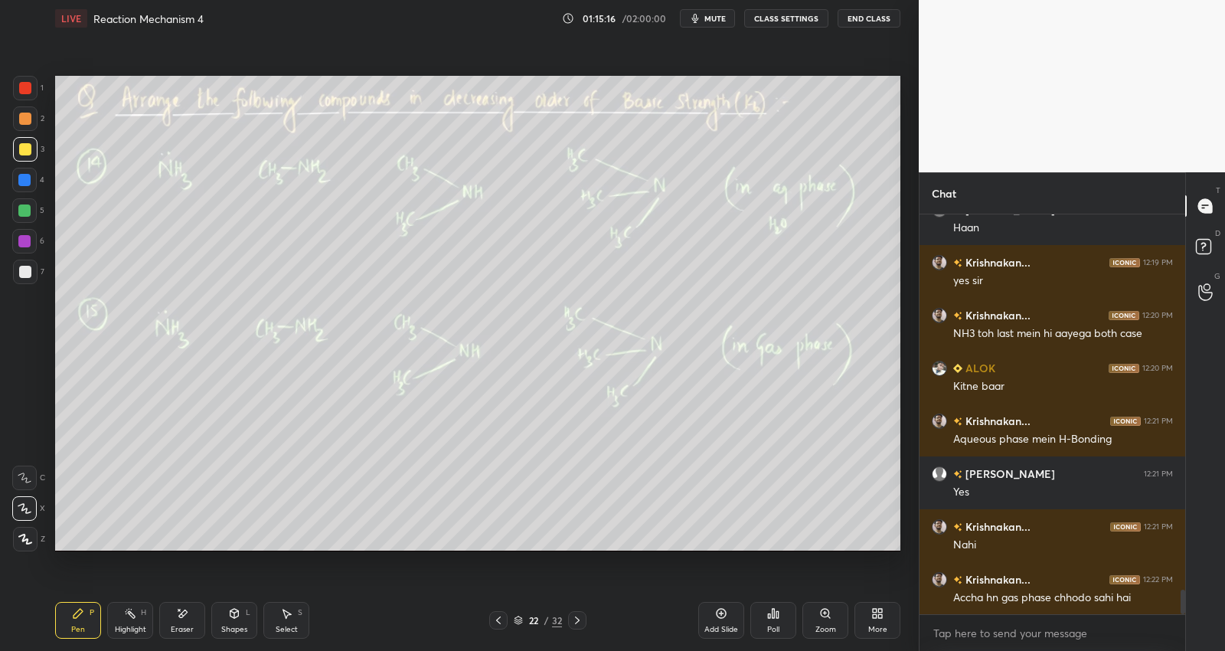
click at [574, 620] on icon at bounding box center [577, 620] width 12 height 12
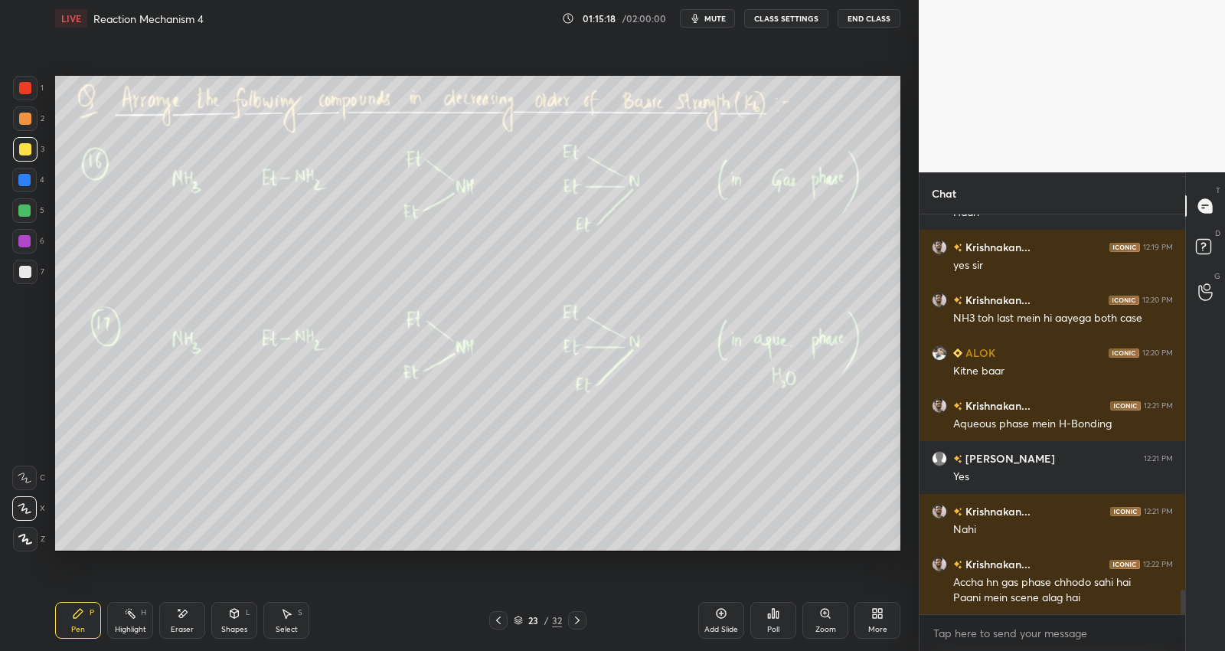
drag, startPoint x: 579, startPoint y: 619, endPoint x: 629, endPoint y: 576, distance: 66.2
click at [579, 620] on icon at bounding box center [577, 620] width 12 height 12
click at [499, 613] on div at bounding box center [498, 620] width 18 height 18
click at [498, 615] on icon at bounding box center [498, 620] width 12 height 12
click at [573, 614] on icon at bounding box center [577, 620] width 12 height 12
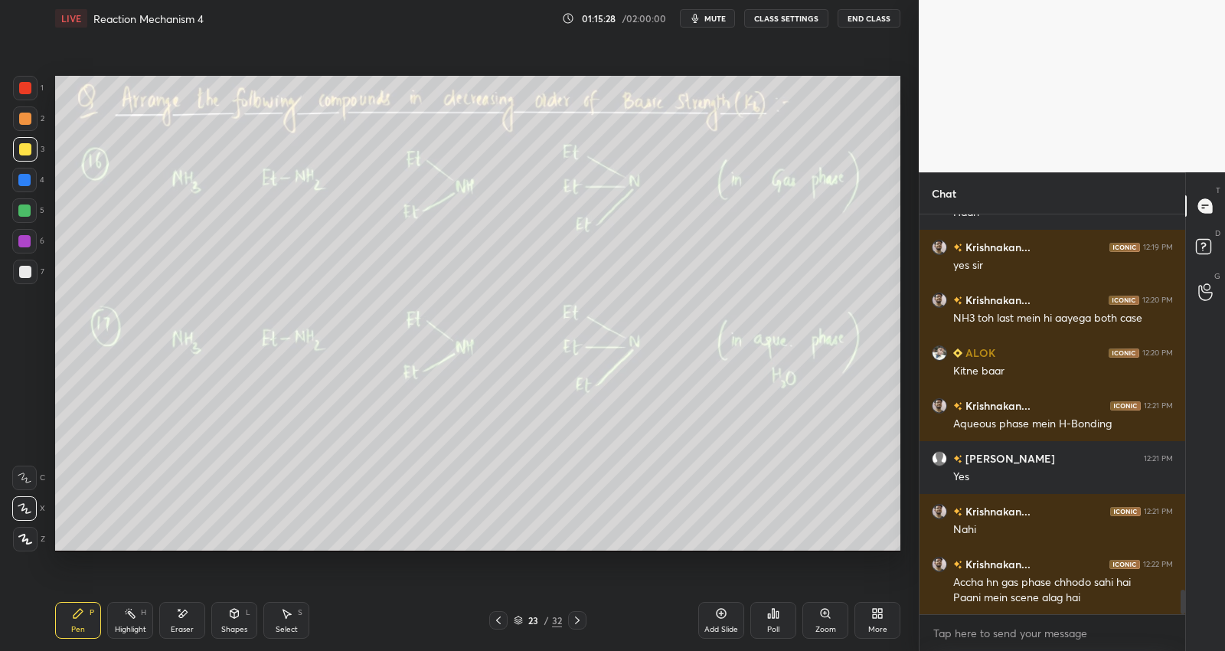
click at [723, 620] on div "Add Slide" at bounding box center [721, 620] width 46 height 37
click at [32, 176] on div at bounding box center [24, 180] width 24 height 24
click at [387, 553] on div "Setting up your live class Poll for secs No correct answer Start poll" at bounding box center [477, 313] width 857 height 553
drag, startPoint x: 380, startPoint y: 554, endPoint x: 406, endPoint y: 551, distance: 25.4
click at [384, 553] on div "Setting up your live class Poll for secs No correct answer Start poll" at bounding box center [477, 313] width 857 height 553
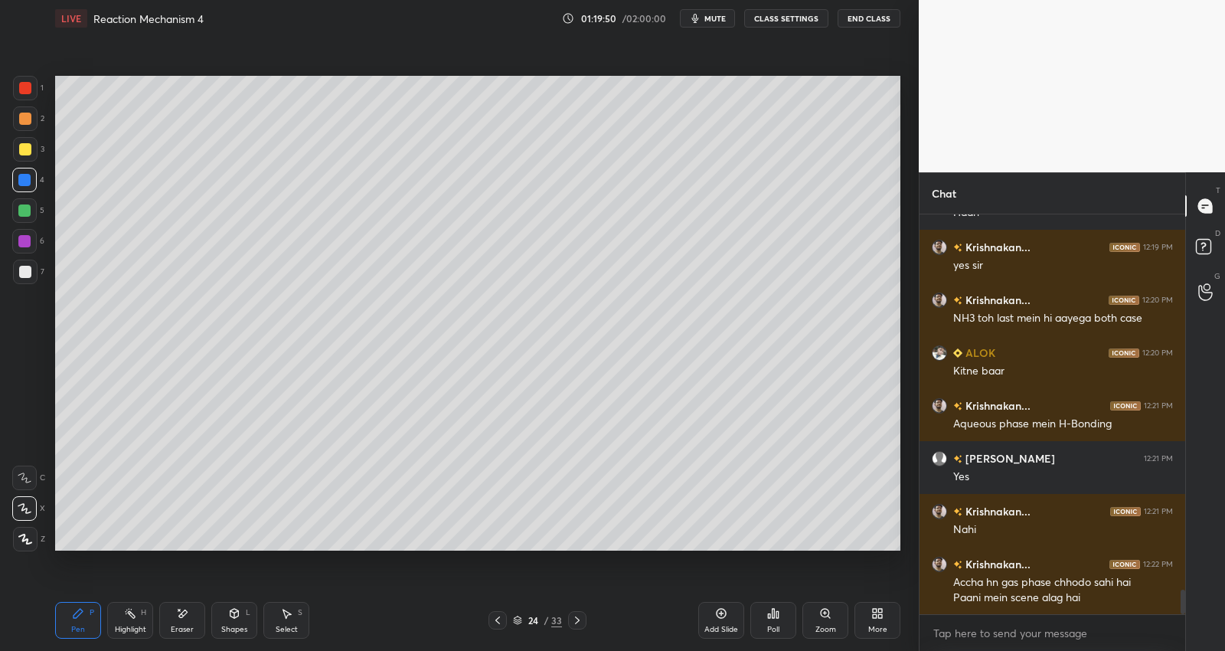
click at [28, 148] on div at bounding box center [25, 149] width 12 height 12
click at [25, 209] on div at bounding box center [24, 210] width 12 height 12
click at [577, 617] on icon at bounding box center [577, 620] width 12 height 12
drag, startPoint x: 501, startPoint y: 614, endPoint x: 674, endPoint y: 596, distance: 174.0
click at [501, 614] on icon at bounding box center [497, 620] width 12 height 12
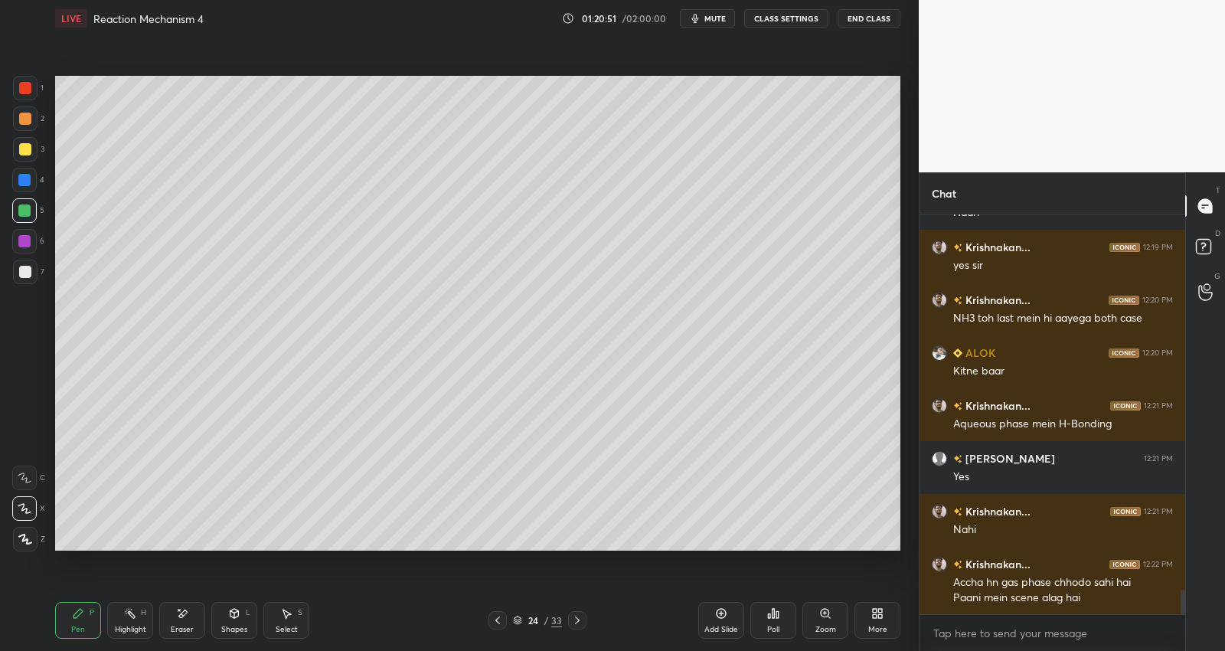
click at [721, 618] on icon at bounding box center [721, 613] width 12 height 12
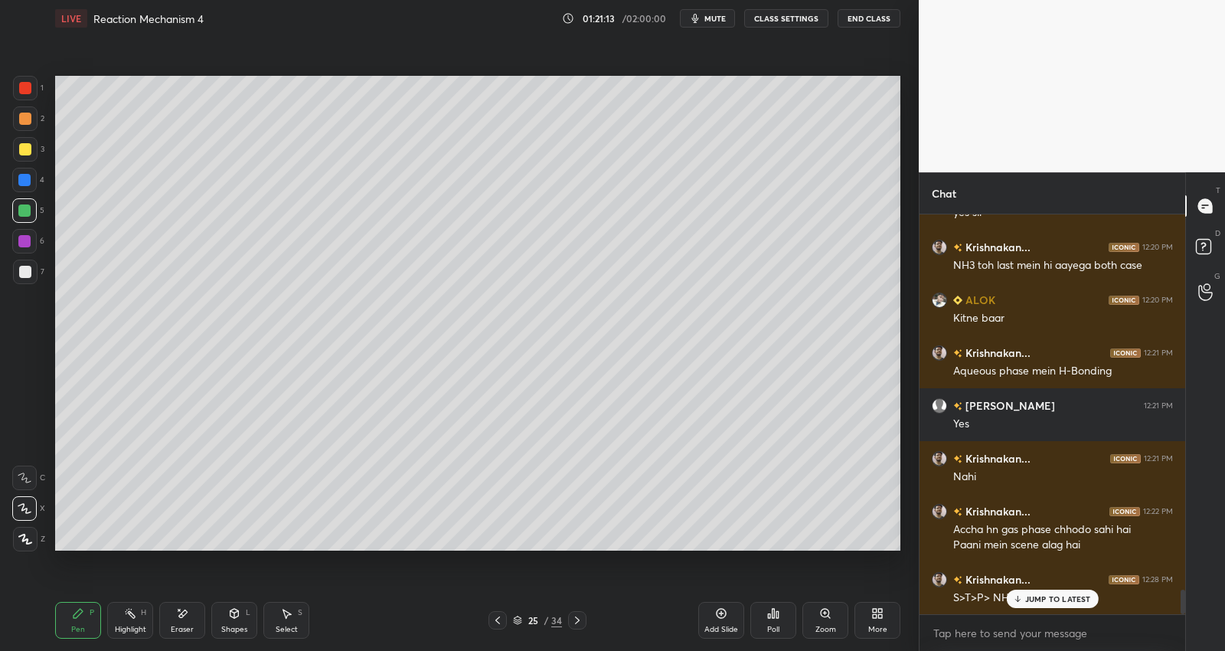
click at [33, 279] on div at bounding box center [25, 272] width 24 height 24
click at [25, 212] on div at bounding box center [24, 210] width 12 height 12
click at [718, 622] on div "Add Slide" at bounding box center [721, 620] width 46 height 37
click at [23, 272] on div at bounding box center [25, 272] width 12 height 12
drag, startPoint x: 25, startPoint y: 243, endPoint x: 47, endPoint y: 233, distance: 24.7
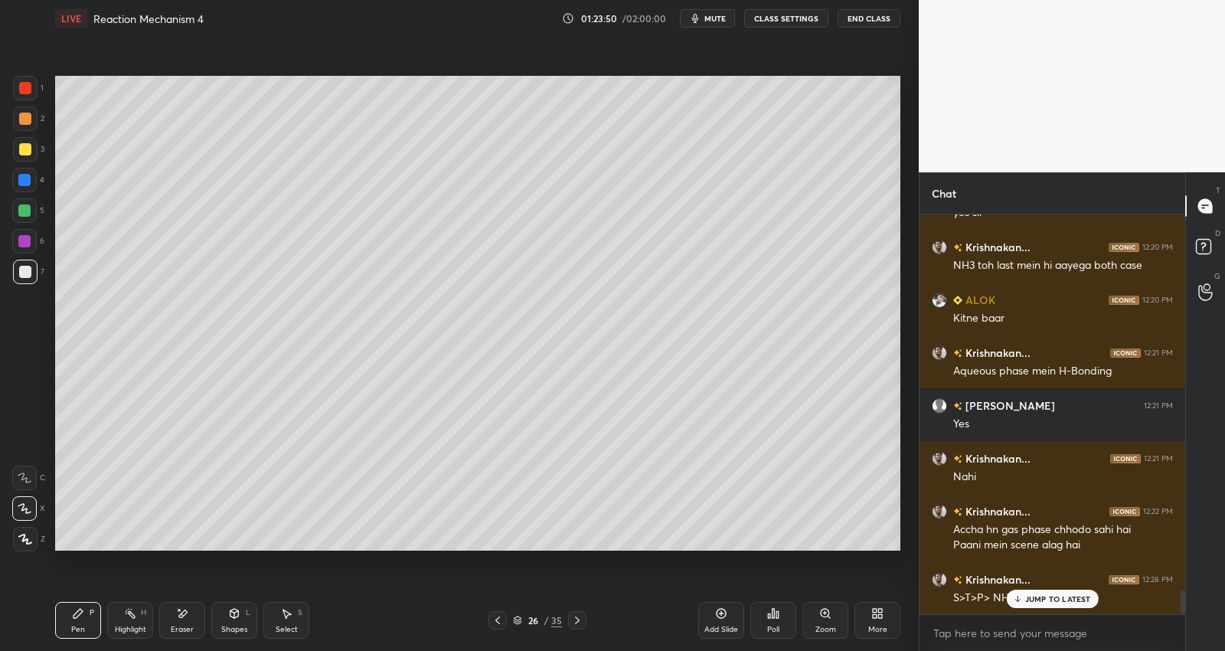
click at [27, 243] on div at bounding box center [24, 241] width 12 height 12
click at [1056, 591] on div "JUMP TO LATEST" at bounding box center [1052, 598] width 92 height 18
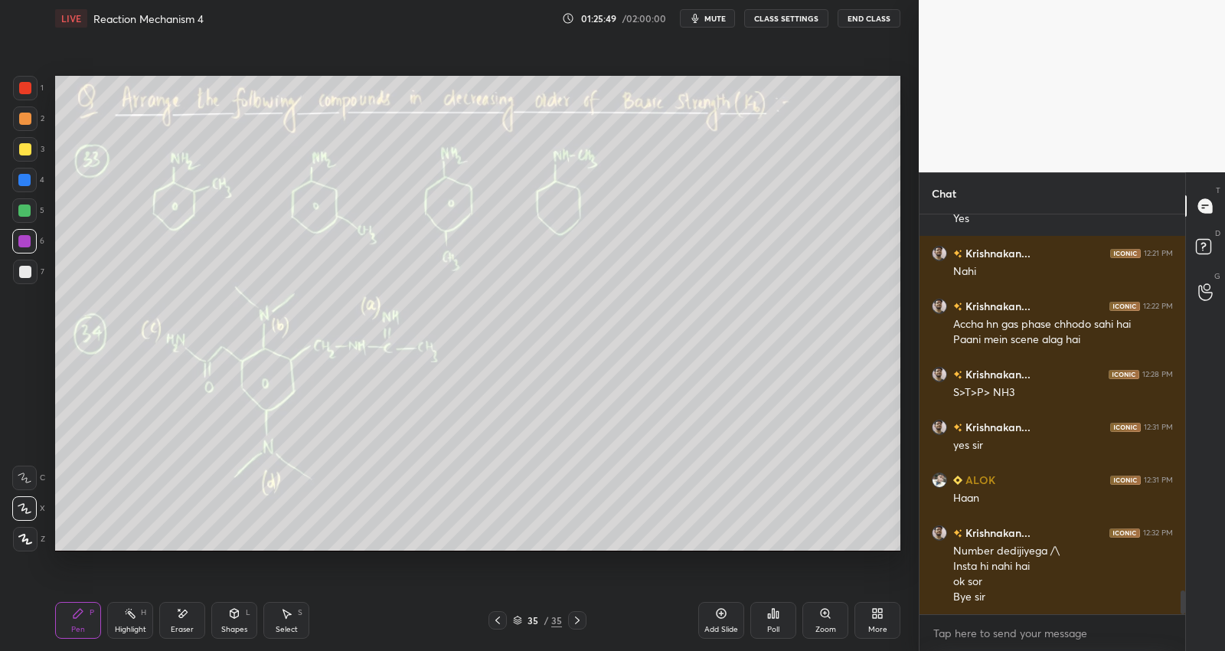
scroll to position [6345, 0]
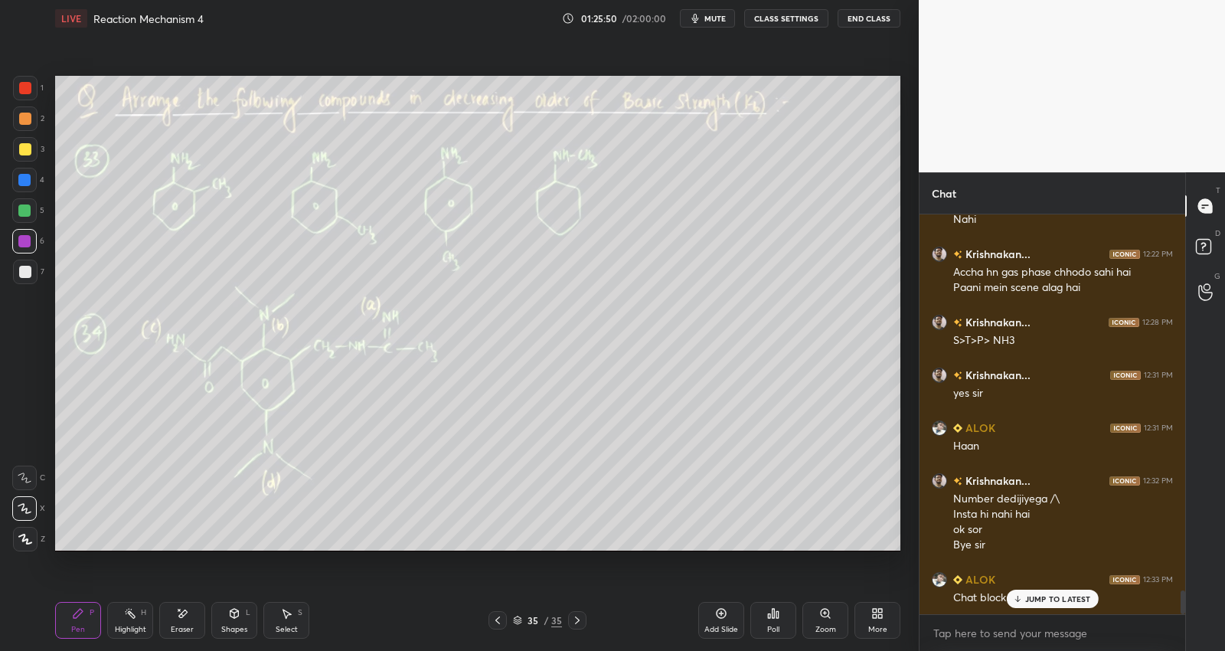
click at [878, 21] on button "End Class" at bounding box center [869, 18] width 63 height 18
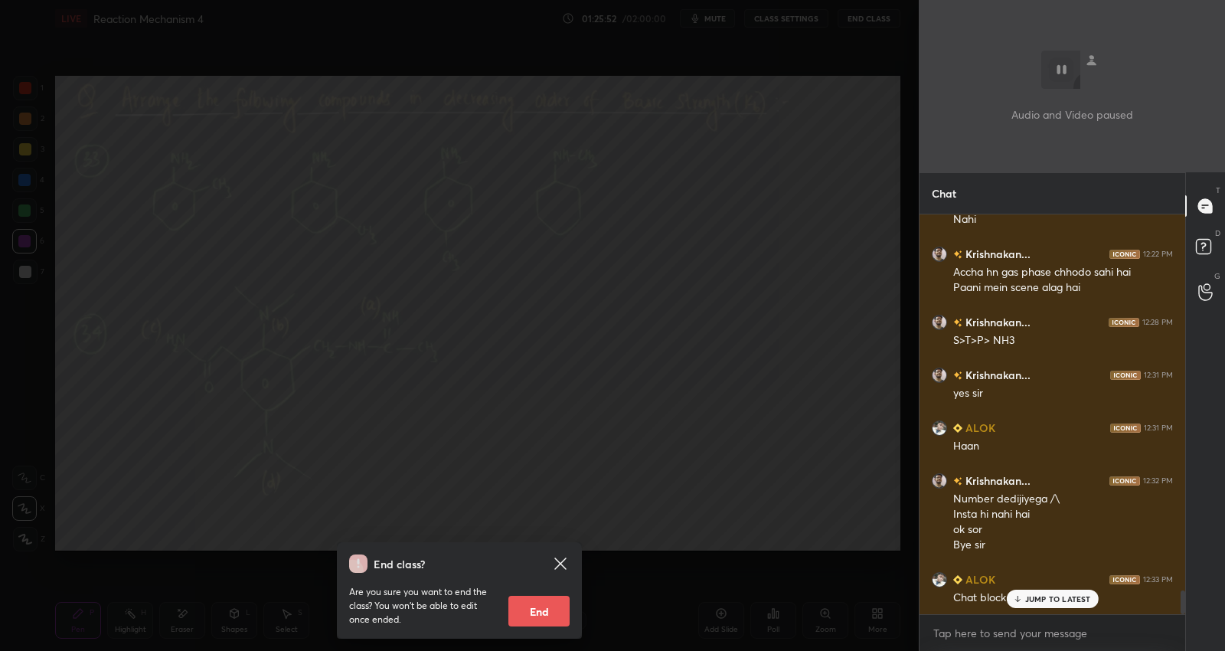
click at [815, 586] on div "End class? Are you sure you want to end the class? You won’t be able to edit on…" at bounding box center [459, 325] width 919 height 651
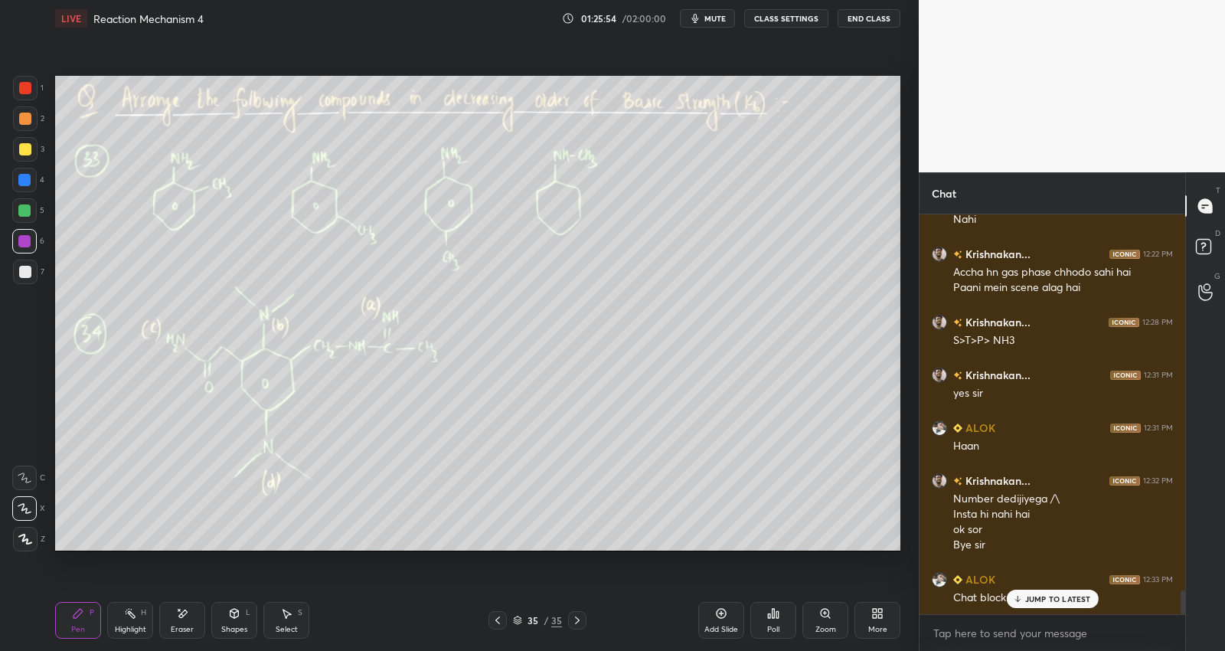
click at [1019, 600] on icon at bounding box center [1017, 600] width 5 height 2
click at [874, 24] on button "End Class" at bounding box center [869, 18] width 63 height 18
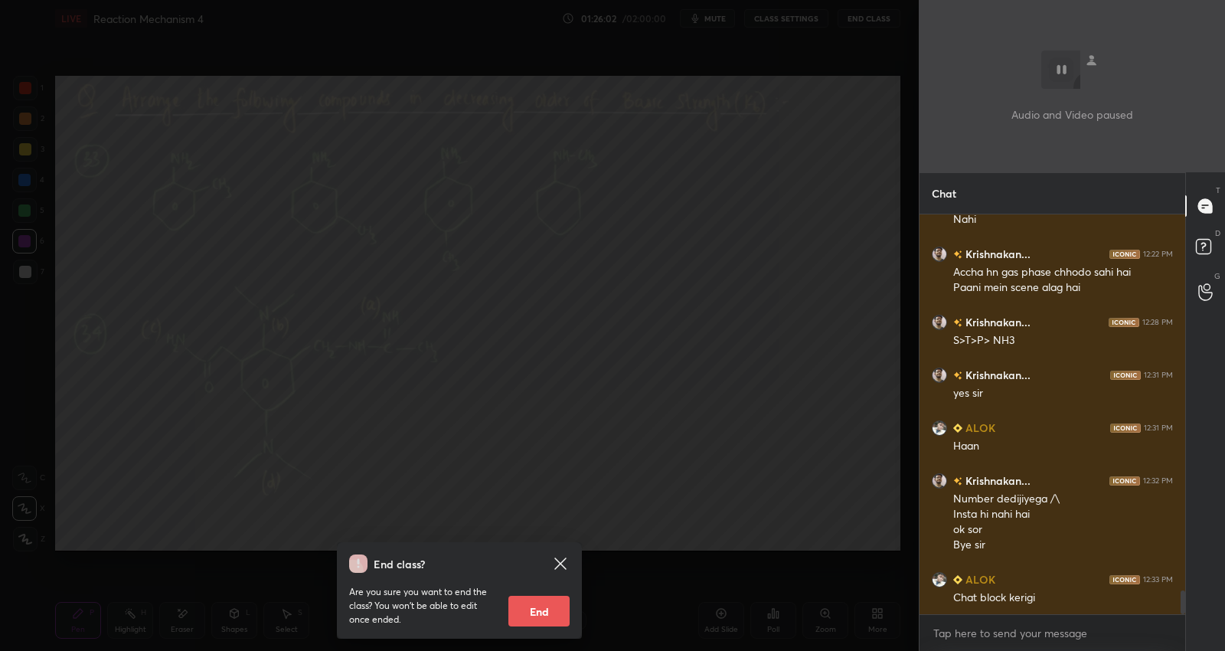
click at [557, 567] on icon at bounding box center [559, 562] width 11 height 11
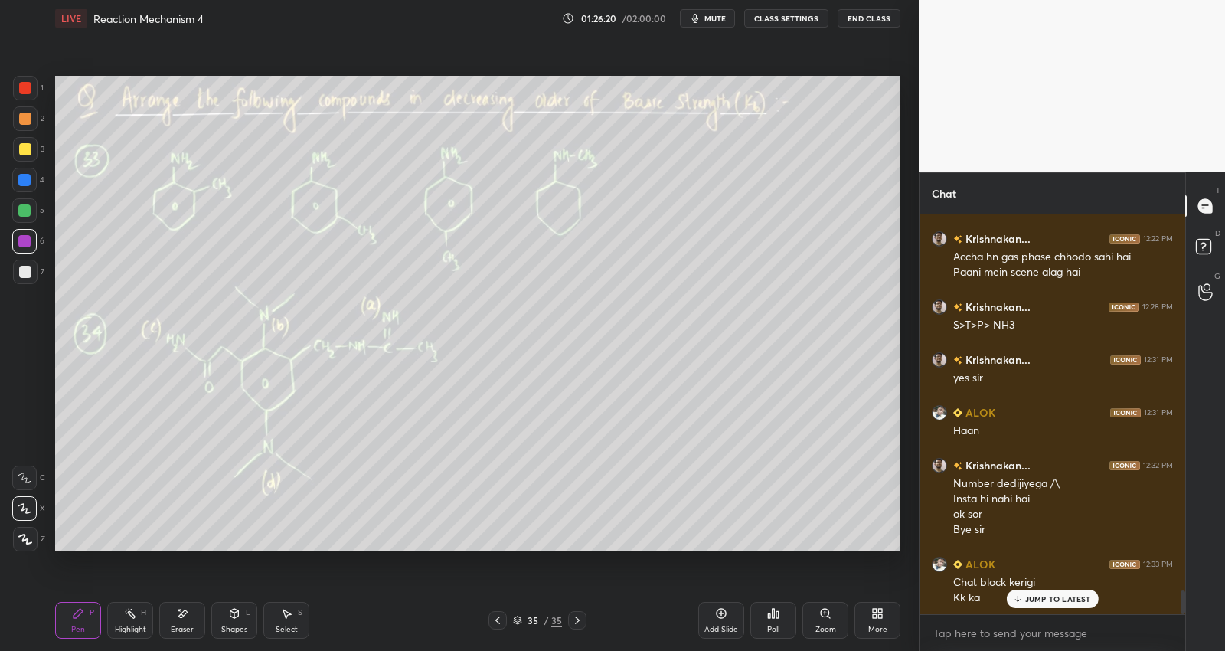
scroll to position [6376, 0]
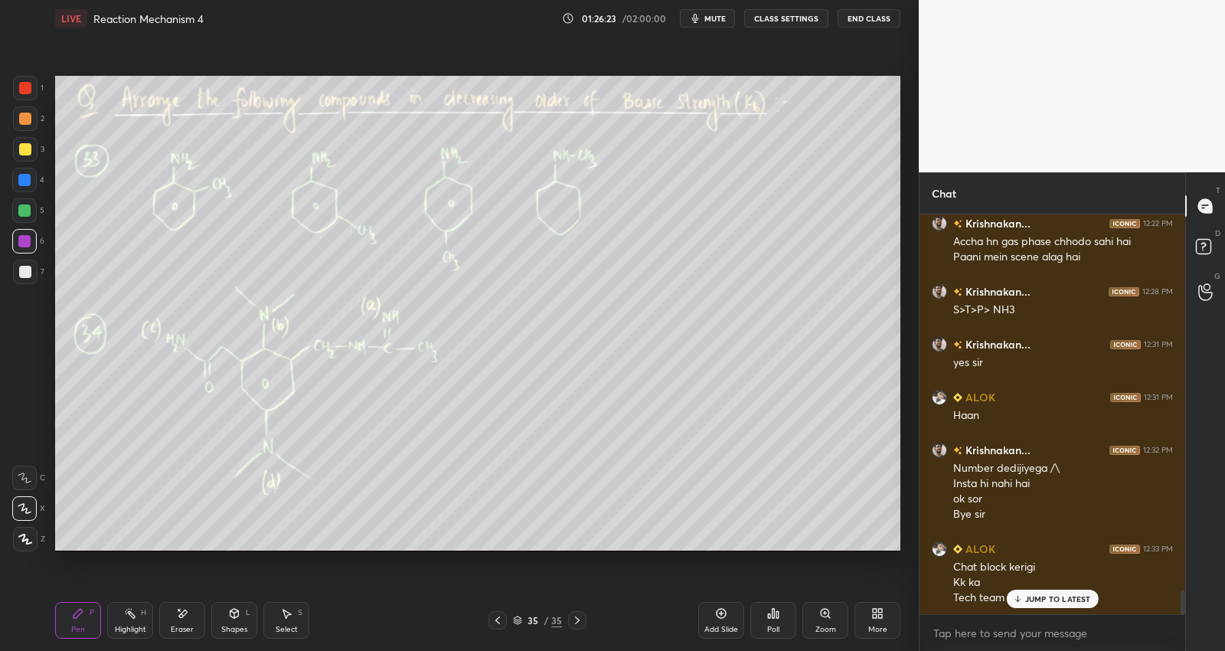
click at [1046, 602] on p "JUMP TO LATEST" at bounding box center [1058, 598] width 66 height 9
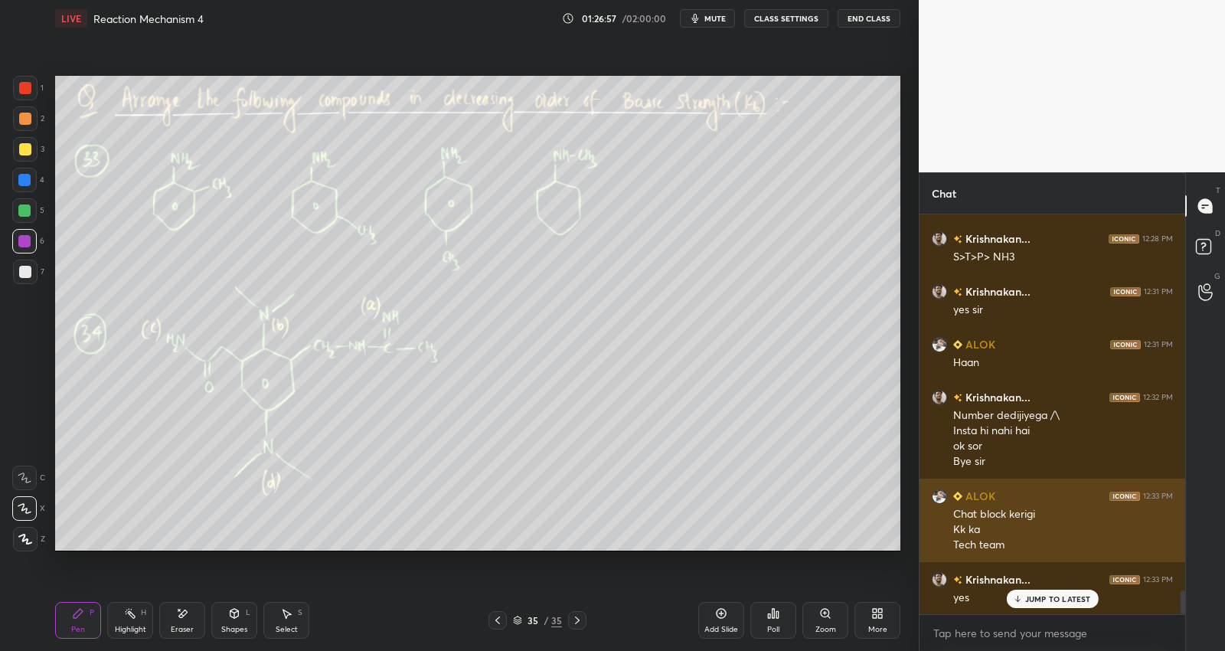
scroll to position [6481, 0]
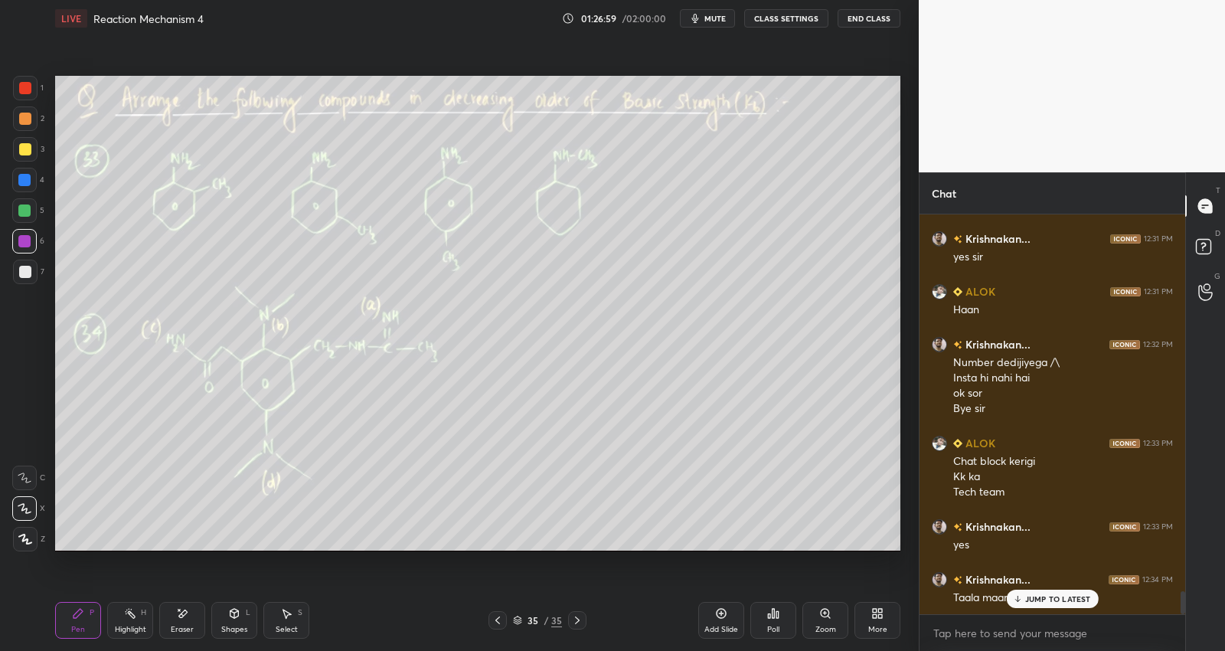
click at [1057, 602] on p "JUMP TO LATEST" at bounding box center [1058, 598] width 66 height 9
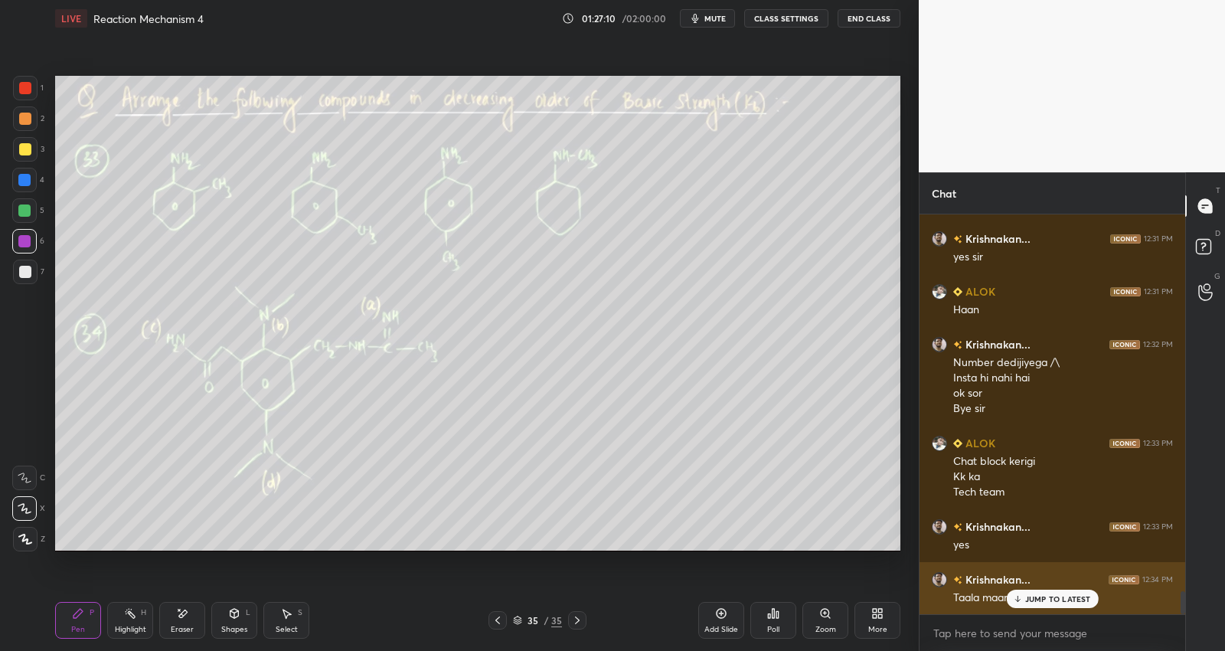
scroll to position [6534, 0]
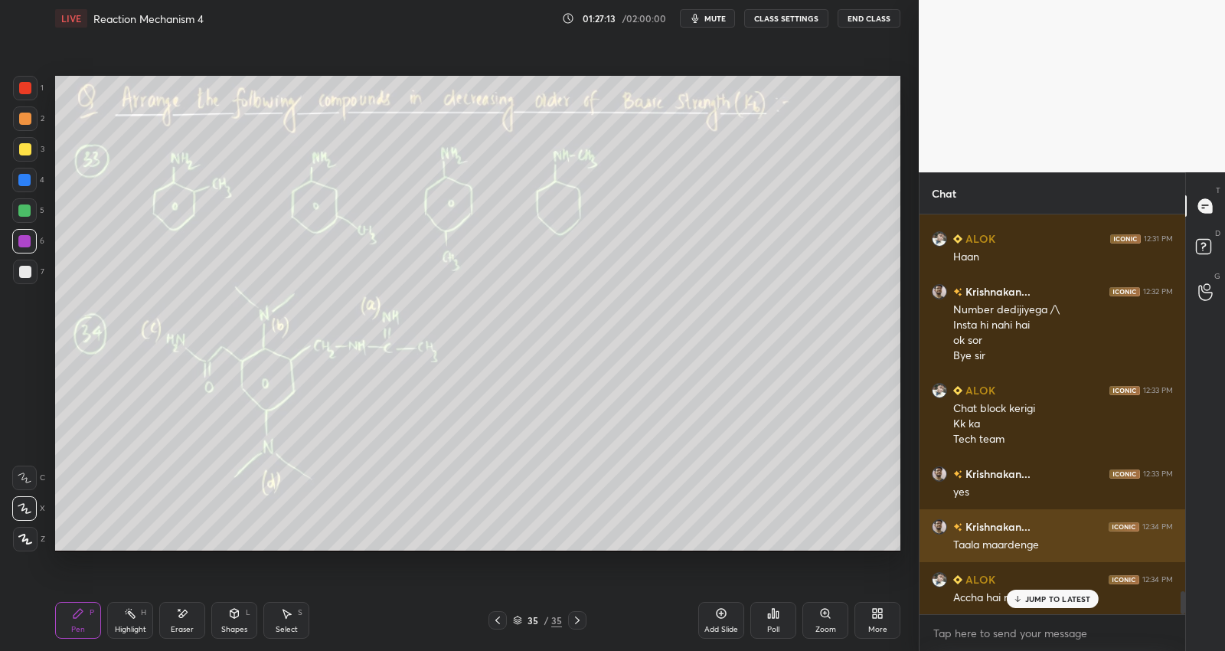
click at [1057, 596] on p "JUMP TO LATEST" at bounding box center [1058, 598] width 66 height 9
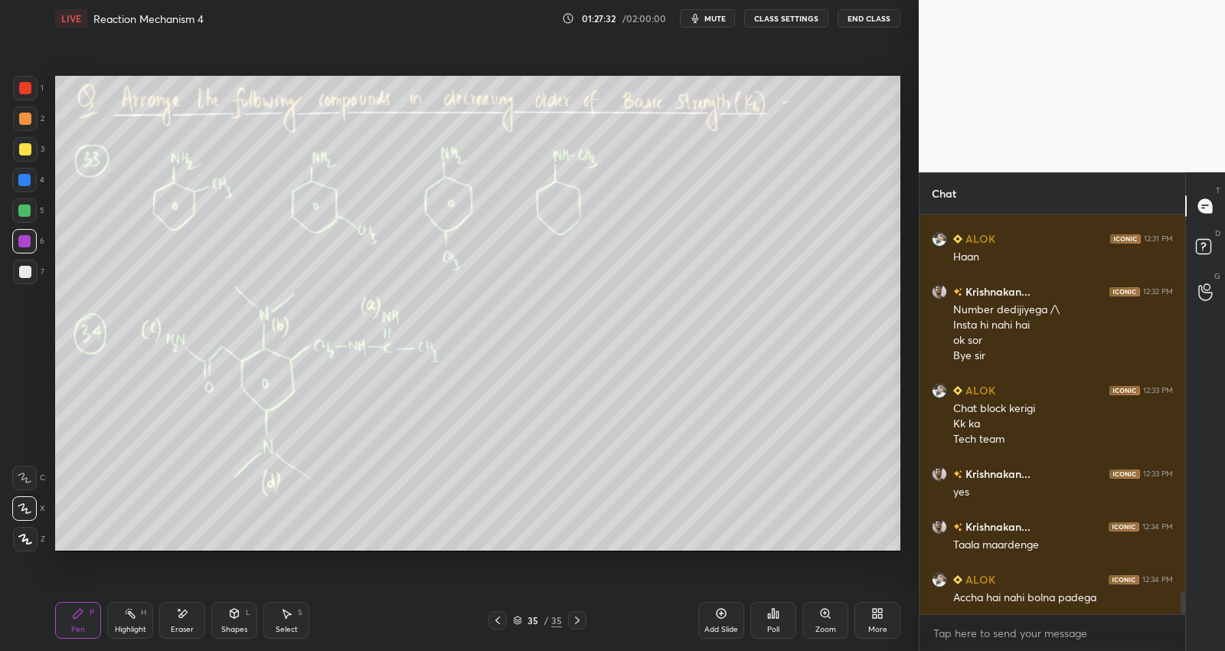
click at [857, 23] on button "End Class" at bounding box center [869, 18] width 63 height 18
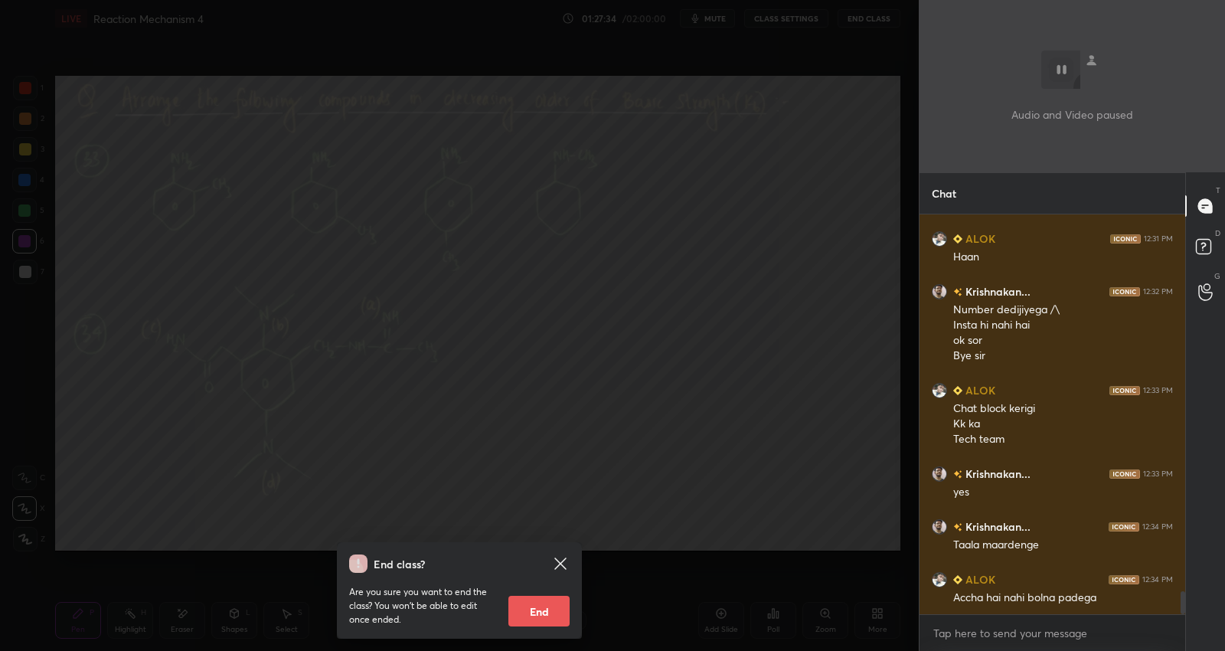
click at [528, 611] on button "End" at bounding box center [538, 611] width 61 height 31
type textarea "x"
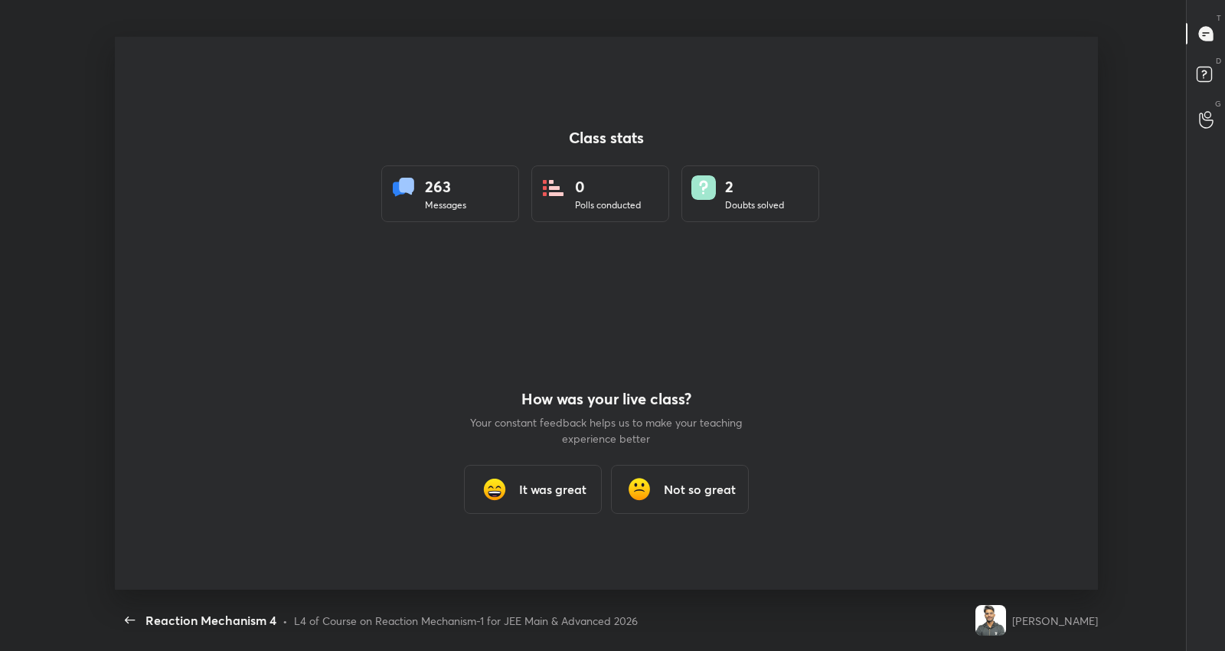
scroll to position [0, 0]
click at [559, 494] on h3 "It was great" at bounding box center [552, 489] width 67 height 18
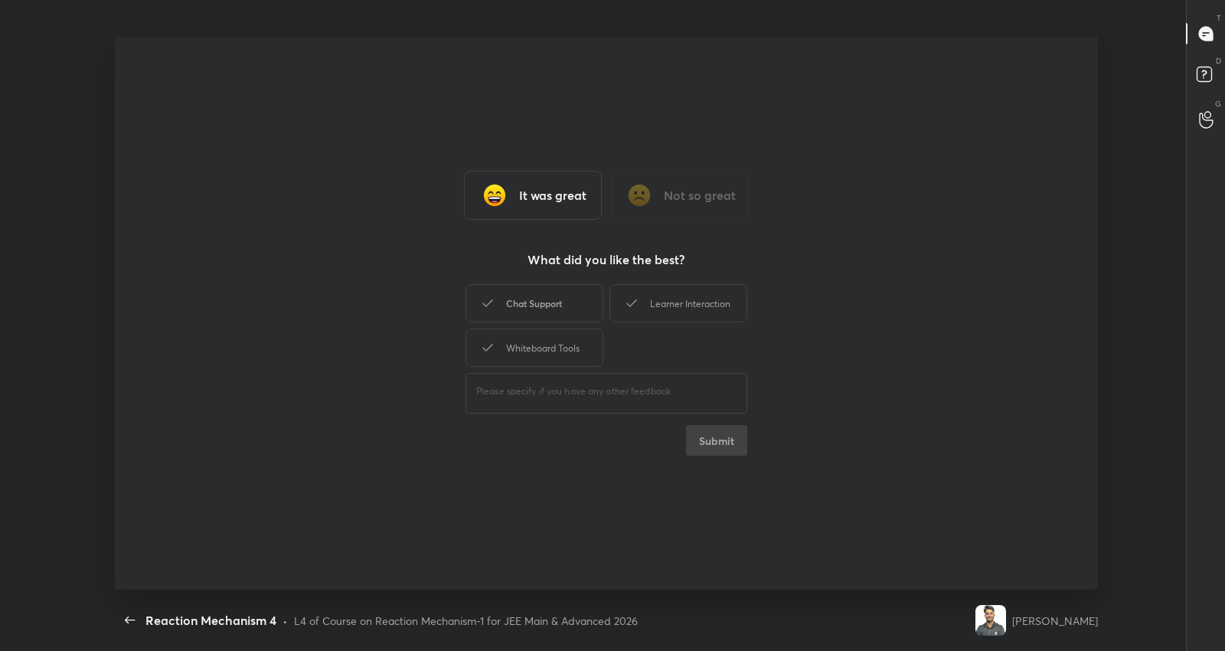
click at [537, 305] on div "Chat Support" at bounding box center [534, 303] width 138 height 38
click at [663, 302] on div "Learner Interaction" at bounding box center [678, 303] width 138 height 38
click at [708, 439] on button "Submit" at bounding box center [716, 440] width 61 height 31
